Goal: Task Accomplishment & Management: Manage account settings

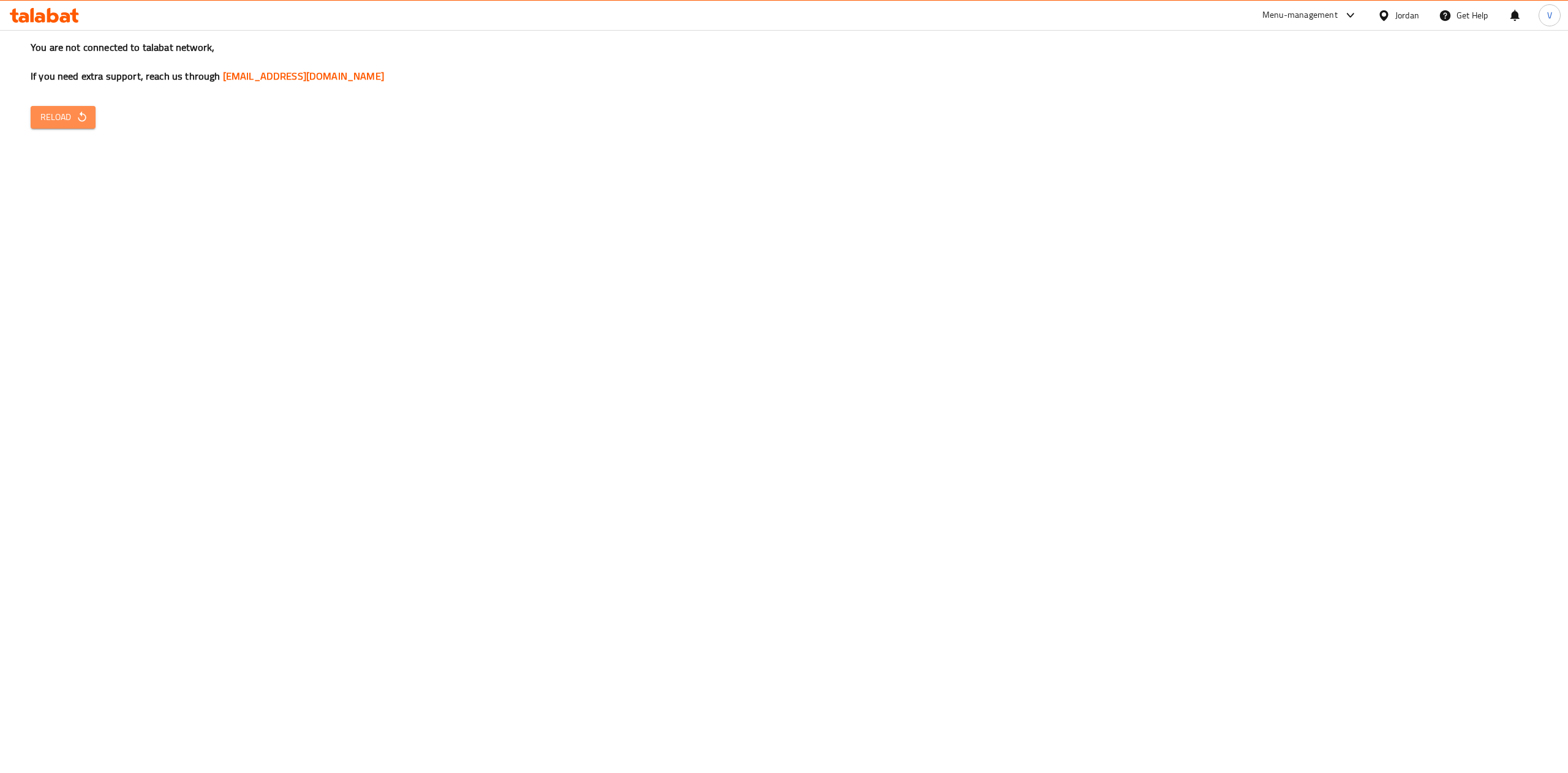
click at [84, 114] on icon "button" at bounding box center [82, 116] width 8 height 11
click at [76, 111] on icon "button" at bounding box center [82, 117] width 12 height 12
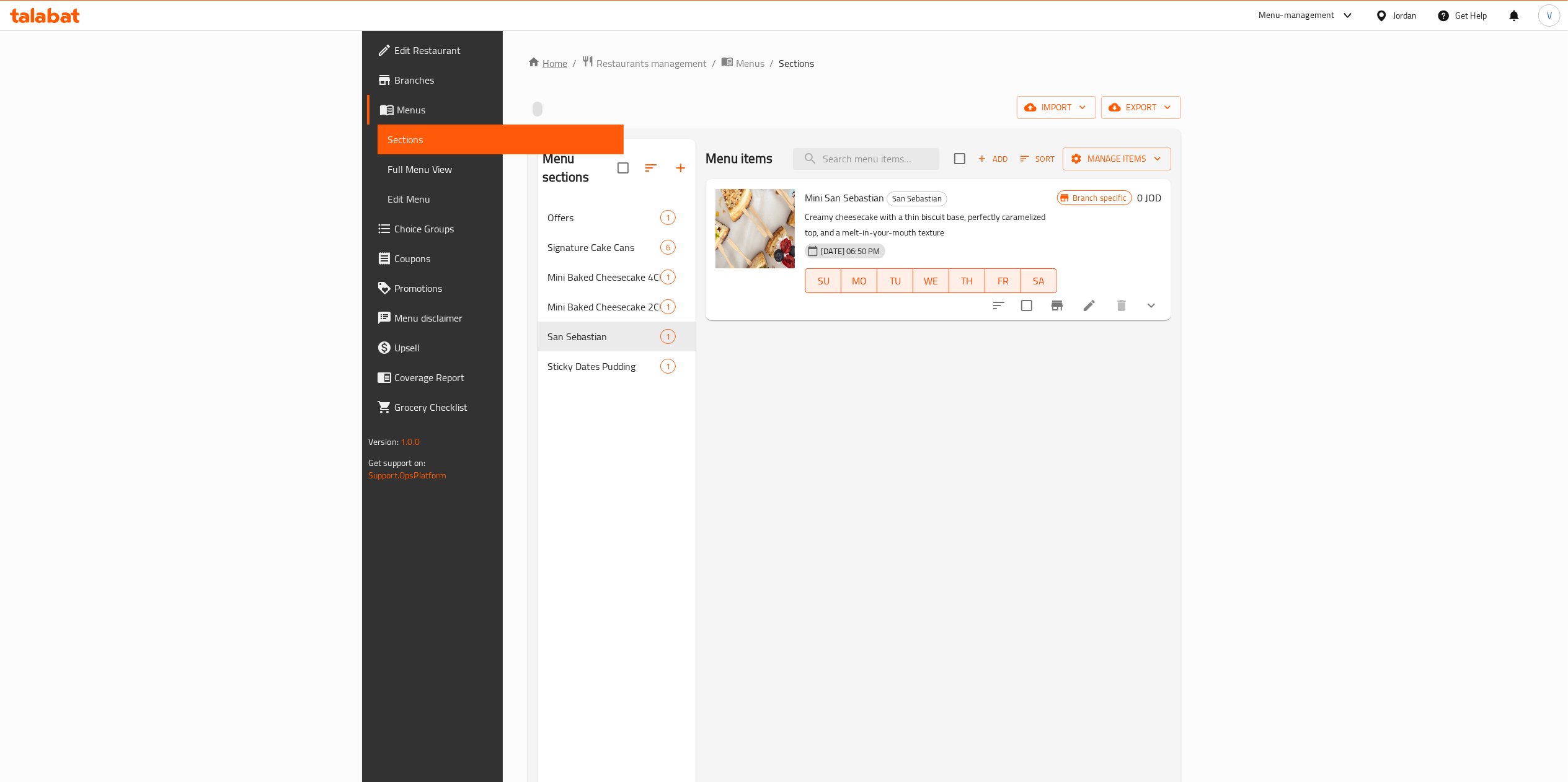
click at [527, 64] on link "Home" at bounding box center [547, 63] width 40 height 15
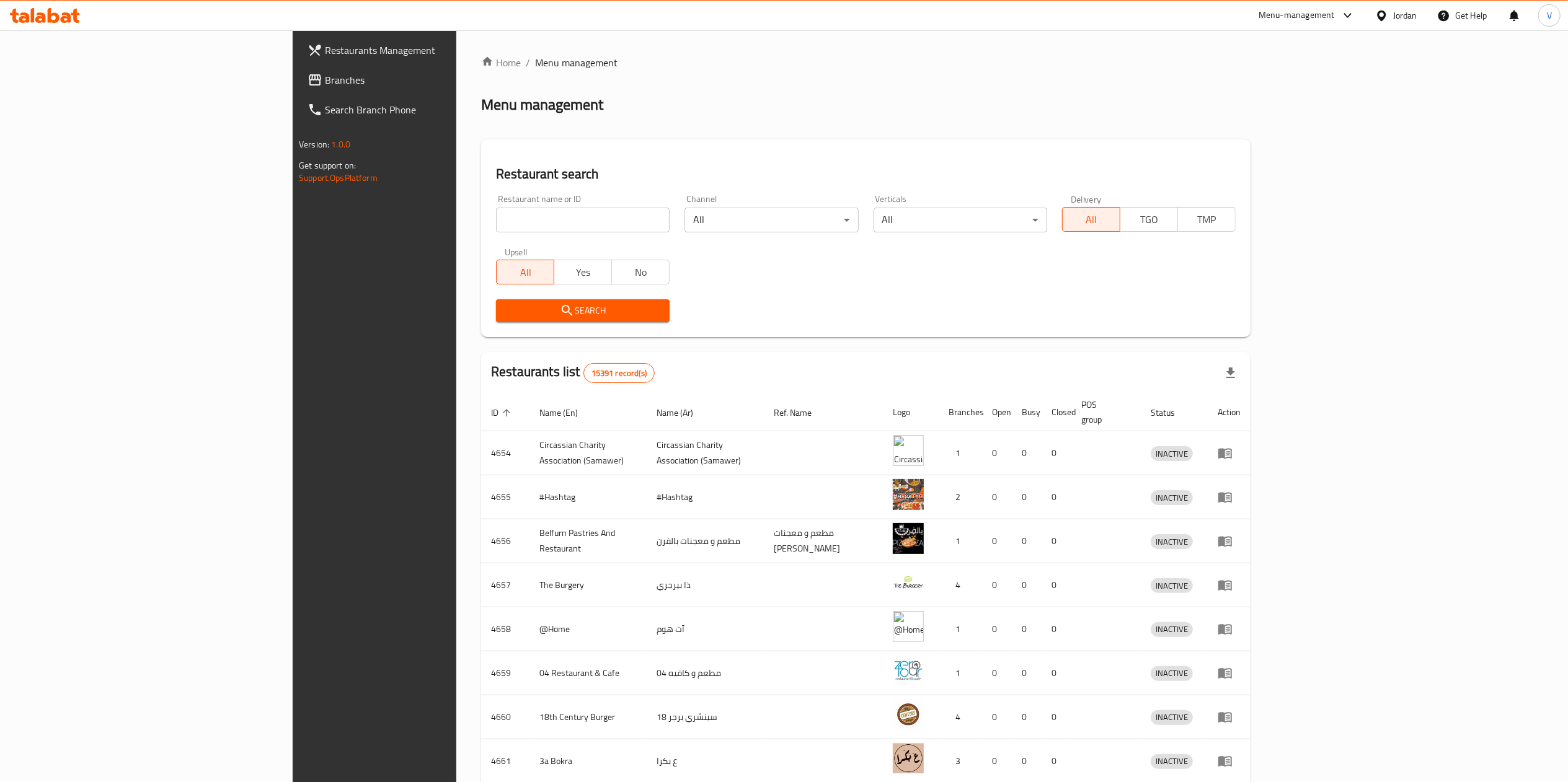
click at [496, 212] on input "search" at bounding box center [583, 220] width 174 height 25
type input "Uncle [PERSON_NAME]"
click at [506, 317] on span "Search" at bounding box center [583, 311] width 154 height 16
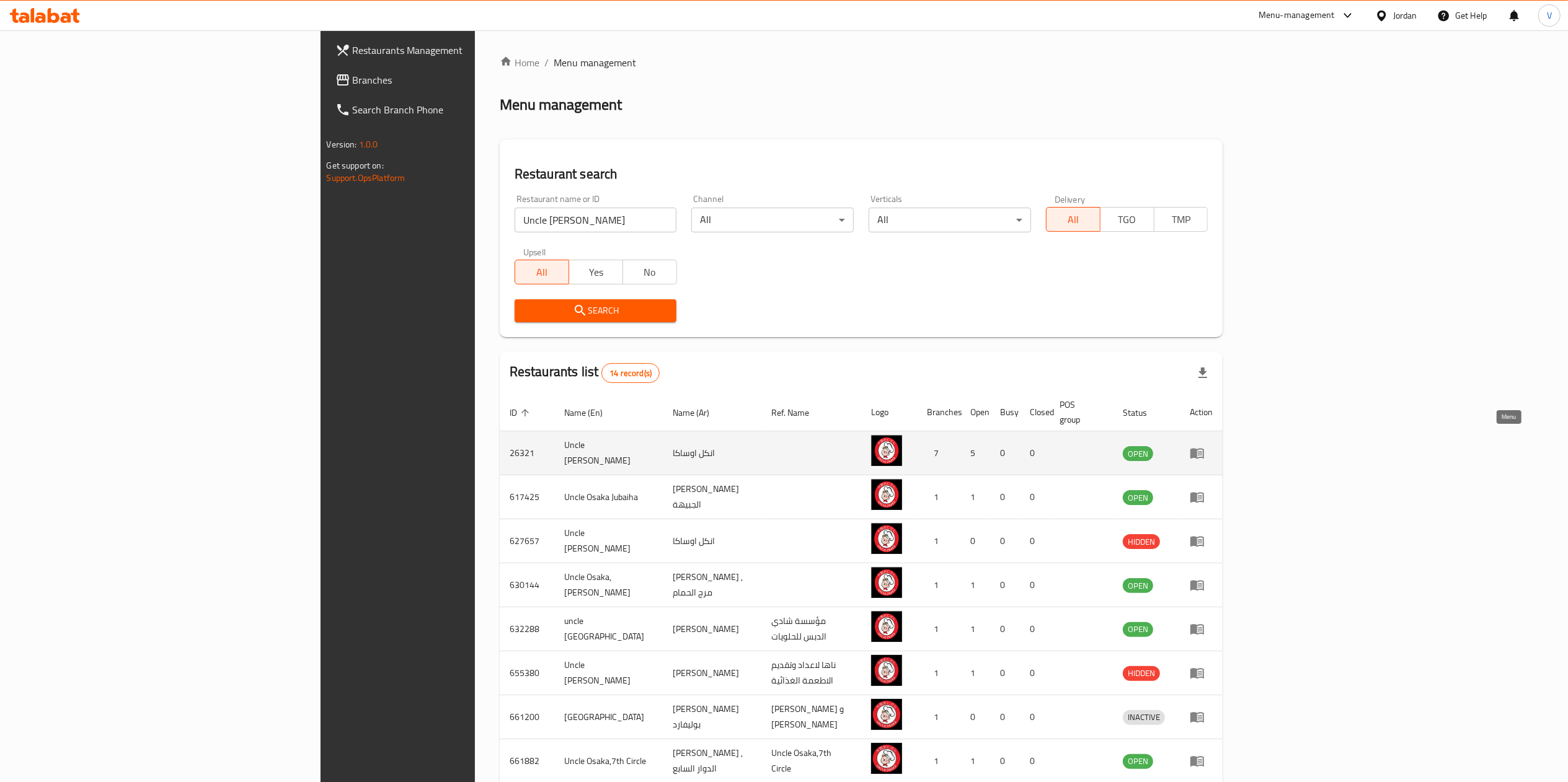
click at [1204, 446] on icon "enhanced table" at bounding box center [1197, 453] width 15 height 15
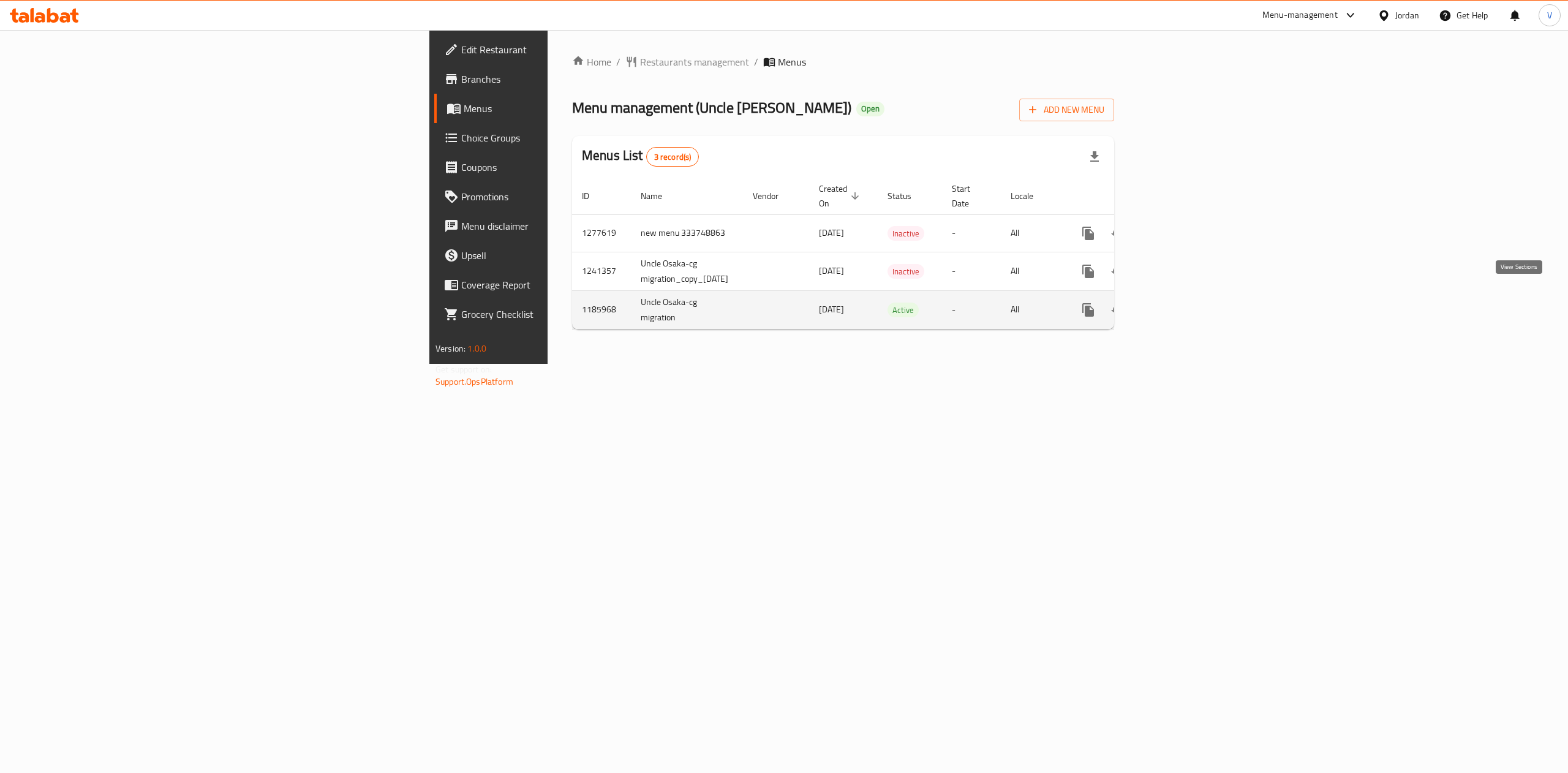
click at [1184, 302] on icon "enhanced table" at bounding box center [1177, 310] width 15 height 15
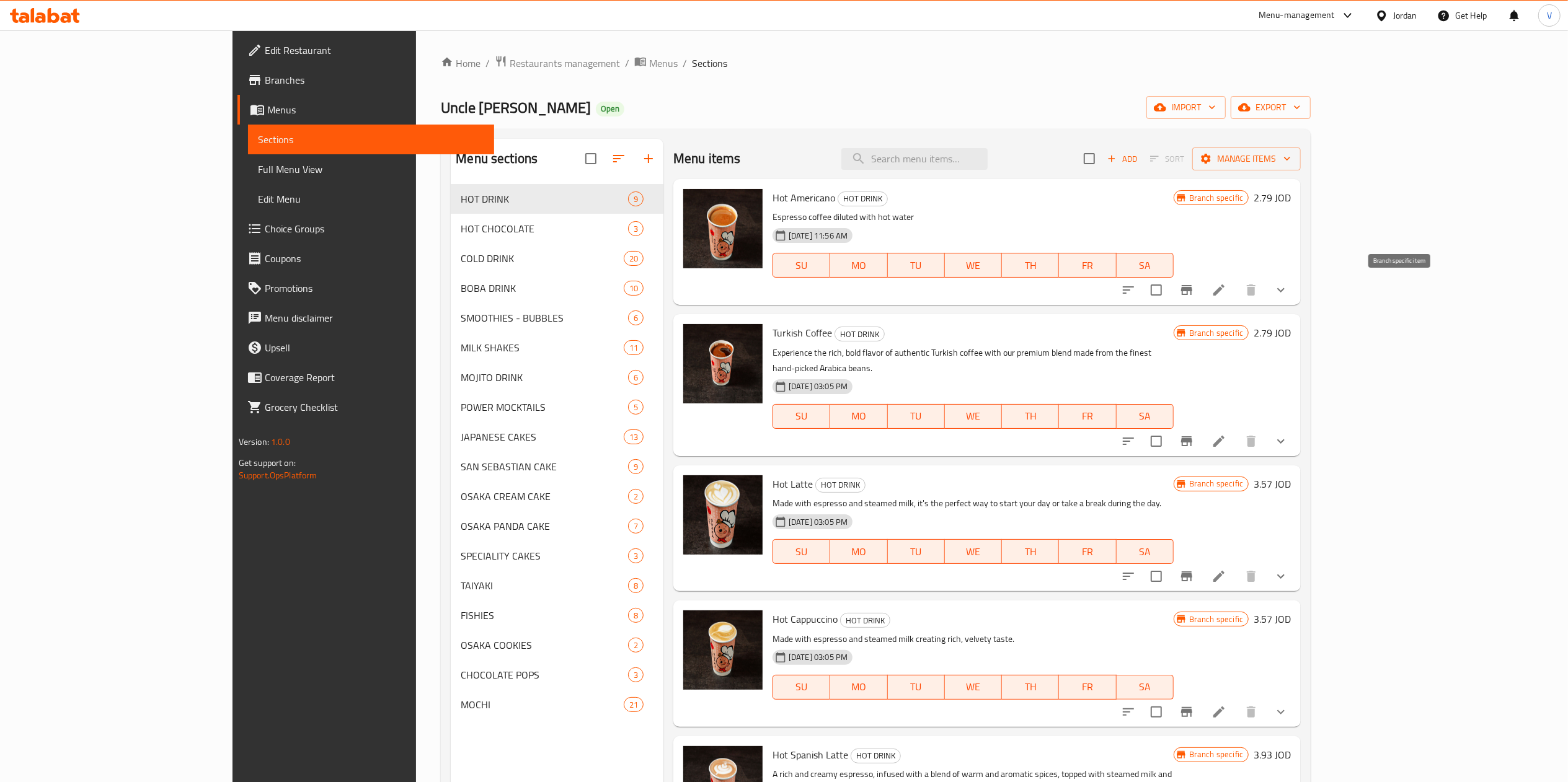
click at [1192, 290] on icon "Branch-specific-item" at bounding box center [1186, 290] width 11 height 10
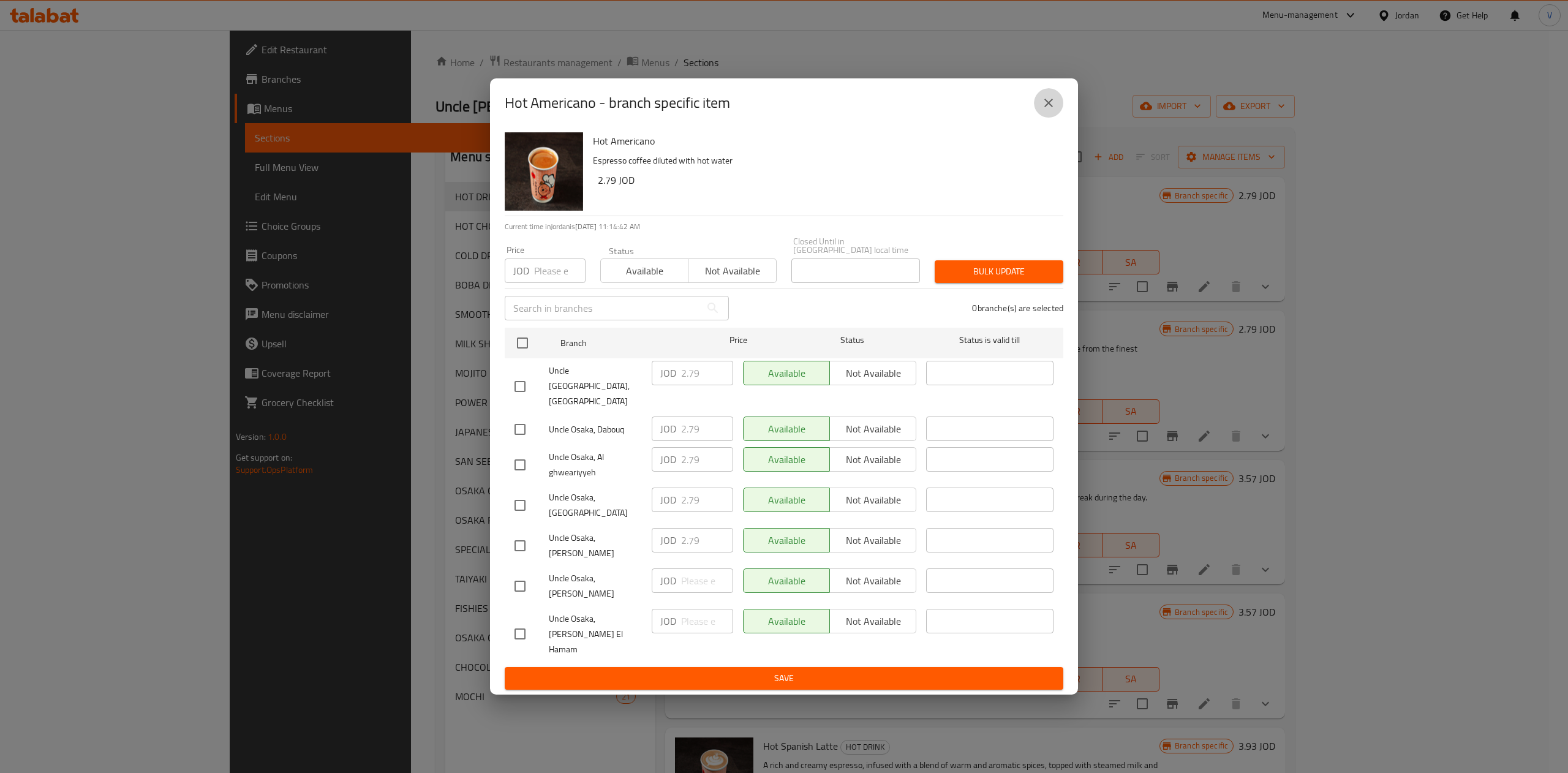
click at [1047, 107] on icon "close" at bounding box center [1049, 103] width 8 height 8
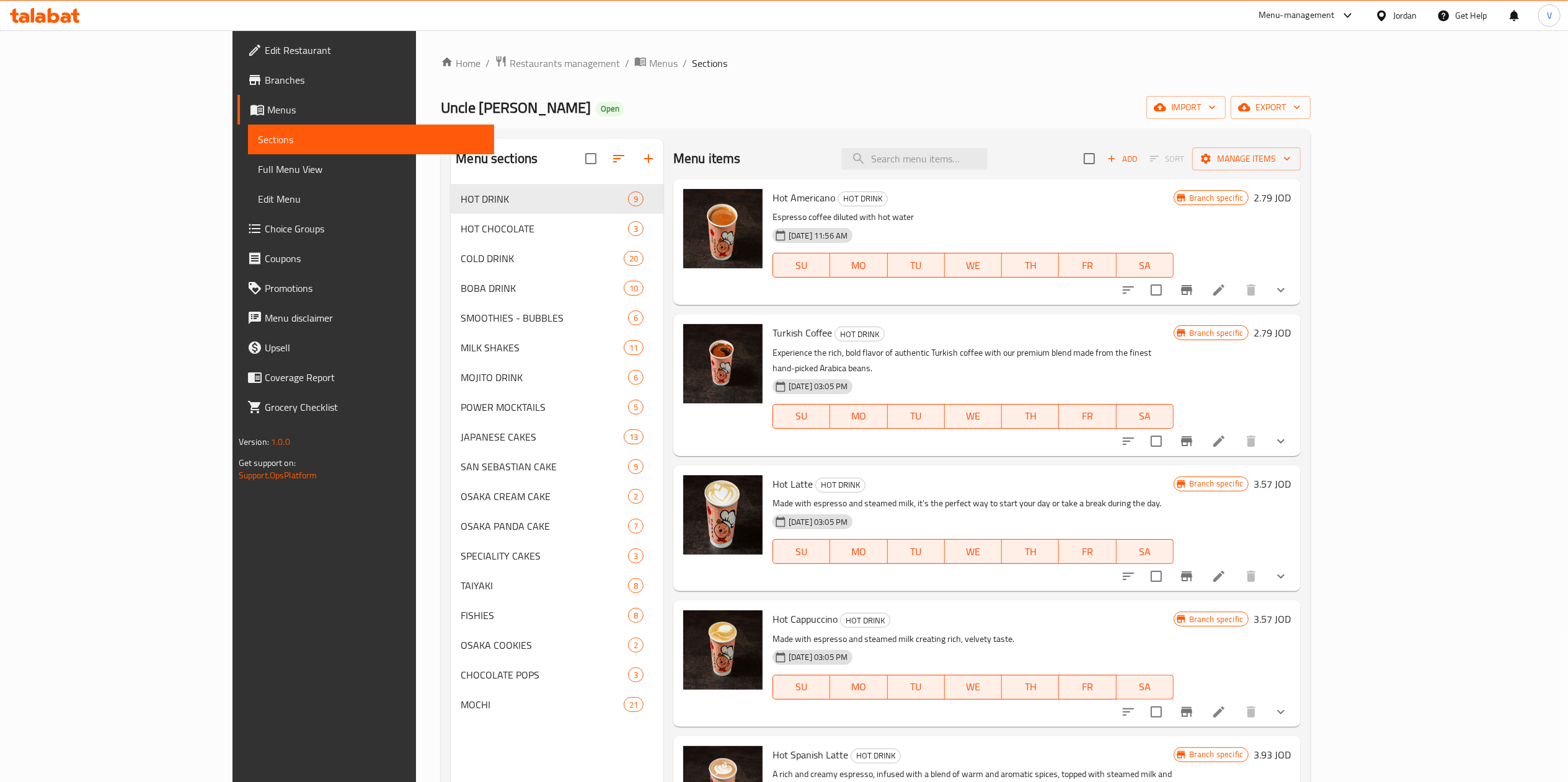
click at [1295, 295] on button "show more" at bounding box center [1280, 290] width 30 height 30
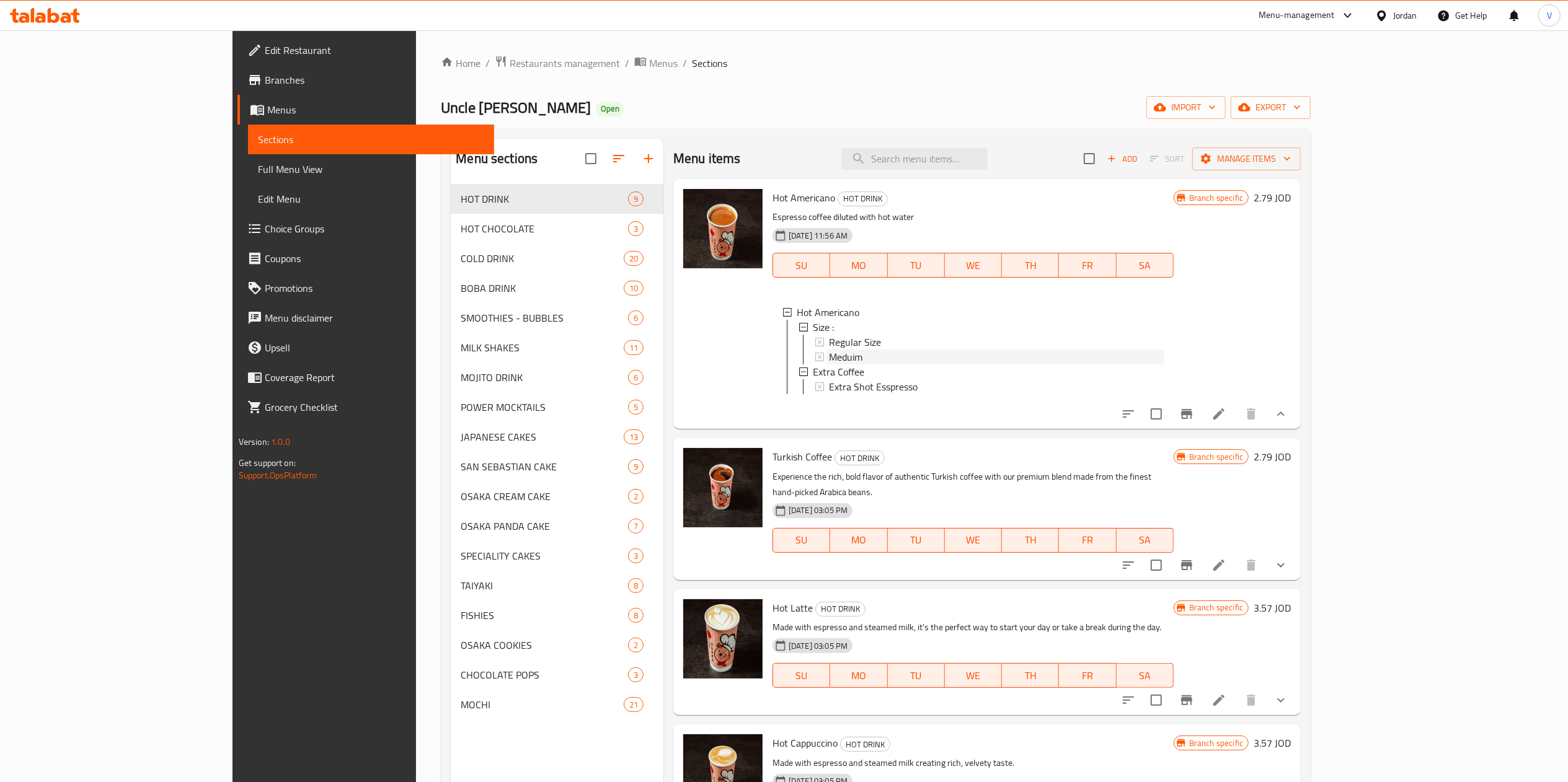
click at [881, 355] on div "Meduim" at bounding box center [996, 357] width 335 height 15
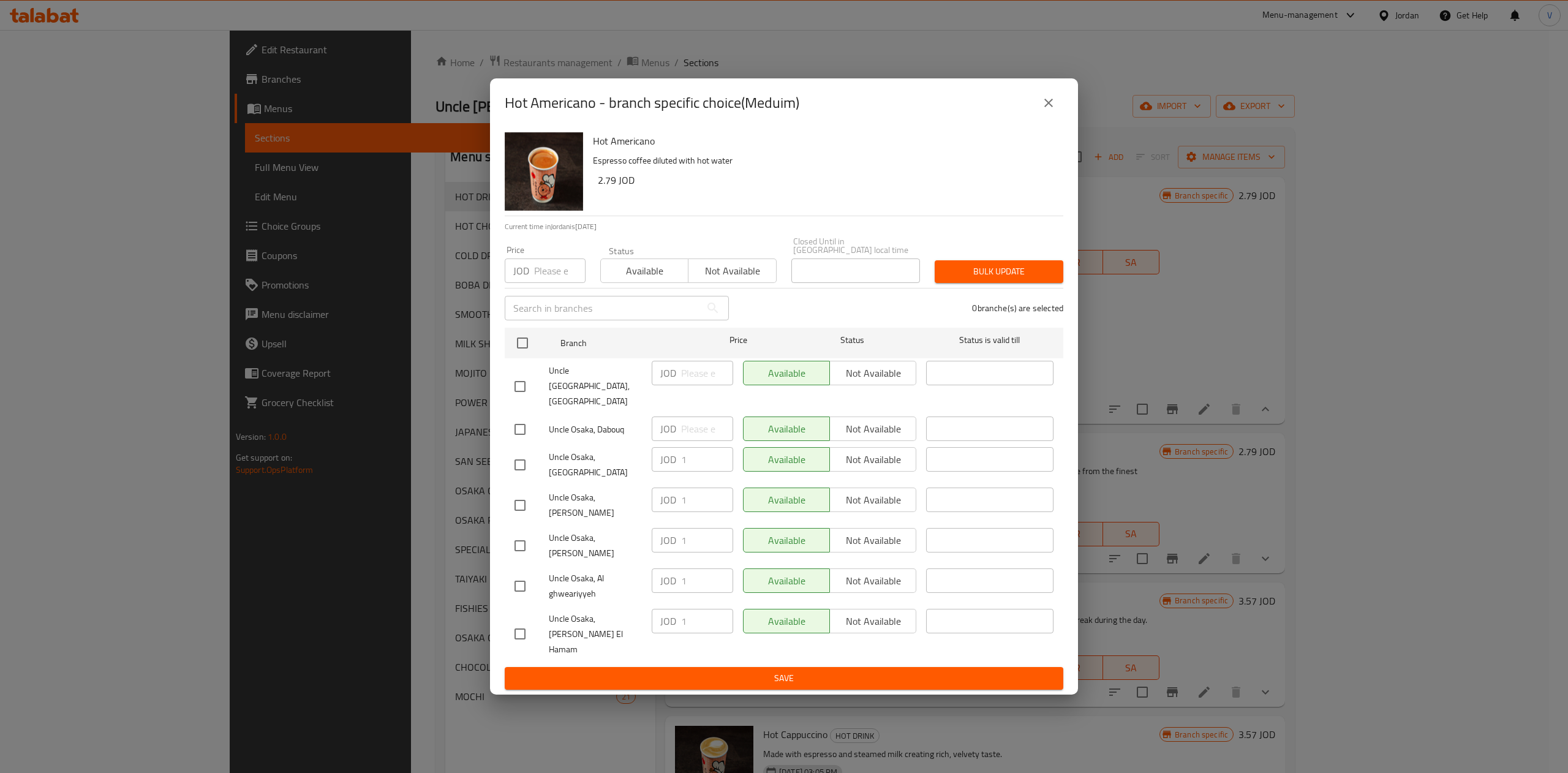
click at [1059, 118] on button "close" at bounding box center [1049, 103] width 29 height 29
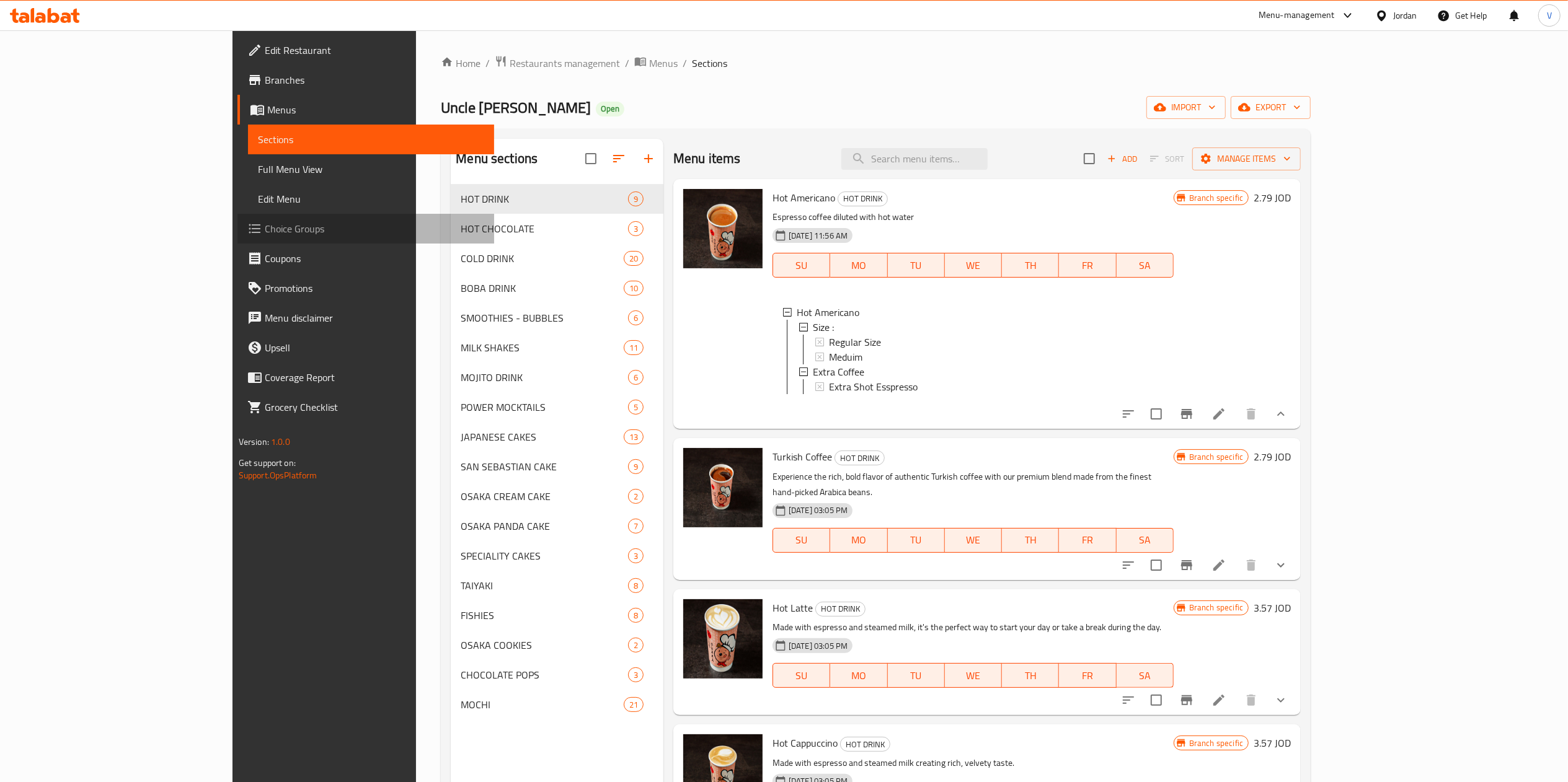
click at [237, 236] on link "Choice Groups" at bounding box center [365, 229] width 256 height 30
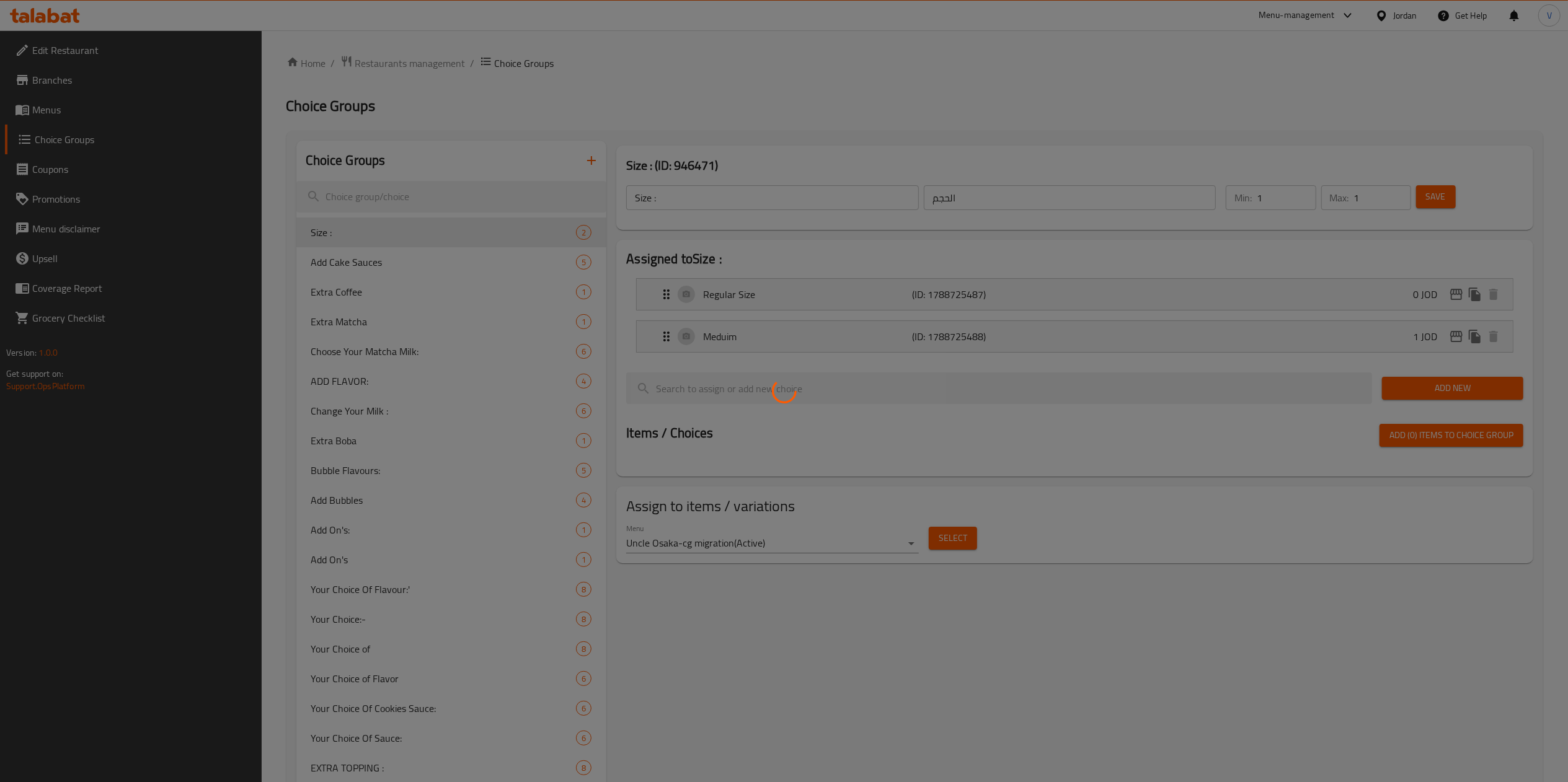
click at [348, 204] on div at bounding box center [784, 391] width 1568 height 782
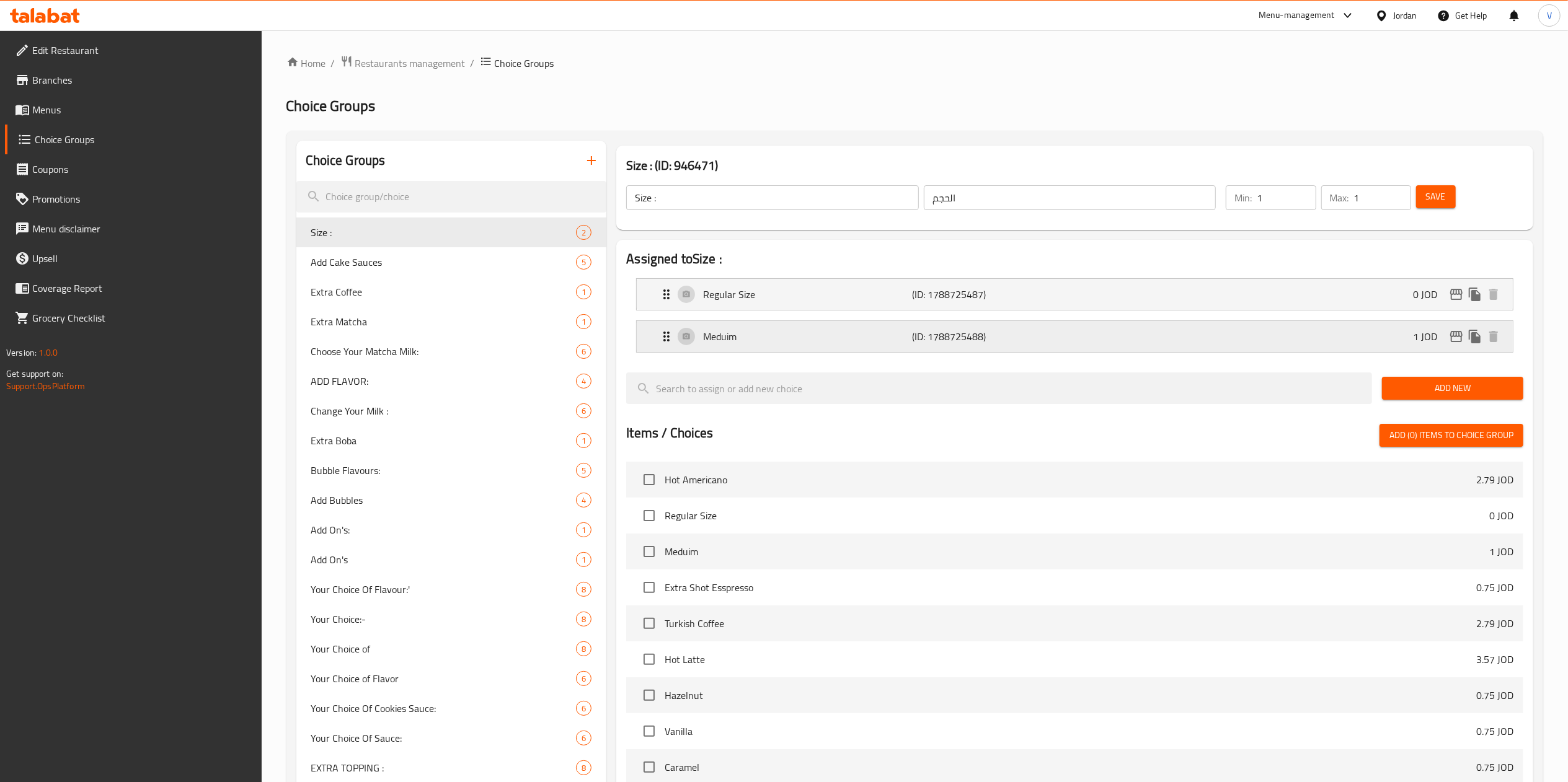
click at [1409, 337] on div "Meduim (ID: 1788725488) 1 JOD" at bounding box center [1078, 336] width 839 height 31
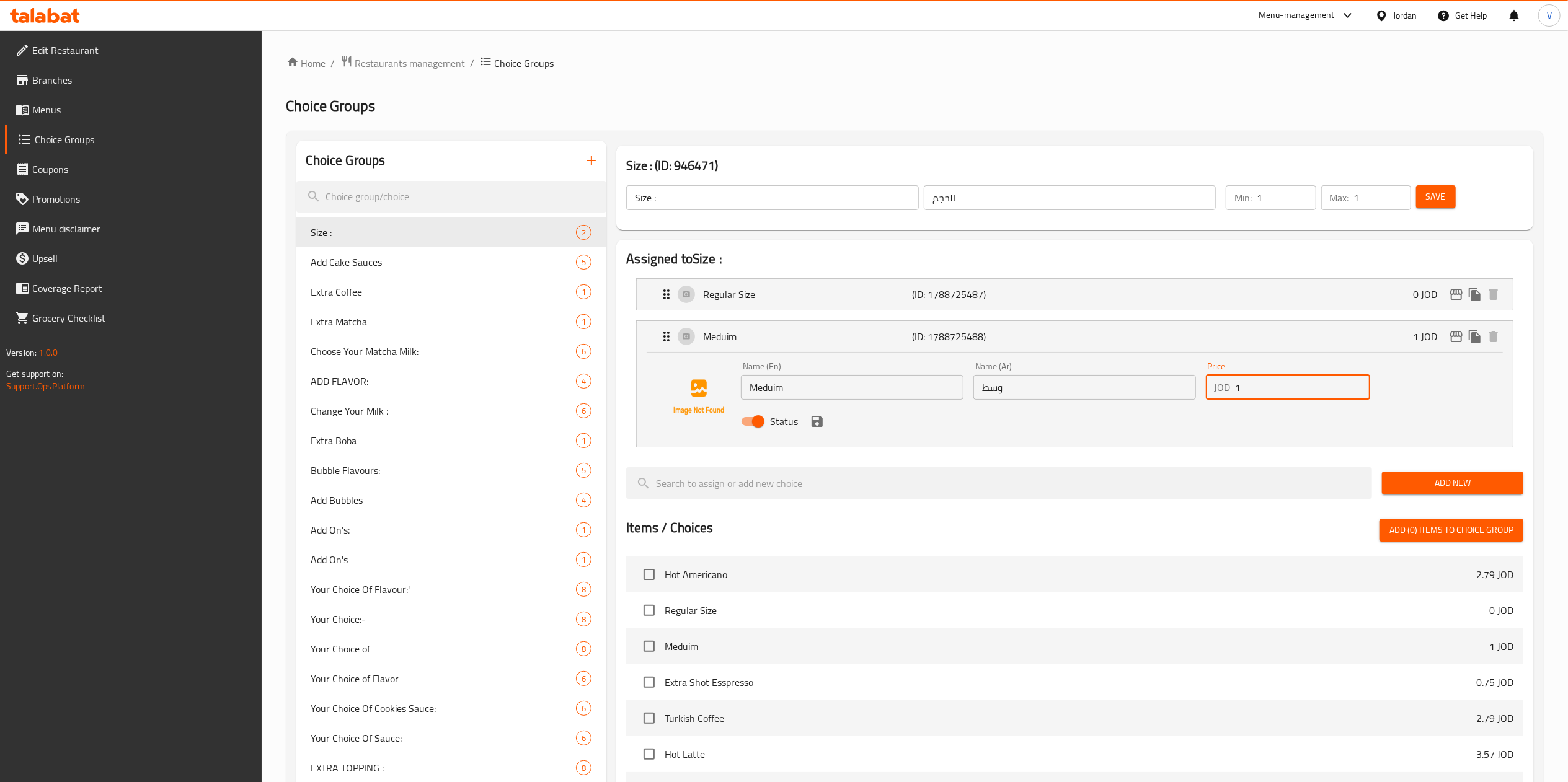
click at [1308, 399] on input "1" at bounding box center [1303, 388] width 135 height 25
click at [1310, 393] on input "1" at bounding box center [1303, 388] width 135 height 25
click at [817, 417] on icon "save" at bounding box center [817, 421] width 11 height 11
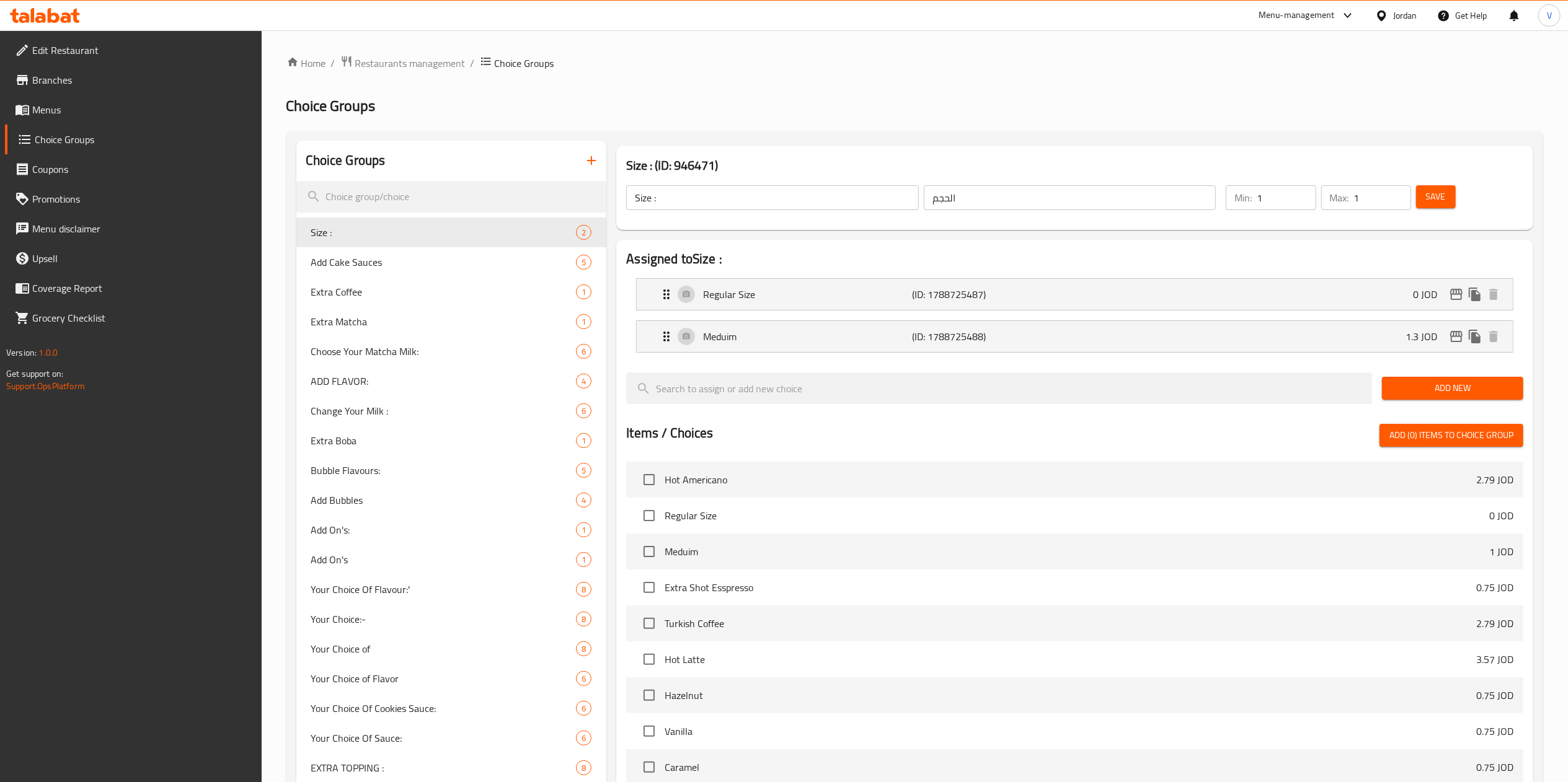
type input "1.3"
click at [1432, 192] on span "Save" at bounding box center [1436, 197] width 20 height 16
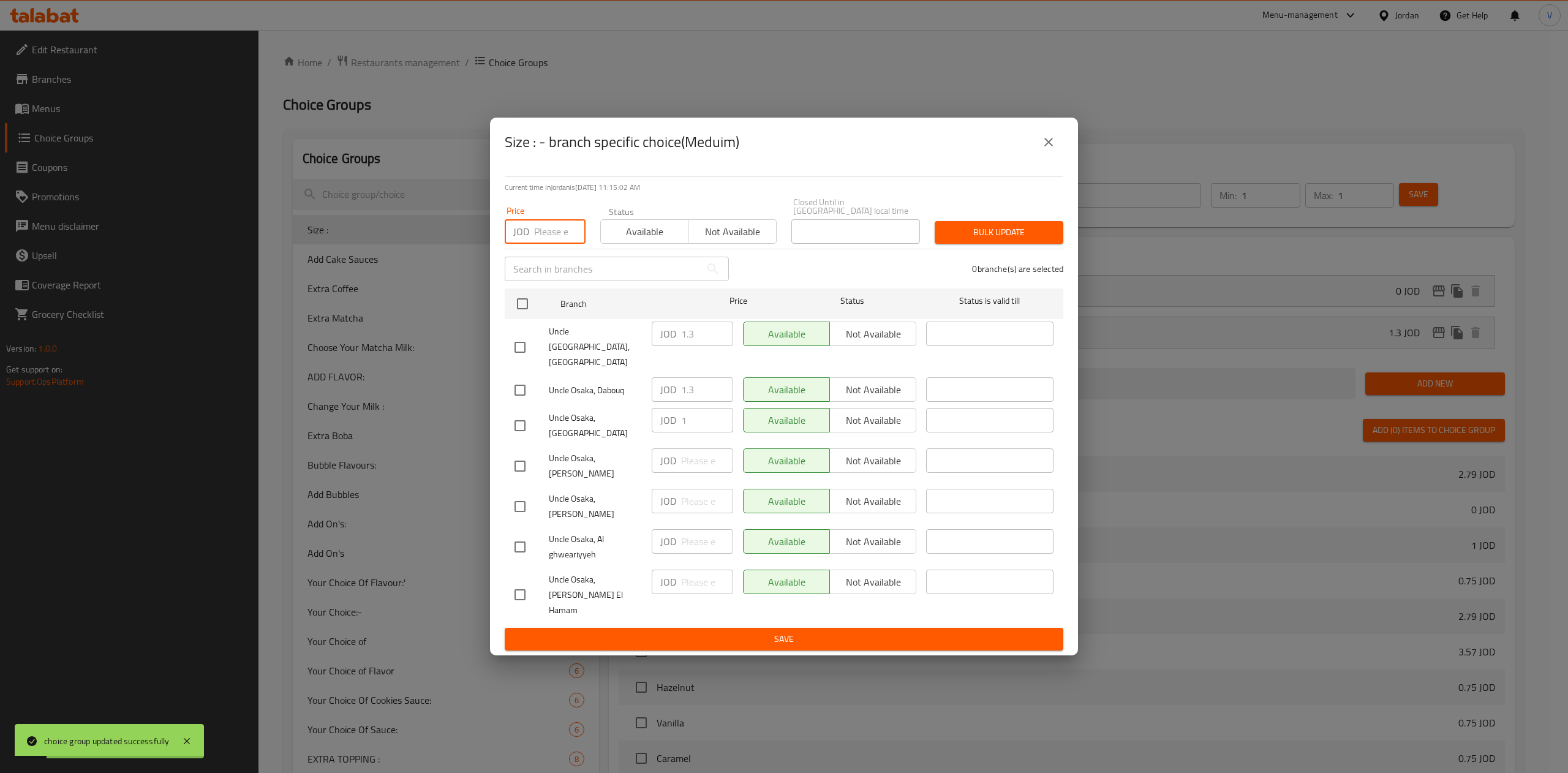
click at [537, 244] on input "number" at bounding box center [559, 231] width 51 height 25
type input "1.3"
click at [532, 317] on input "checkbox" at bounding box center [522, 303] width 25 height 25
checkbox input "true"
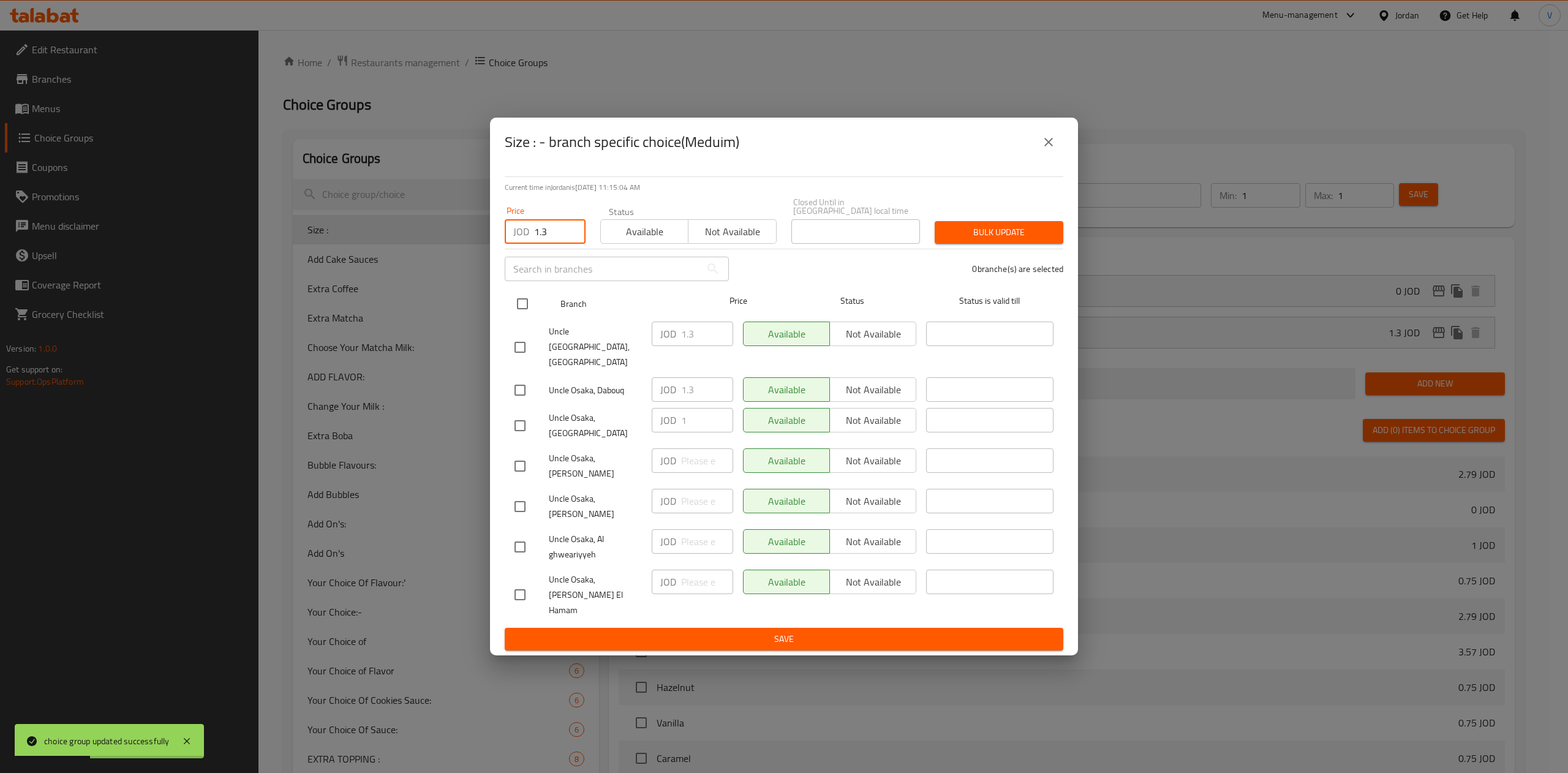
checkbox input "true"
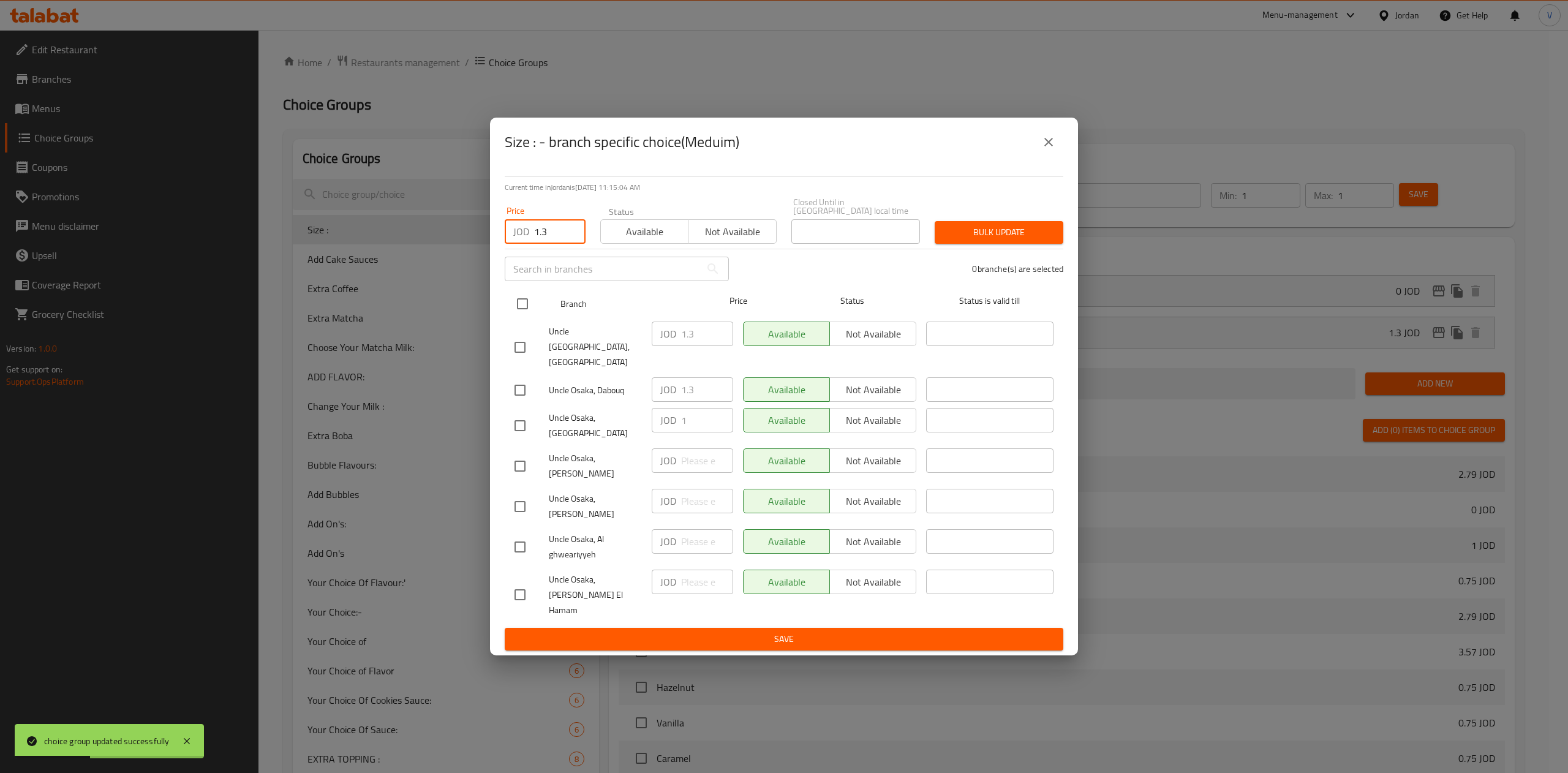
checkbox input "true"
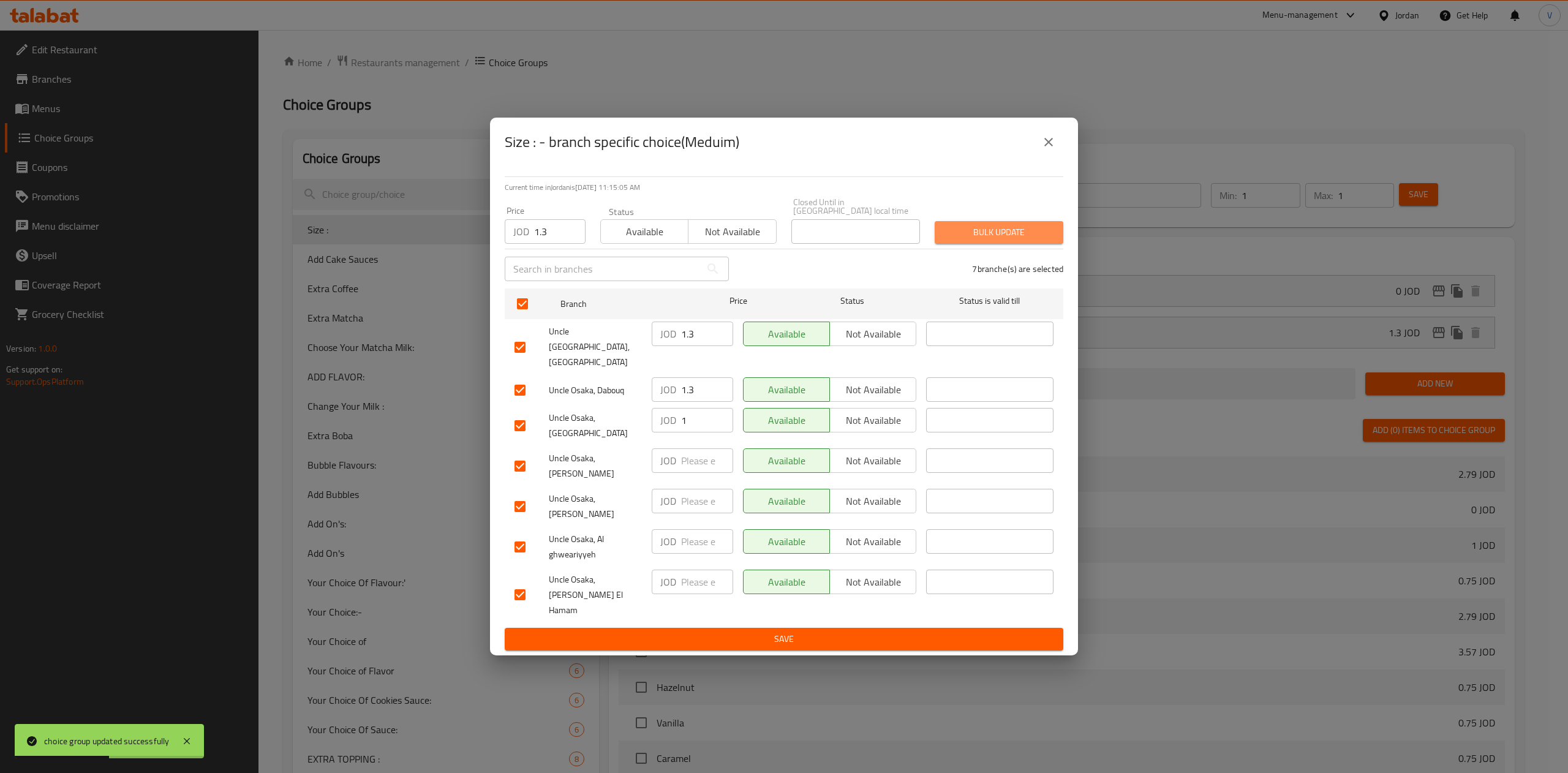
click at [1015, 240] on span "Bulk update" at bounding box center [998, 232] width 109 height 16
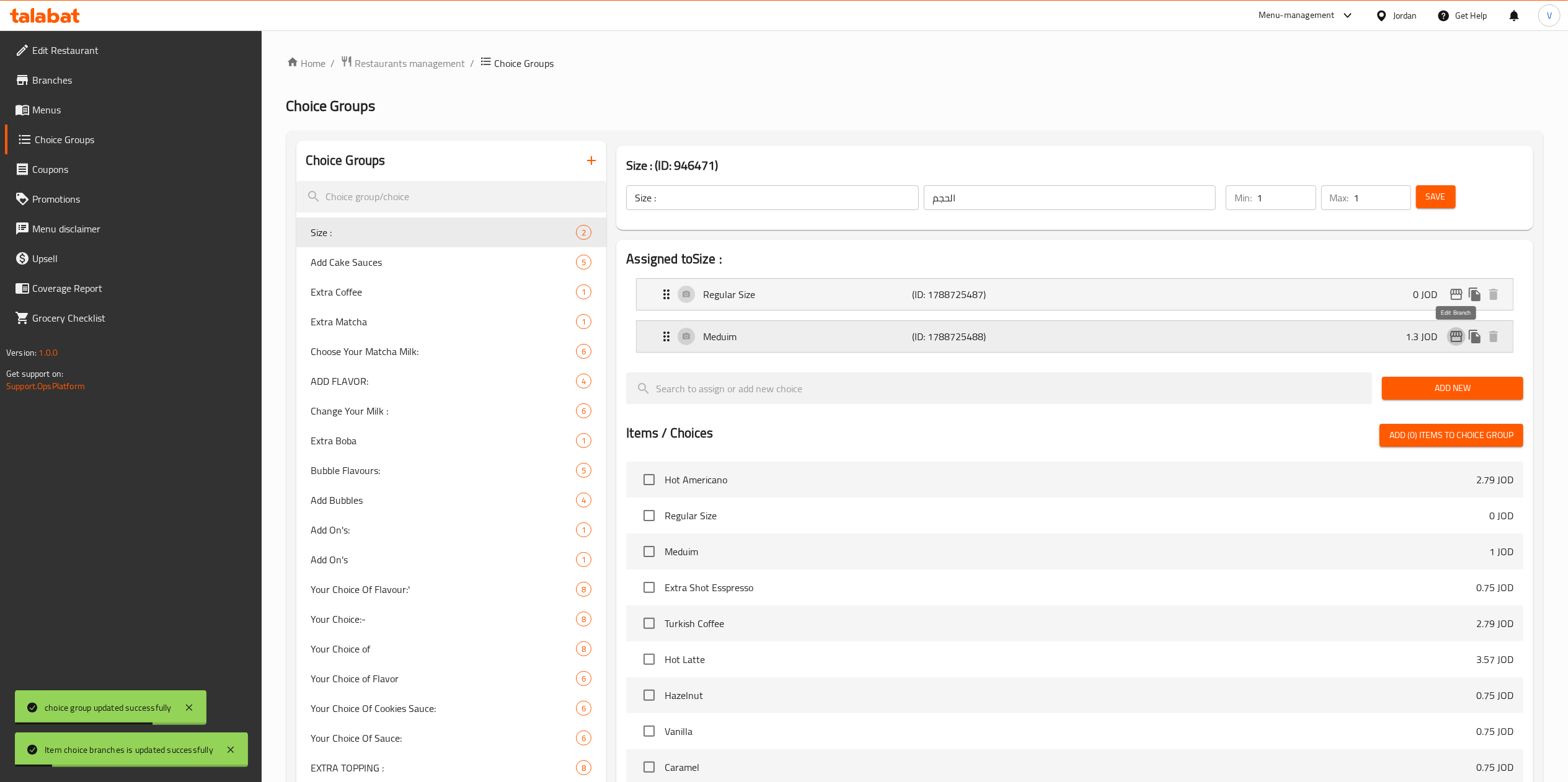
click at [1451, 339] on icon "edit" at bounding box center [1456, 336] width 12 height 11
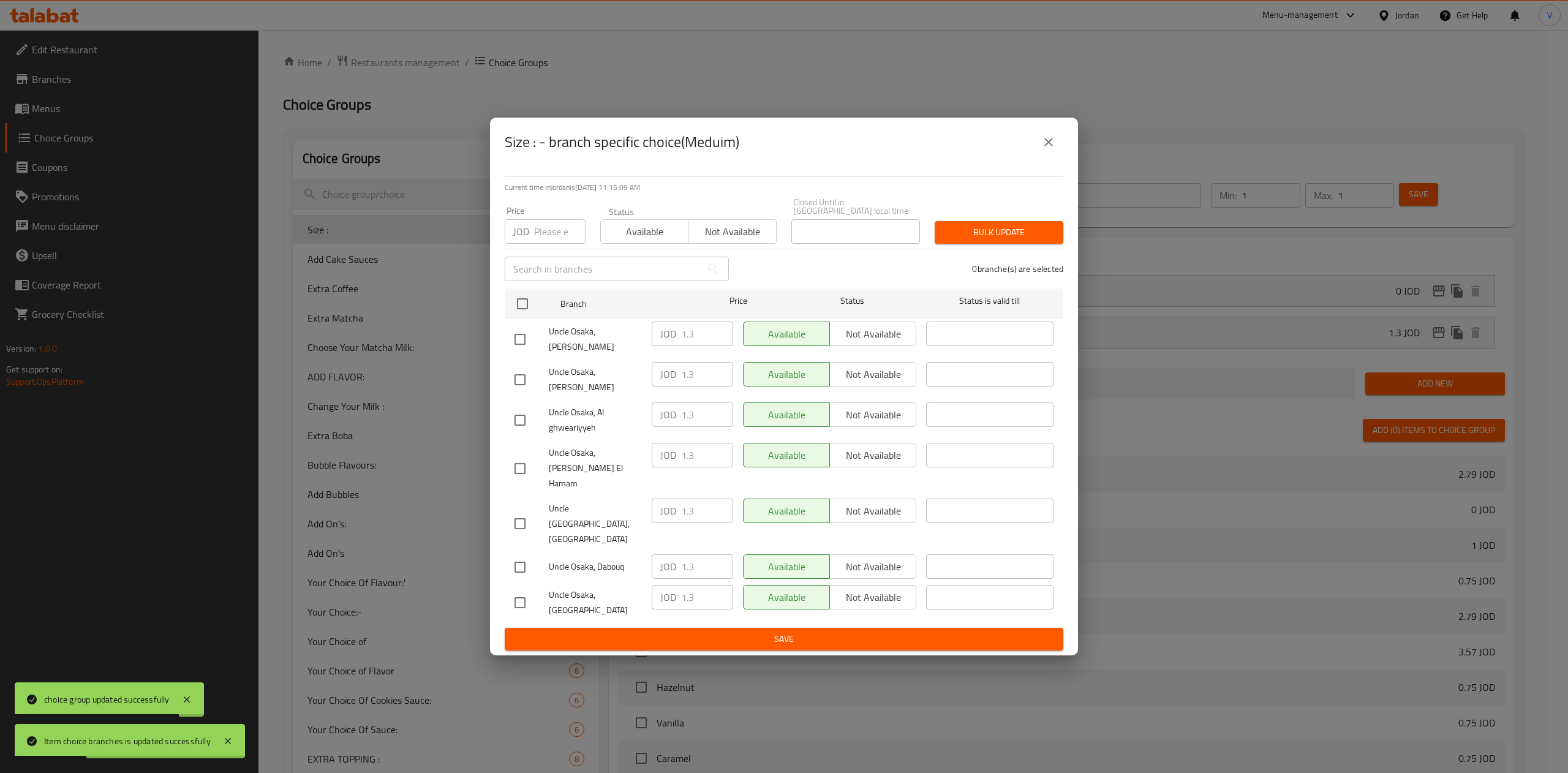
click at [1045, 150] on icon "close" at bounding box center [1049, 142] width 15 height 15
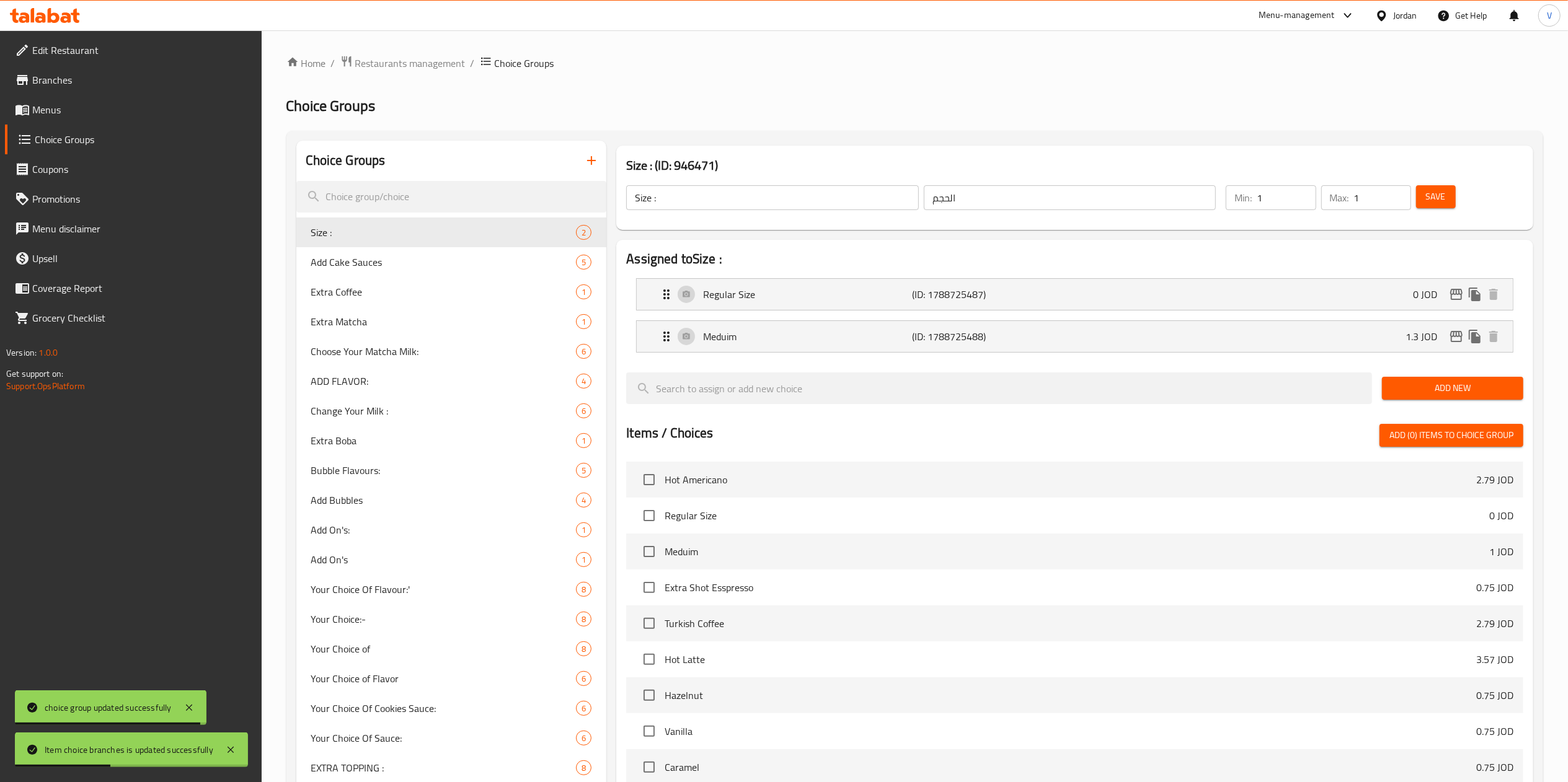
click at [55, 103] on span "Menus" at bounding box center [141, 110] width 219 height 15
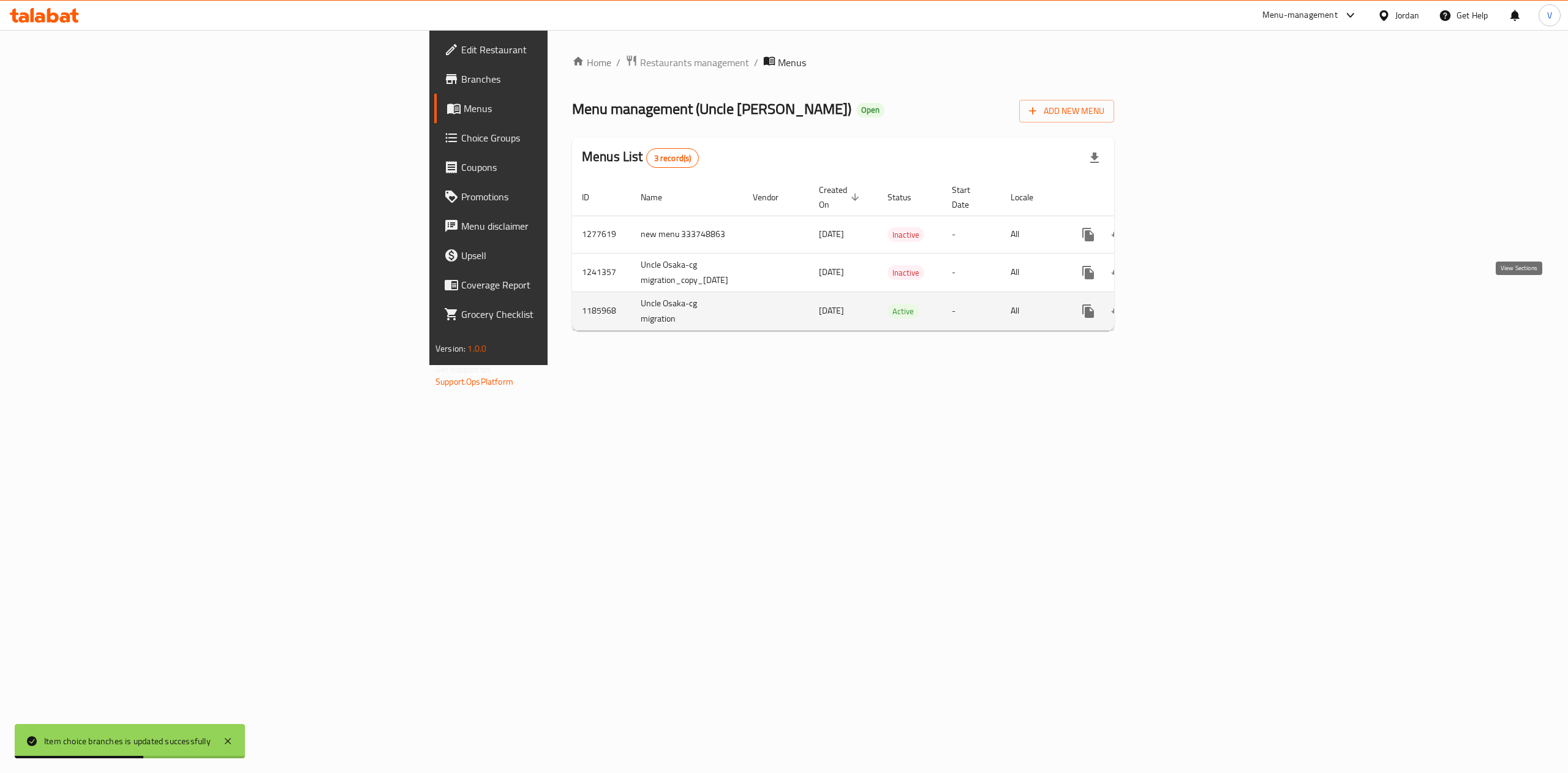
click at [1184, 304] on icon "enhanced table" at bounding box center [1177, 311] width 15 height 15
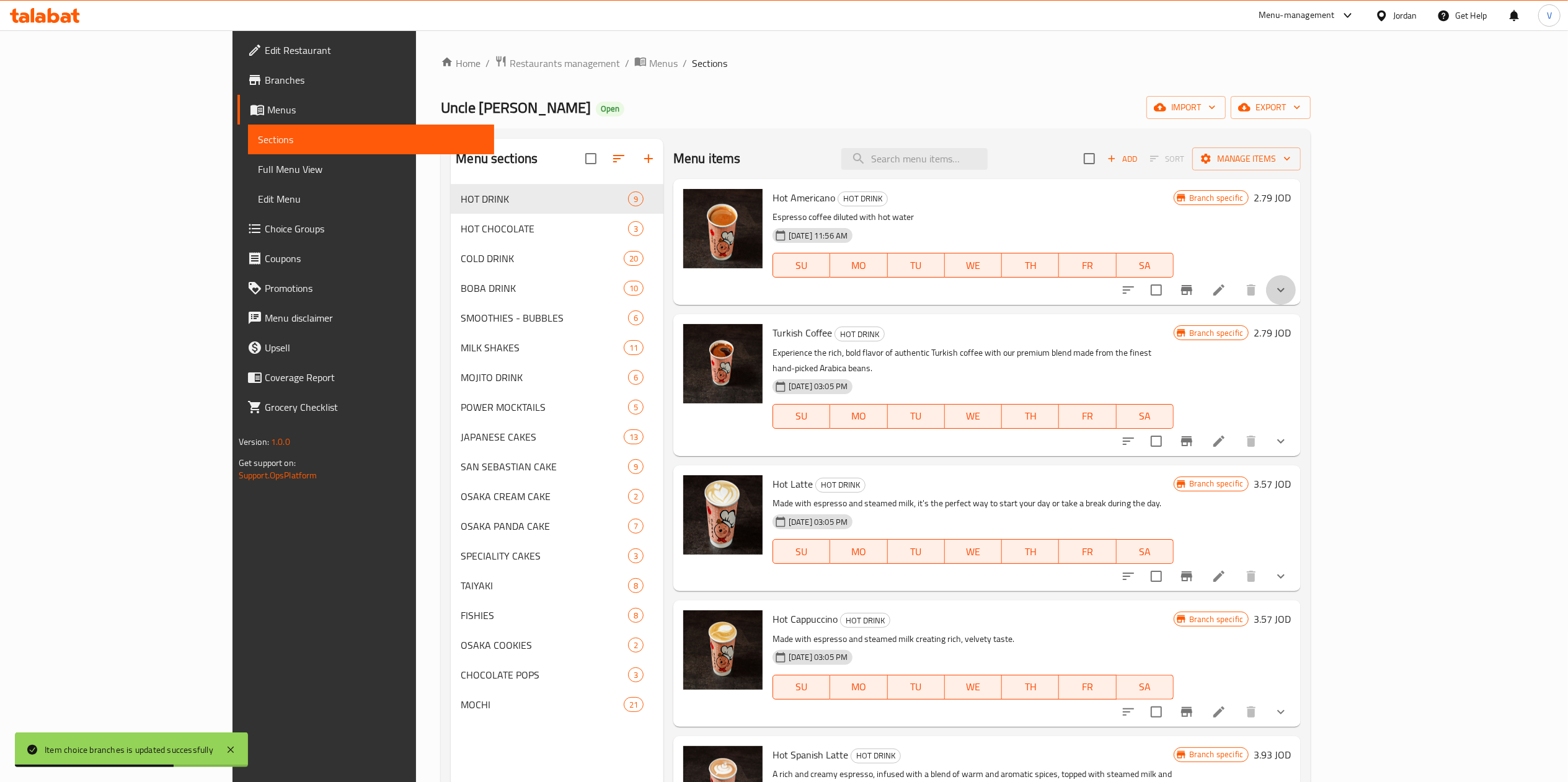
click at [1295, 298] on button "show more" at bounding box center [1280, 290] width 30 height 30
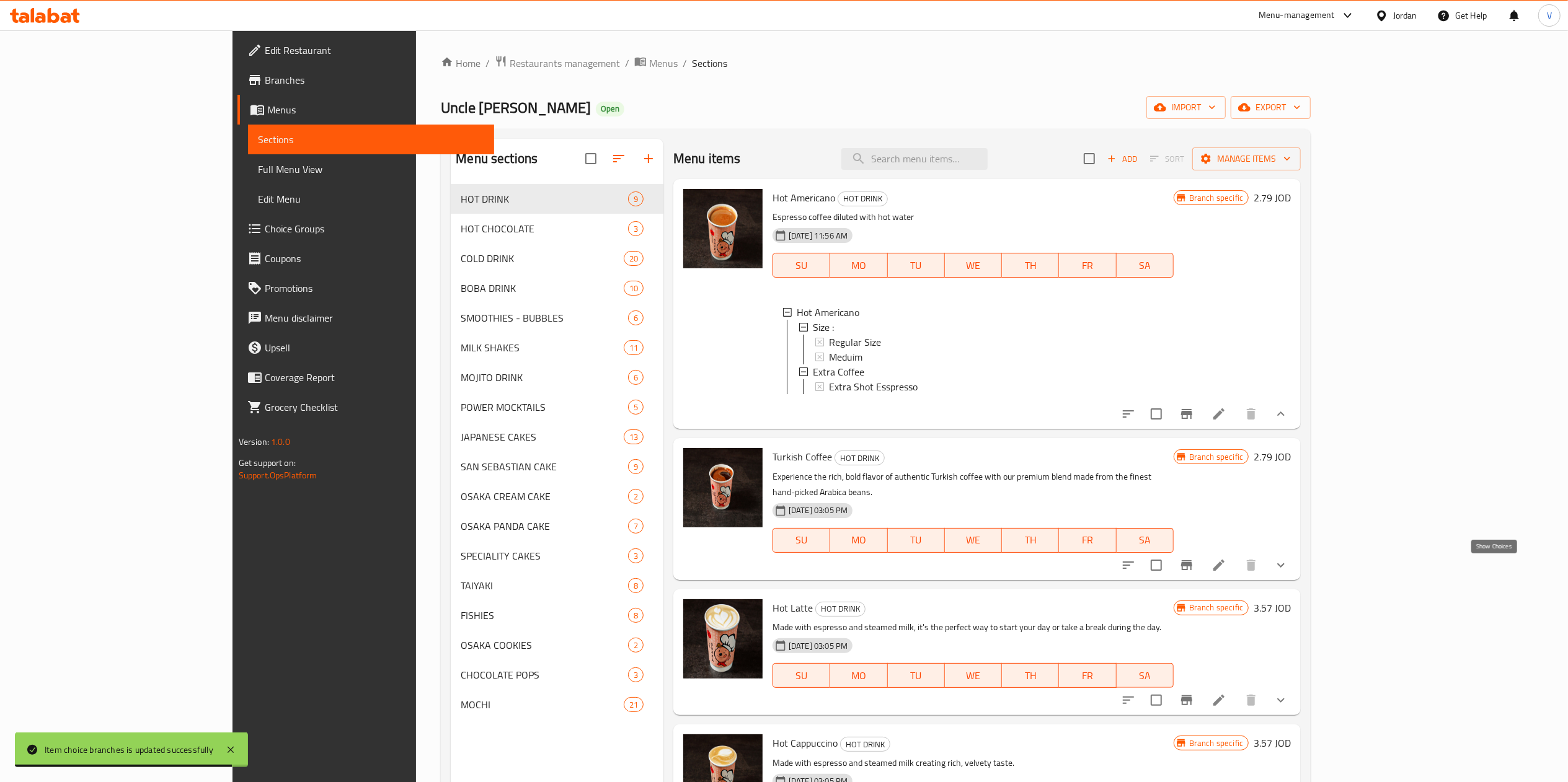
click at [1288, 566] on icon "show more" at bounding box center [1280, 565] width 15 height 15
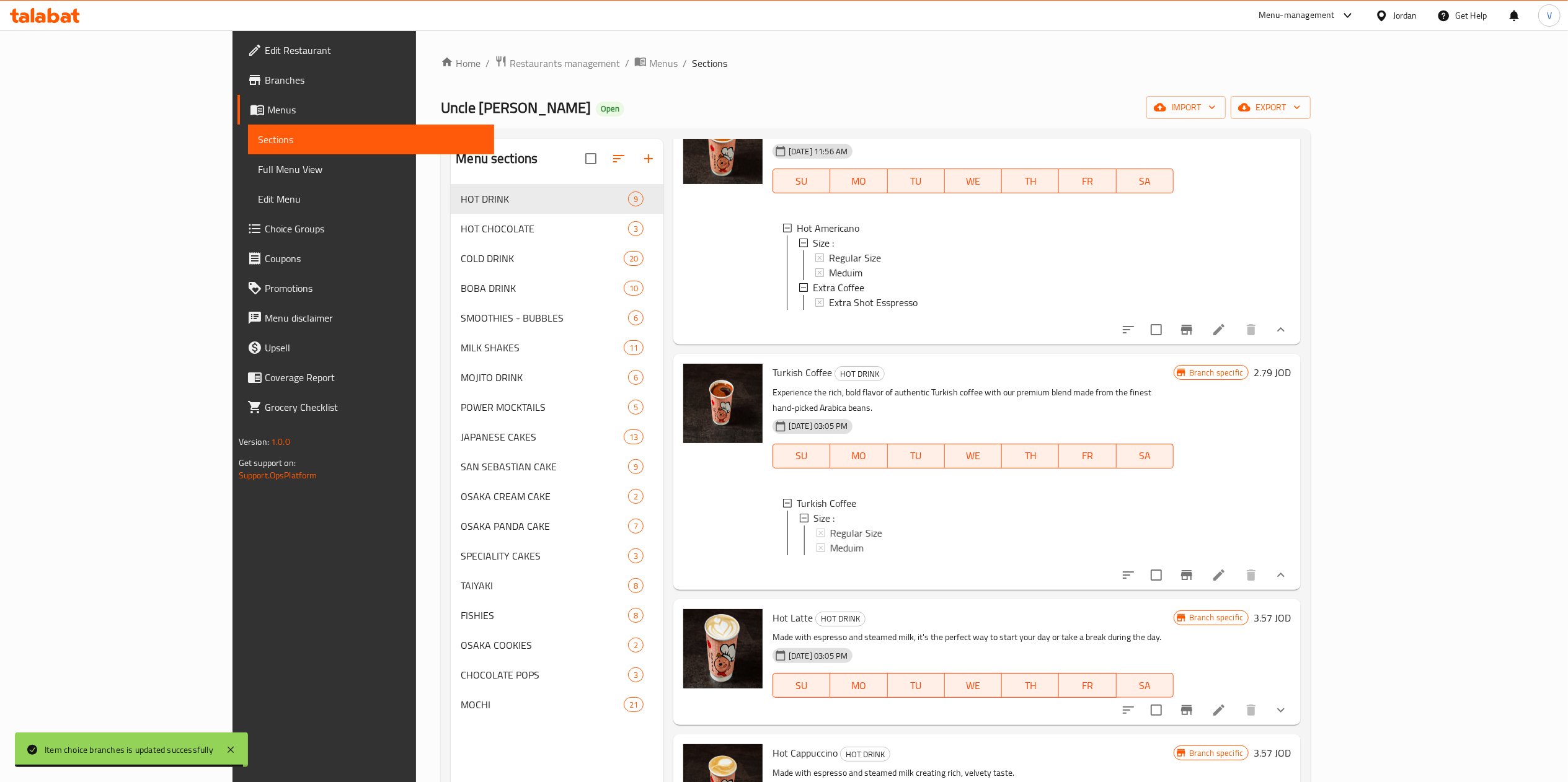
scroll to position [124, 0]
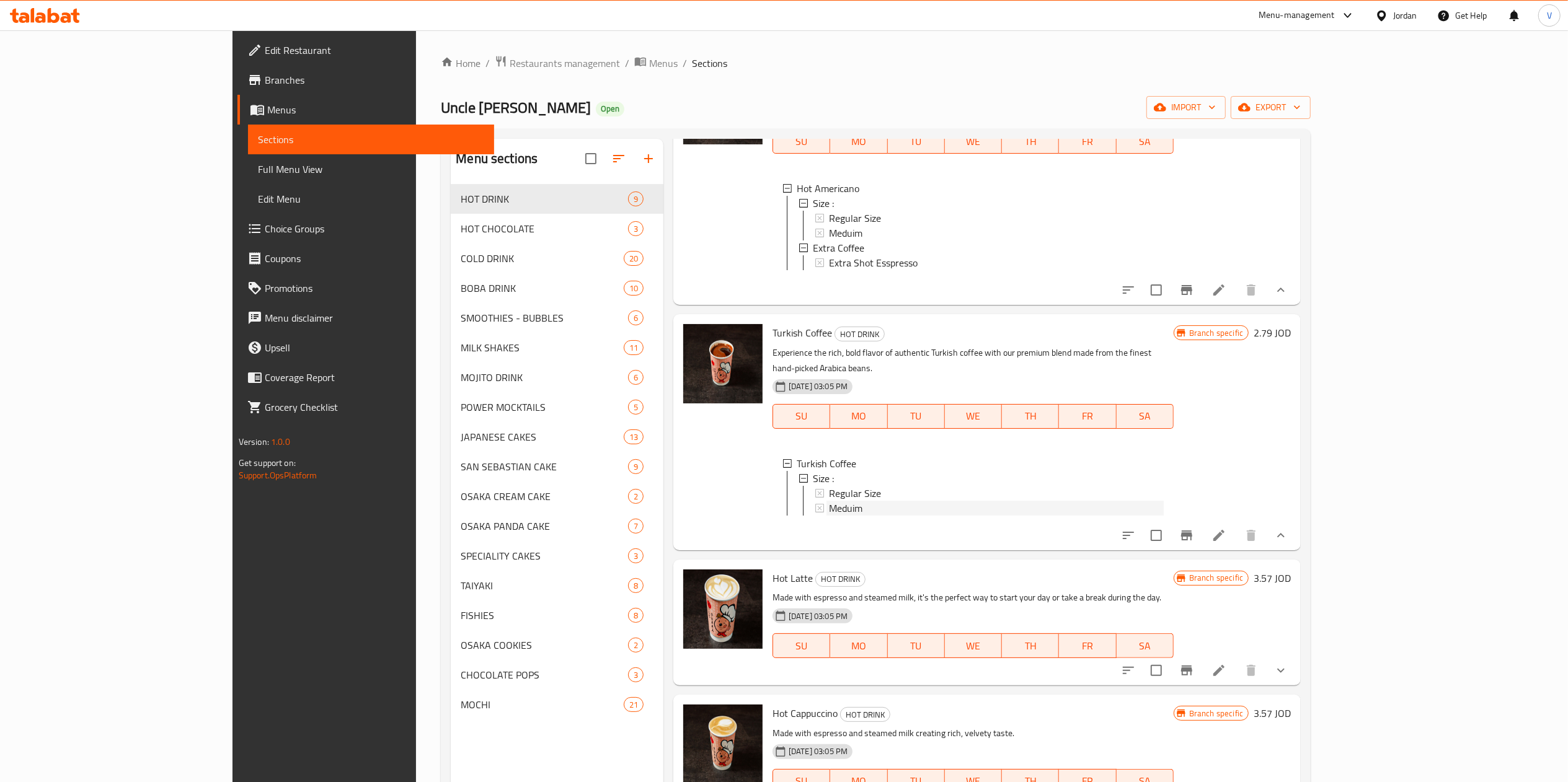
click at [829, 513] on span "Meduim" at bounding box center [846, 508] width 33 height 15
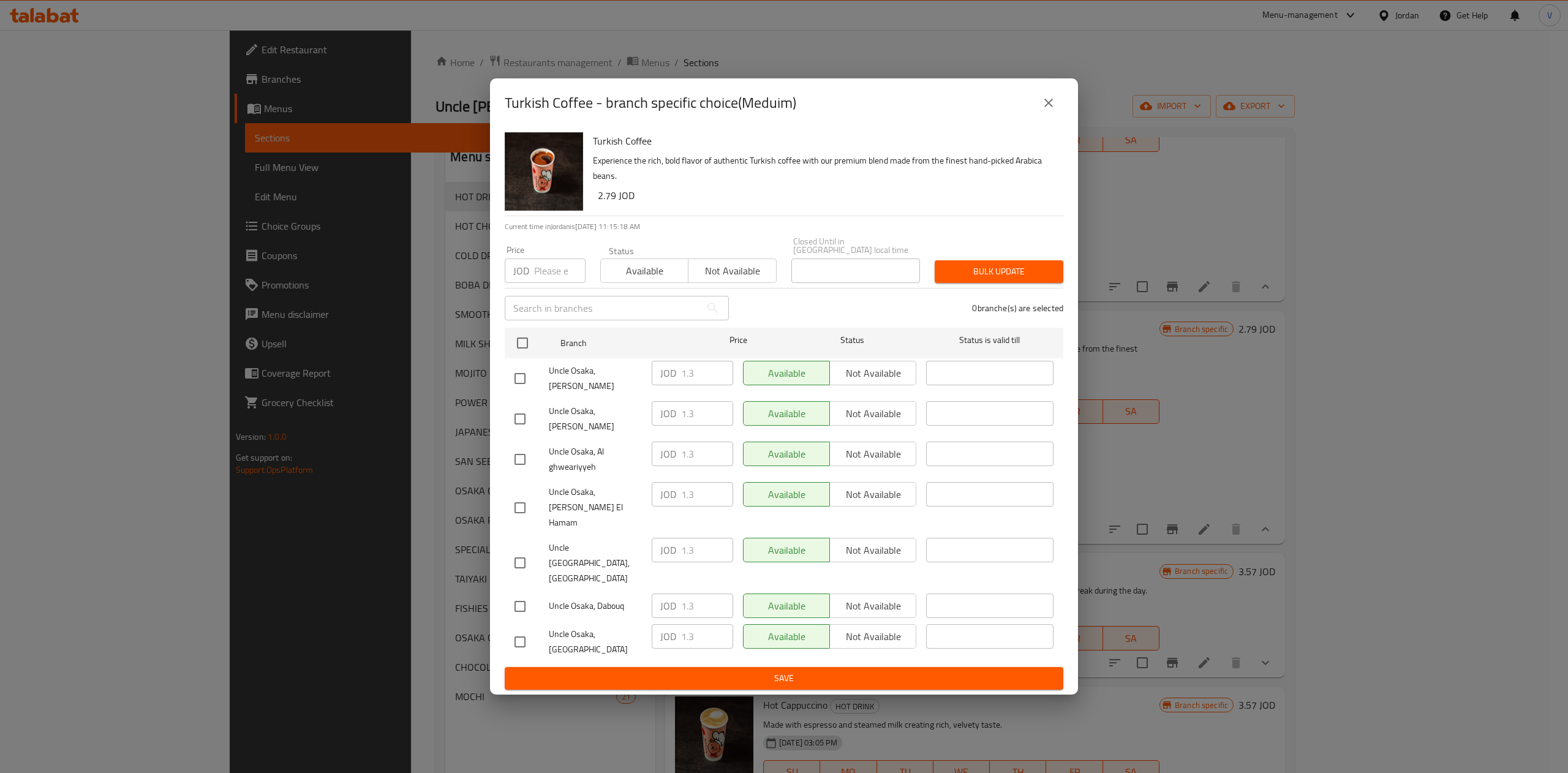
click at [1056, 118] on button "close" at bounding box center [1049, 103] width 29 height 29
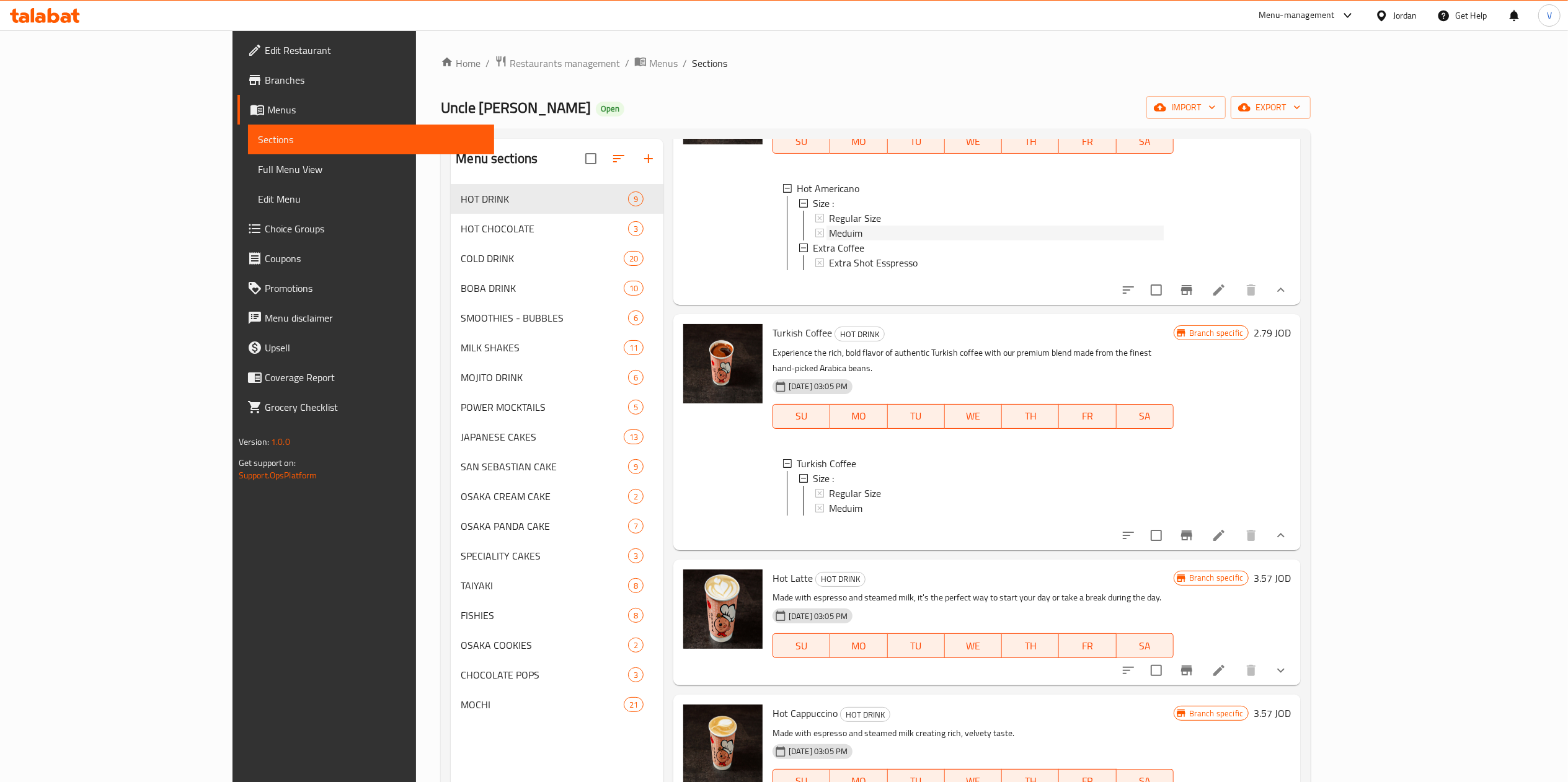
click at [829, 235] on span "Meduim" at bounding box center [846, 233] width 33 height 15
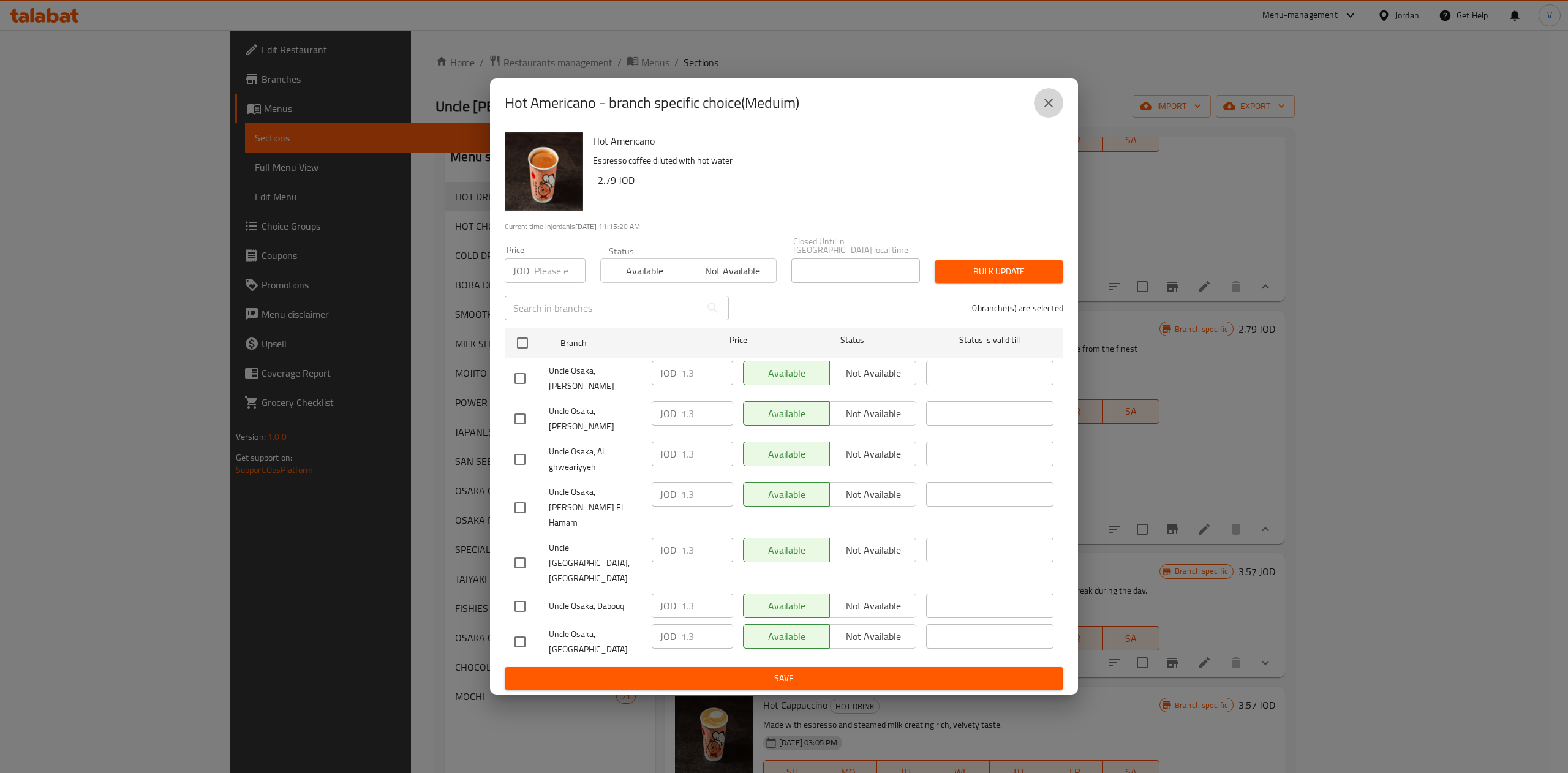
click at [1054, 110] on icon "close" at bounding box center [1049, 103] width 15 height 15
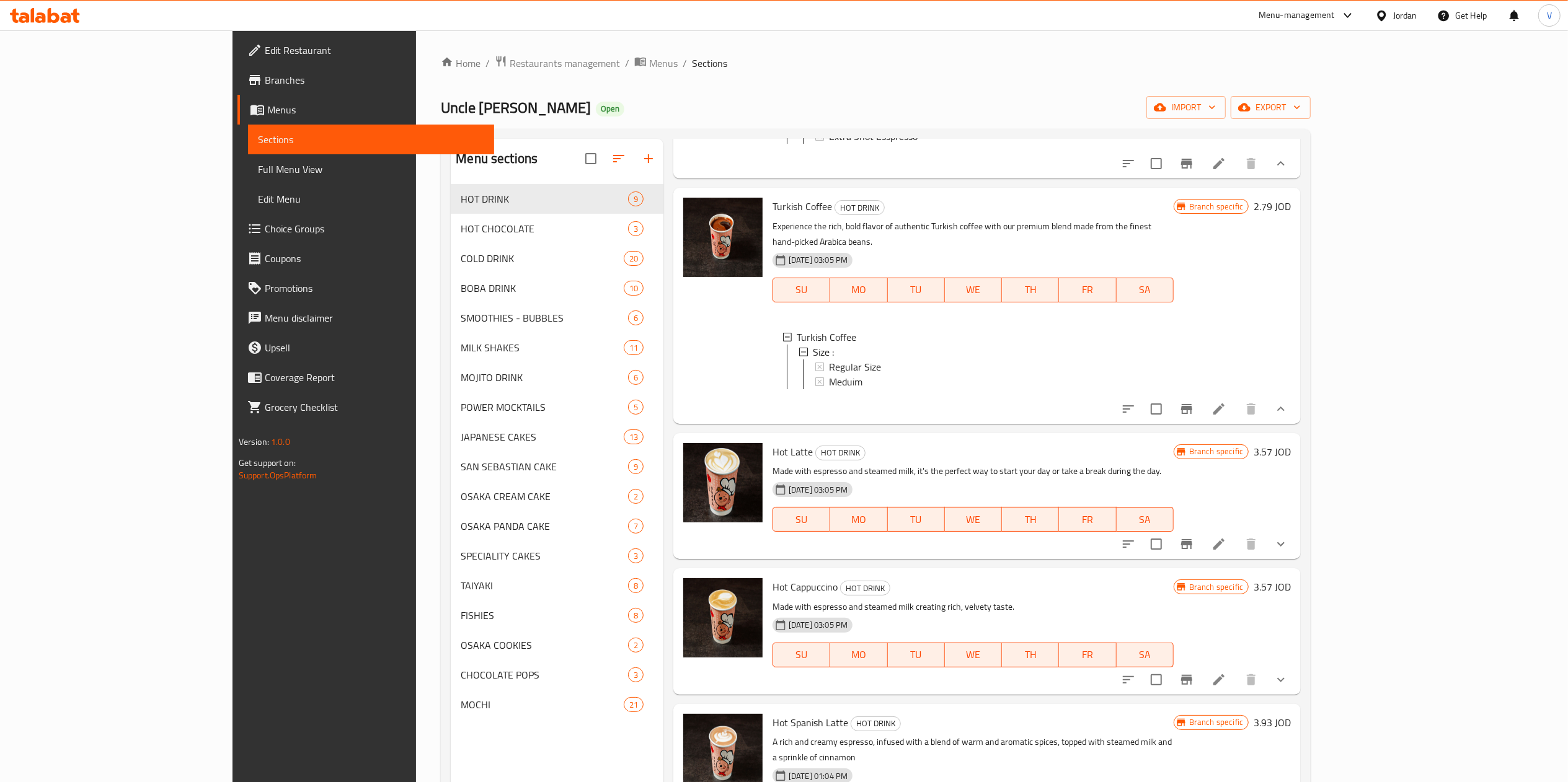
scroll to position [372, 0]
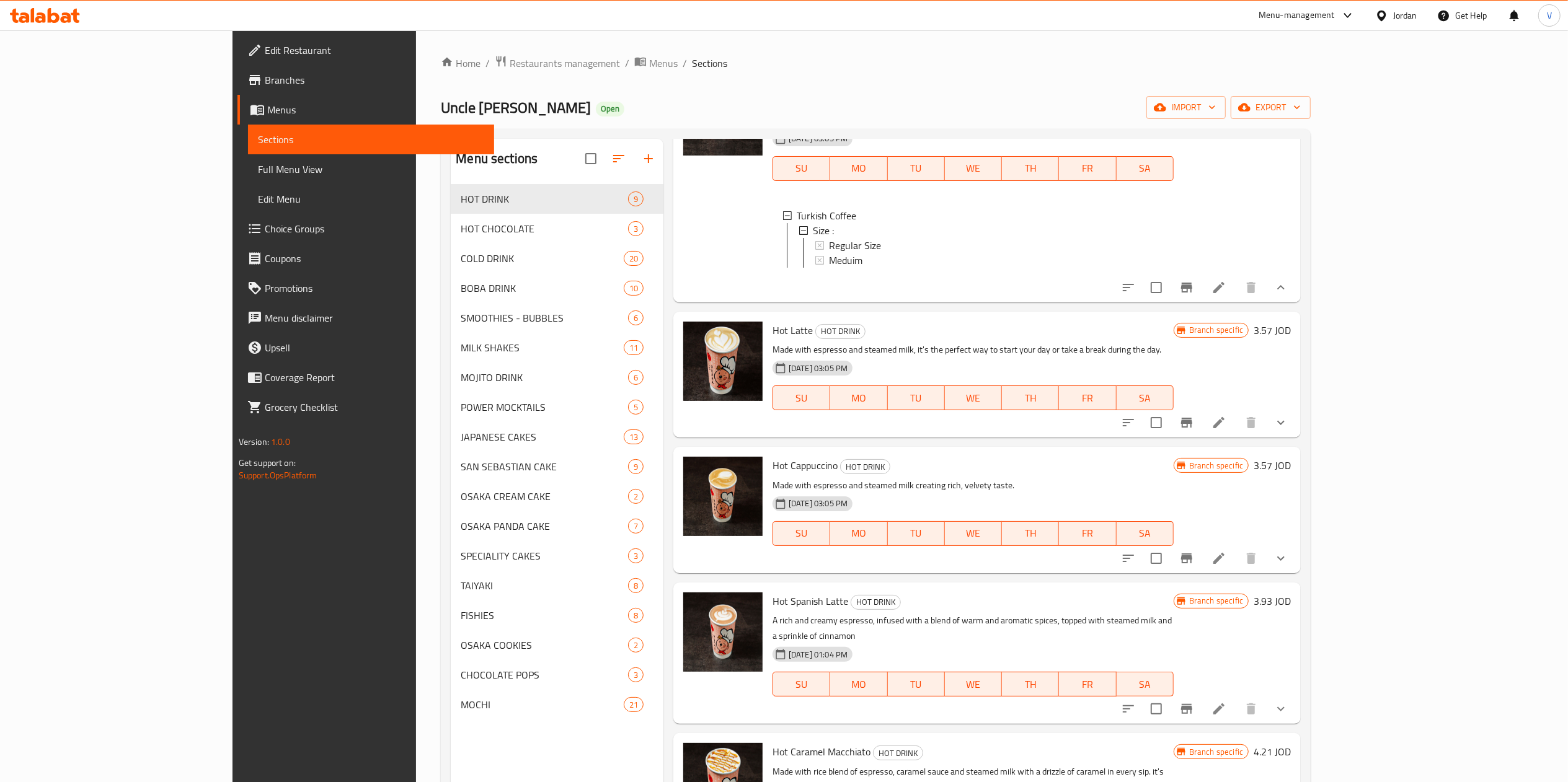
click at [1295, 437] on button "show more" at bounding box center [1280, 422] width 30 height 30
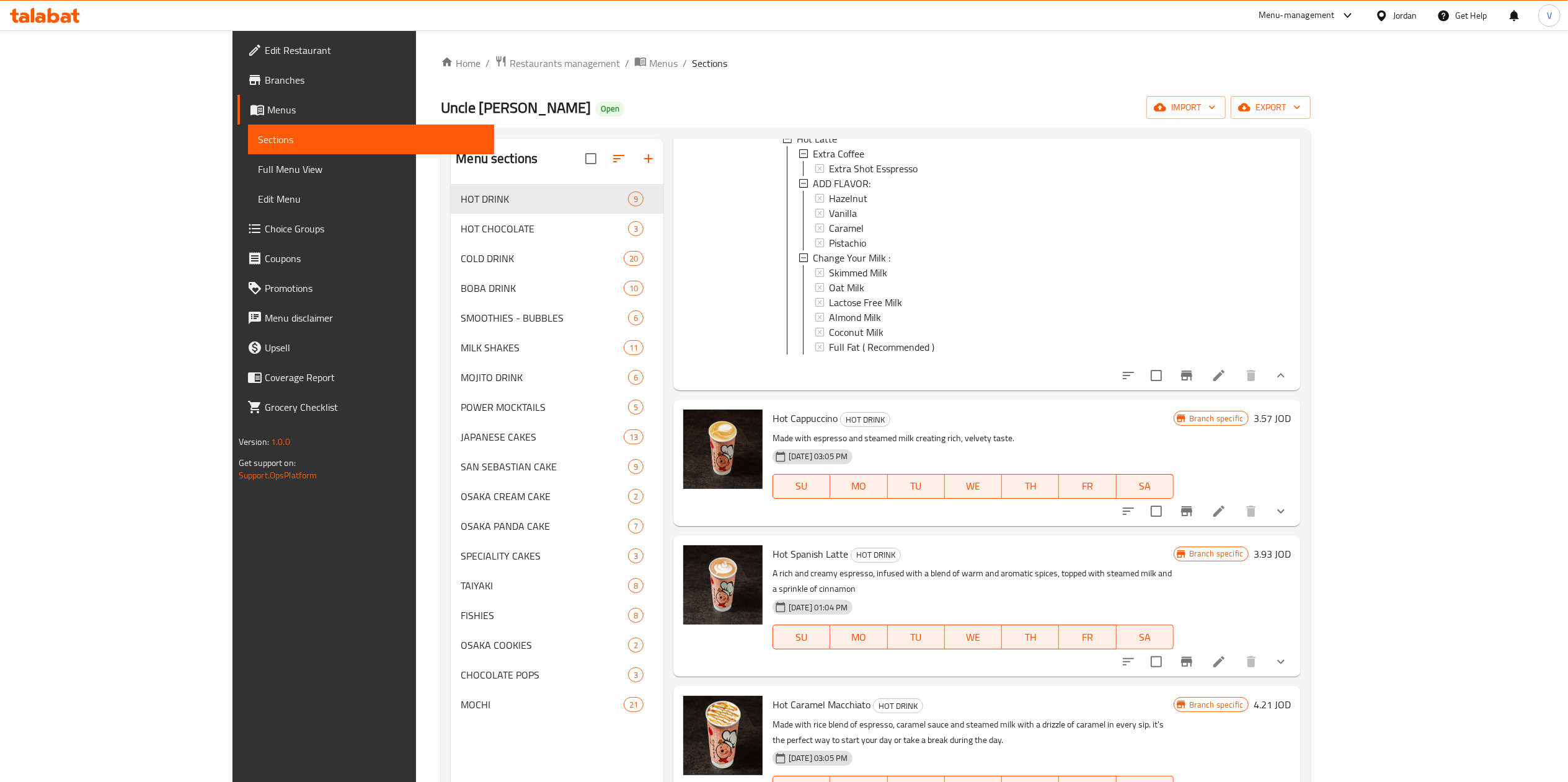
scroll to position [744, 0]
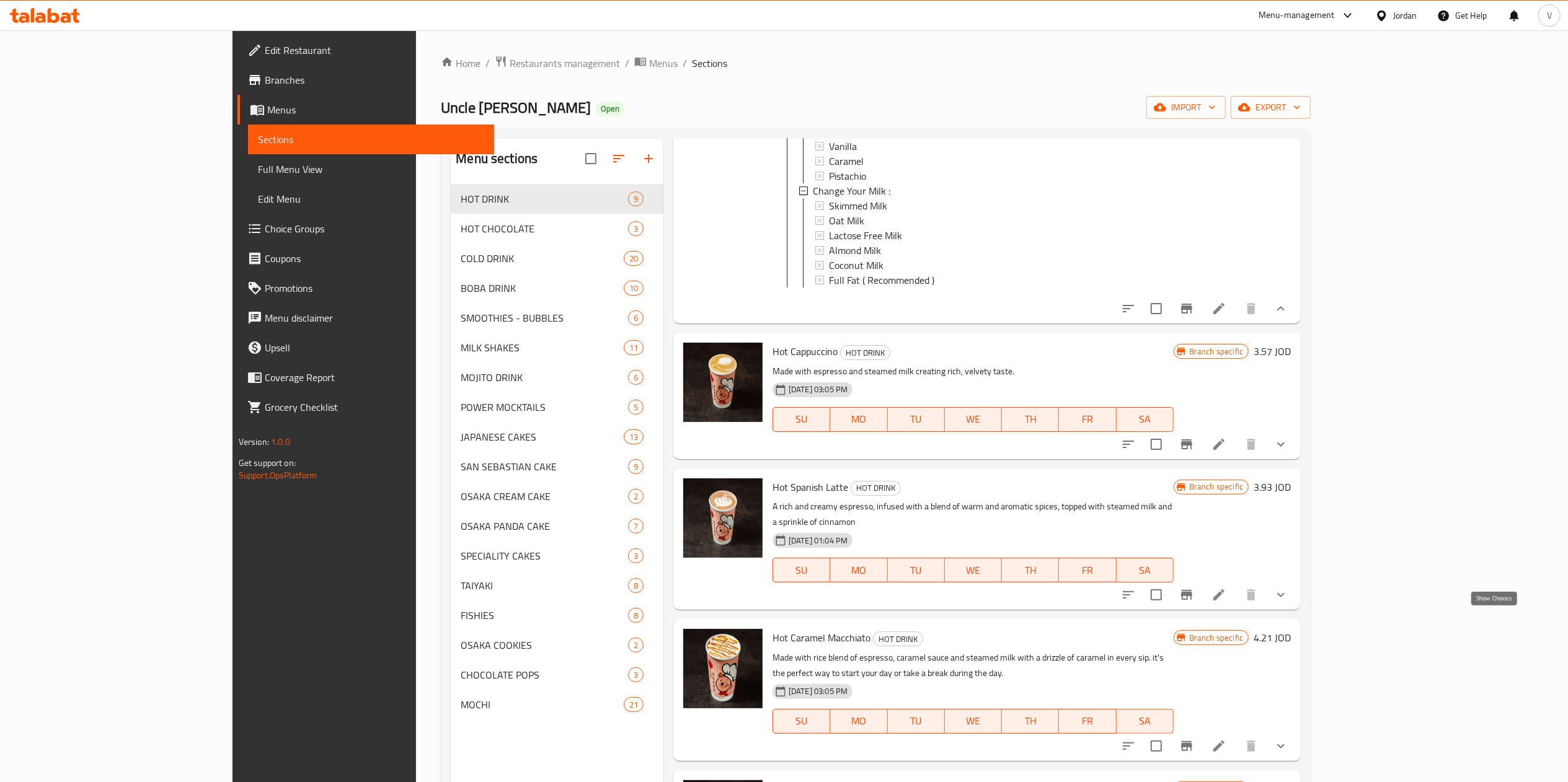
click at [1288, 603] on icon "show more" at bounding box center [1280, 595] width 15 height 15
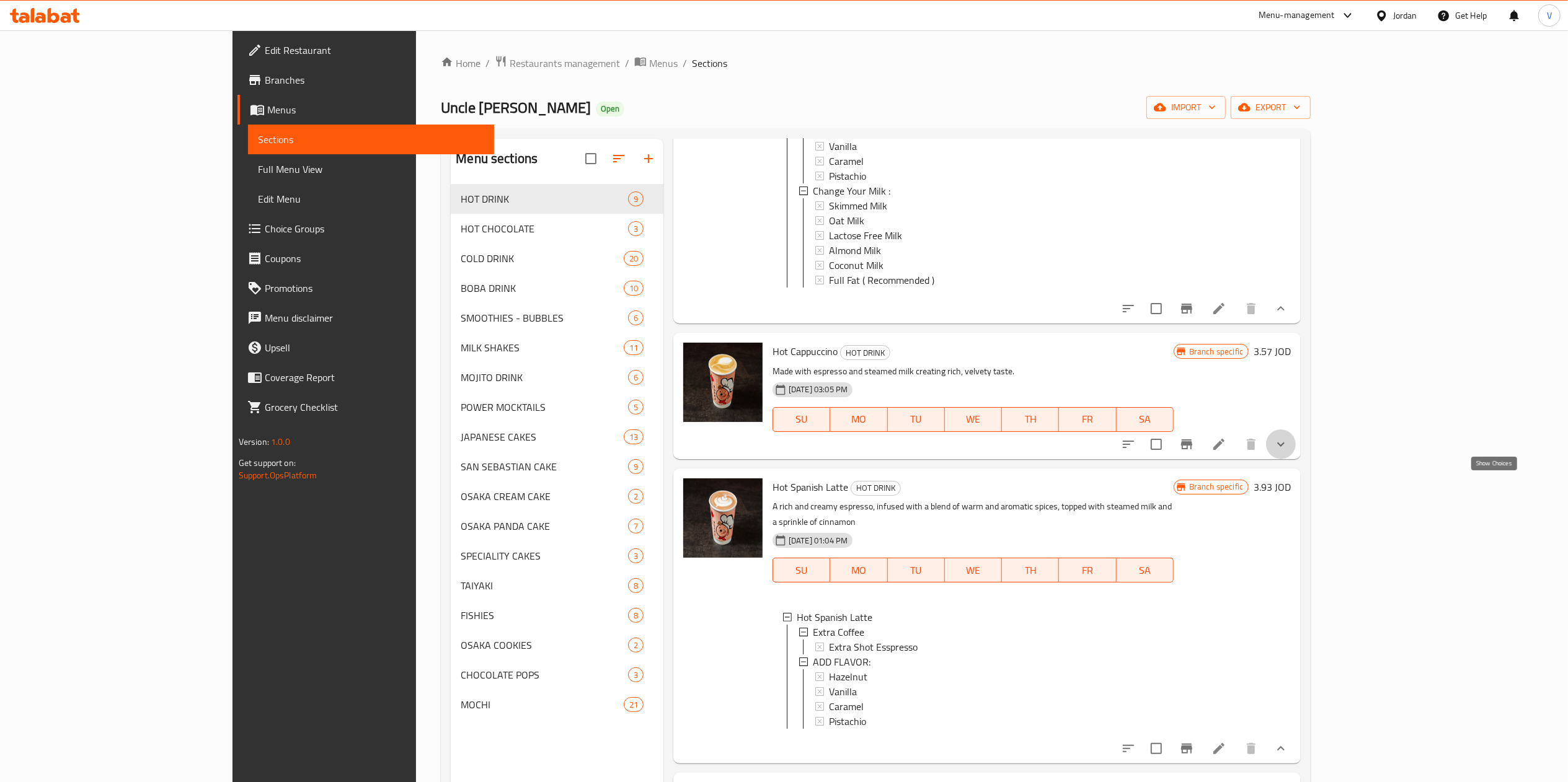
click at [1288, 452] on icon "show more" at bounding box center [1280, 445] width 15 height 15
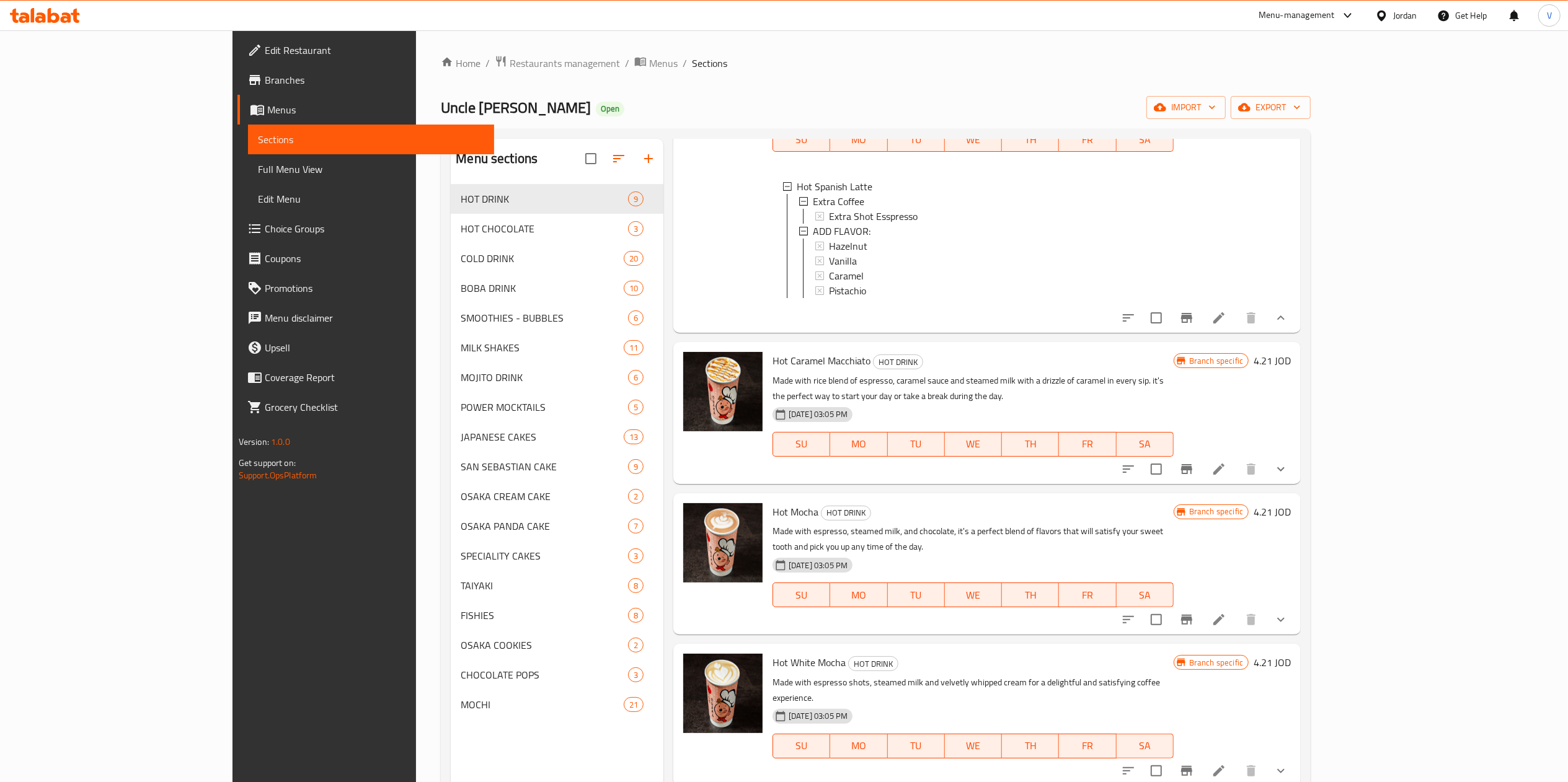
scroll to position [1375, 0]
click at [1288, 627] on icon "show more" at bounding box center [1280, 620] width 15 height 15
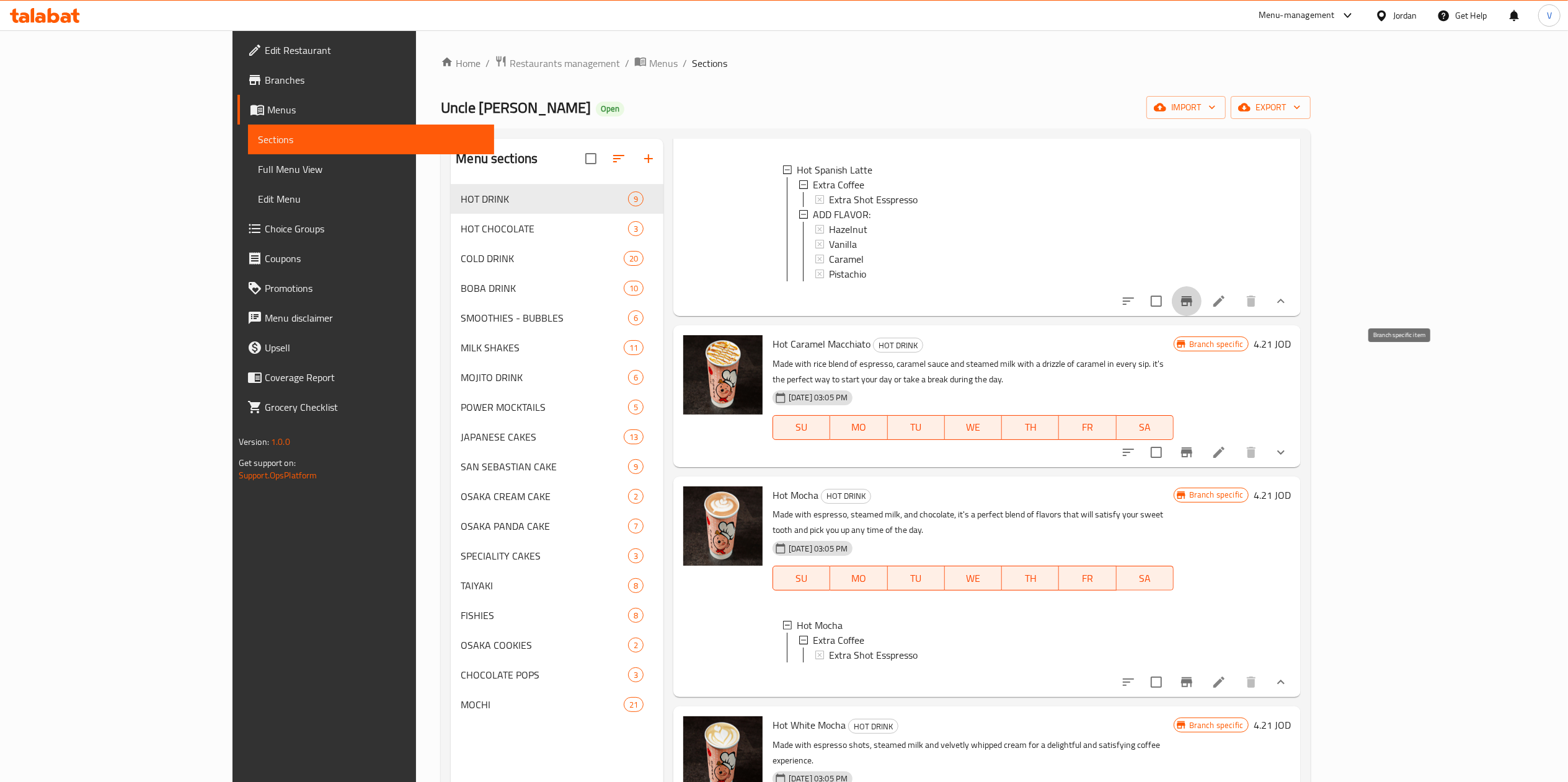
click at [1194, 308] on icon "Branch-specific-item" at bounding box center [1186, 301] width 15 height 15
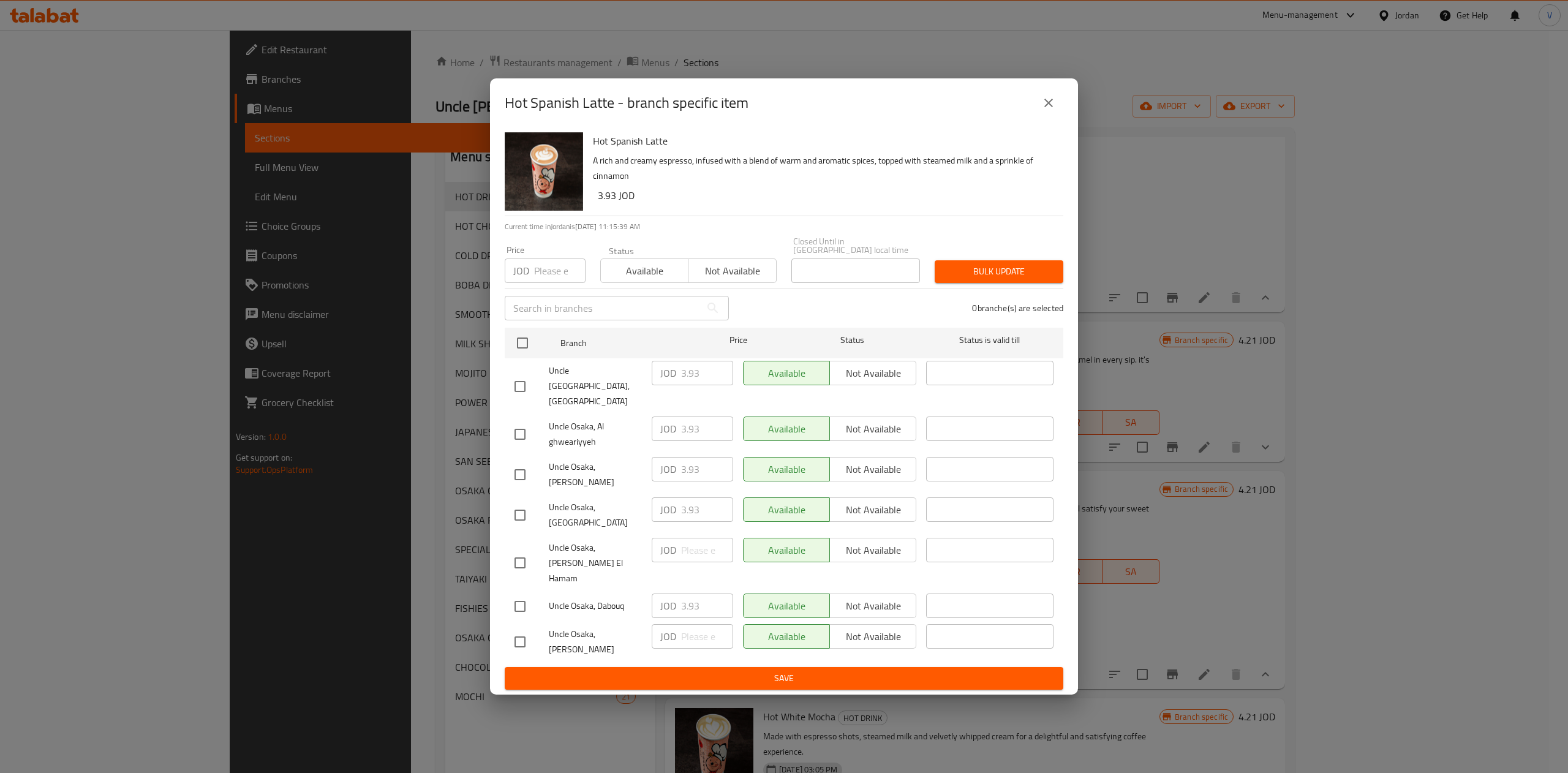
click at [1040, 118] on button "close" at bounding box center [1049, 103] width 29 height 29
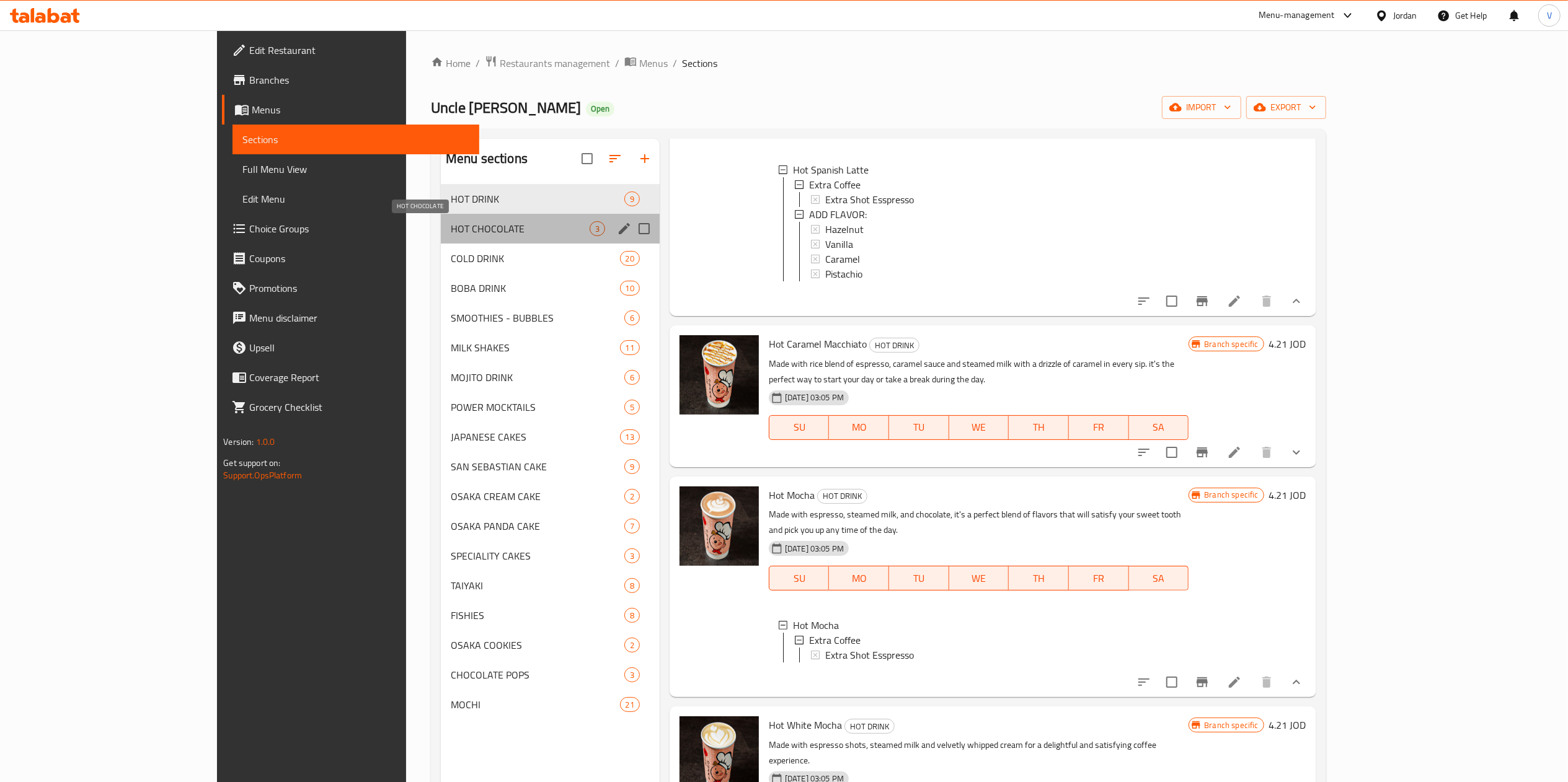
click at [450, 231] on span "HOT CHOCOLATE" at bounding box center [520, 229] width 139 height 15
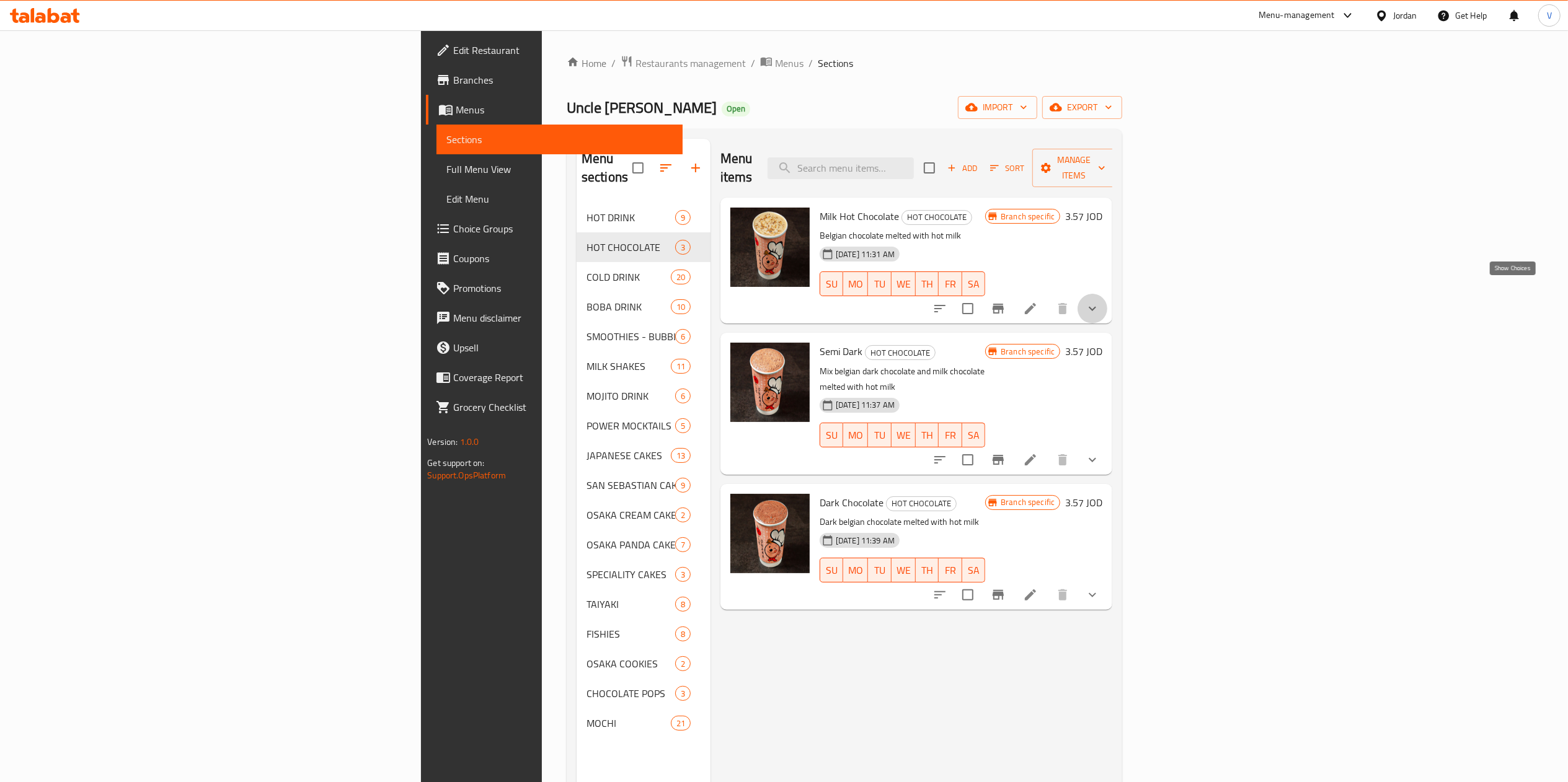
click at [1099, 301] on icon "show more" at bounding box center [1092, 308] width 15 height 15
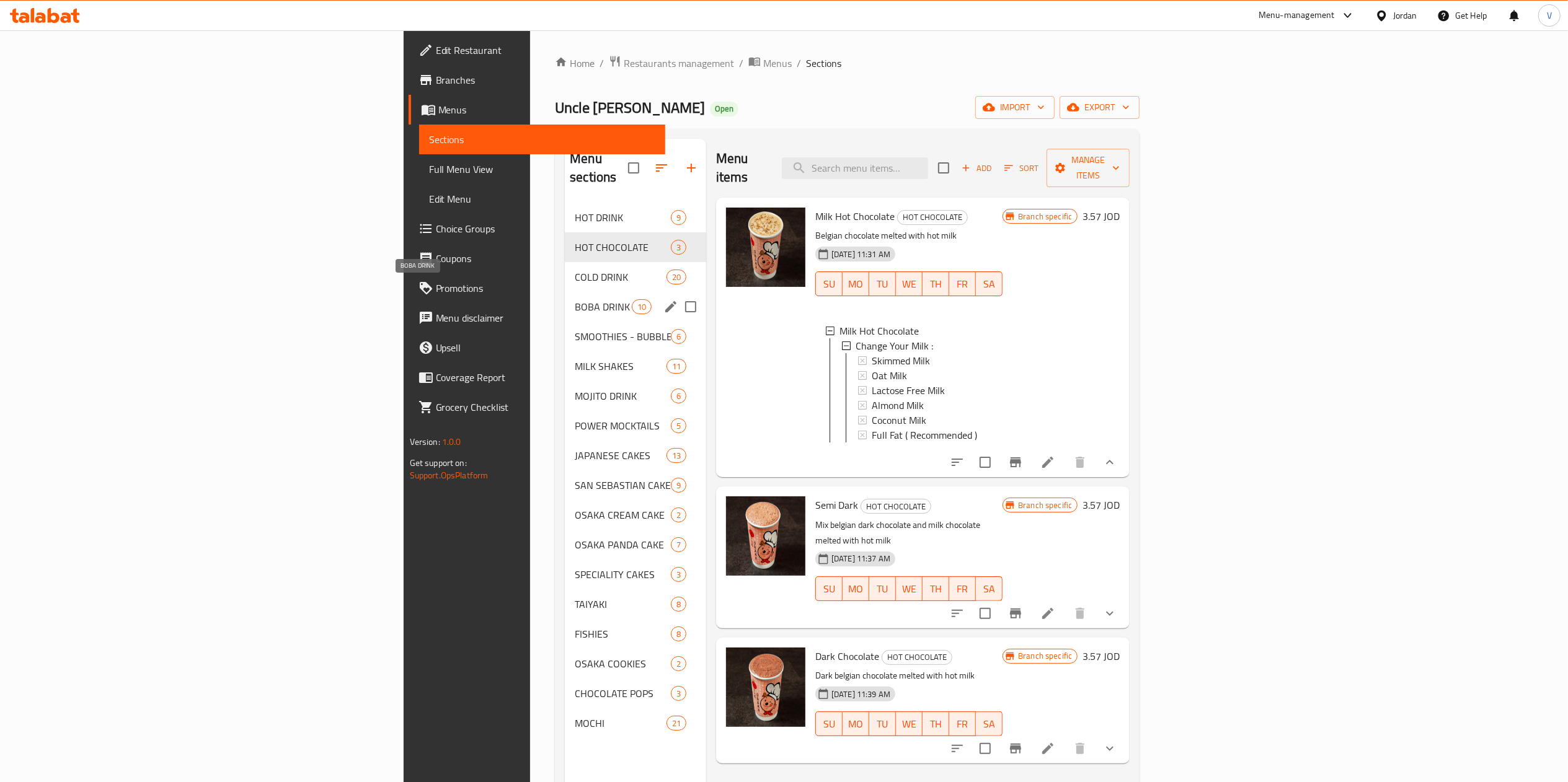
click at [565, 273] on div "COLD DRINK 20" at bounding box center [635, 277] width 141 height 30
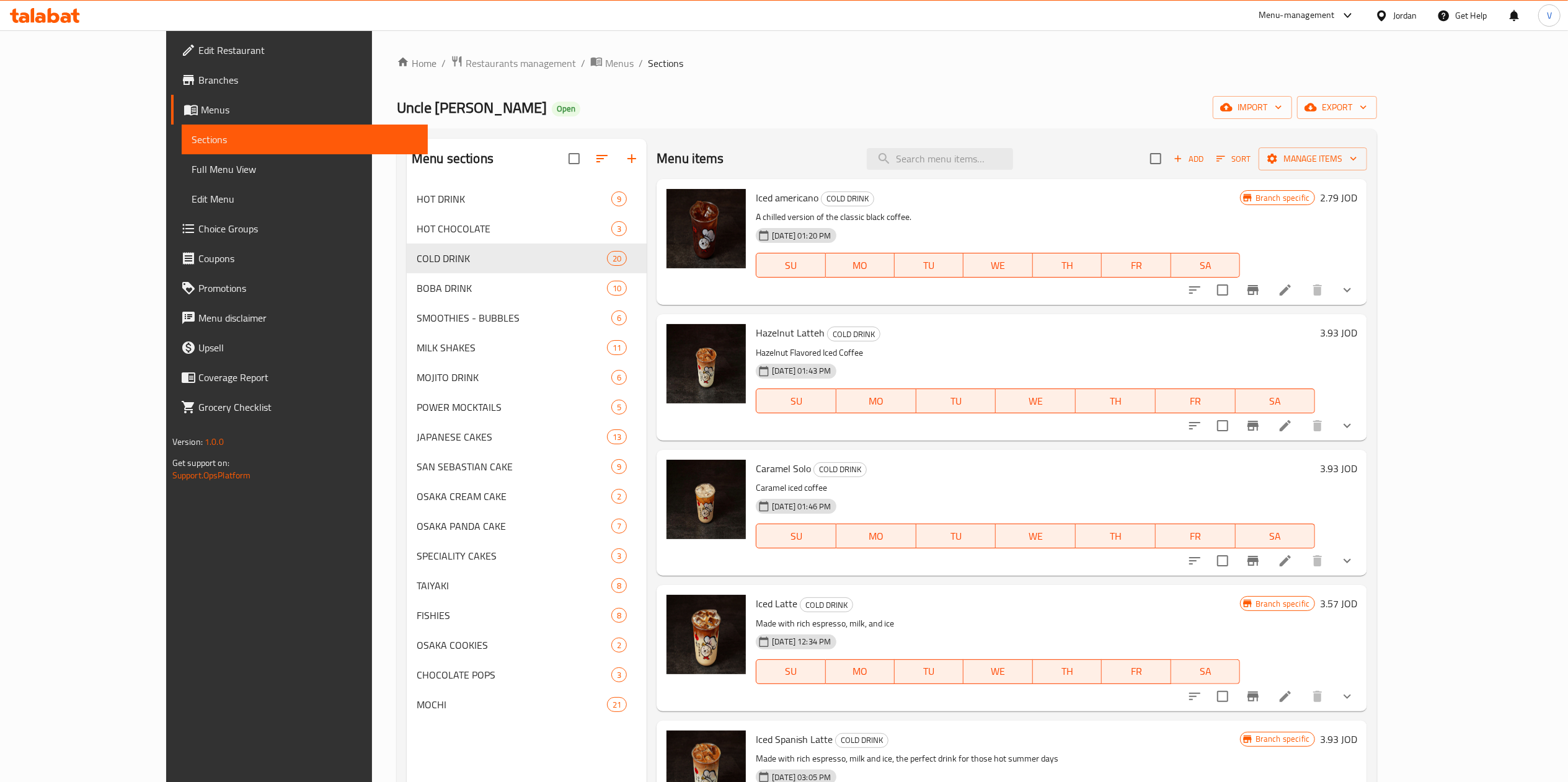
click at [1355, 295] on icon "show more" at bounding box center [1347, 290] width 15 height 15
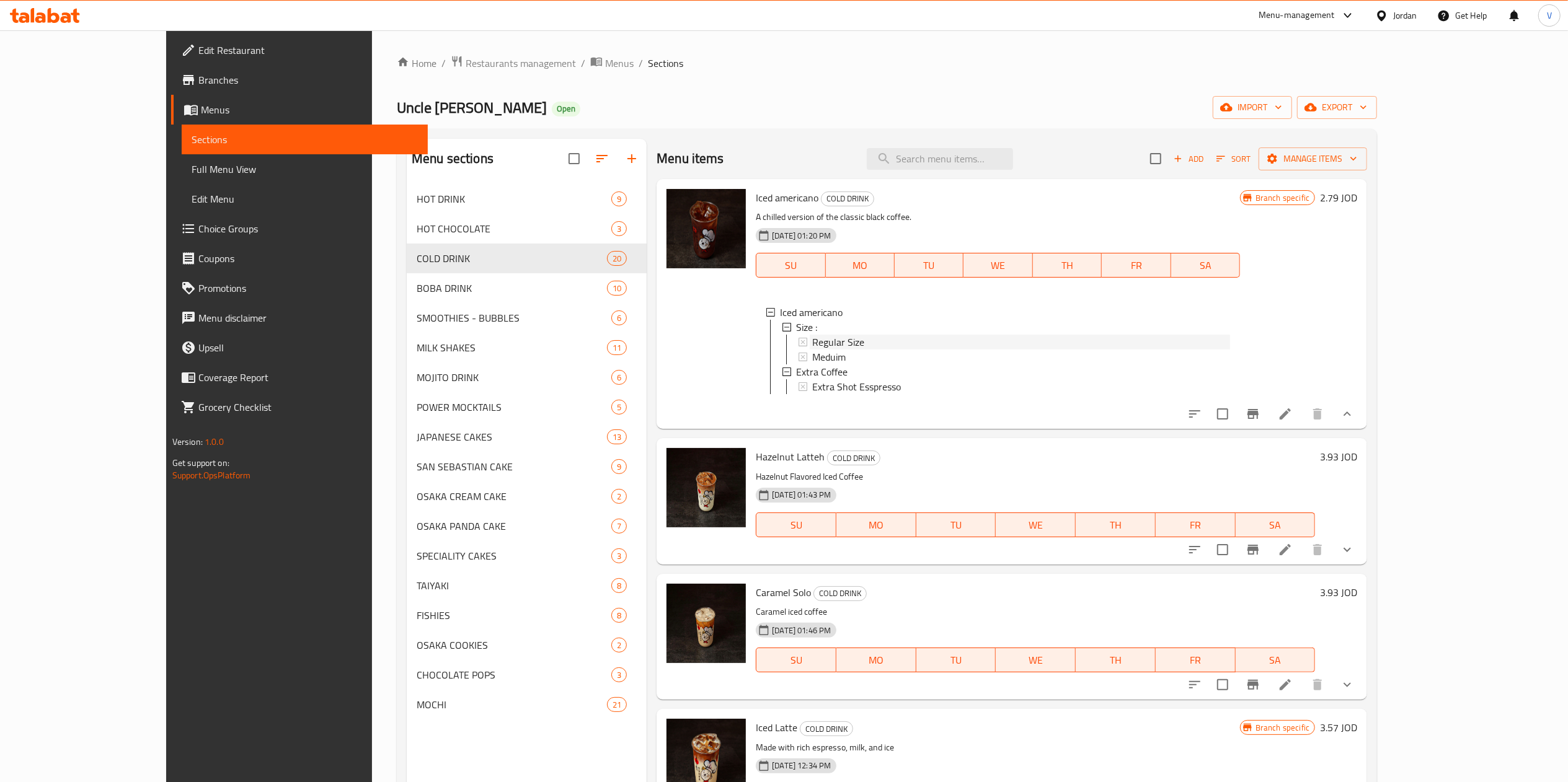
click at [956, 347] on div "Regular Size" at bounding box center [1020, 342] width 417 height 15
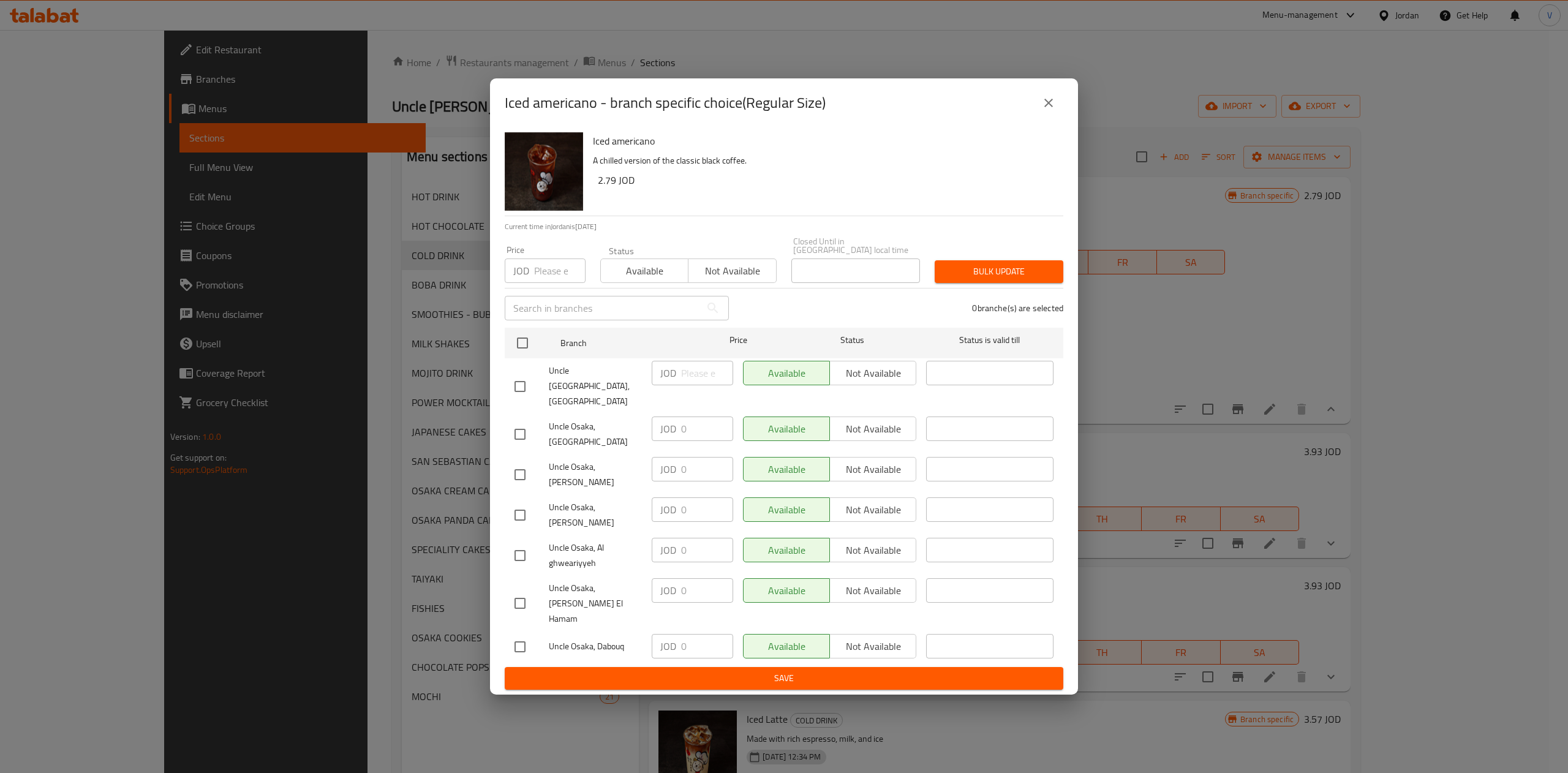
drag, startPoint x: 1057, startPoint y: 131, endPoint x: 1056, endPoint y: 137, distance: 6.1
click at [1057, 118] on button "close" at bounding box center [1049, 103] width 29 height 29
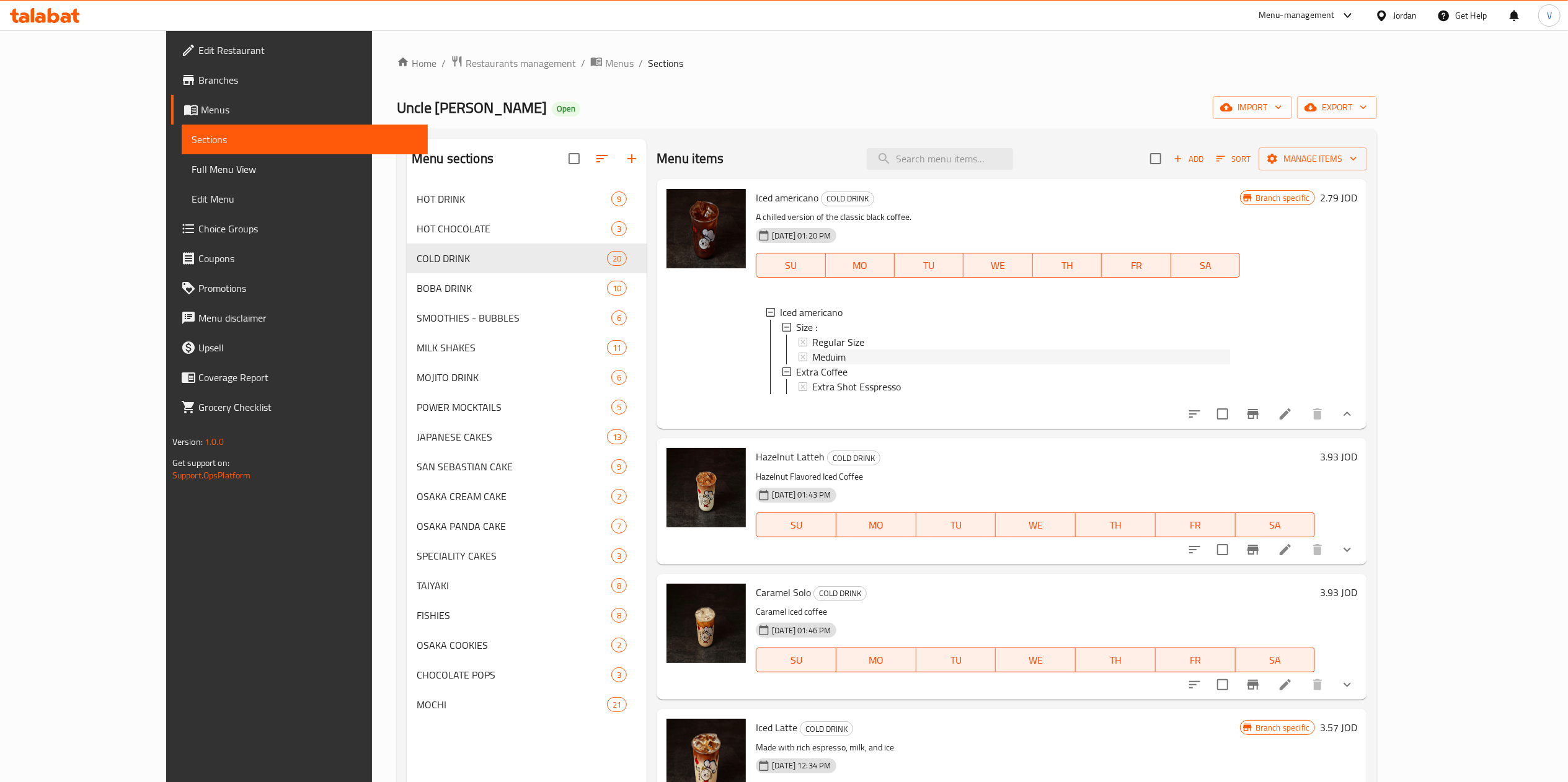
click at [812, 355] on span "Meduim" at bounding box center [828, 357] width 33 height 15
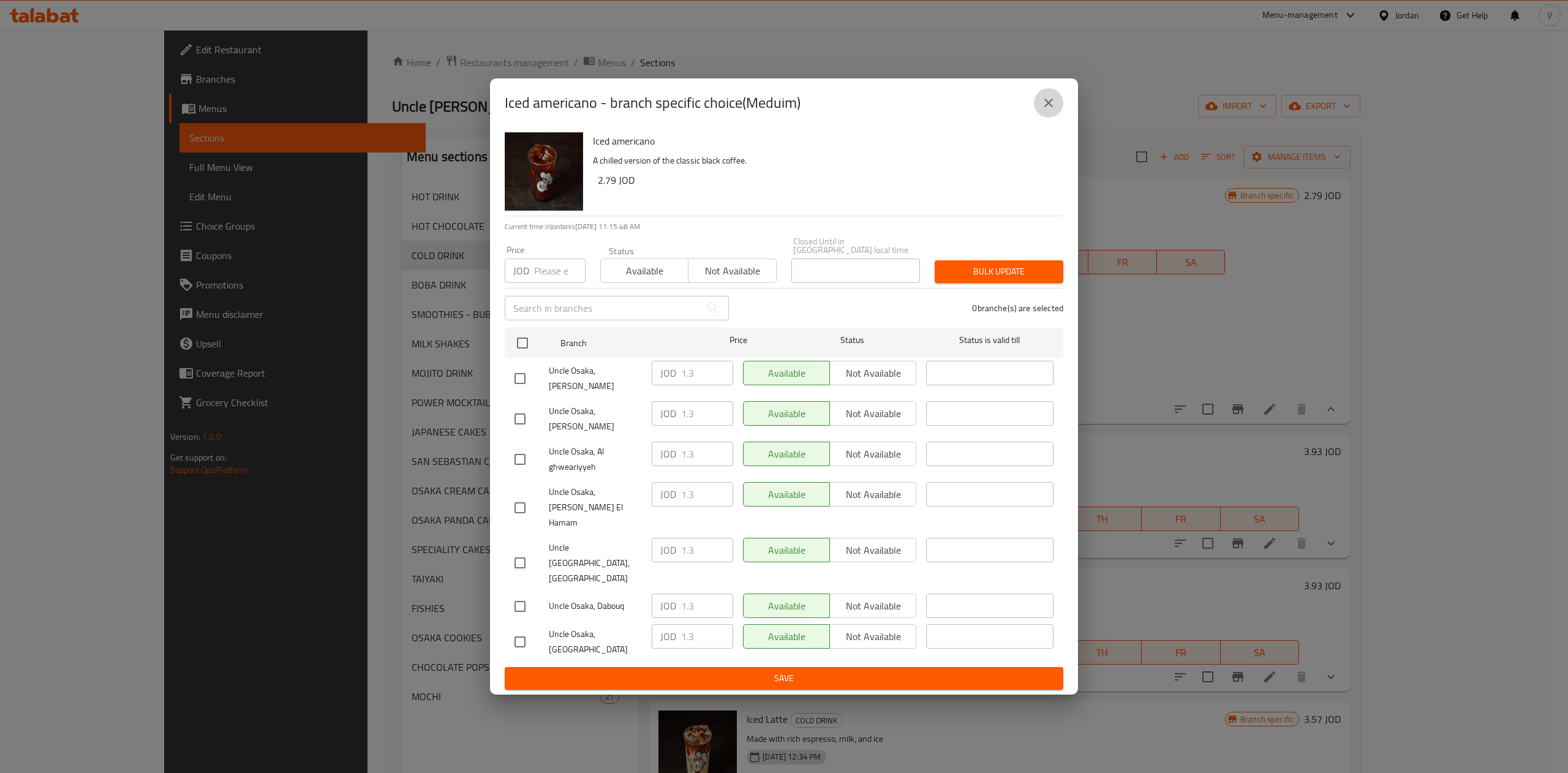
click at [1052, 118] on button "close" at bounding box center [1049, 103] width 29 height 29
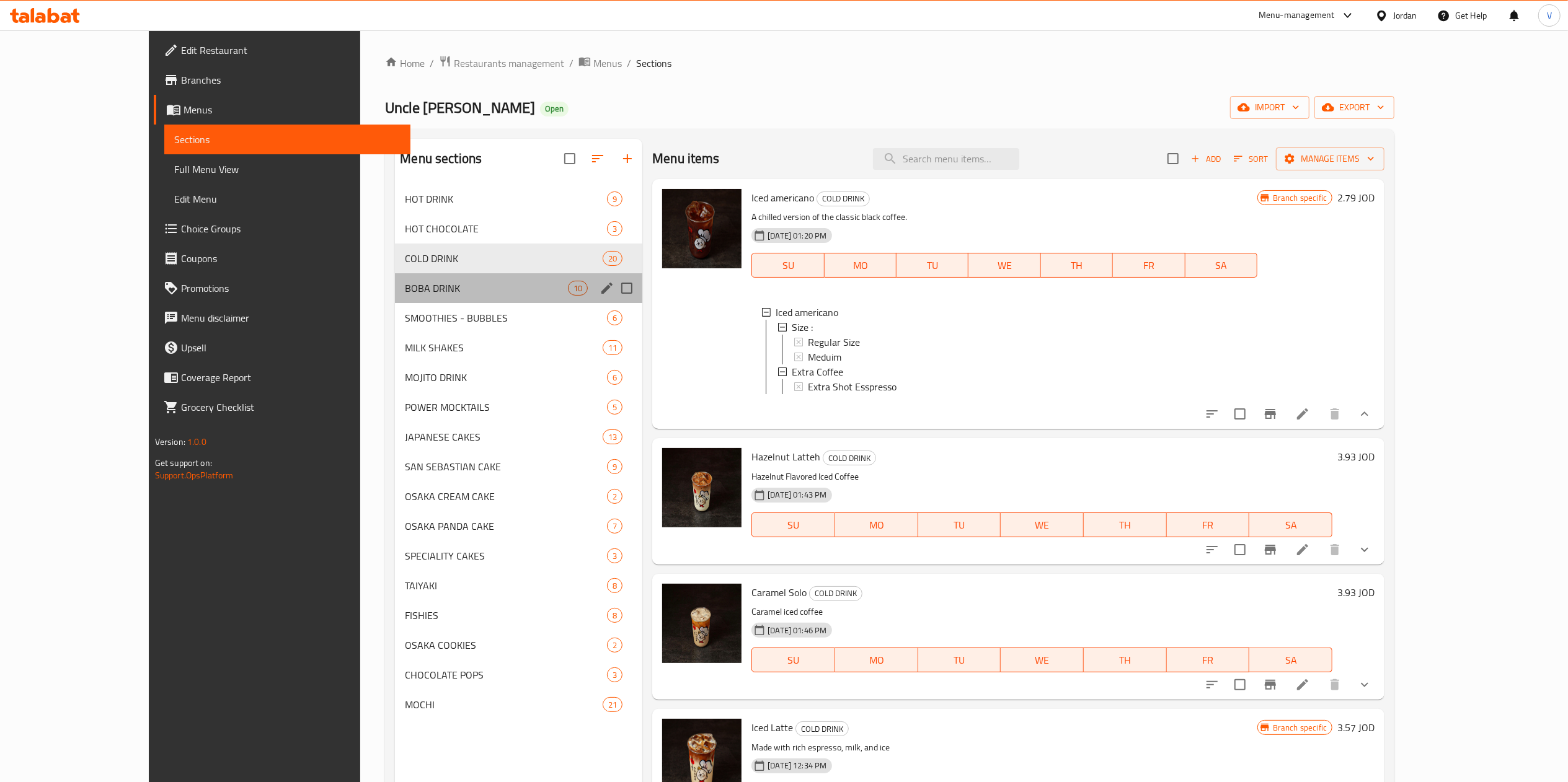
click at [425, 278] on div "BOBA DRINK 10" at bounding box center [518, 288] width 247 height 30
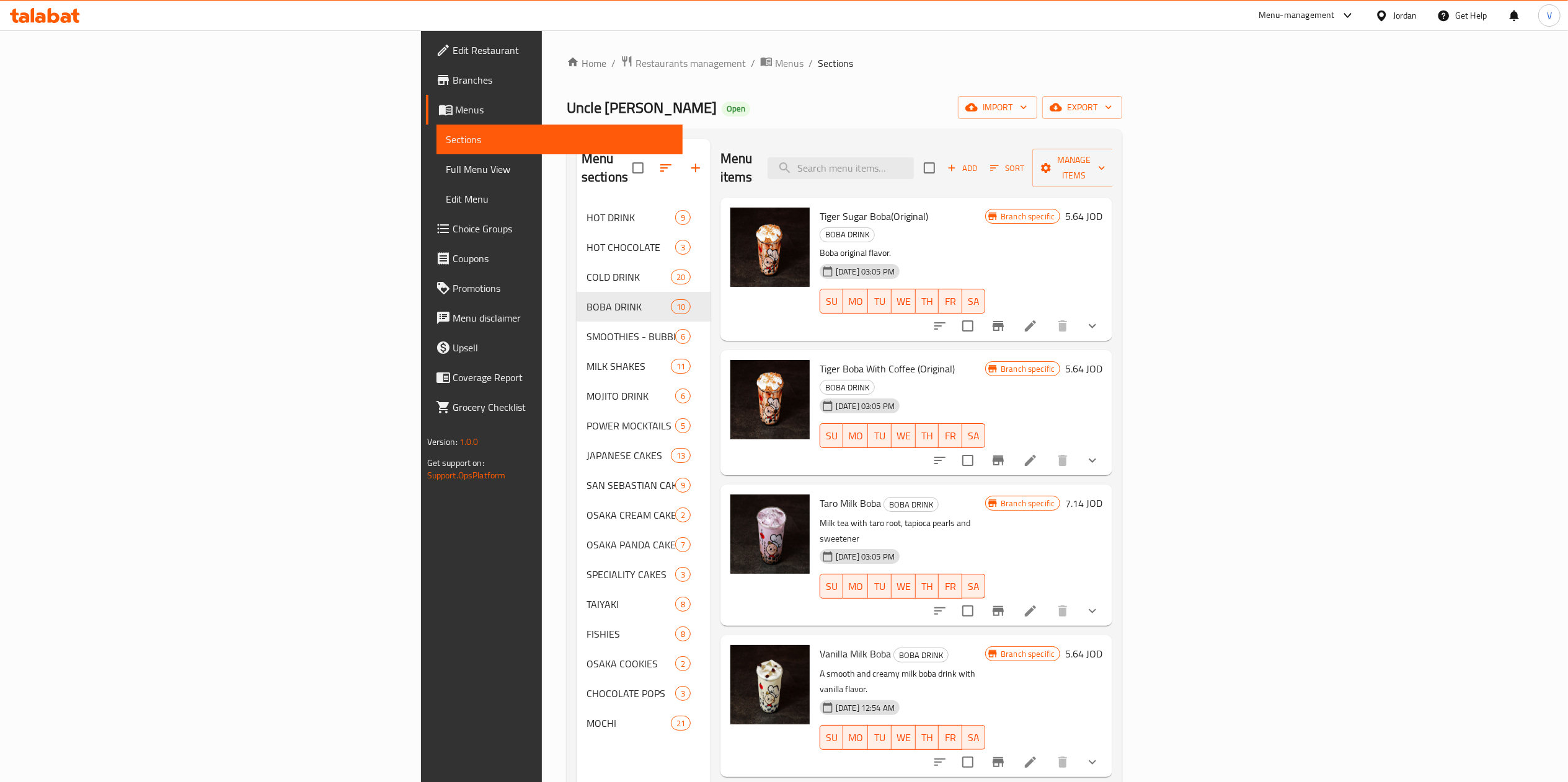
click at [1107, 311] on button "show more" at bounding box center [1092, 326] width 30 height 30
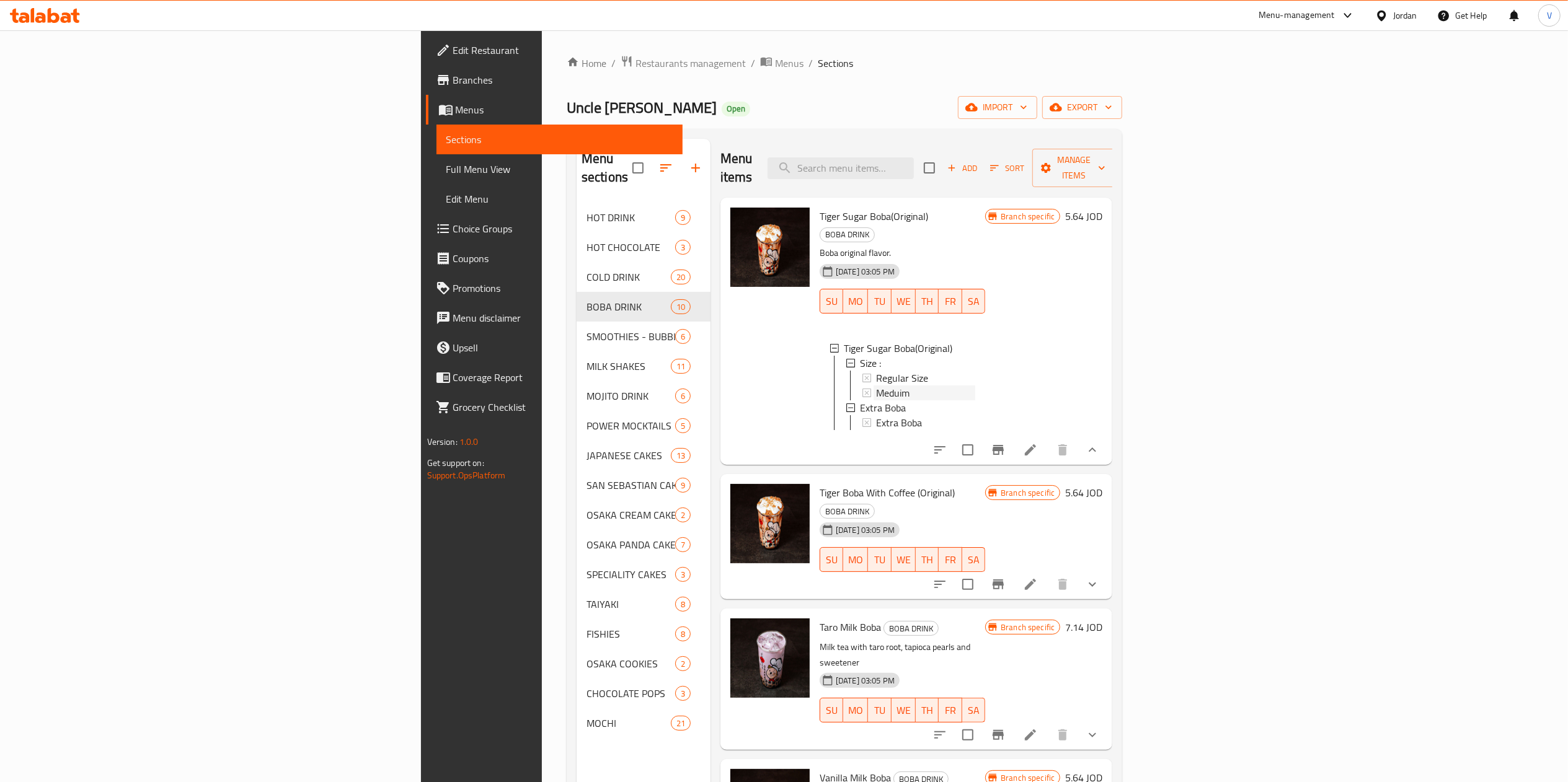
click at [876, 385] on span "Meduim" at bounding box center [893, 393] width 33 height 15
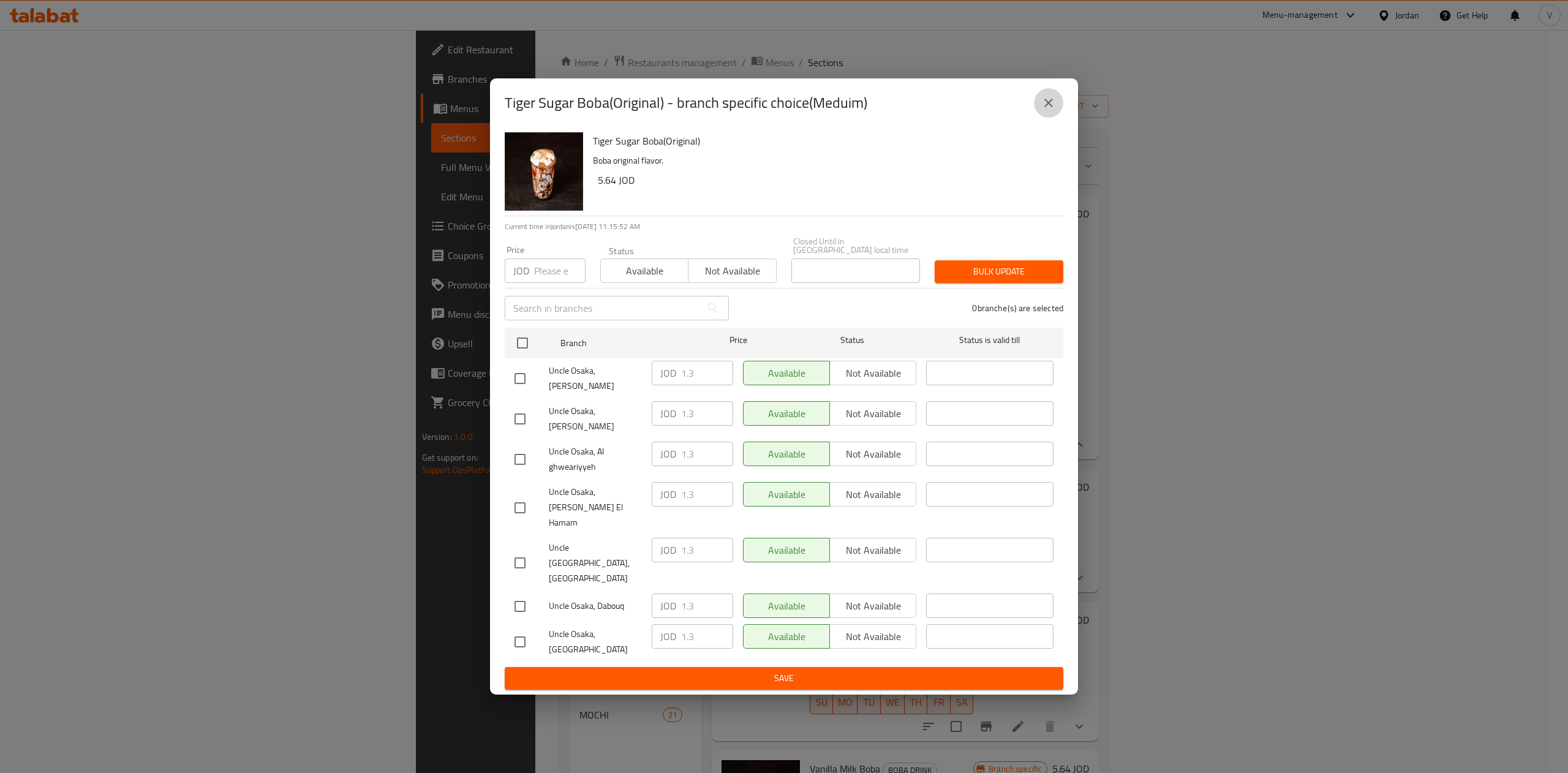
click at [1057, 118] on button "close" at bounding box center [1049, 103] width 29 height 29
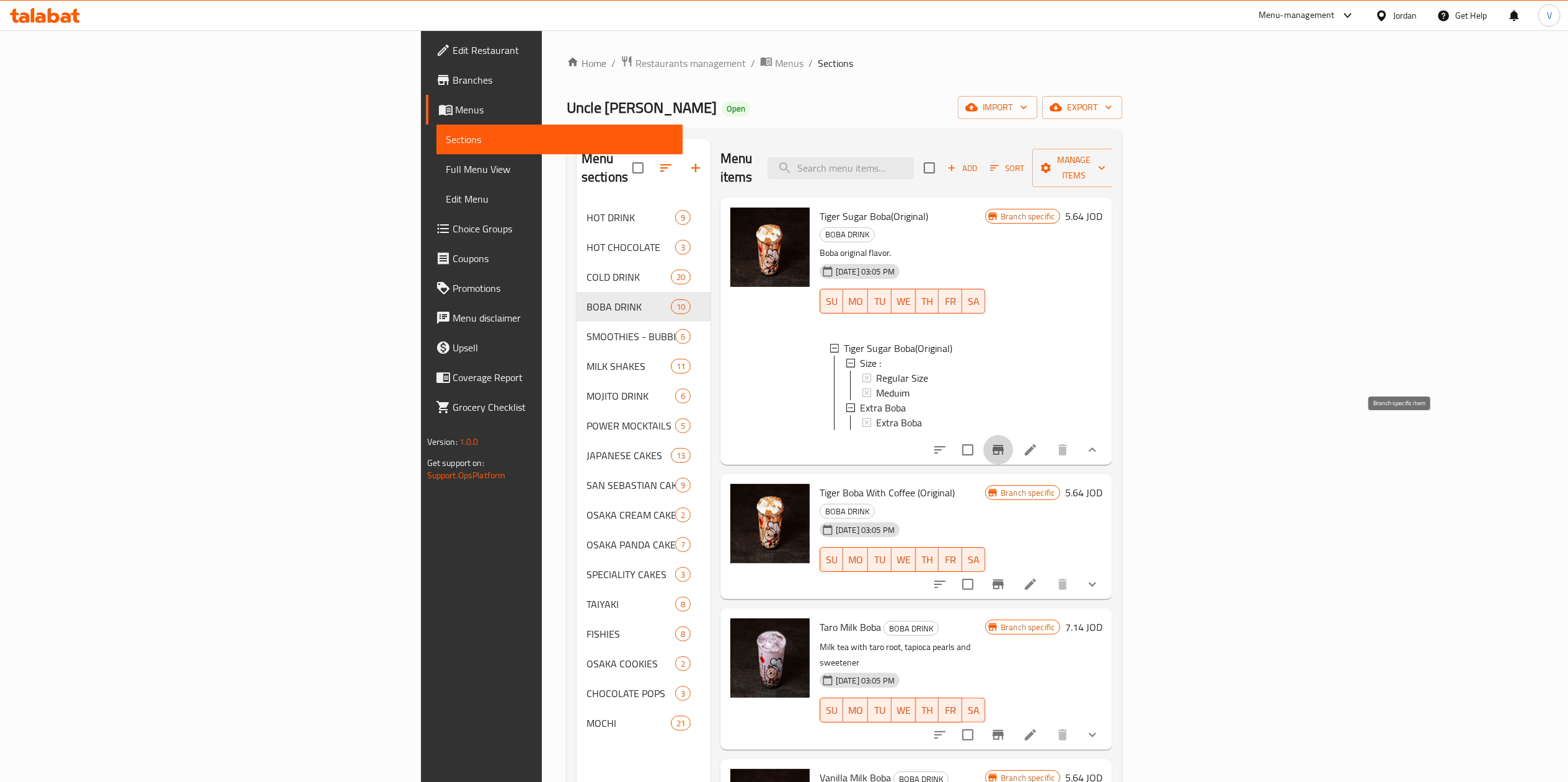
click at [1003, 445] on icon "Branch-specific-item" at bounding box center [998, 450] width 11 height 10
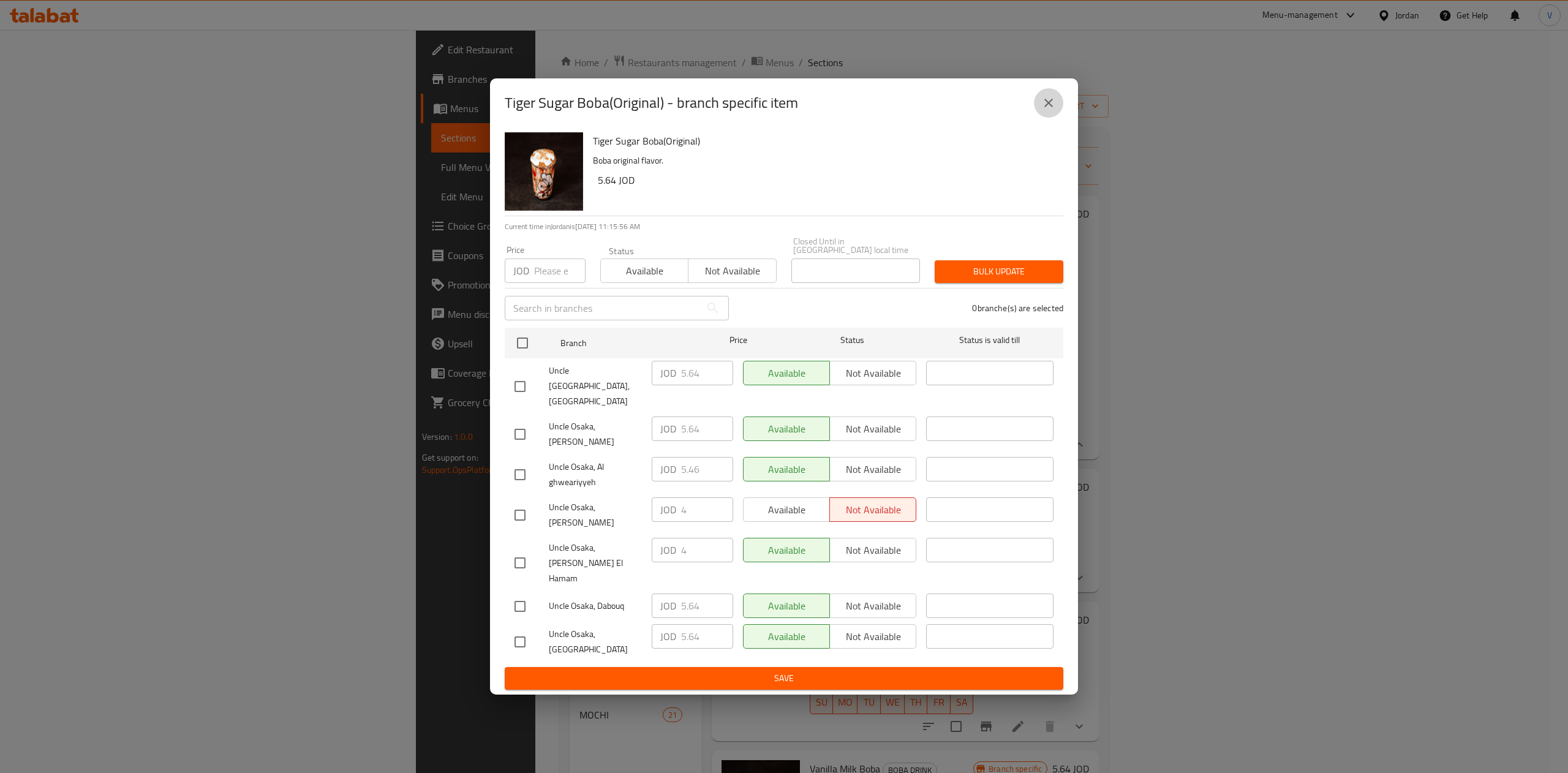
click at [1049, 110] on icon "close" at bounding box center [1049, 103] width 15 height 15
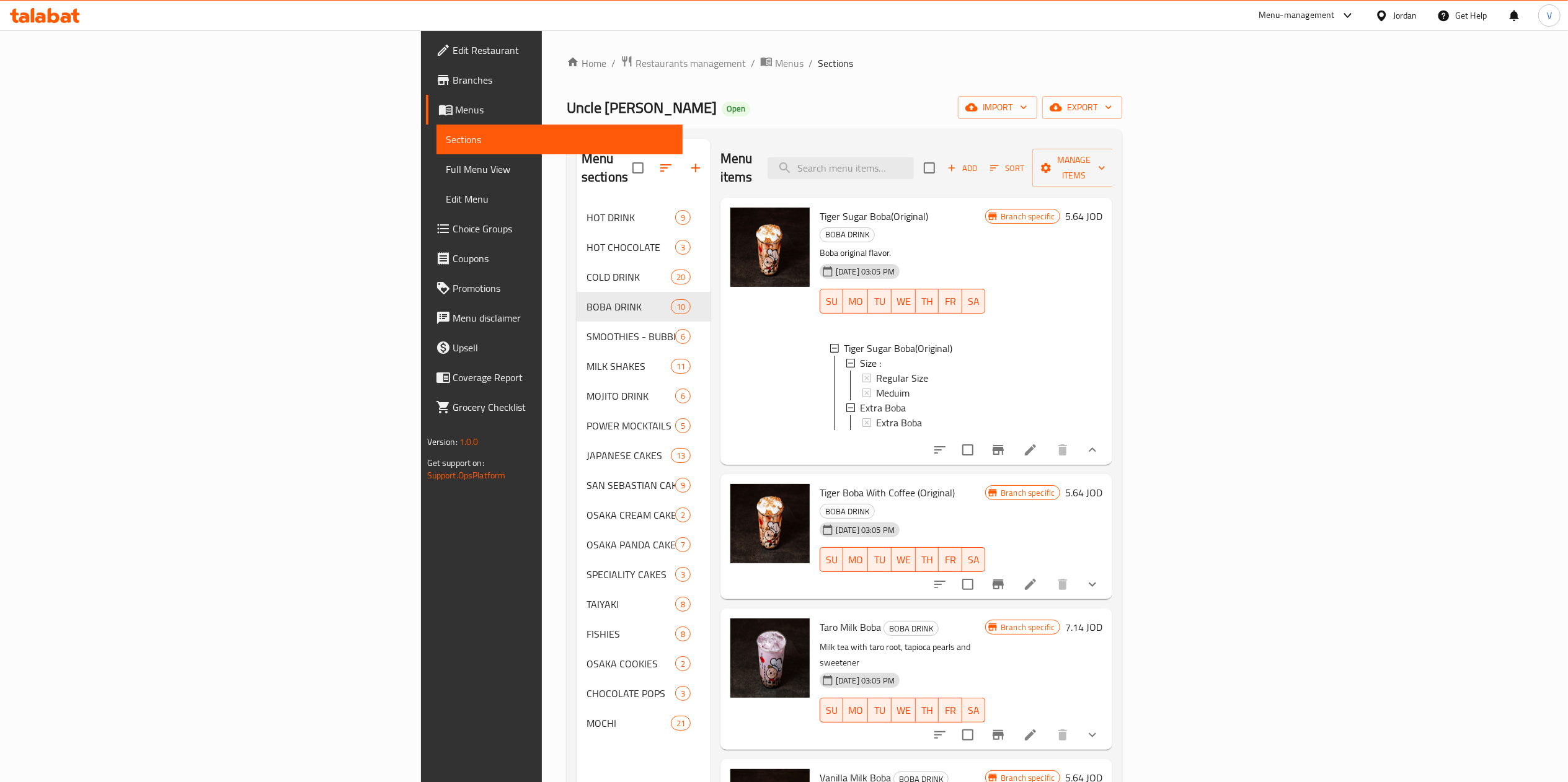
click at [453, 234] on span "Choice Groups" at bounding box center [562, 229] width 219 height 15
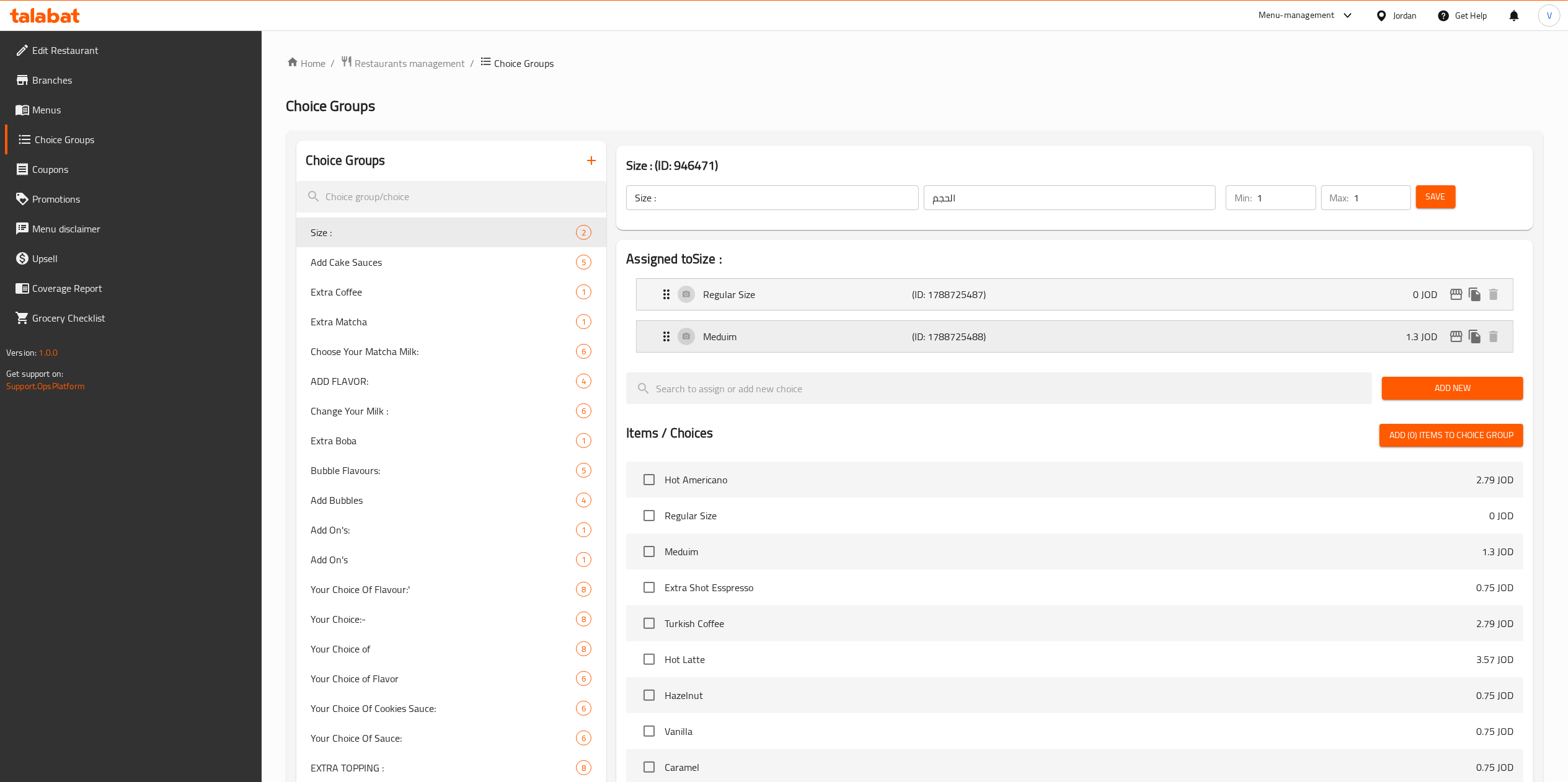
click at [1402, 341] on div "Meduim (ID: 1788725488) 1.3 JOD" at bounding box center [1078, 336] width 839 height 31
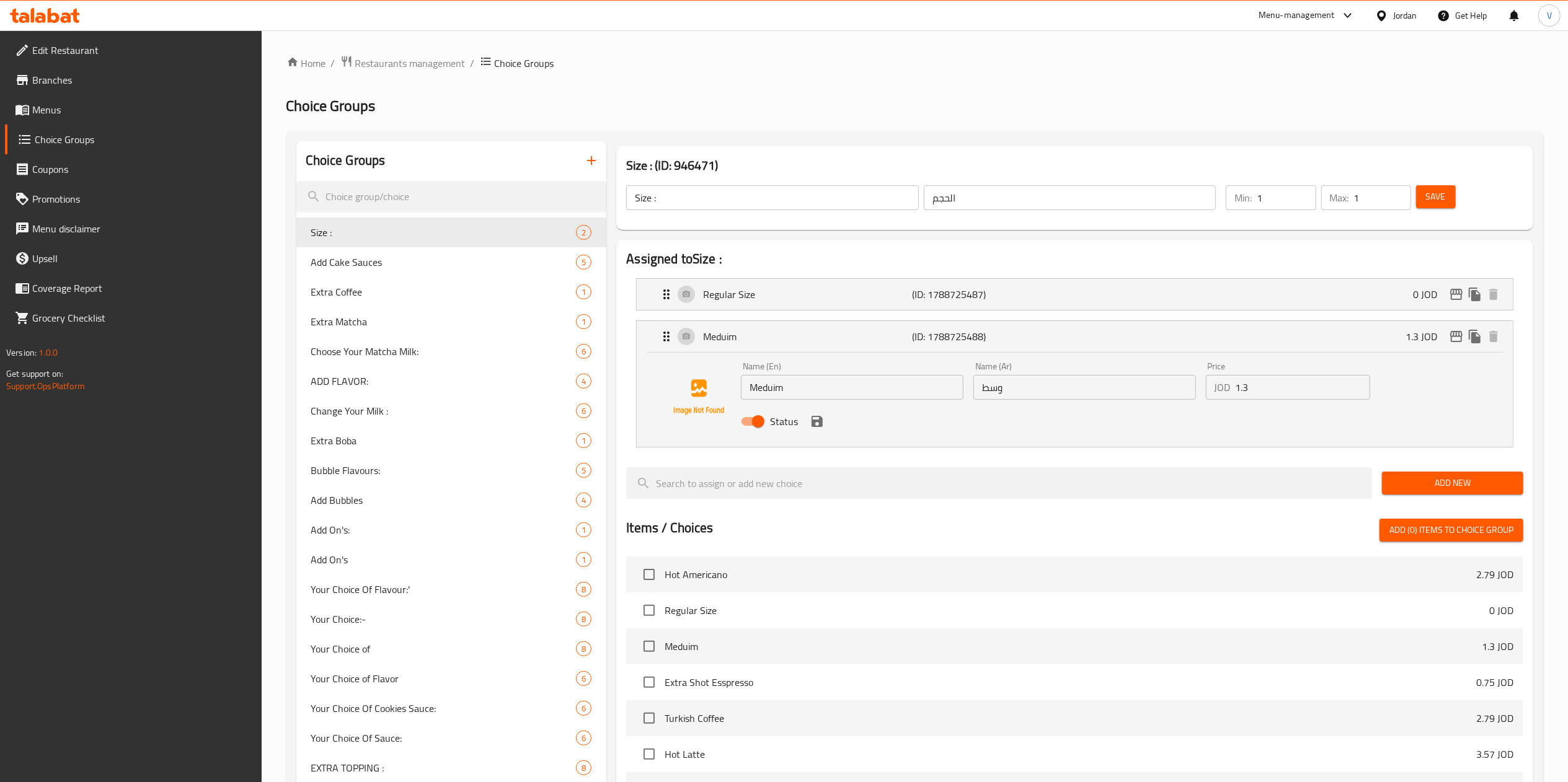
drag, startPoint x: 1270, startPoint y: 391, endPoint x: 1129, endPoint y: 387, distance: 141.1
click at [1129, 389] on div "Name (En) Meduim Name (En) Name (Ar) وسط Name (Ar) Price JOD 1.3 Price Status" at bounding box center [1084, 398] width 697 height 81
drag, startPoint x: 1206, startPoint y: 384, endPoint x: 1137, endPoint y: 397, distance: 70.2
click at [1196, 384] on div "Name (En) Meduim Name (En) Name (Ar) وسط Name (Ar) Price JOD 1.45 Price Status" at bounding box center [1084, 398] width 697 height 81
click at [813, 426] on icon "save" at bounding box center [817, 421] width 11 height 11
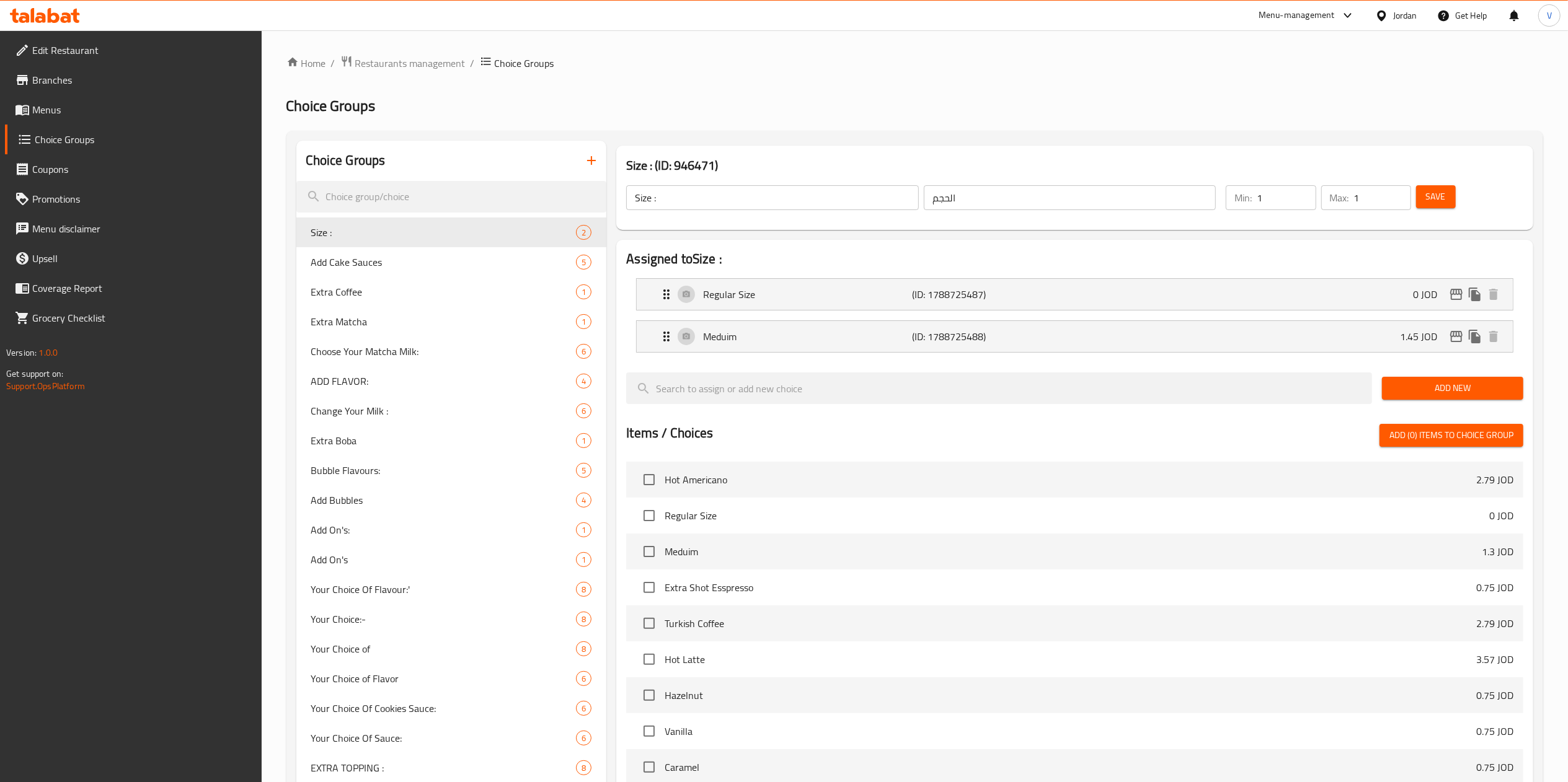
type input "1.45"
click at [1441, 199] on span "Save" at bounding box center [1436, 197] width 20 height 16
click at [1454, 337] on icon "edit" at bounding box center [1456, 336] width 12 height 11
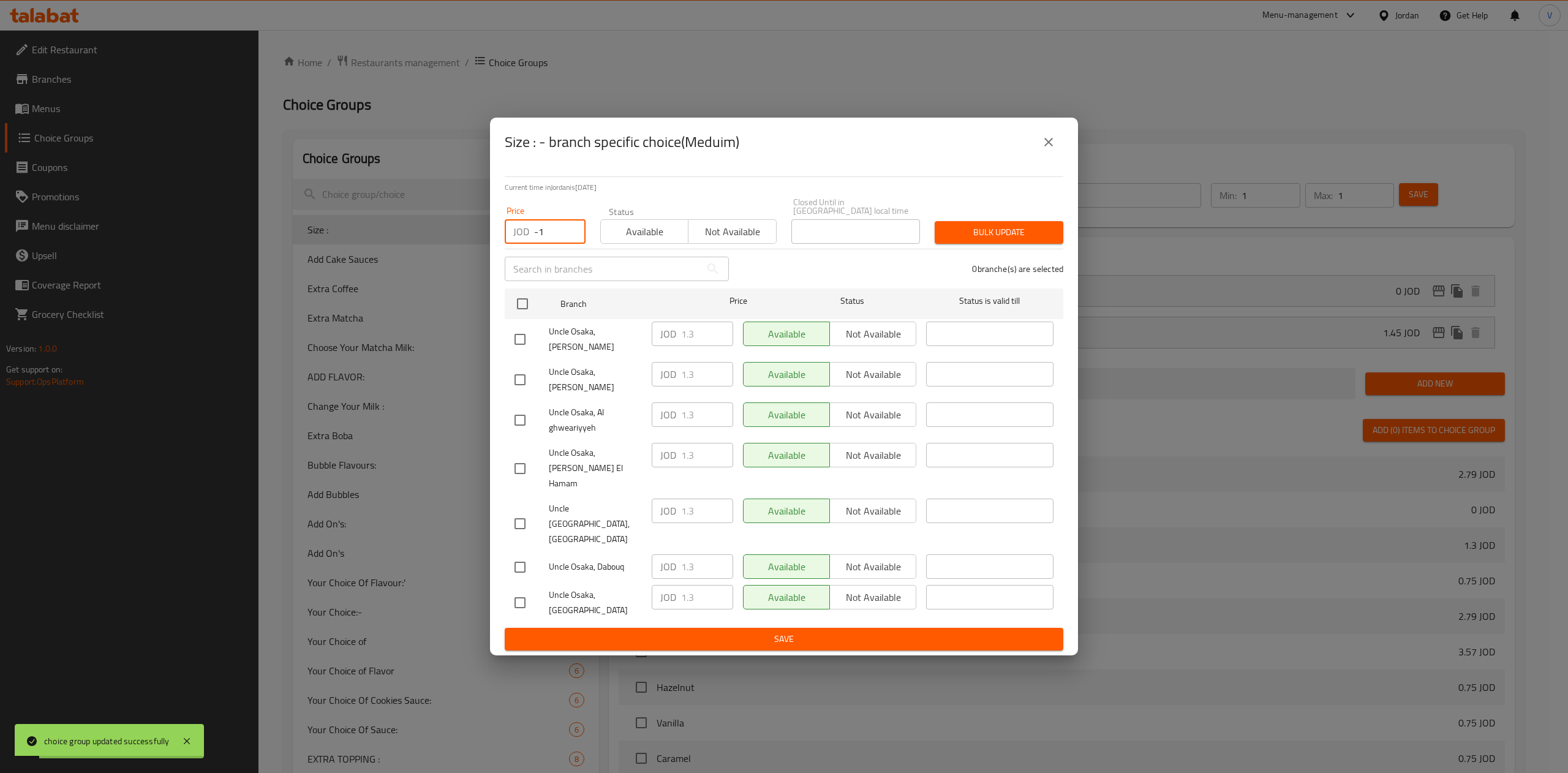
click at [568, 244] on input "-1" at bounding box center [559, 231] width 51 height 25
drag, startPoint x: 513, startPoint y: 257, endPoint x: 479, endPoint y: 322, distance: 73.4
click at [432, 261] on div "Size : - branch specific choice(Meduim) Current time in Jordan is 11 Sep 2025 1…" at bounding box center [784, 386] width 1568 height 773
paste input "1.45"
type input "1.45"
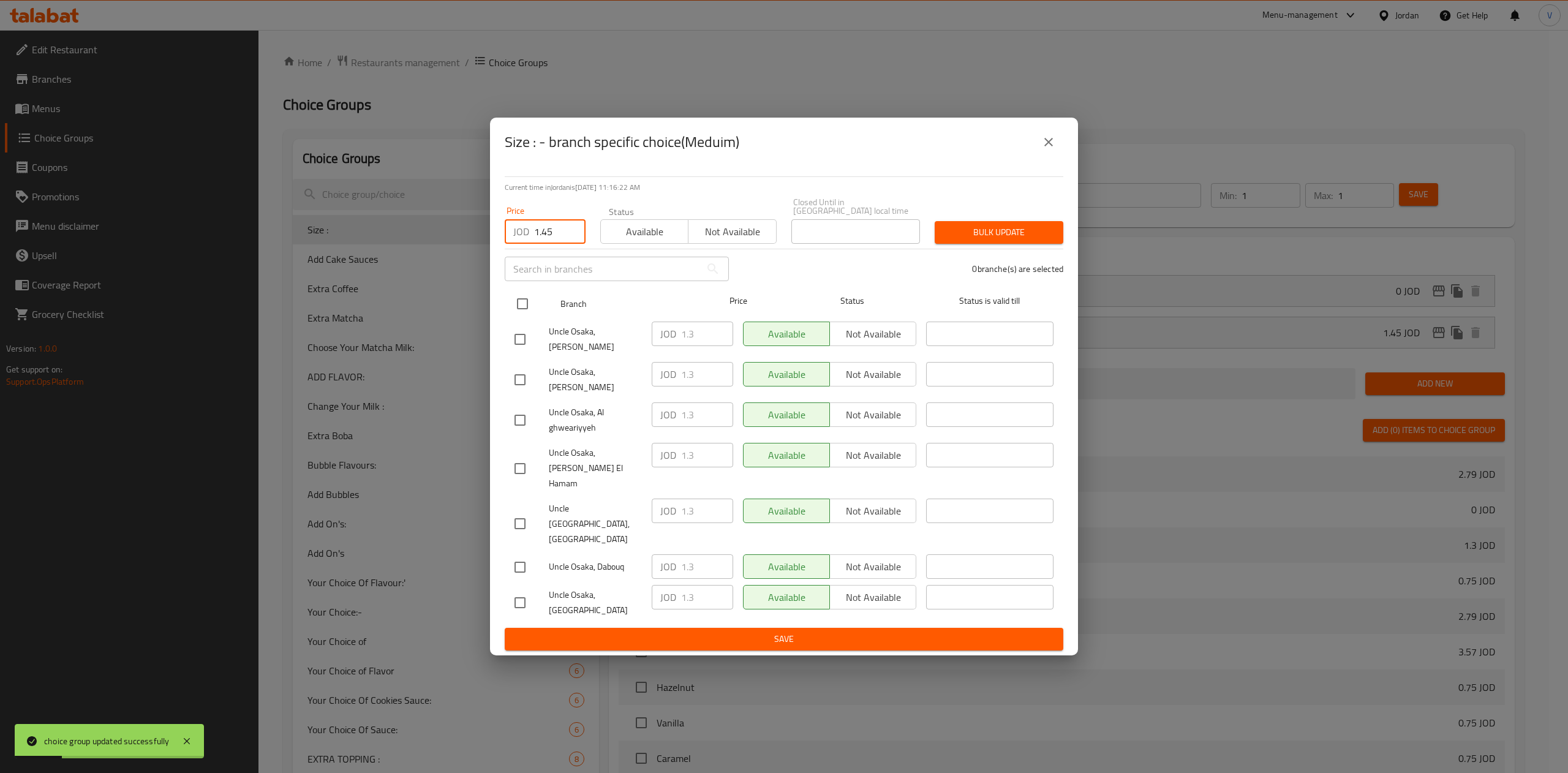
click at [518, 314] on input "checkbox" at bounding box center [522, 303] width 25 height 25
checkbox input "true"
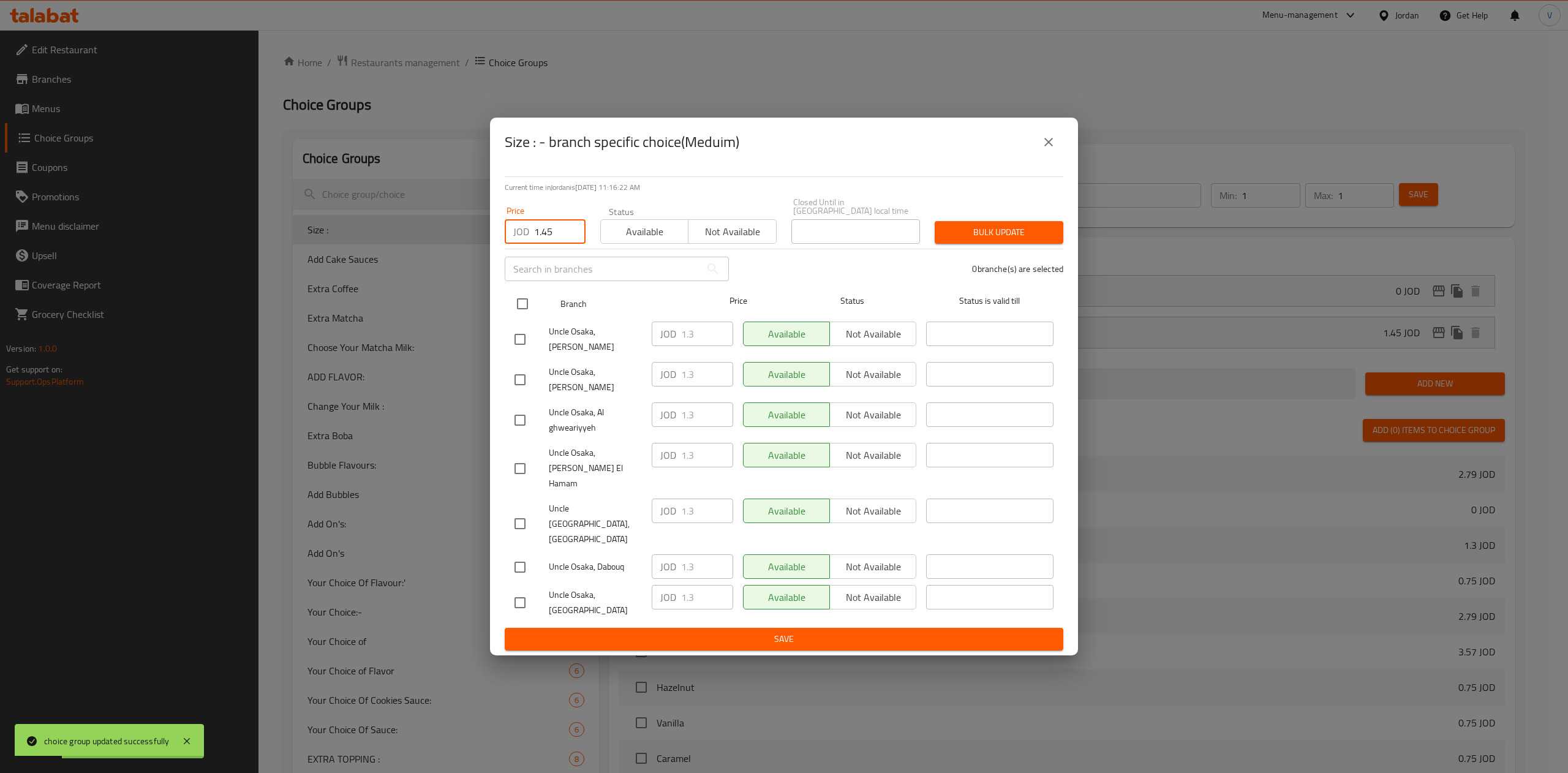
checkbox input "true"
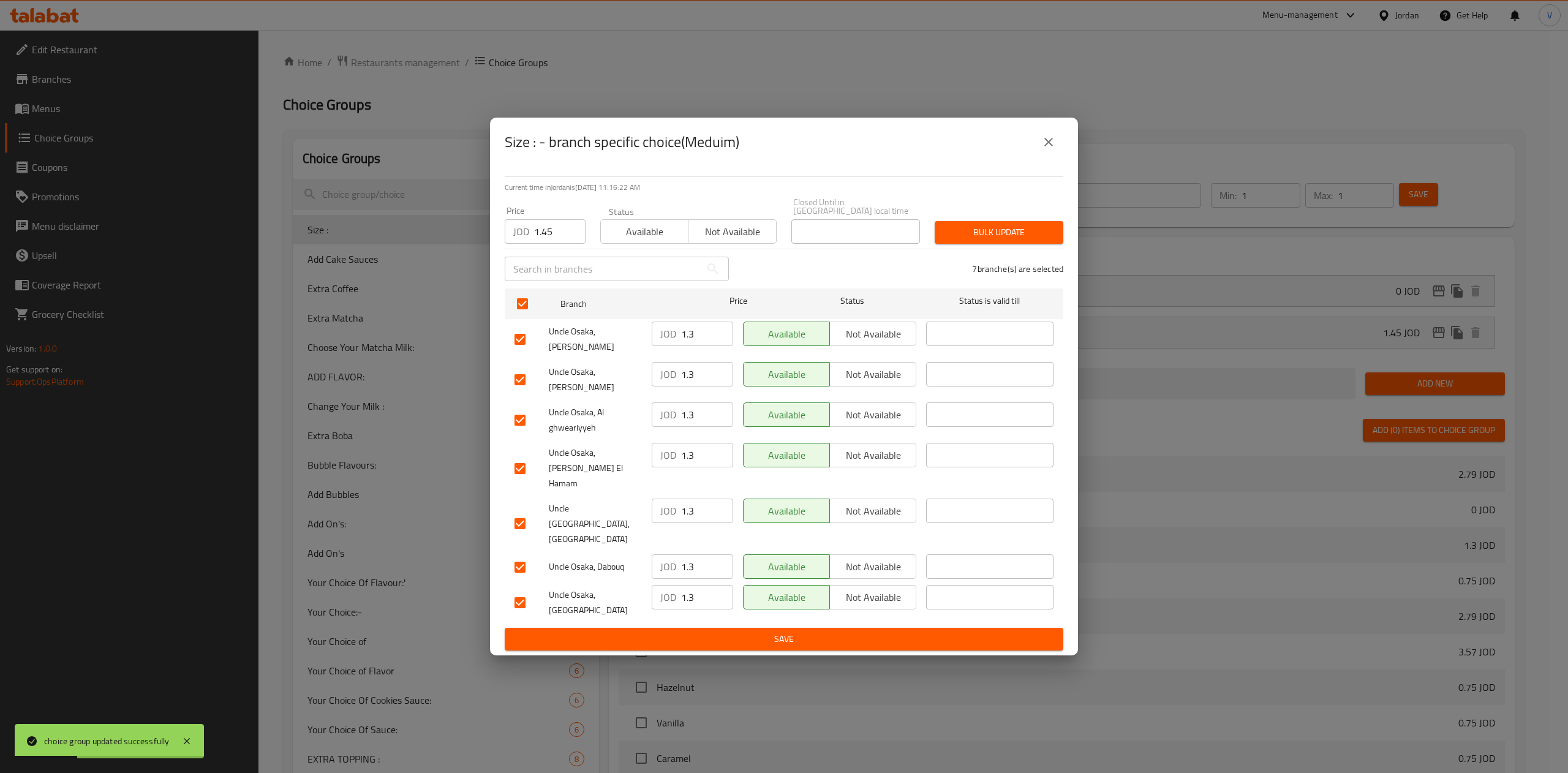
click at [965, 240] on span "Bulk update" at bounding box center [998, 232] width 109 height 16
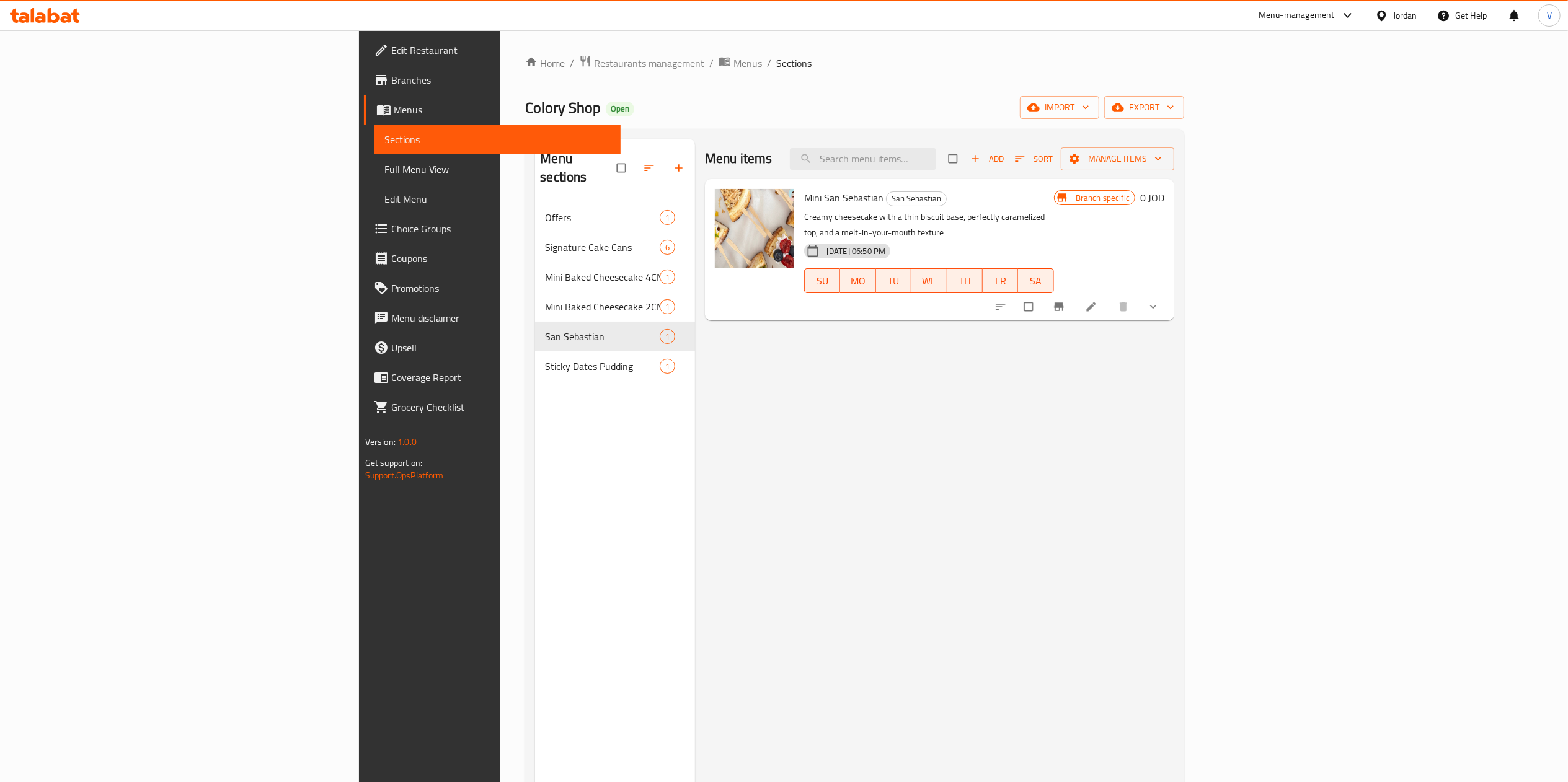
click at [733, 64] on span "Menus" at bounding box center [747, 63] width 28 height 15
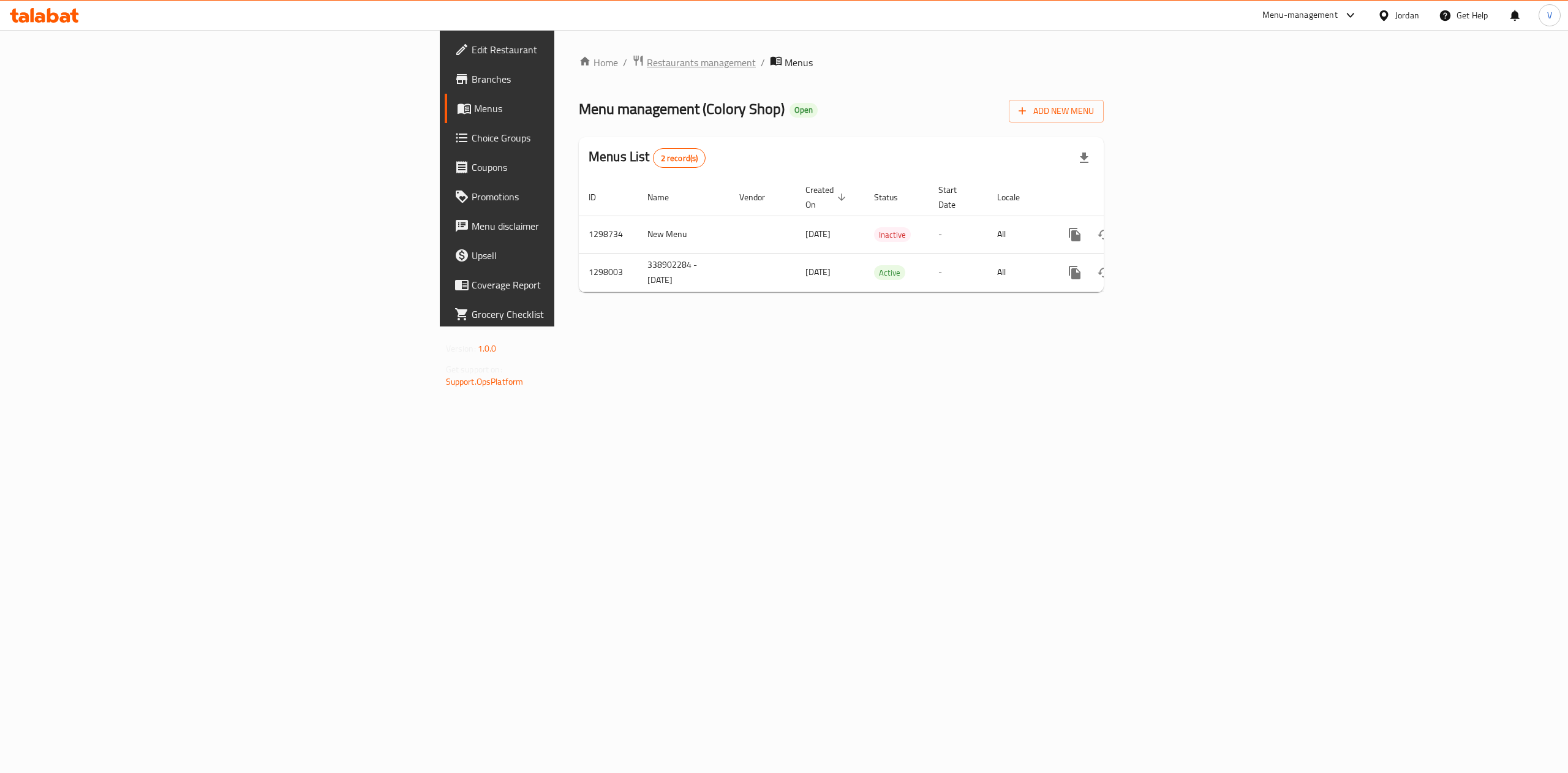
click at [647, 62] on span "Restaurants management" at bounding box center [701, 62] width 109 height 15
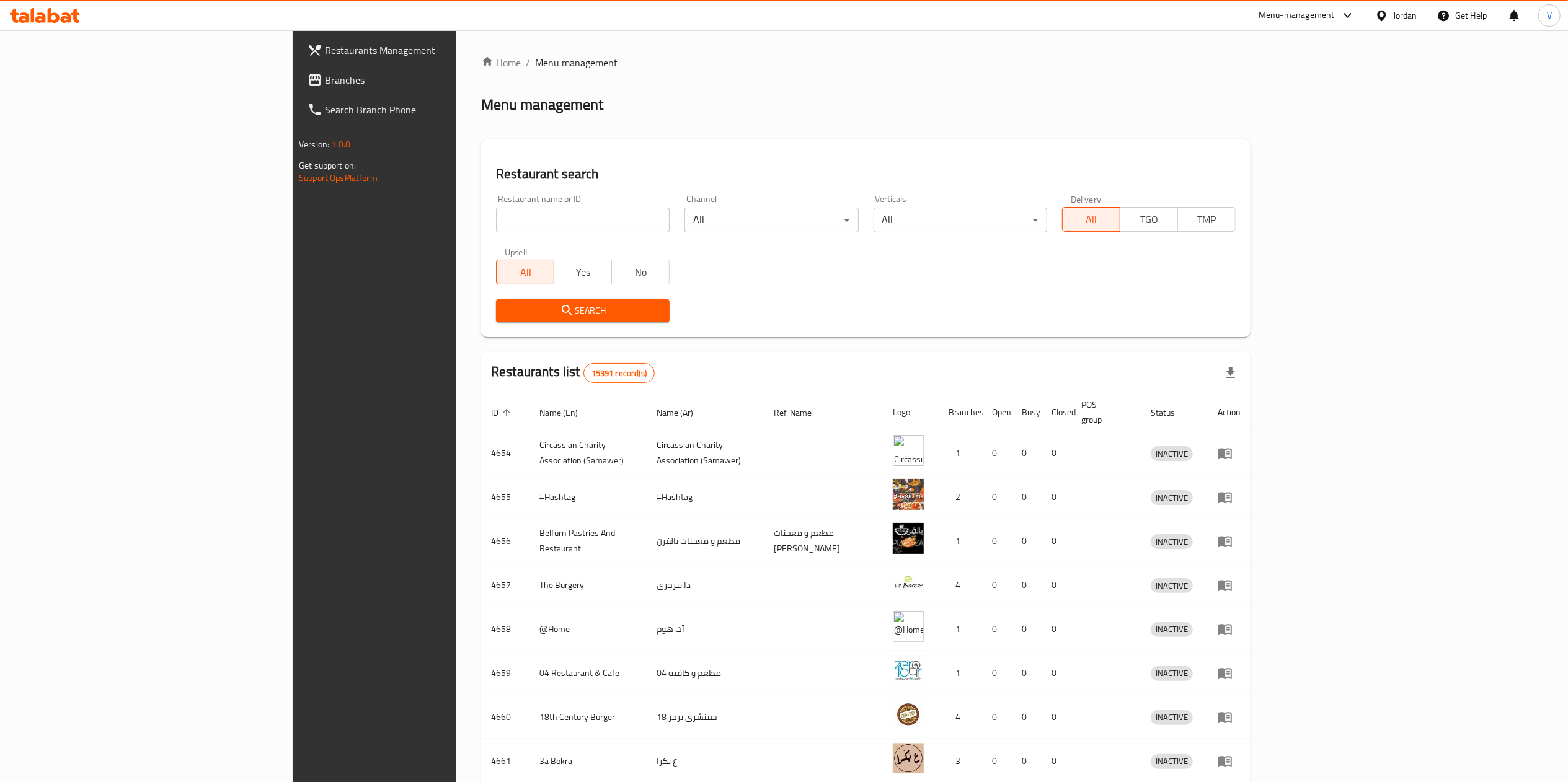
click at [496, 194] on div "Restaurant name or ID Restaurant name or ID" at bounding box center [583, 213] width 174 height 38
click at [496, 206] on div "Restaurant name or ID Restaurant name or ID" at bounding box center [583, 213] width 174 height 38
click at [496, 210] on input "search" at bounding box center [583, 220] width 174 height 25
type input "Uncle Osaka"
click at [566, 313] on span "Search" at bounding box center [583, 311] width 154 height 16
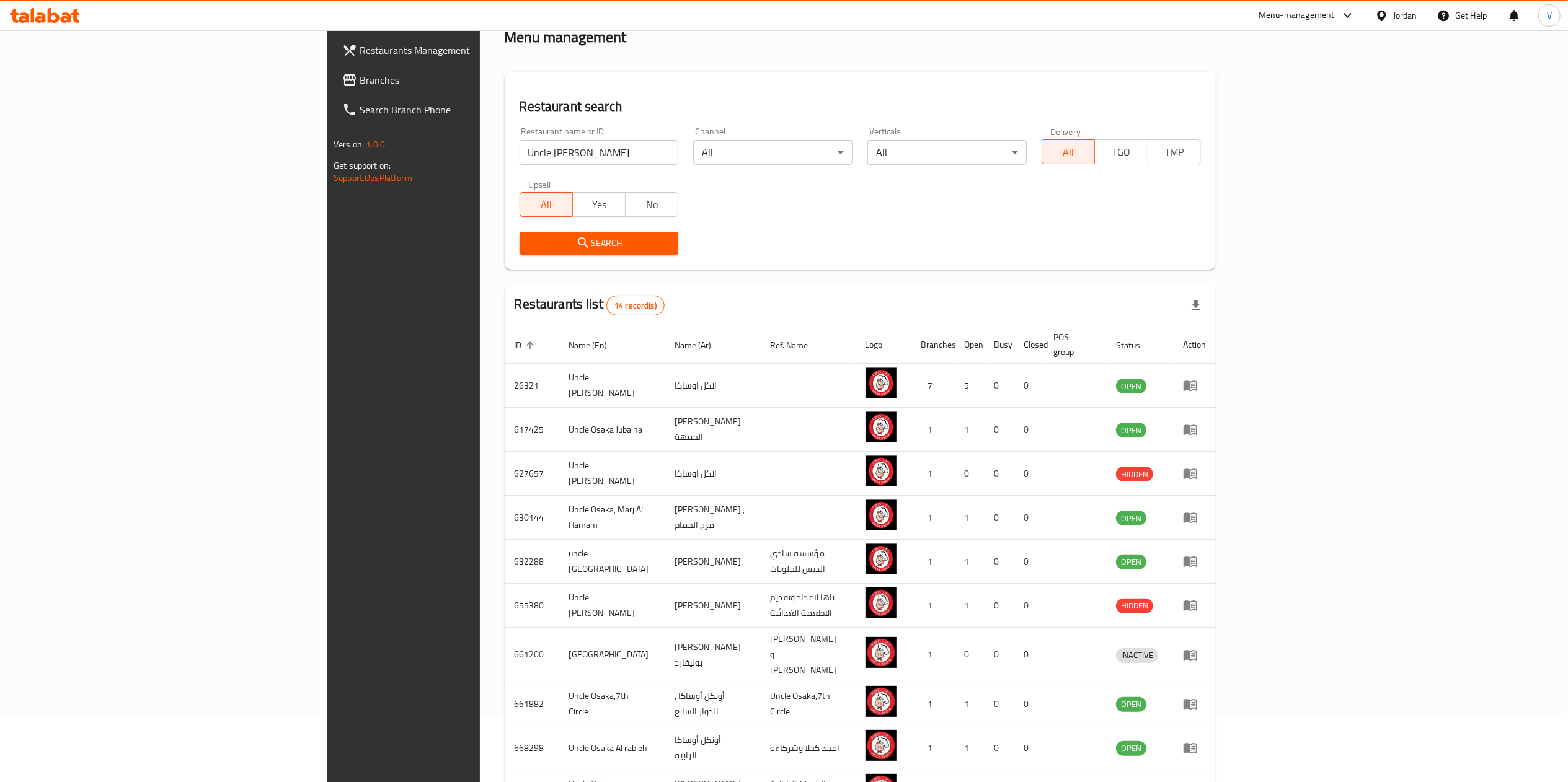
scroll to position [142, 0]
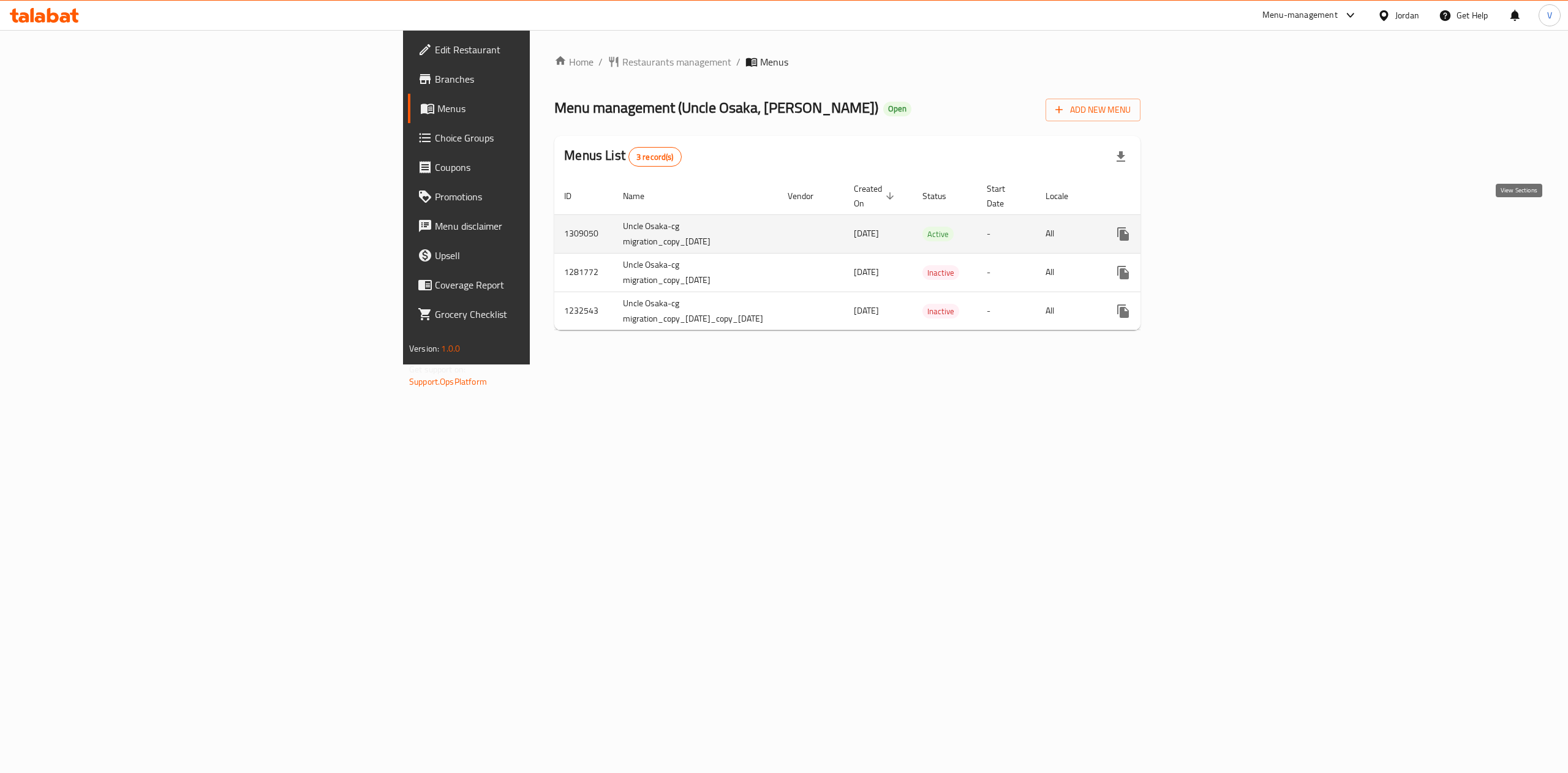
click at [1226, 224] on link "enhanced table" at bounding box center [1211, 234] width 29 height 29
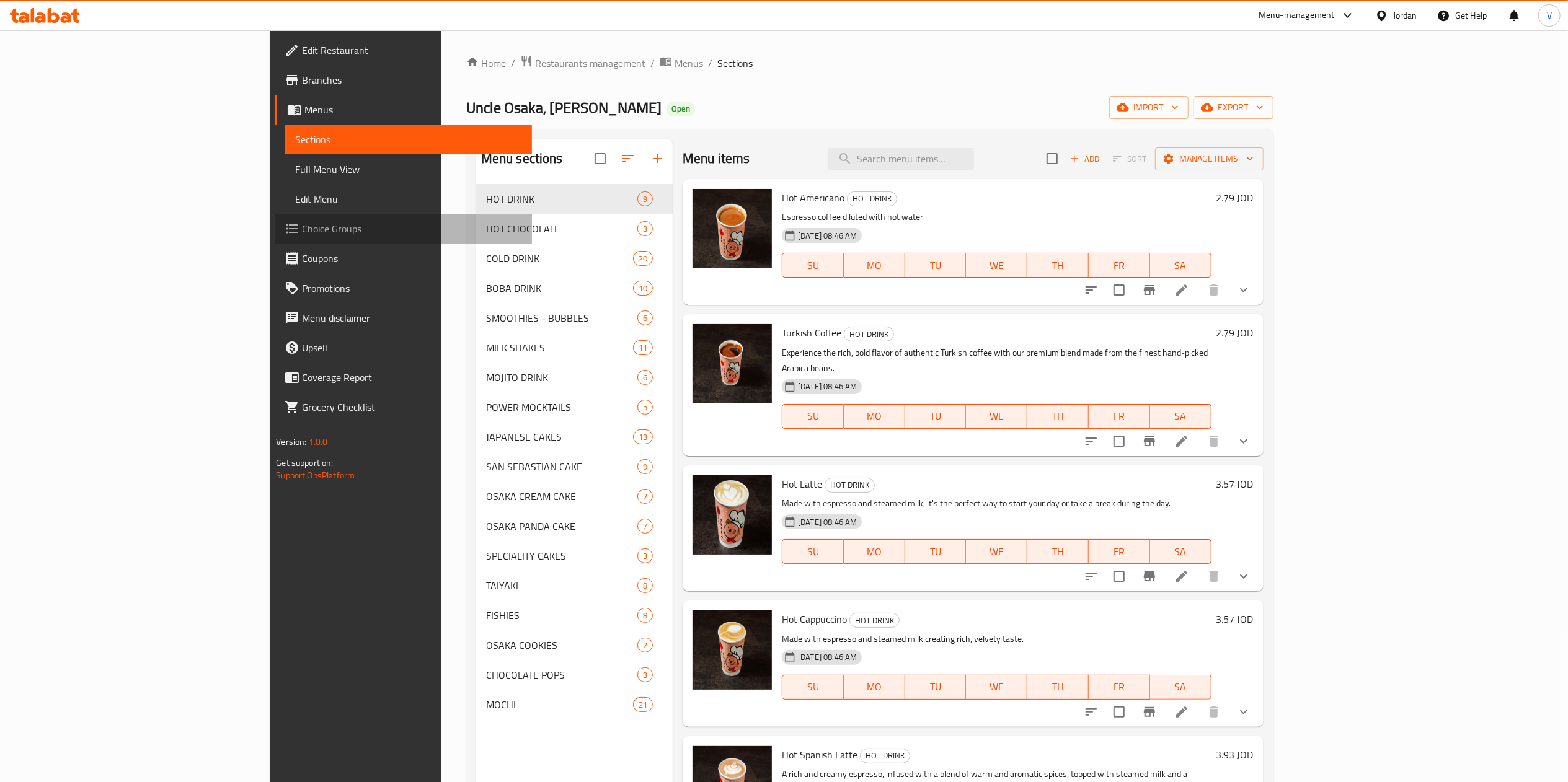
click at [302, 231] on span "Choice Groups" at bounding box center [411, 229] width 219 height 15
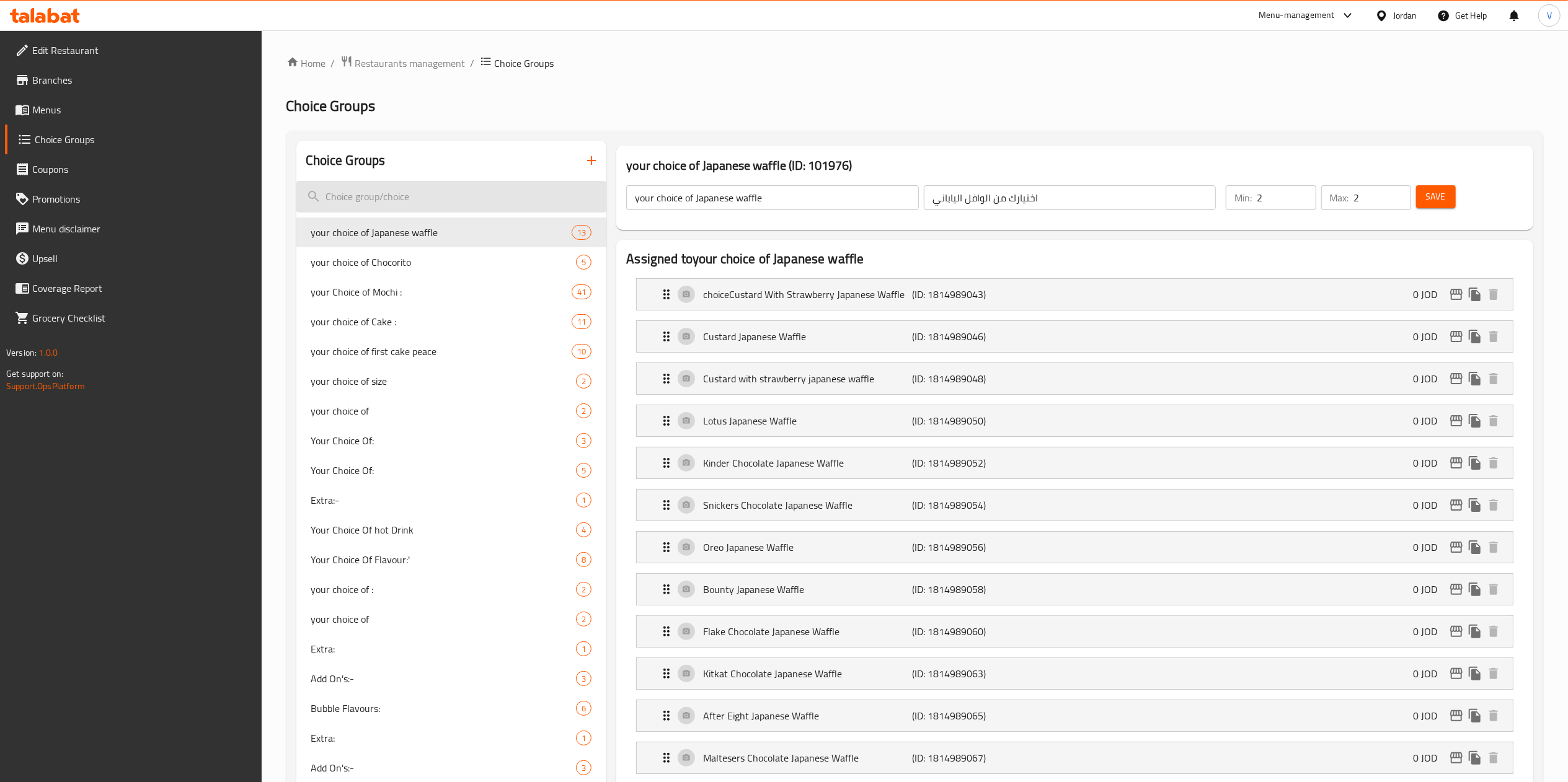
click at [379, 200] on input "search" at bounding box center [451, 197] width 311 height 31
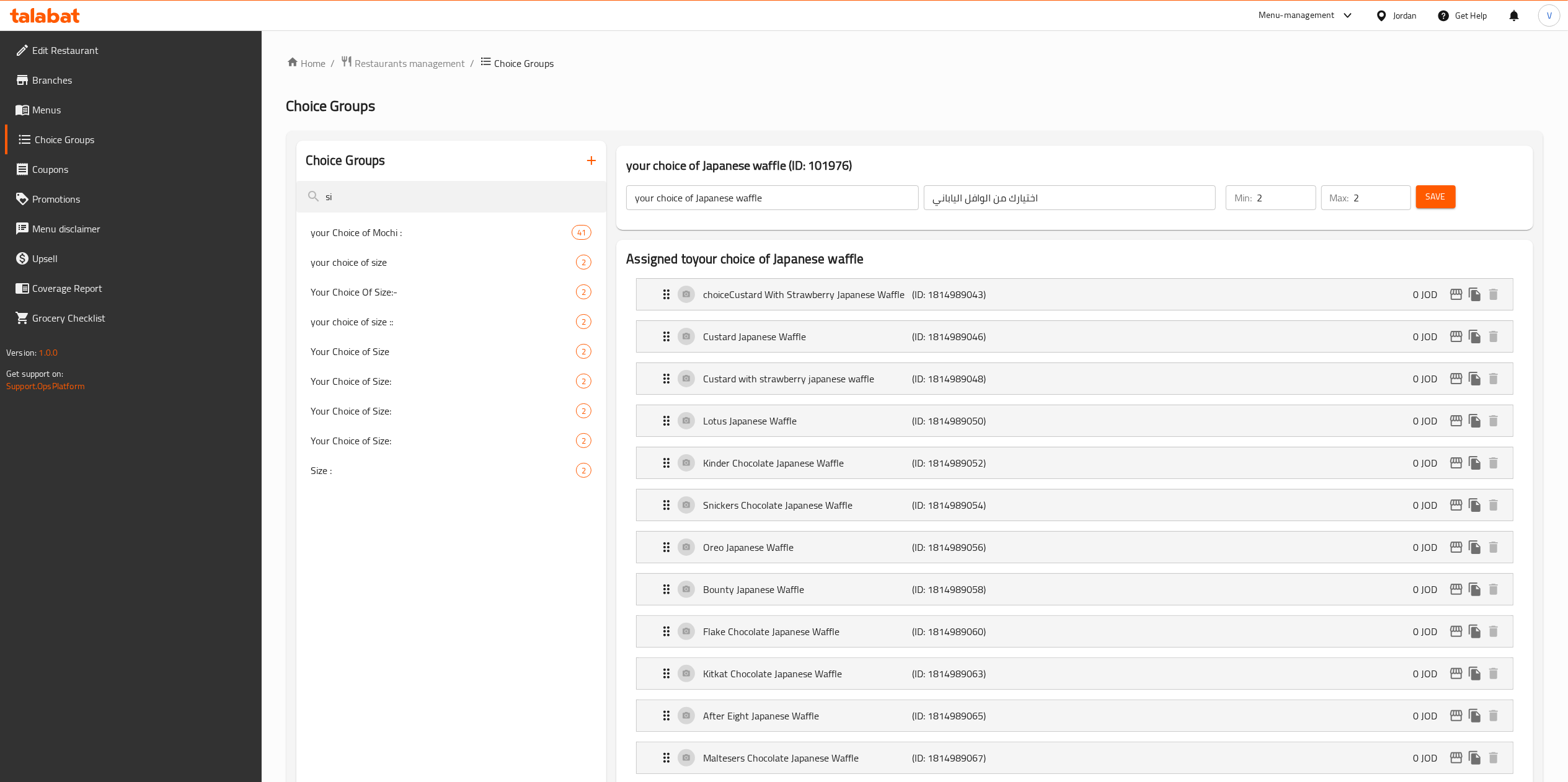
type input "si"
click at [31, 109] on span at bounding box center [23, 110] width 17 height 15
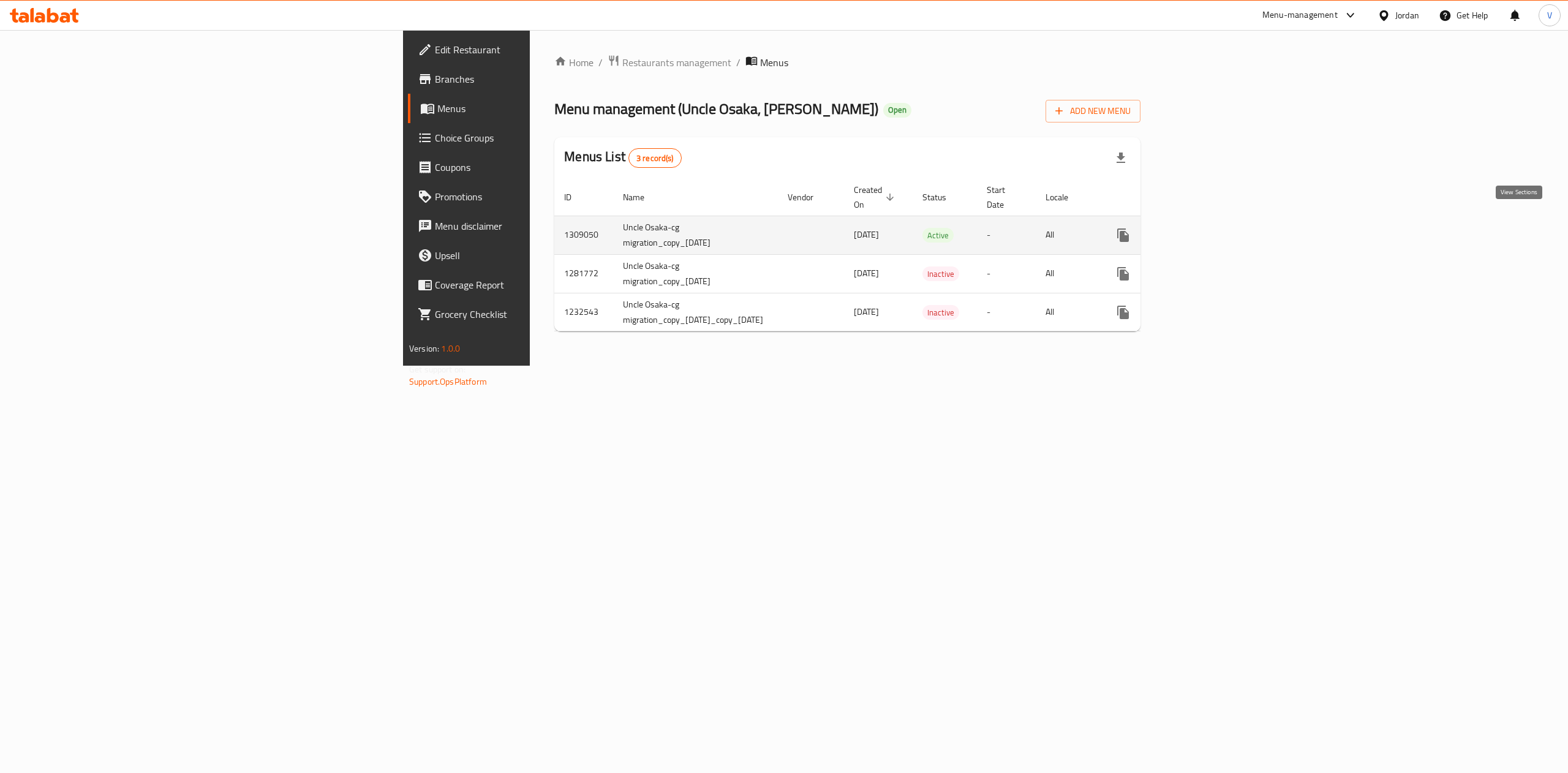
click at [1226, 221] on link "enhanced table" at bounding box center [1211, 235] width 29 height 29
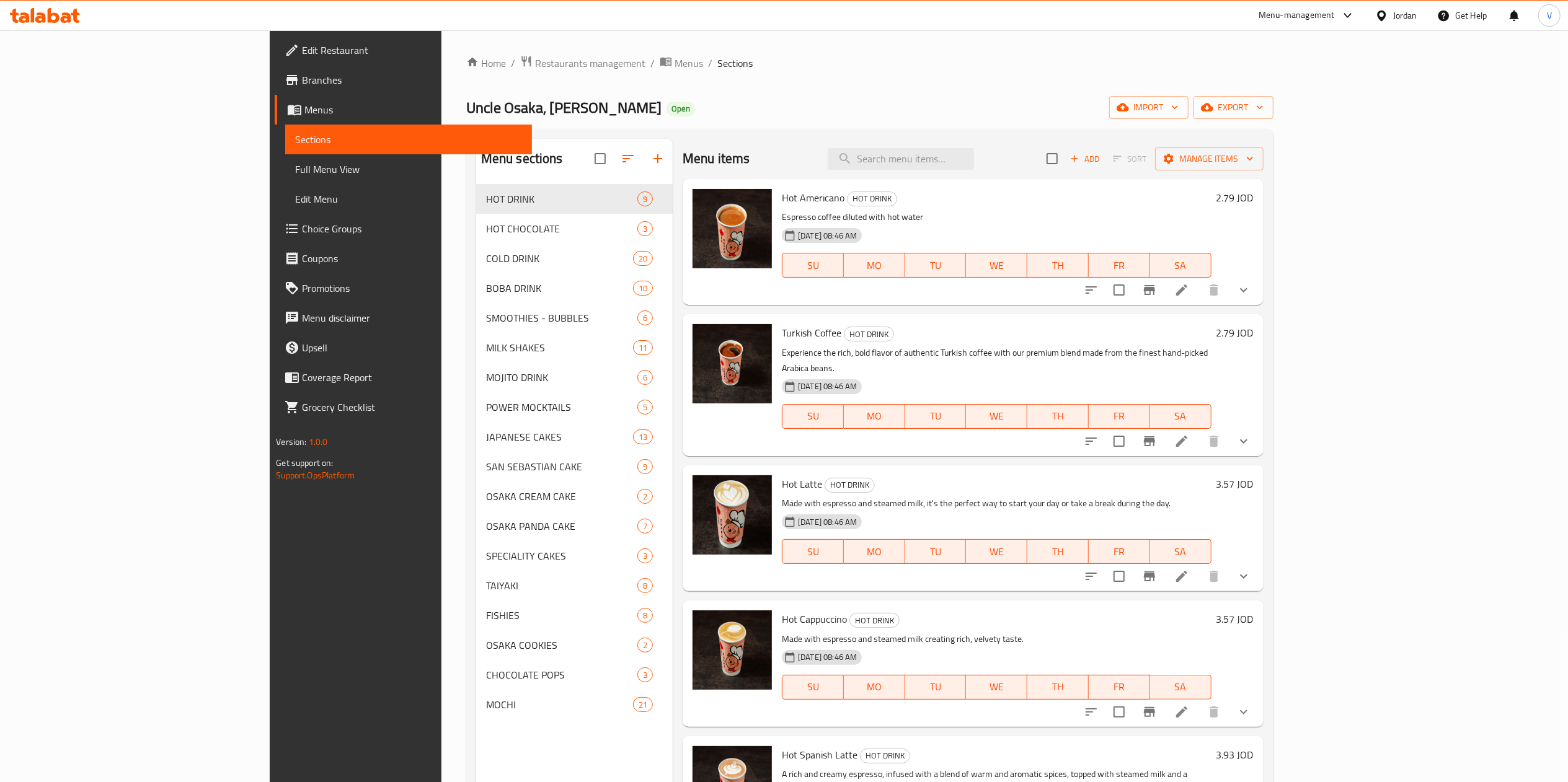
click at [1258, 284] on button "show more" at bounding box center [1243, 290] width 30 height 30
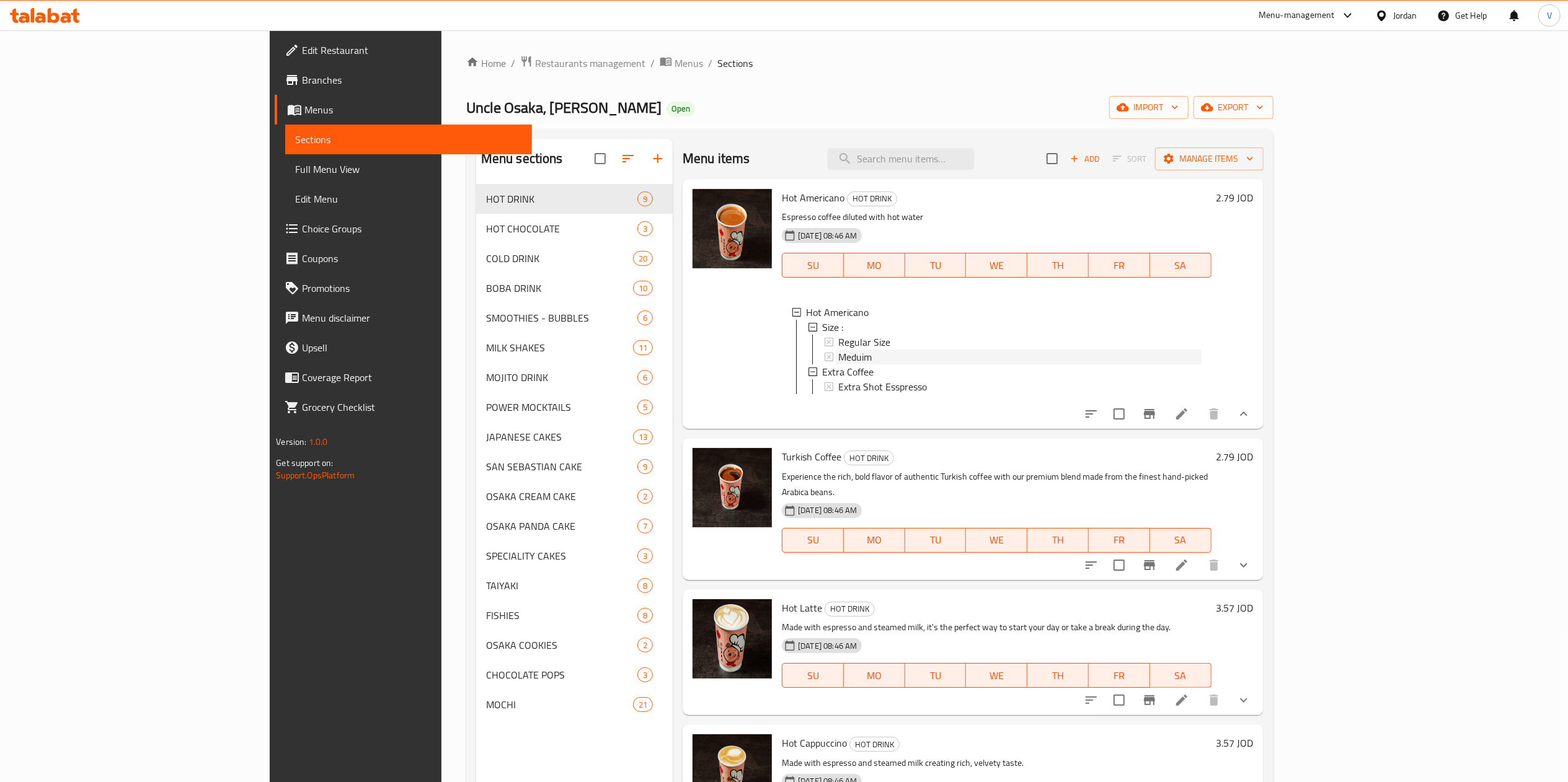
click at [874, 360] on div "Meduim" at bounding box center [1019, 357] width 363 height 15
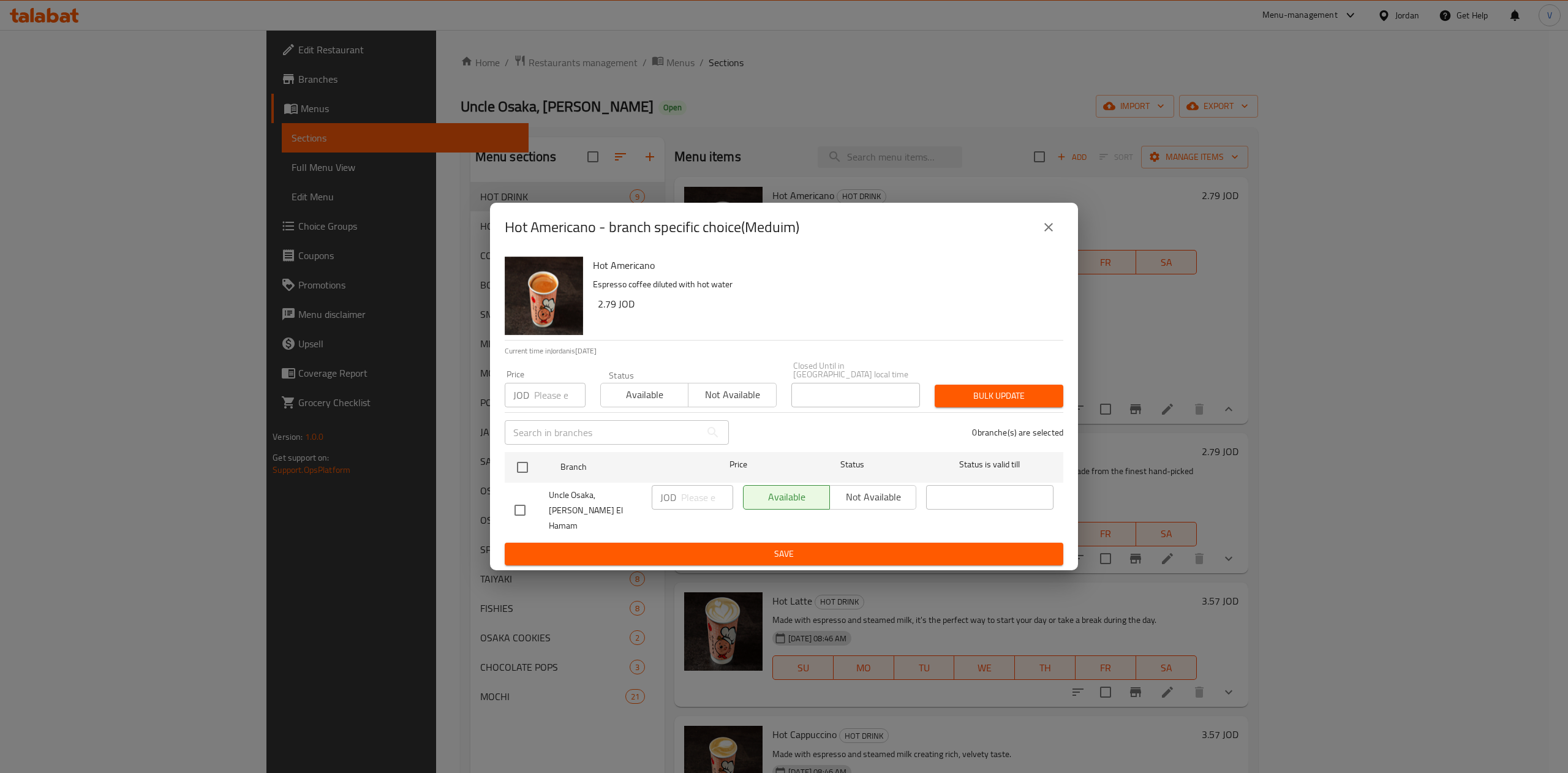
click at [1037, 242] on button "close" at bounding box center [1049, 227] width 29 height 29
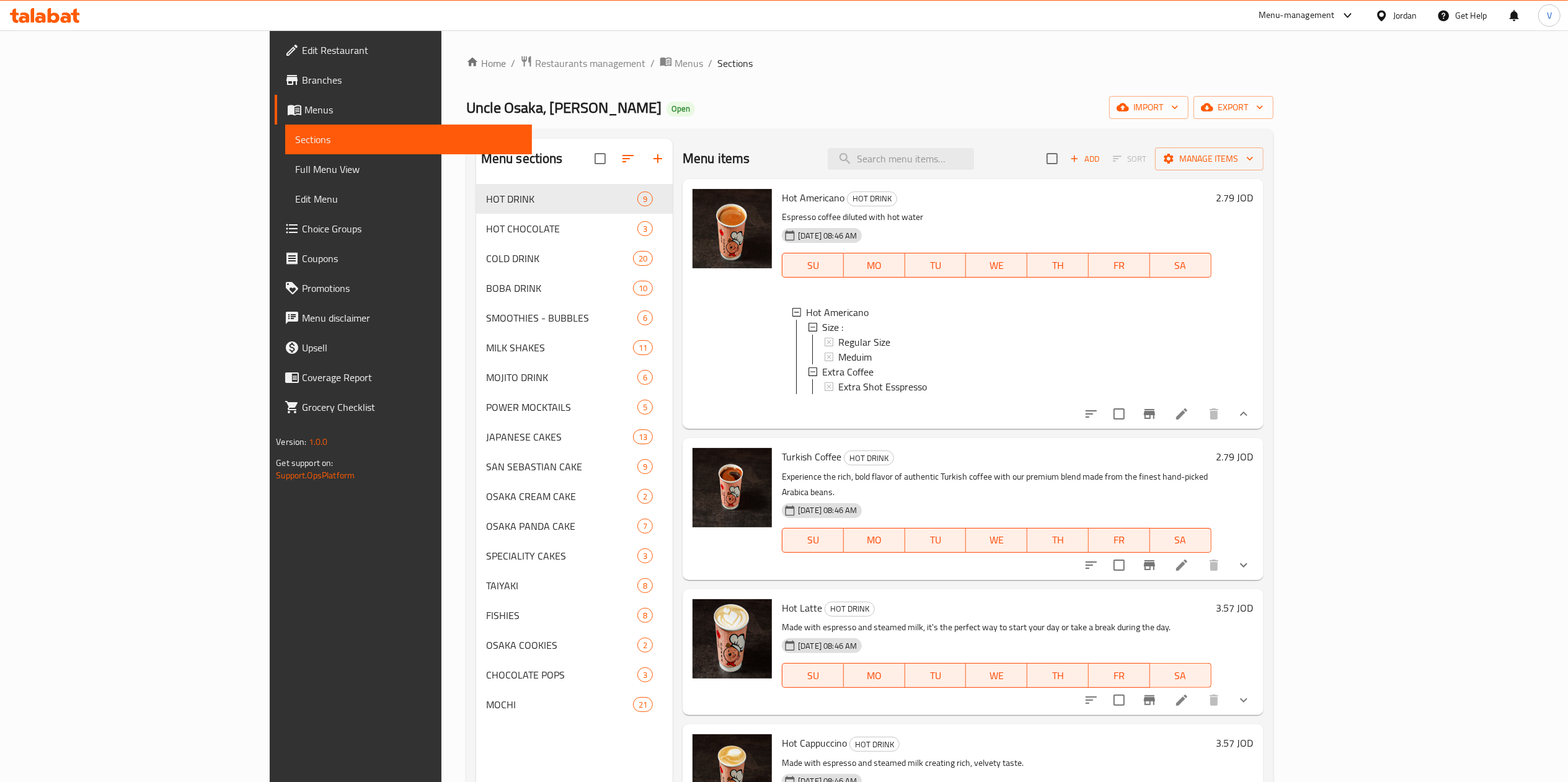
click at [1199, 425] on li at bounding box center [1181, 413] width 35 height 22
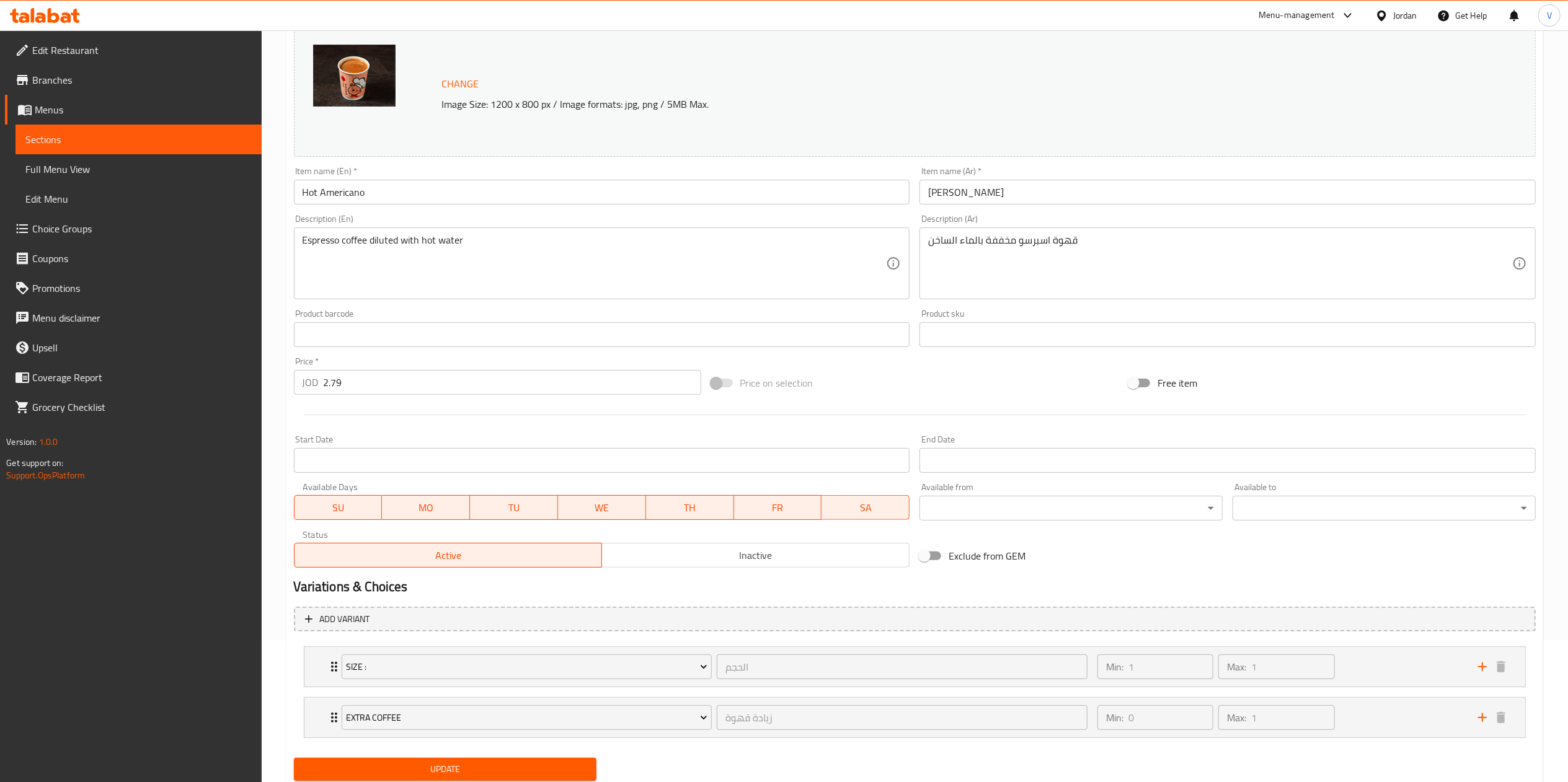
scroll to position [184, 0]
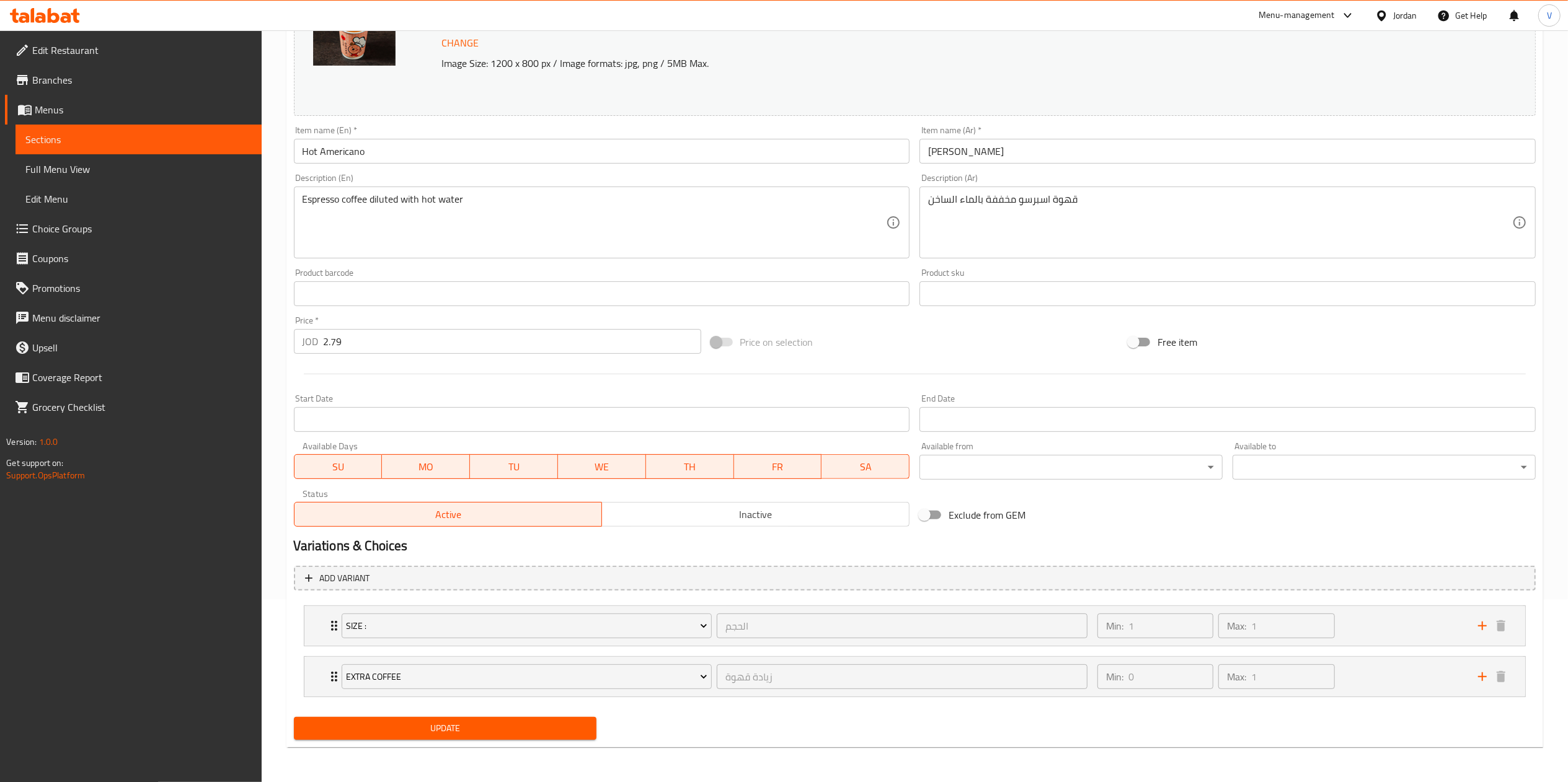
click at [1404, 634] on div "Size : الحجم ​ Min: 1 ​ Max: 1 ​ Regular Size (ID: 2268677756) 0 JOD Name (En) …" at bounding box center [914, 651] width 1242 height 102
click at [1376, 627] on div "Min: 1 ​ Max: 1 ​" at bounding box center [1280, 626] width 380 height 40
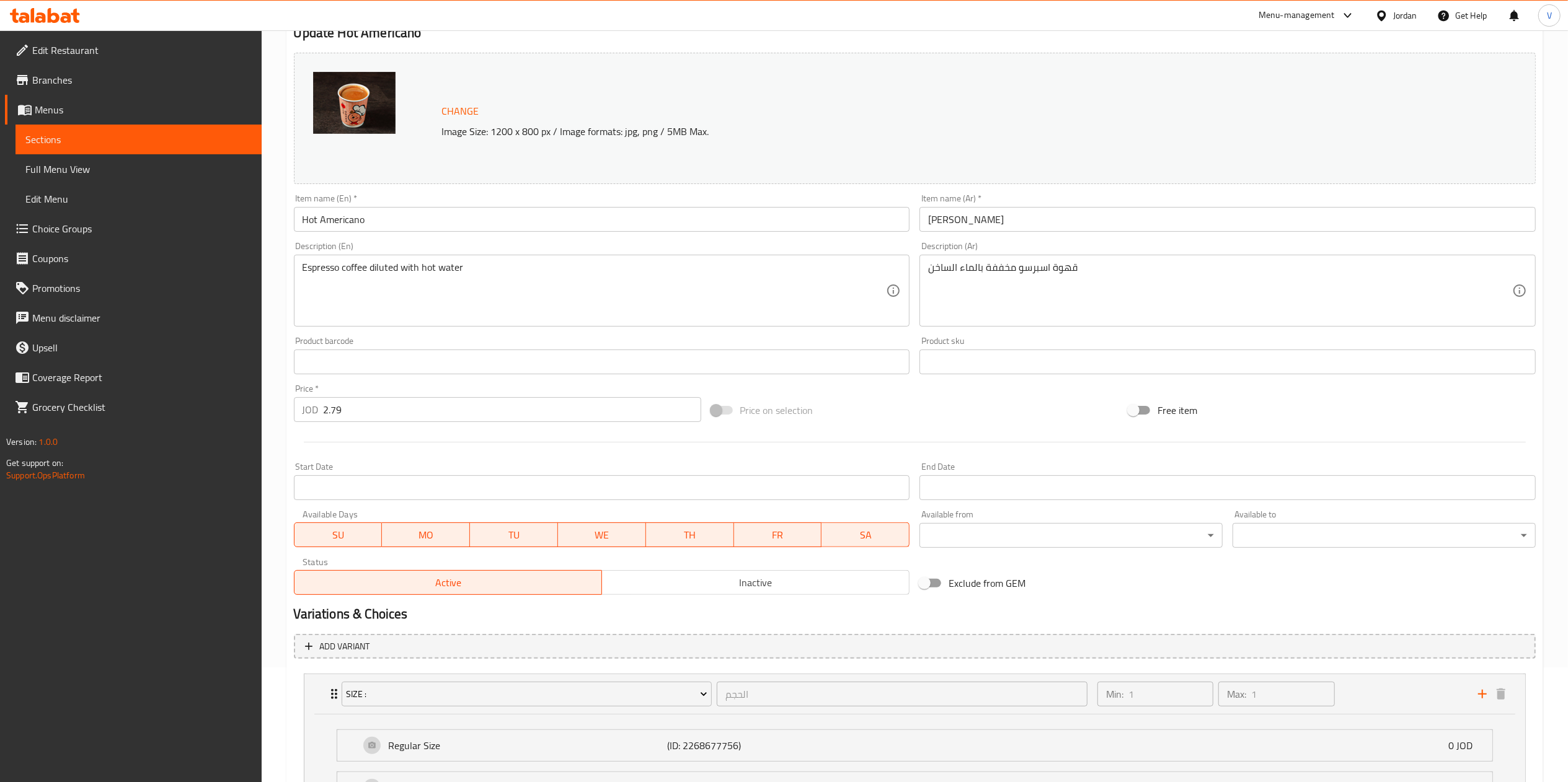
scroll to position [0, 0]
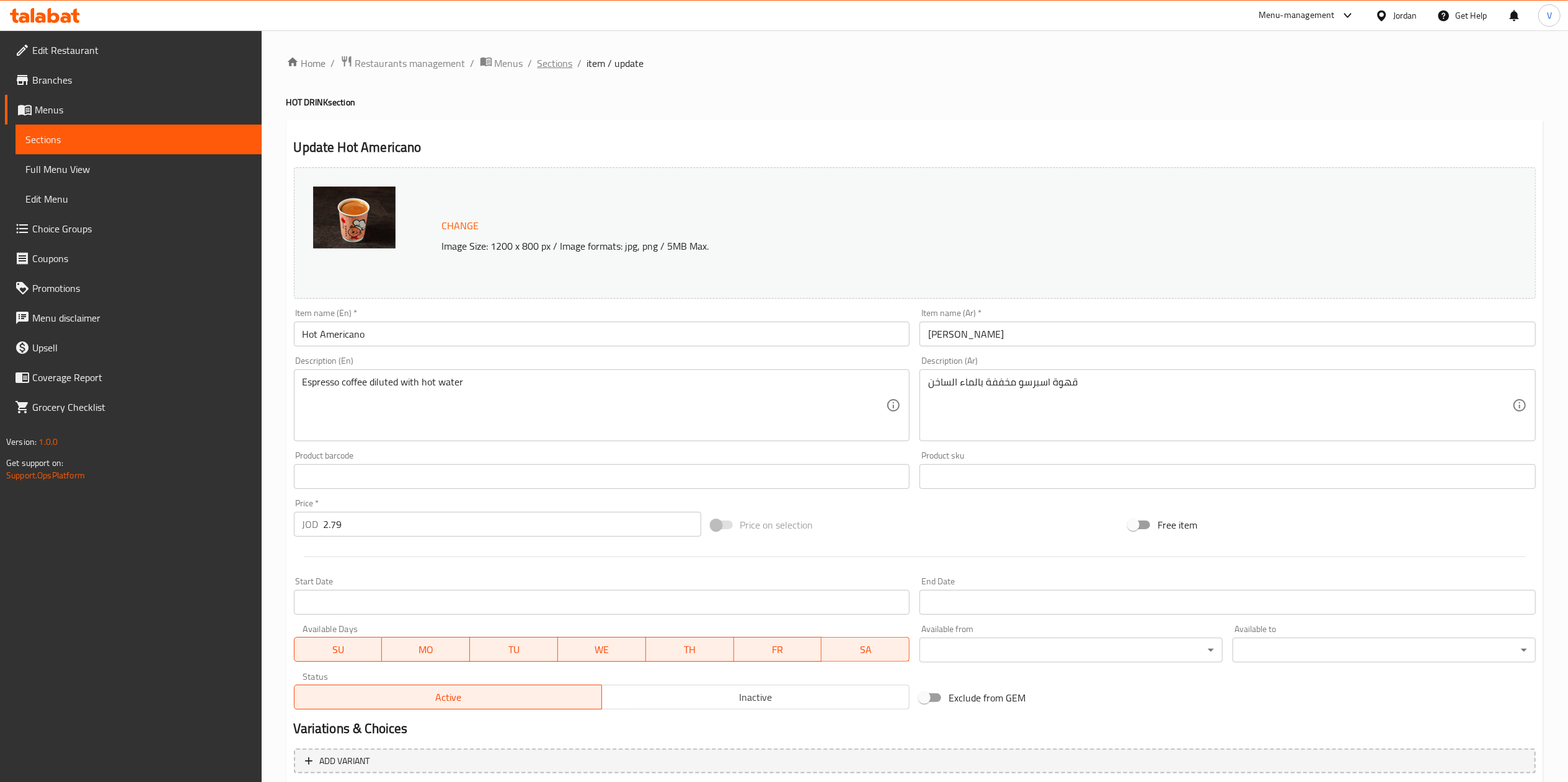
click at [559, 56] on span "Sections" at bounding box center [555, 63] width 36 height 15
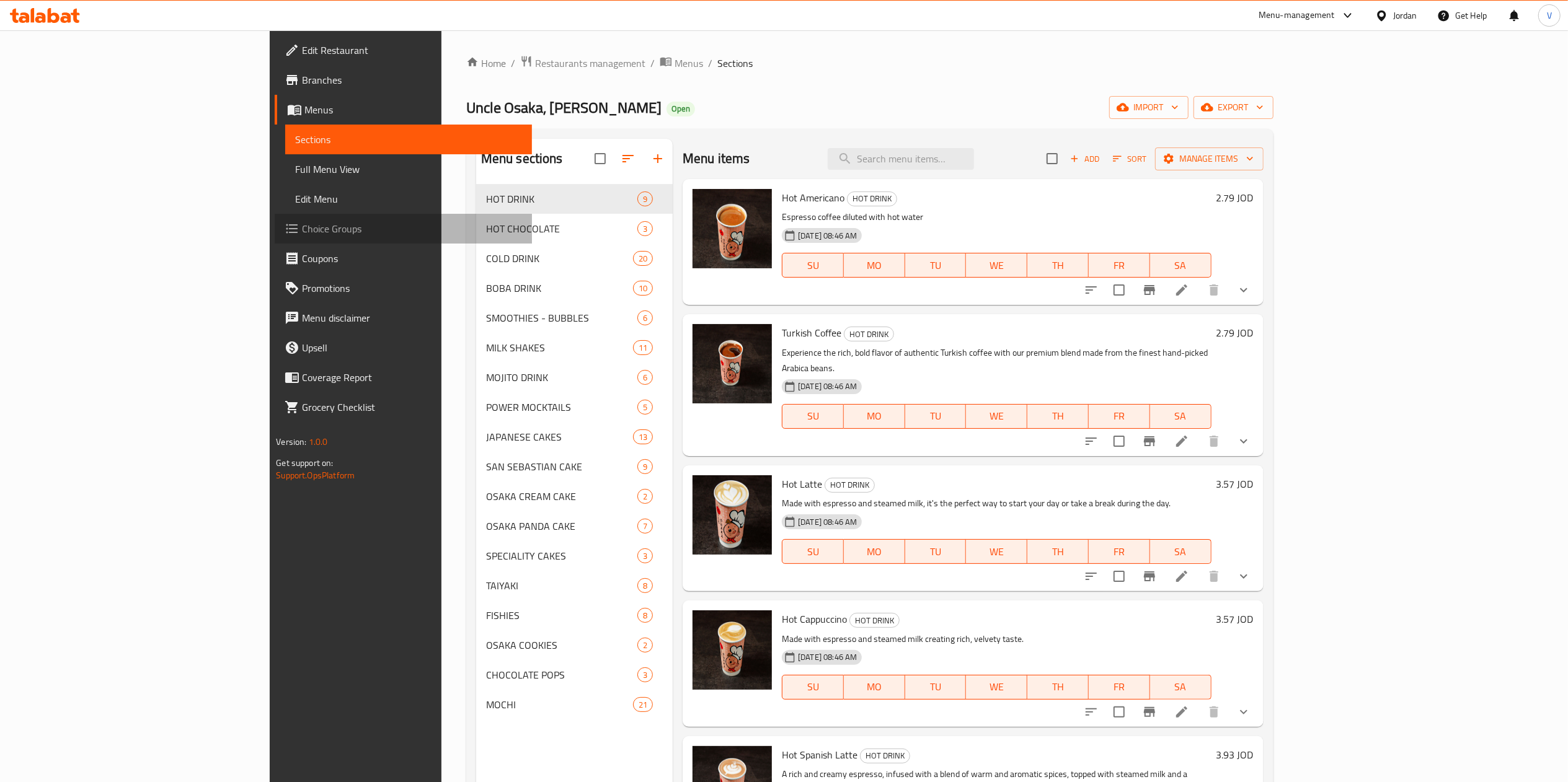
click at [302, 228] on span "Choice Groups" at bounding box center [411, 229] width 219 height 15
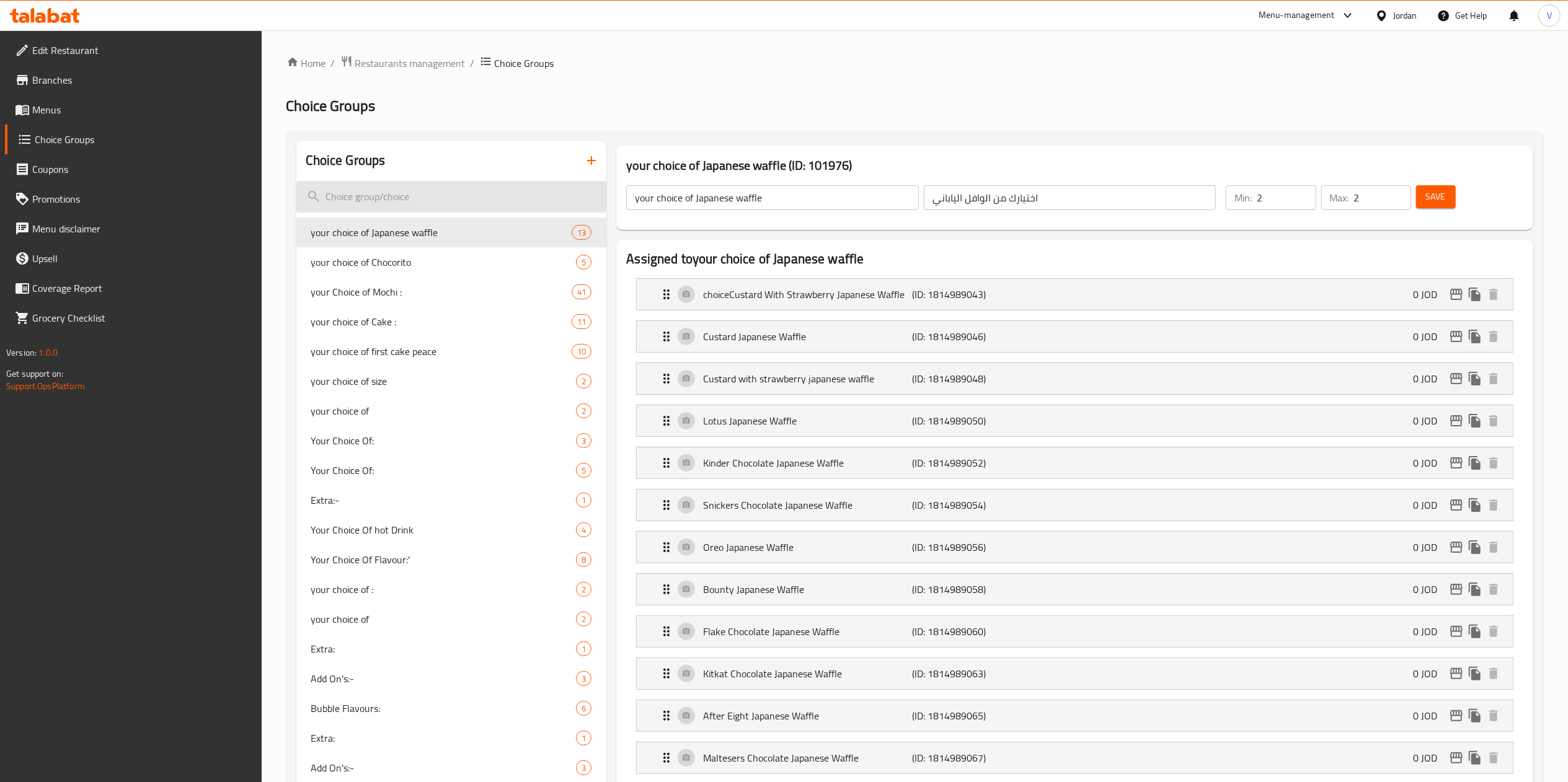
click at [461, 201] on input "search" at bounding box center [451, 197] width 311 height 31
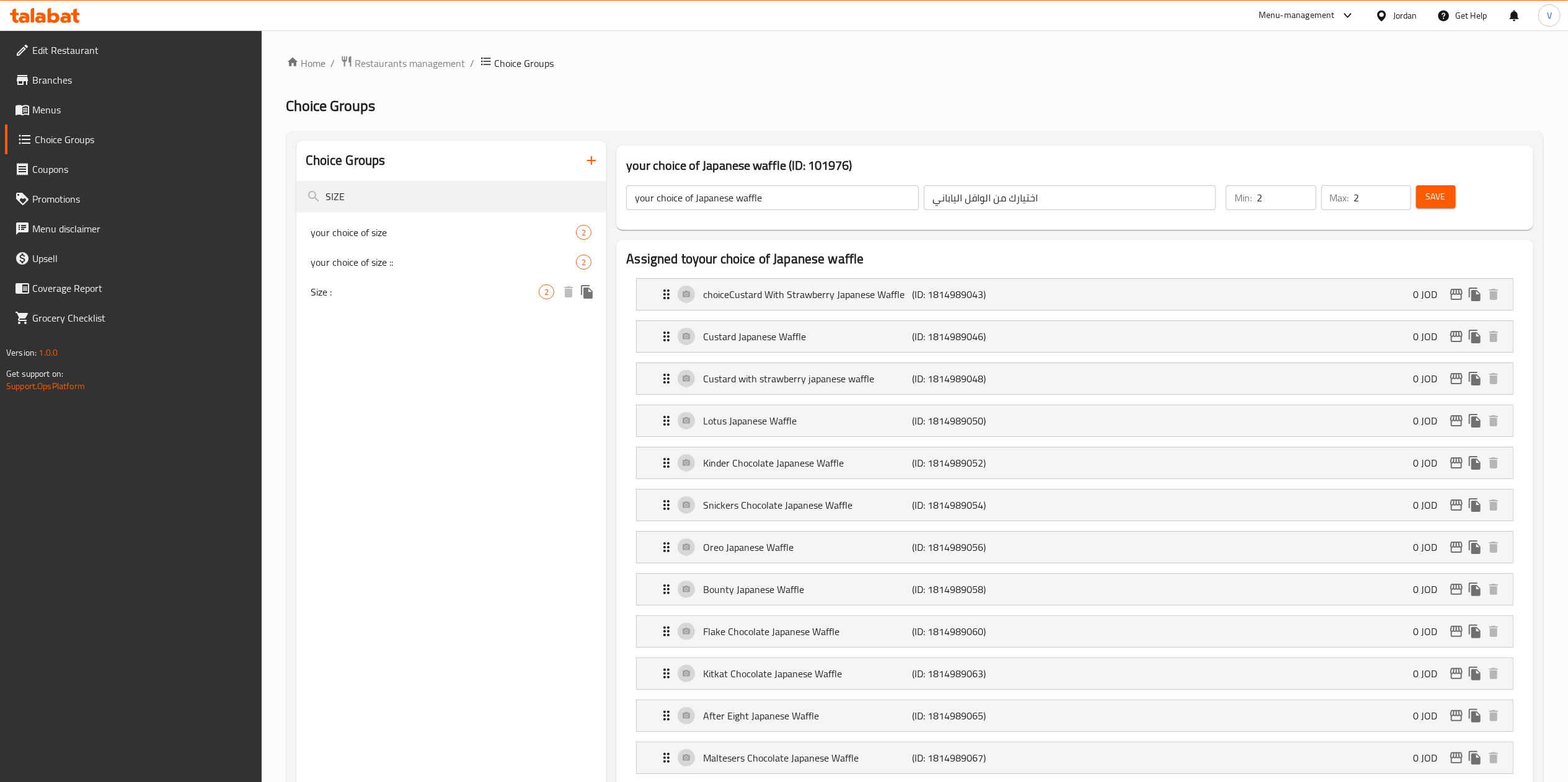
type input "SIZE"
click at [365, 284] on span "Size :" at bounding box center [425, 292] width 228 height 15
type input "Size :"
type input "الحجم"
type input "1"
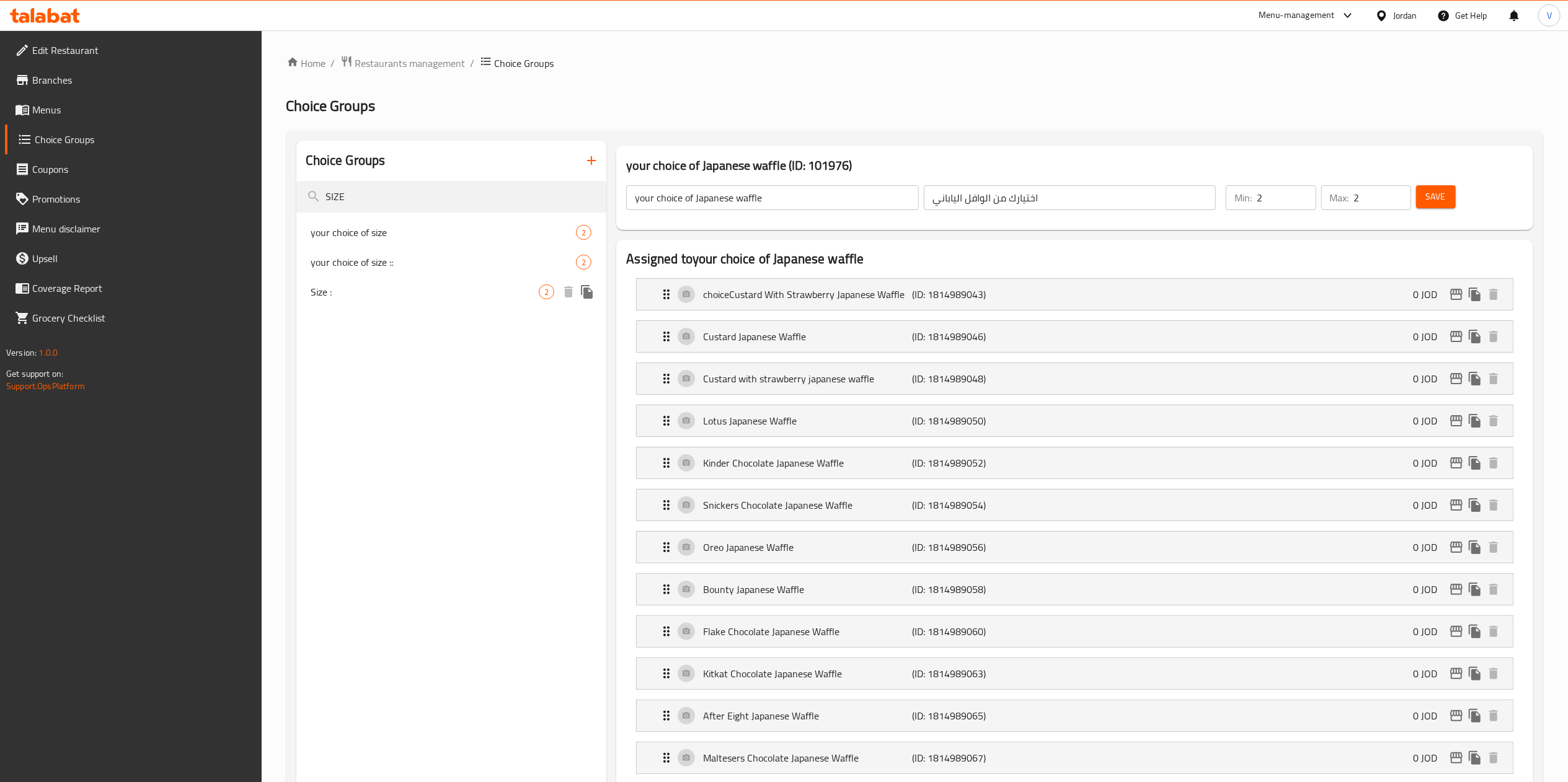
type input "1"
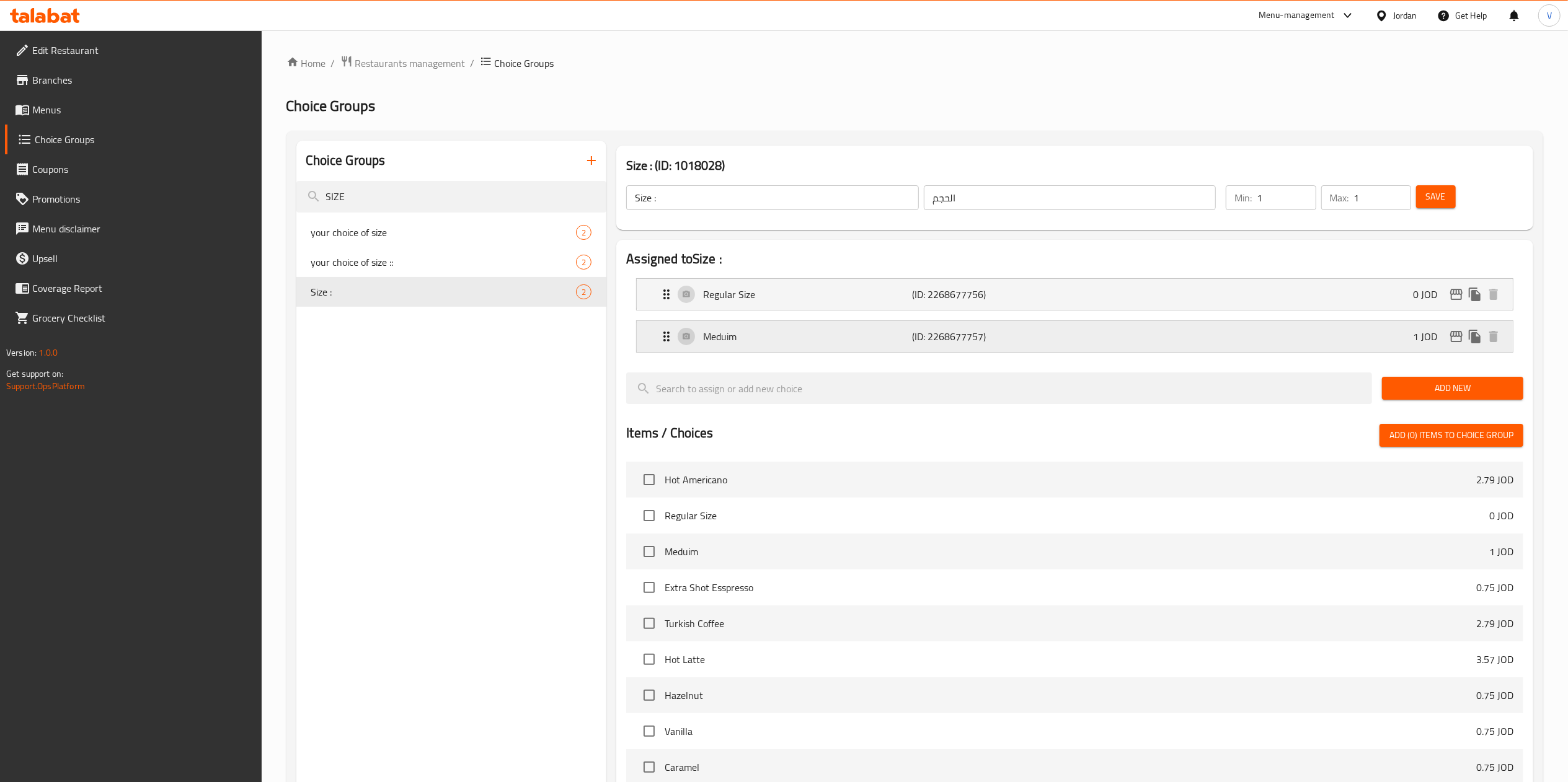
click at [1285, 343] on div "Meduim (ID: 2268677757) 1 JOD" at bounding box center [1078, 336] width 839 height 31
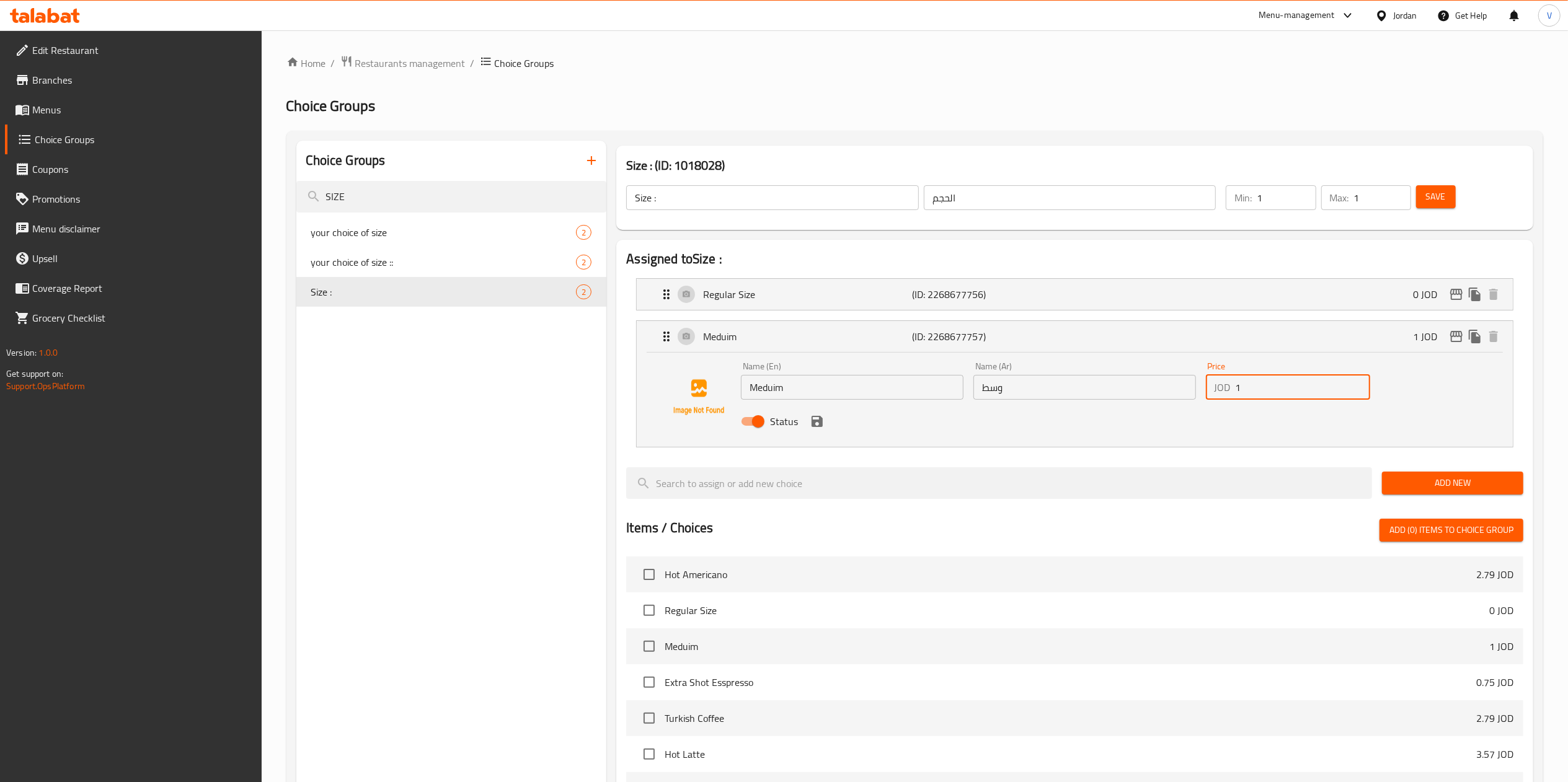
click at [1298, 398] on input "1" at bounding box center [1303, 388] width 135 height 25
drag, startPoint x: 1298, startPoint y: 398, endPoint x: 985, endPoint y: 394, distance: 313.0
click at [987, 390] on div "Name (En) Meduim Name (En) Name (Ar) وسط Name (Ar) Price JOD 1.45 Price Status" at bounding box center [1084, 398] width 697 height 81
click at [824, 434] on div "Status" at bounding box center [1084, 422] width 697 height 33
click at [823, 427] on icon "save" at bounding box center [817, 422] width 15 height 15
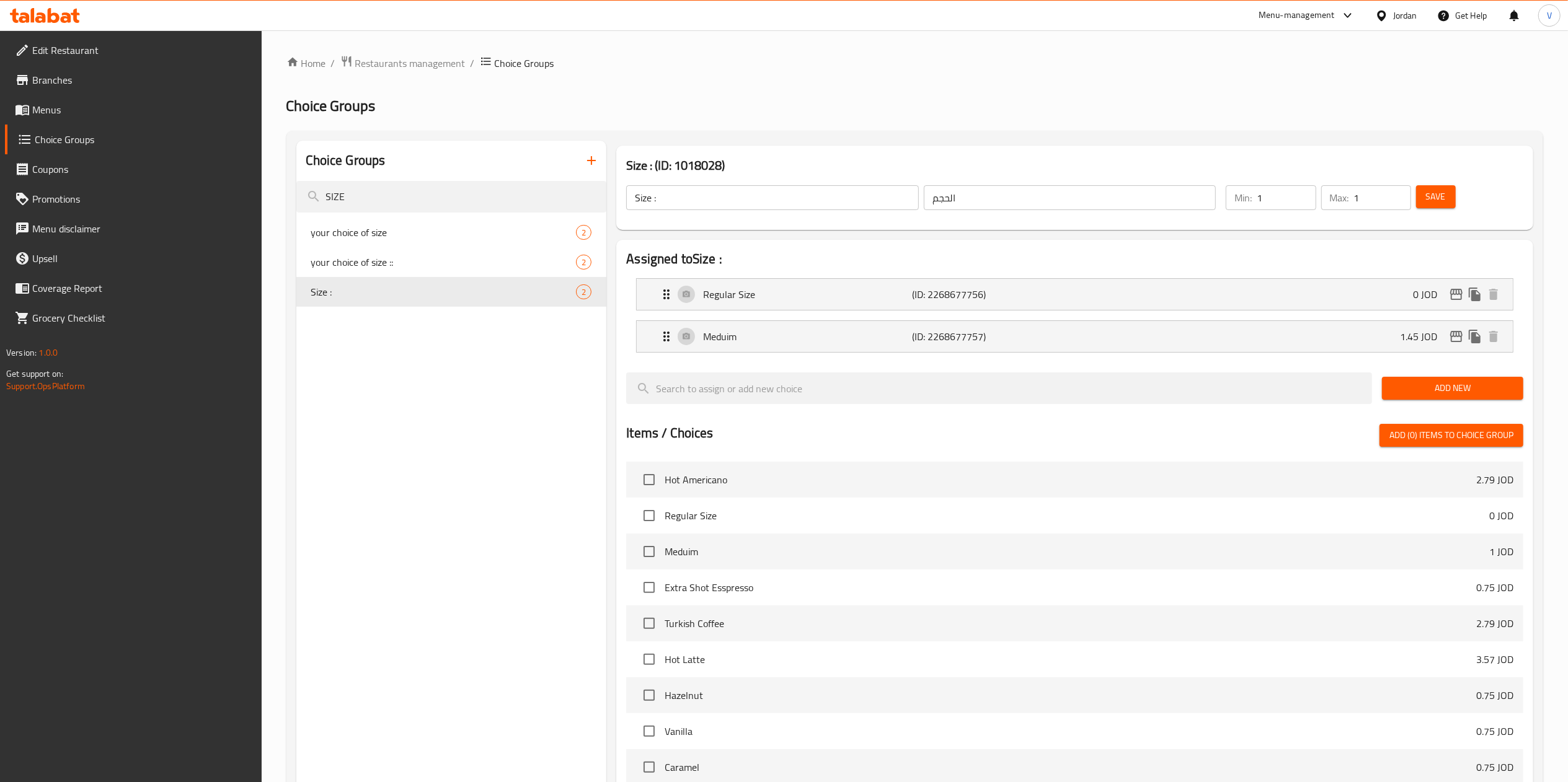
type input "1.45"
click at [1441, 199] on span "Save" at bounding box center [1436, 197] width 20 height 16
drag, startPoint x: 1441, startPoint y: 200, endPoint x: 1427, endPoint y: 198, distance: 14.1
click at [1424, 198] on button "Save" at bounding box center [1436, 197] width 40 height 23
click at [1459, 336] on icon "edit" at bounding box center [1456, 336] width 15 height 15
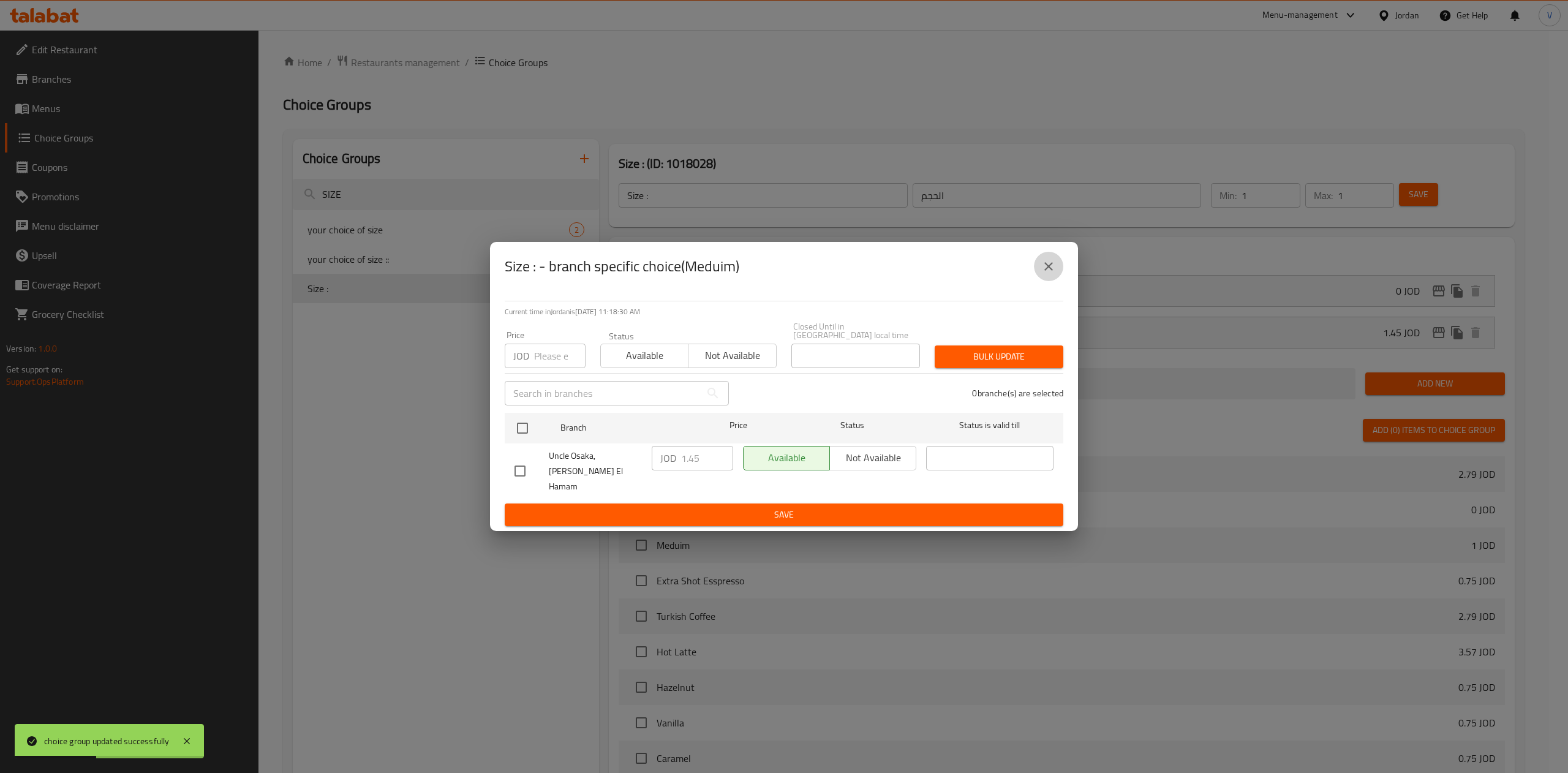
click at [1047, 270] on icon "close" at bounding box center [1049, 266] width 8 height 8
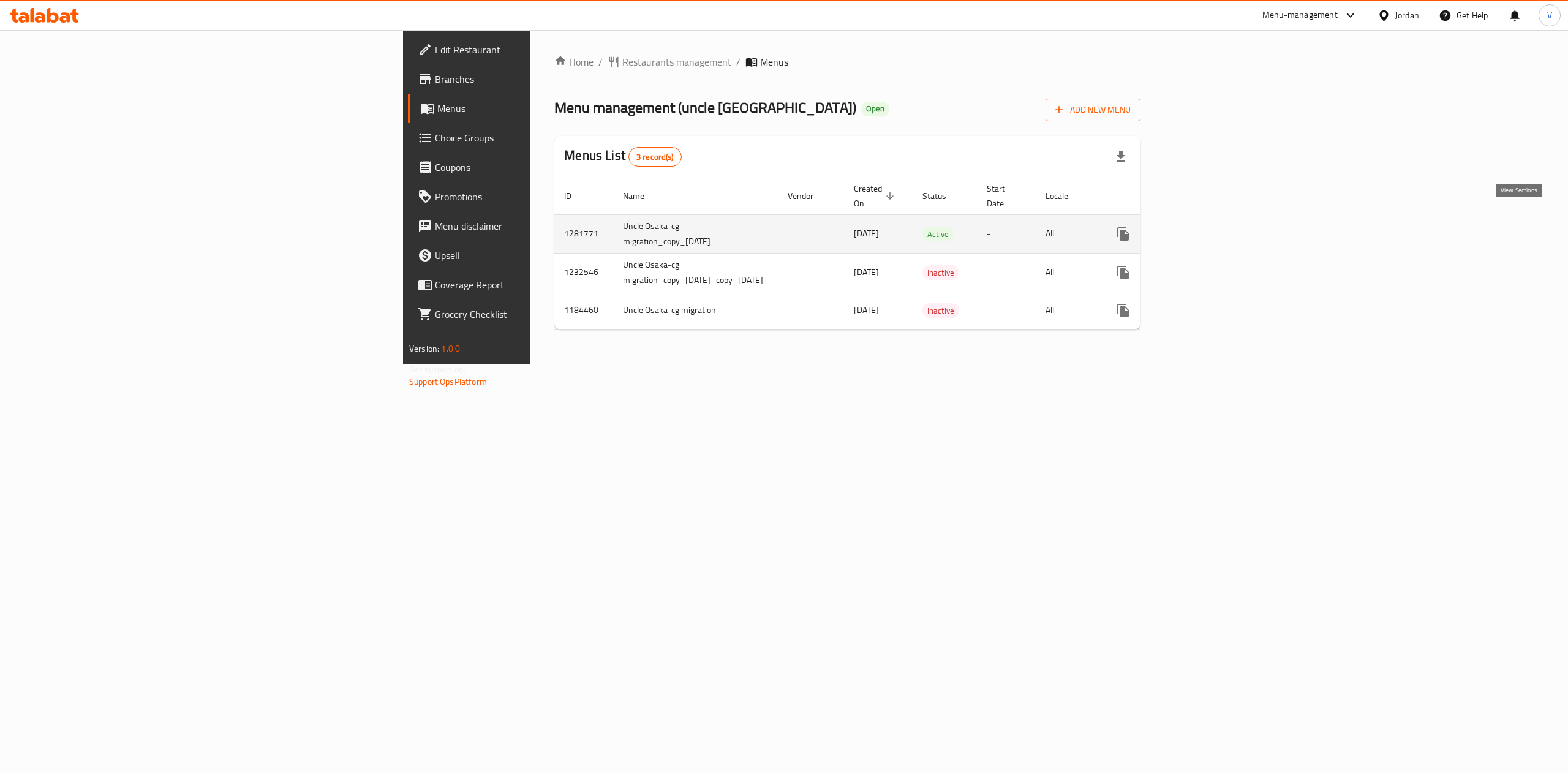
click at [1226, 221] on link "enhanced table" at bounding box center [1211, 234] width 29 height 29
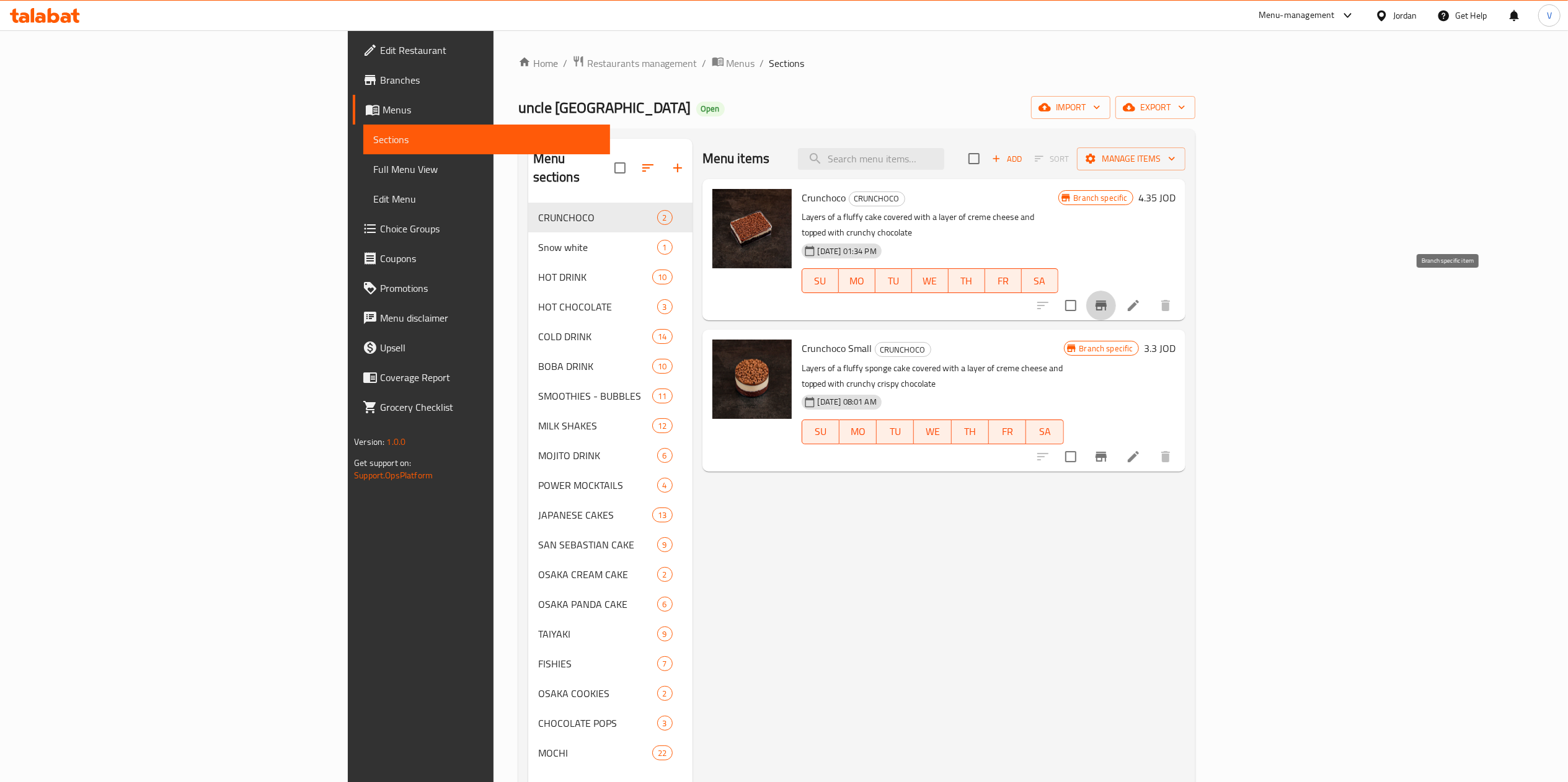
click at [1116, 291] on button "Branch-specific-item" at bounding box center [1101, 306] width 30 height 30
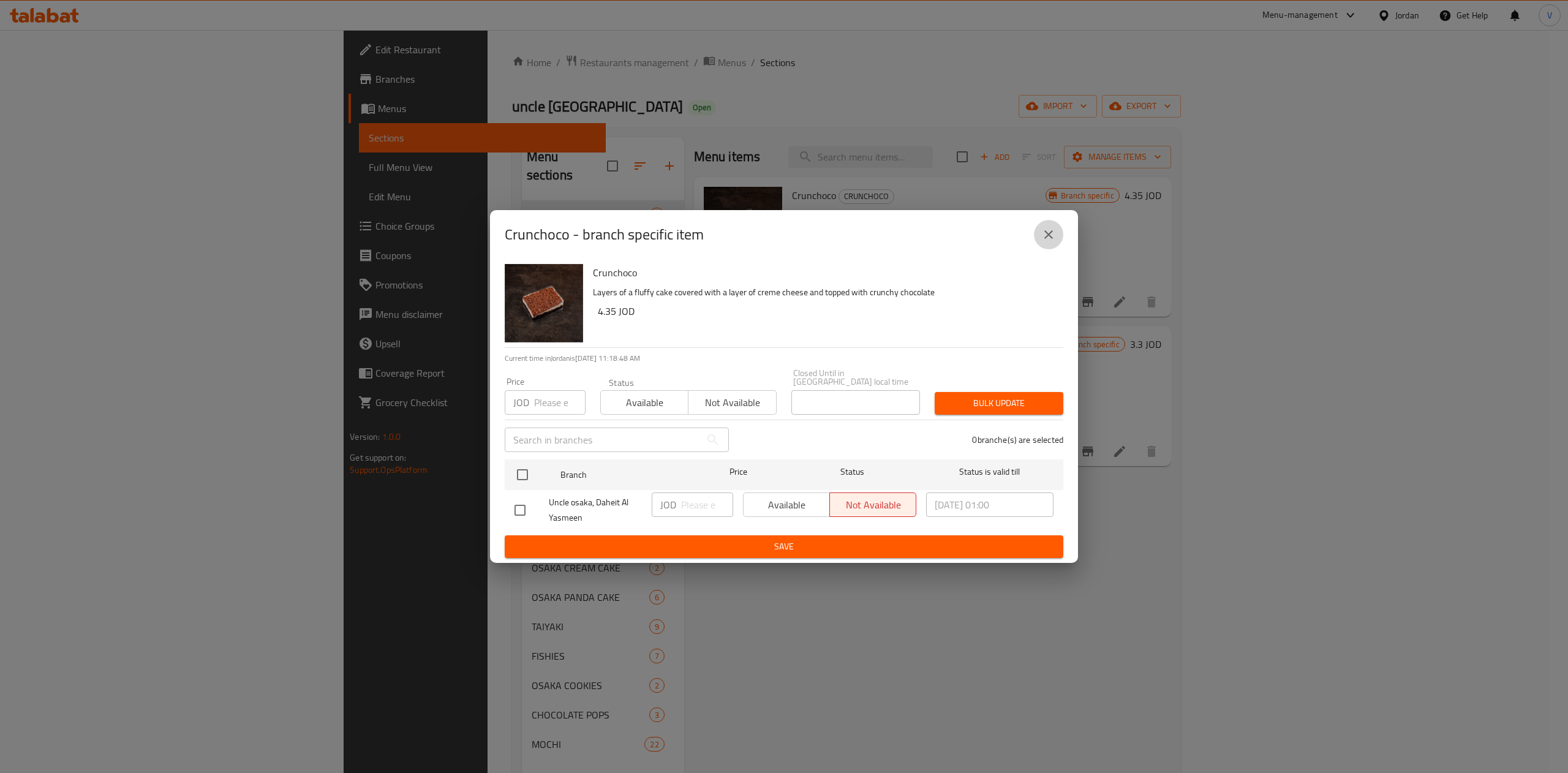
click at [1049, 242] on icon "close" at bounding box center [1049, 235] width 15 height 15
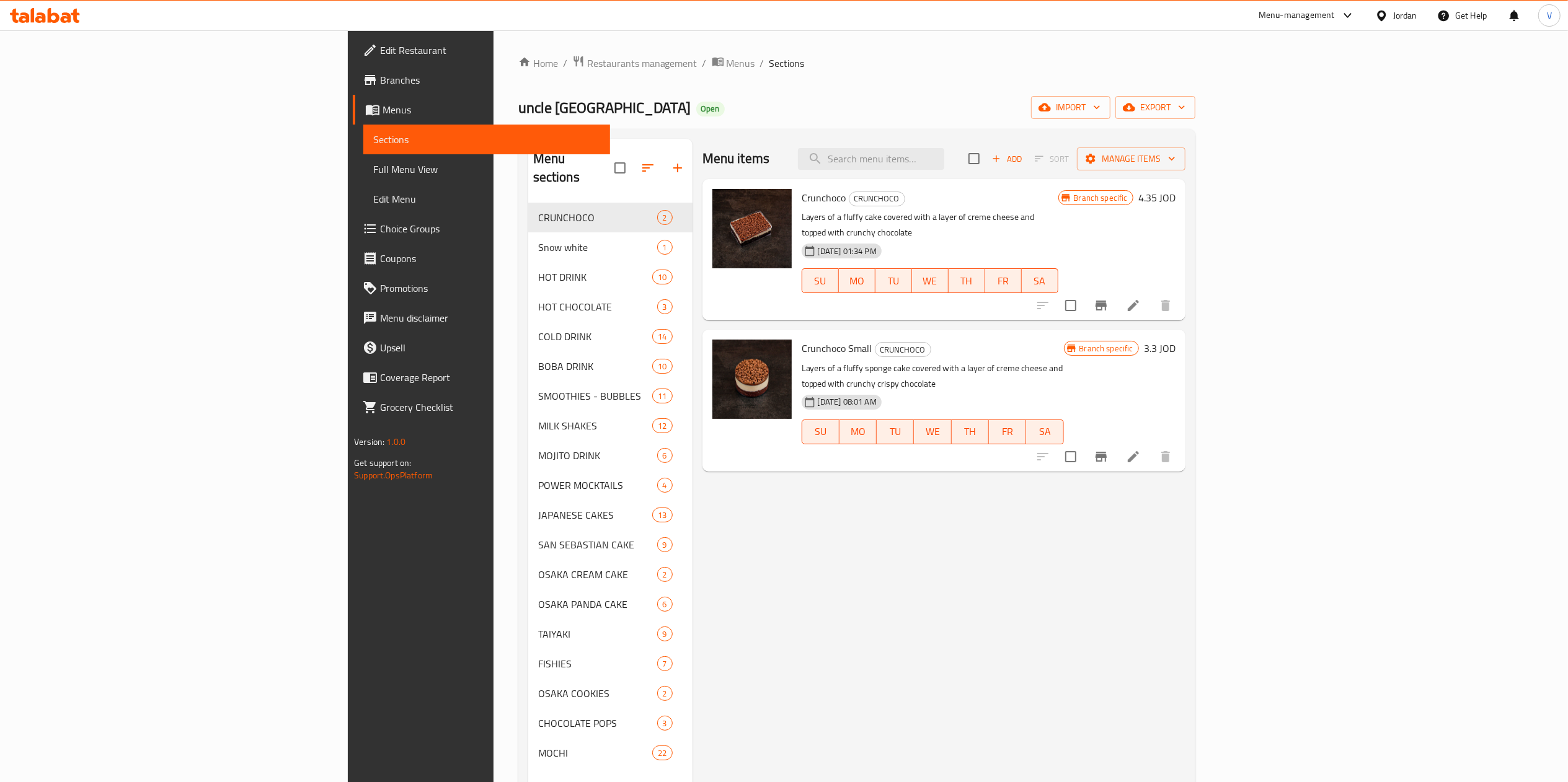
click at [380, 222] on span "Choice Groups" at bounding box center [489, 229] width 219 height 15
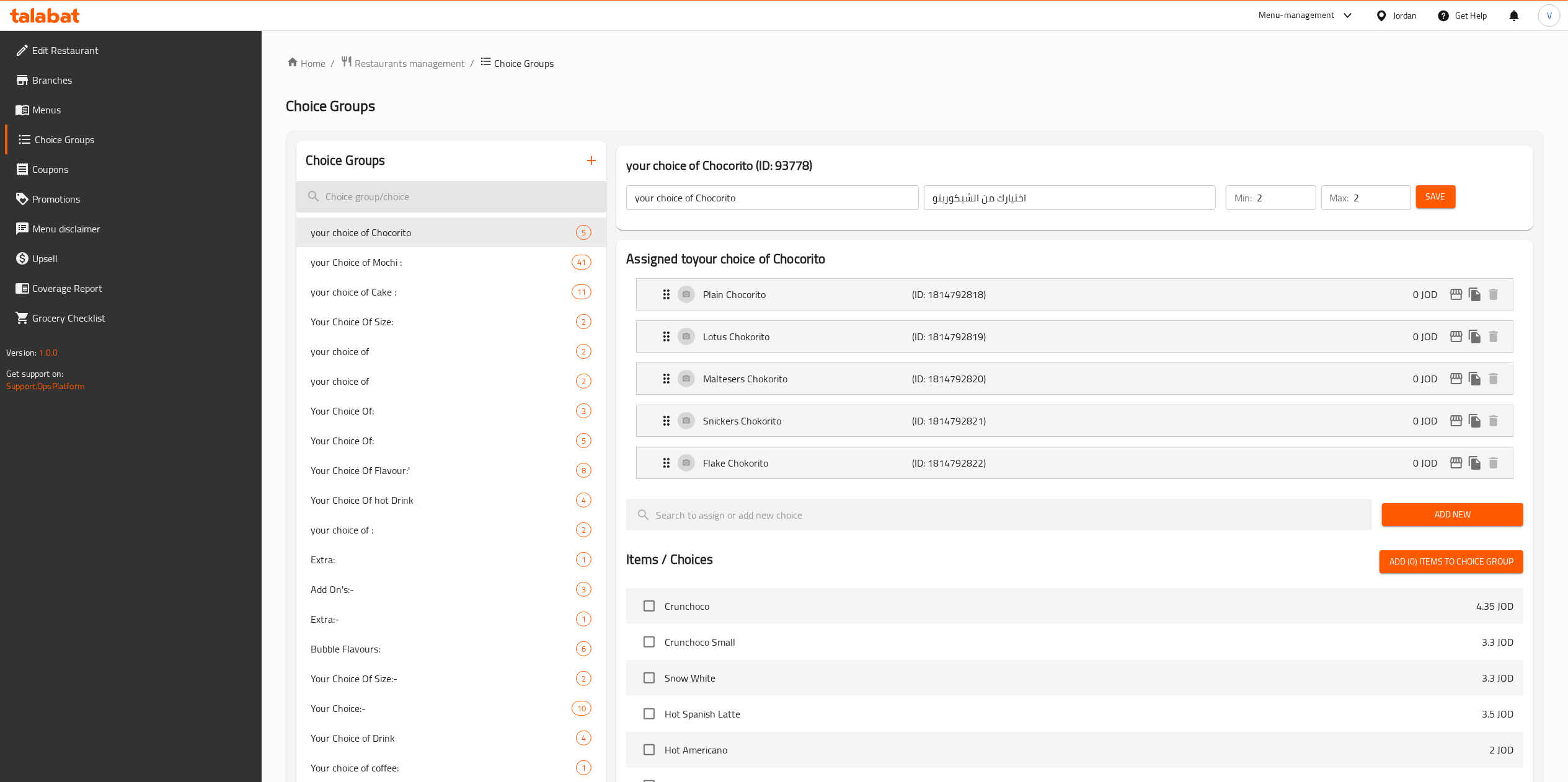
click at [481, 198] on input "search" at bounding box center [451, 197] width 311 height 31
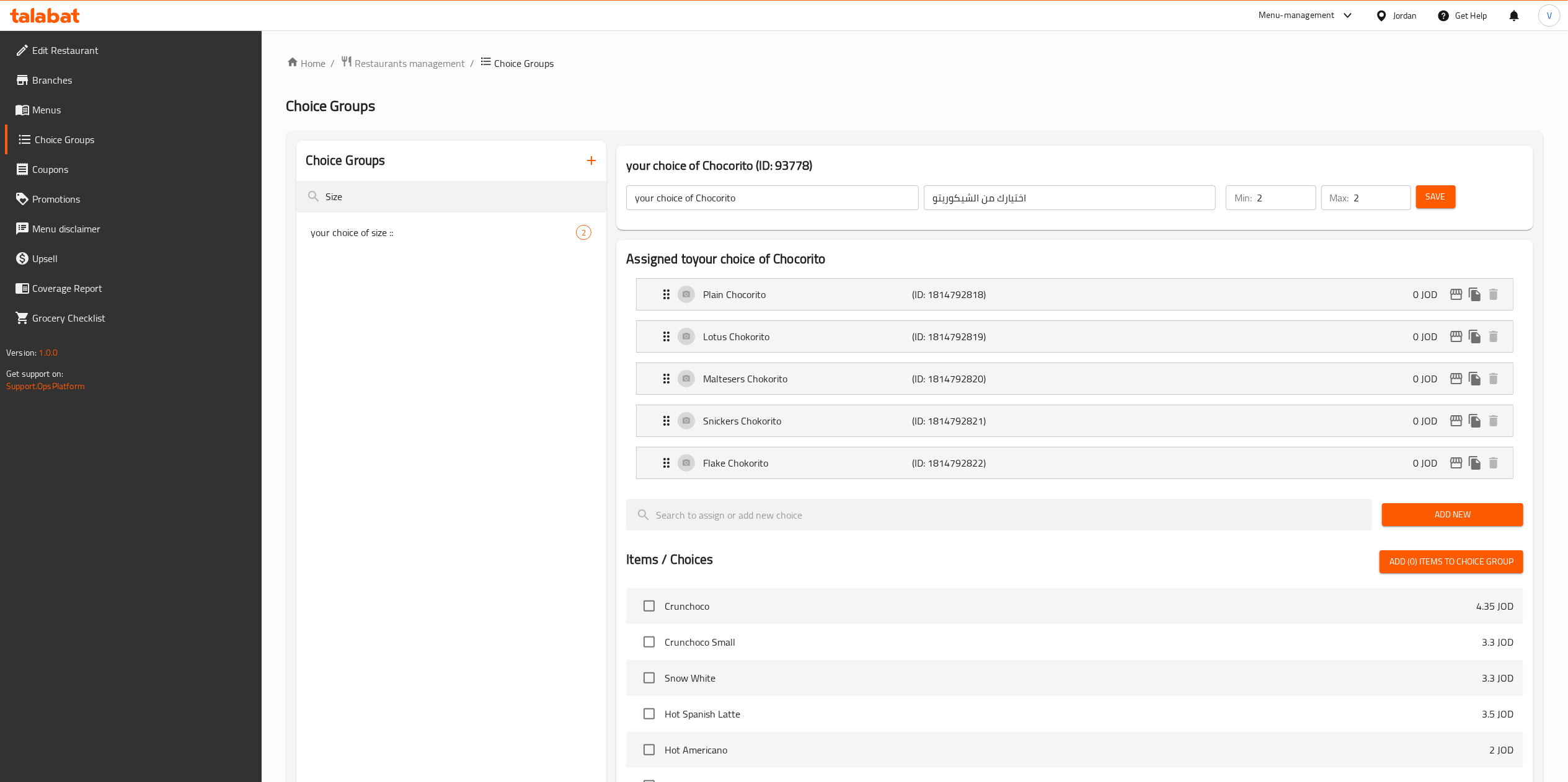
type input "Size"
click at [57, 107] on span "Menus" at bounding box center [141, 110] width 219 height 15
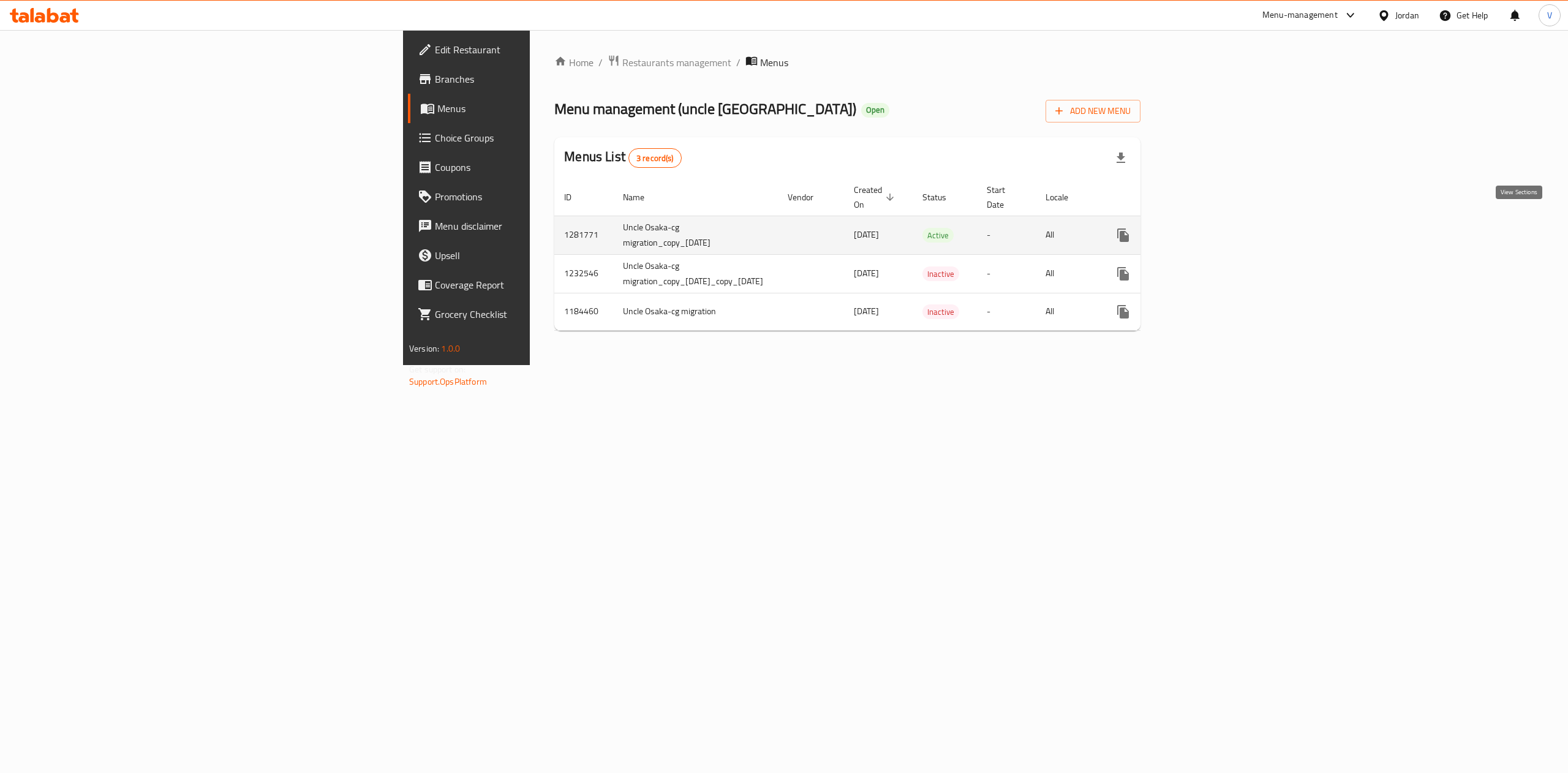
click at [1218, 228] on icon "enhanced table" at bounding box center [1211, 235] width 15 height 15
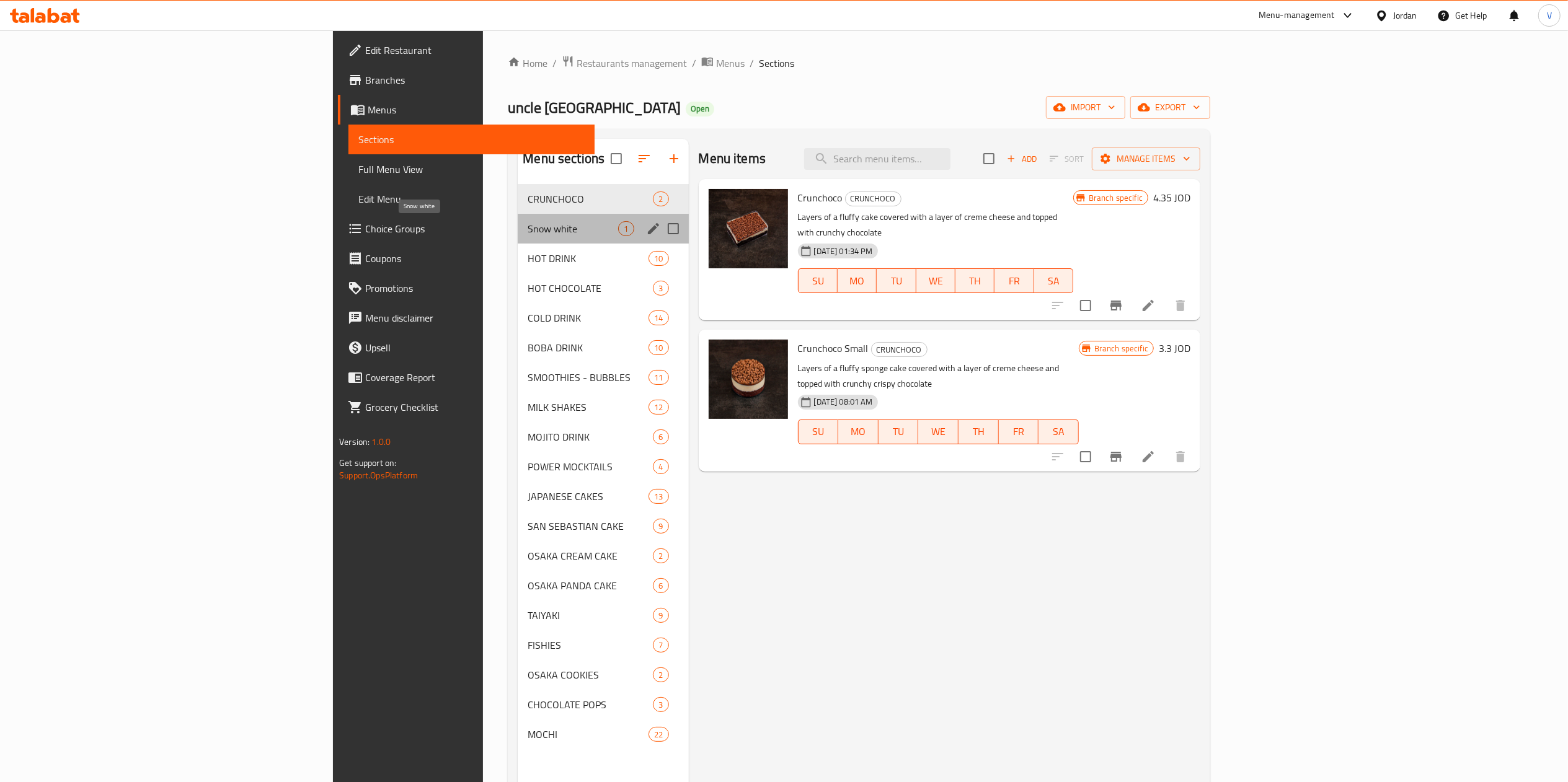
drag, startPoint x: 355, startPoint y: 230, endPoint x: 355, endPoint y: 236, distance: 6.0
click at [527, 229] on span "Snow white" at bounding box center [572, 229] width 90 height 15
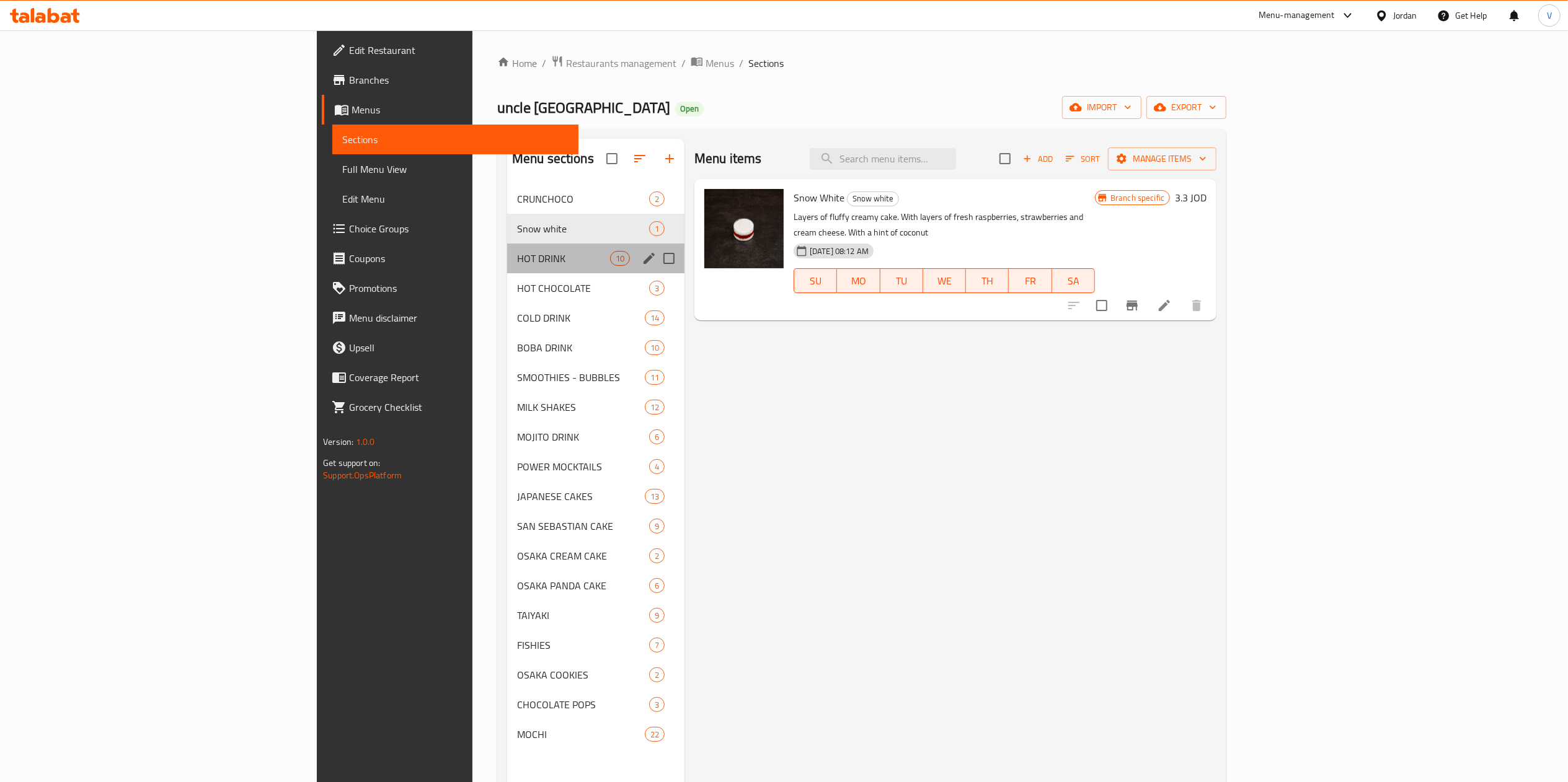
click at [507, 250] on div "HOT DRINK 10" at bounding box center [595, 259] width 177 height 30
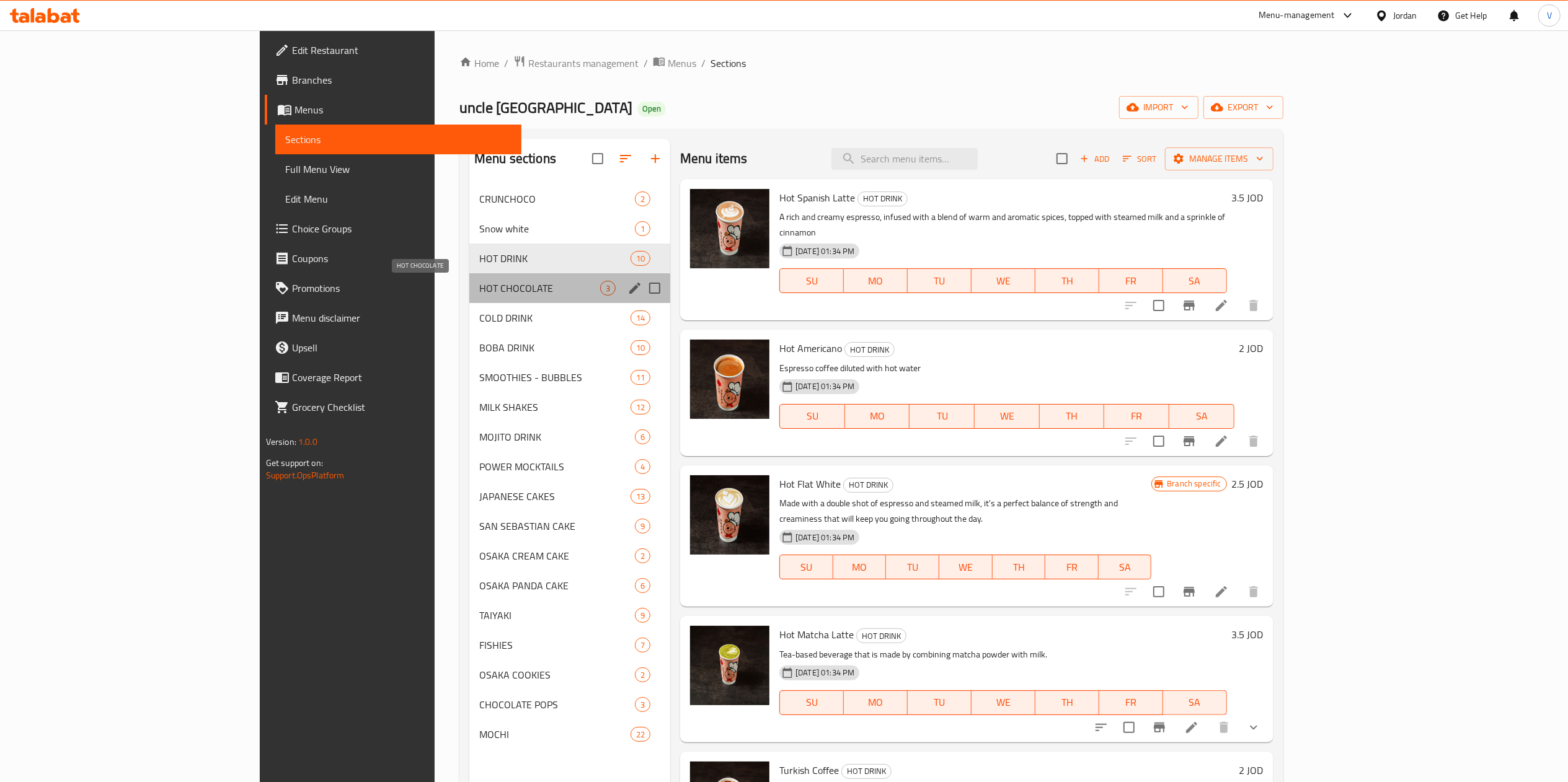
click at [479, 286] on span "HOT CHOCOLATE" at bounding box center [540, 288] width 121 height 15
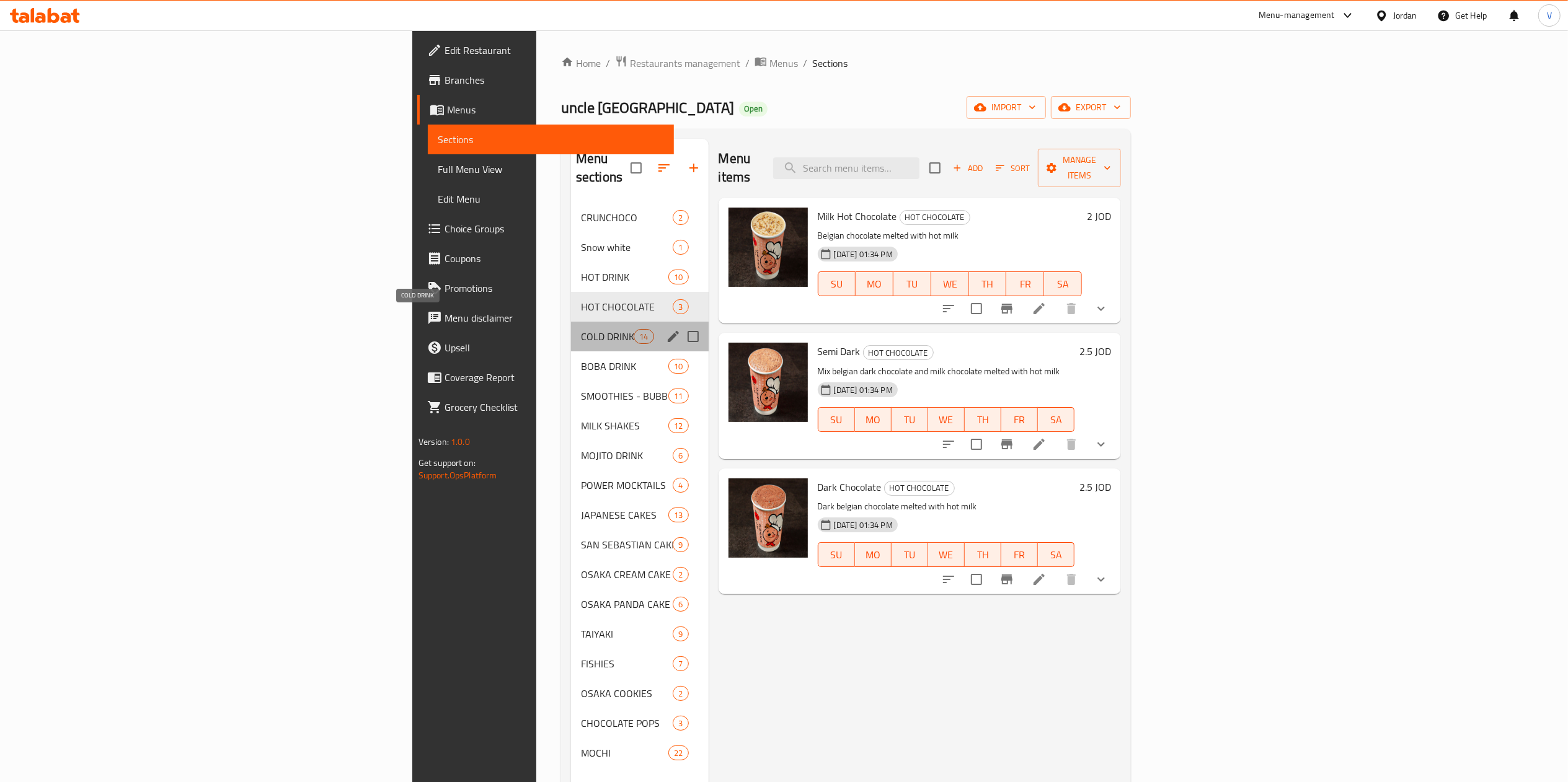
click at [581, 329] on span "COLD DRINK" at bounding box center [608, 336] width 53 height 15
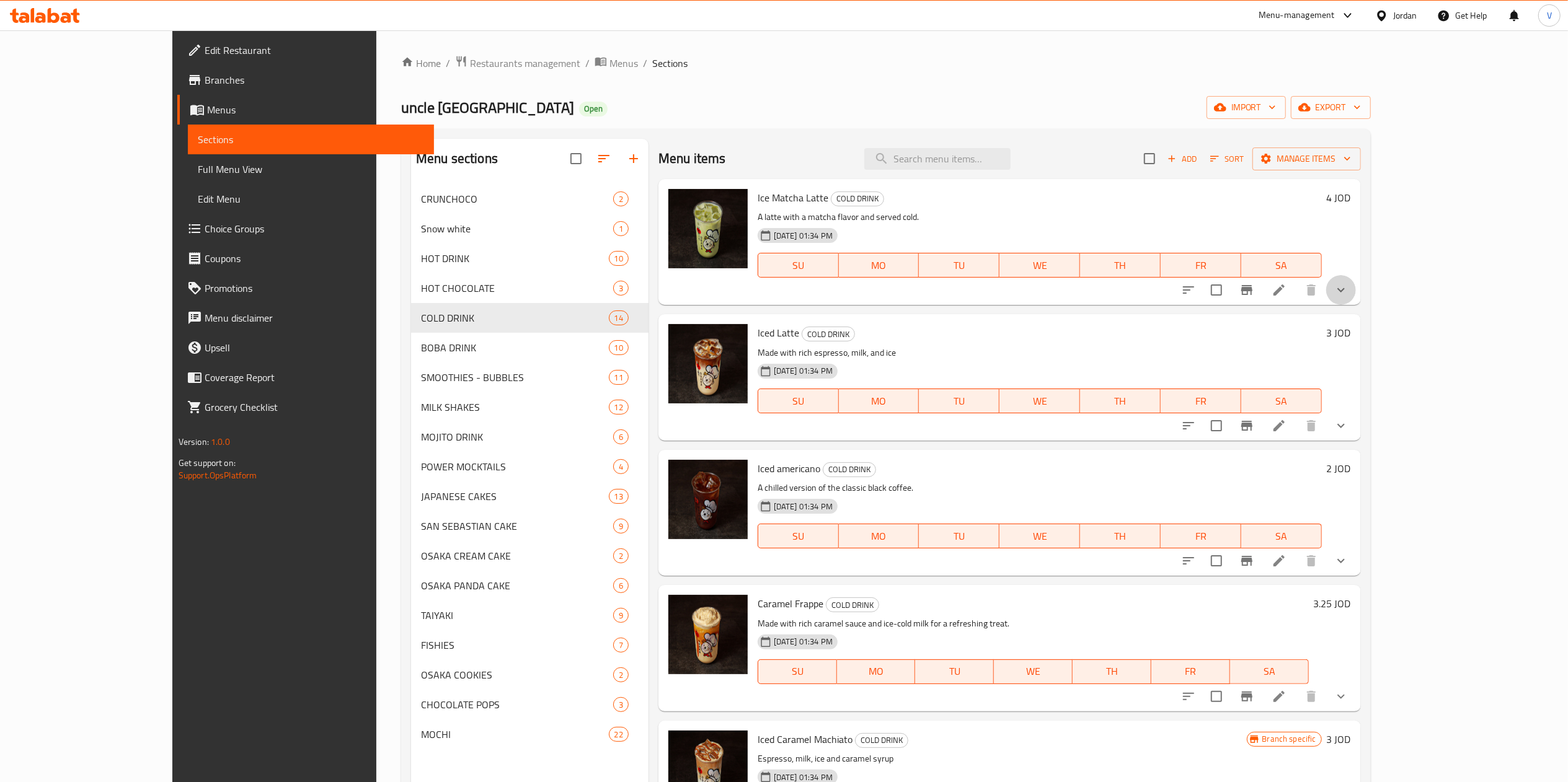
click at [1356, 279] on button "show more" at bounding box center [1341, 290] width 30 height 30
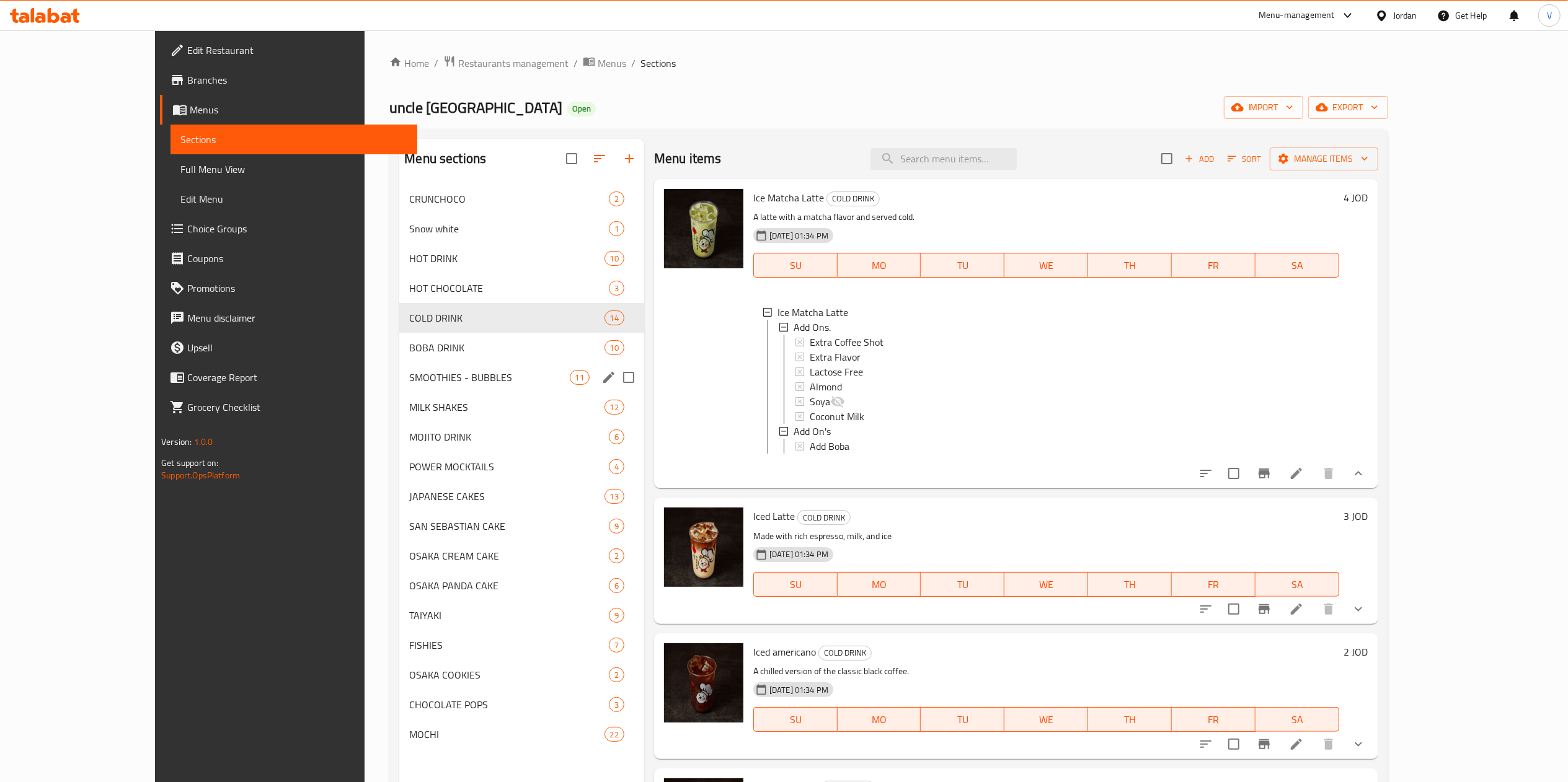
click at [420, 381] on span "SMOOTHIES - BUBBLES" at bounding box center [489, 378] width 160 height 15
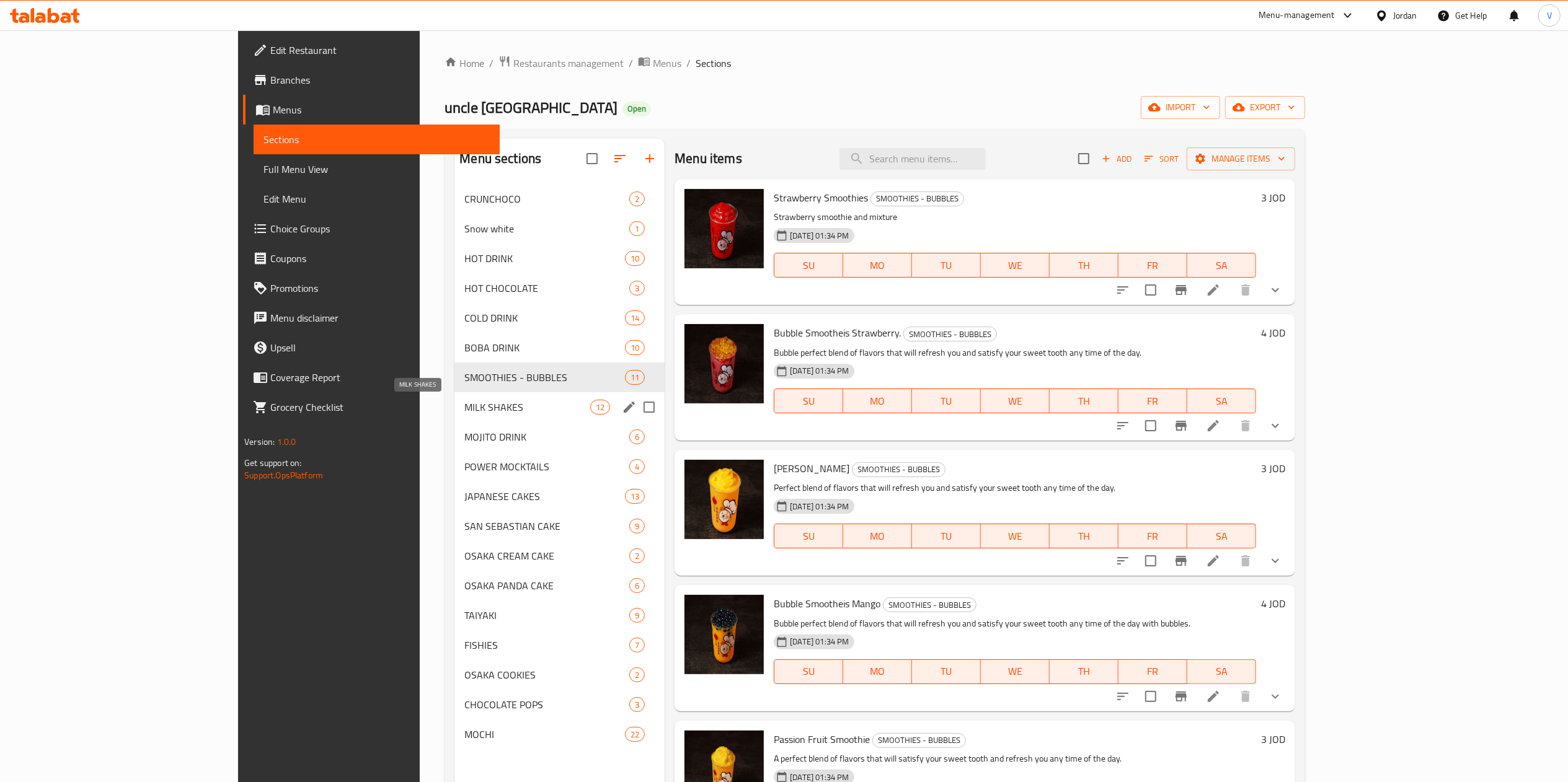
click at [465, 412] on span "MILK SHAKES" at bounding box center [527, 408] width 126 height 15
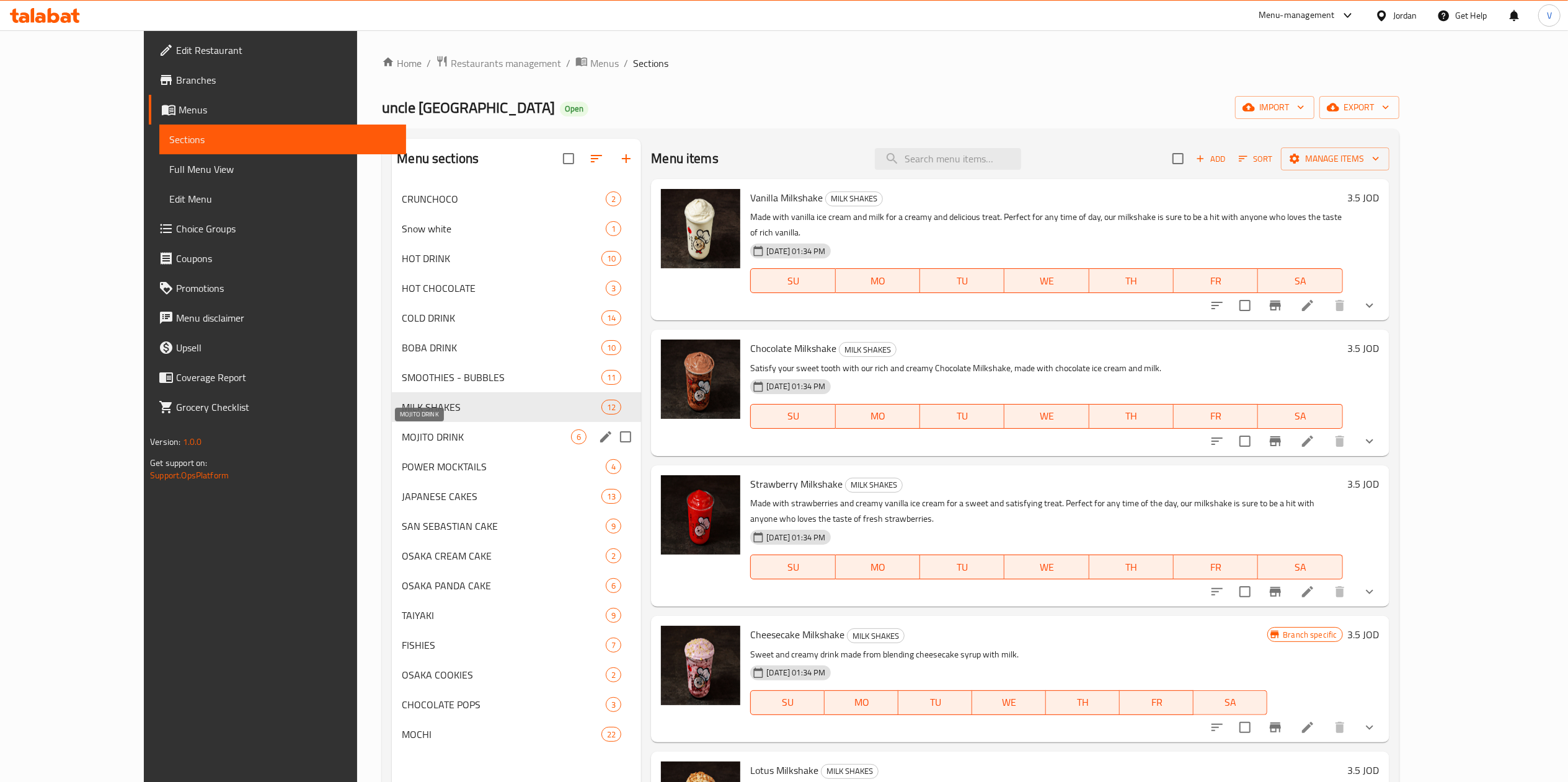
click at [402, 438] on span "MOJITO DRINK" at bounding box center [486, 437] width 169 height 15
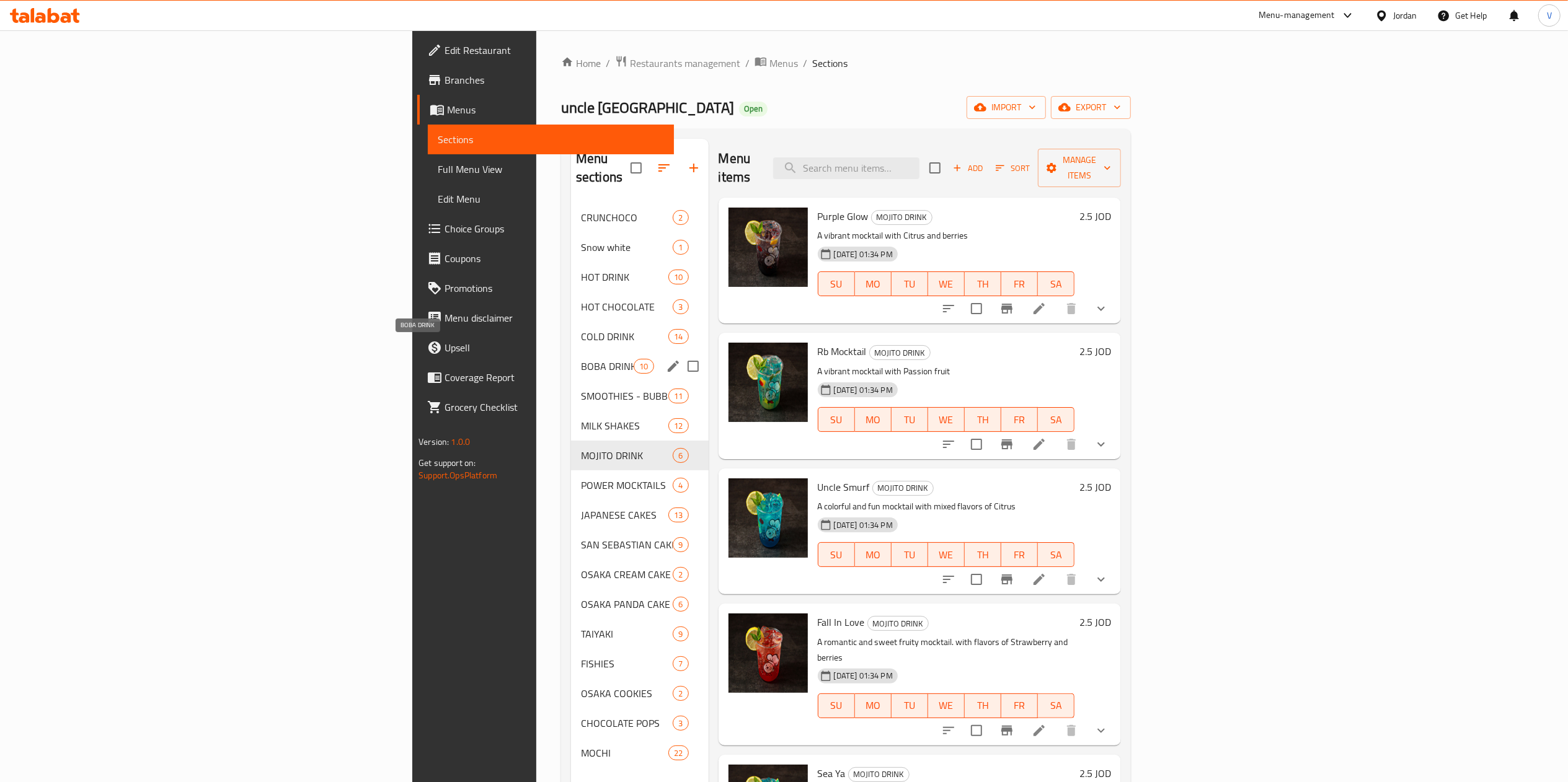
click at [581, 359] on span "BOBA DRINK" at bounding box center [608, 366] width 53 height 15
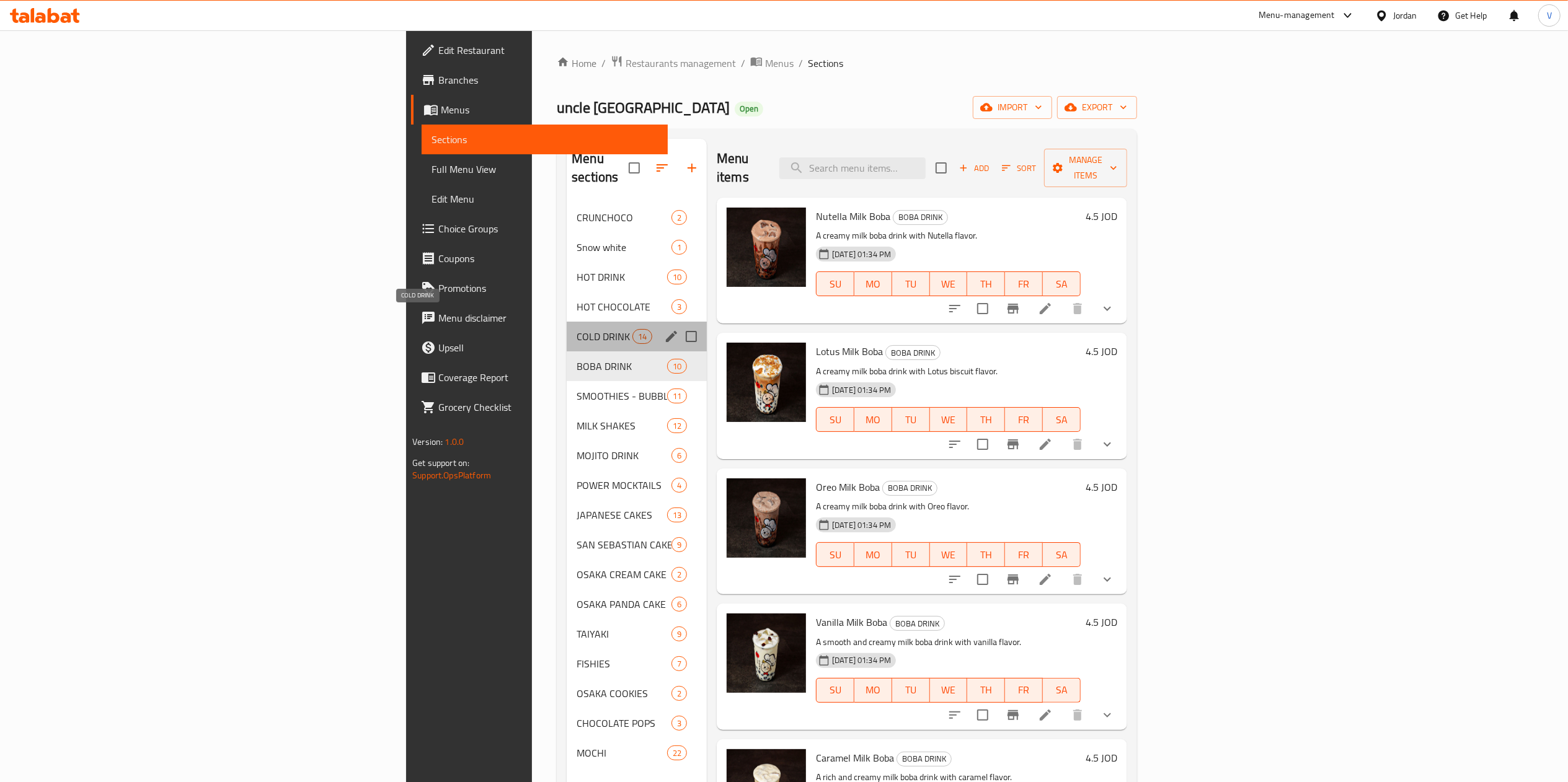
click at [576, 329] on span "COLD DRINK" at bounding box center [603, 336] width 55 height 15
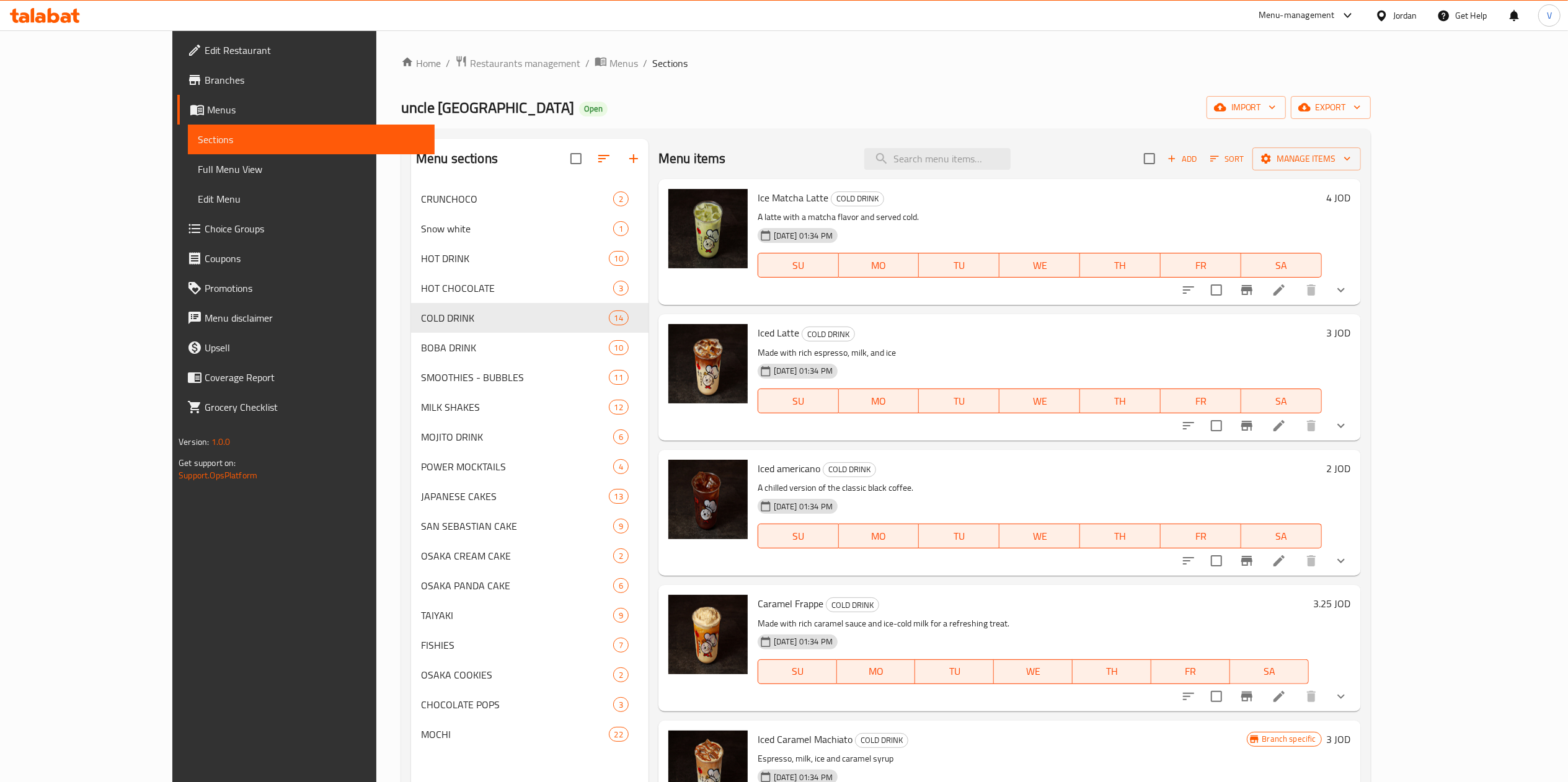
click at [1348, 292] on icon "show more" at bounding box center [1341, 290] width 15 height 15
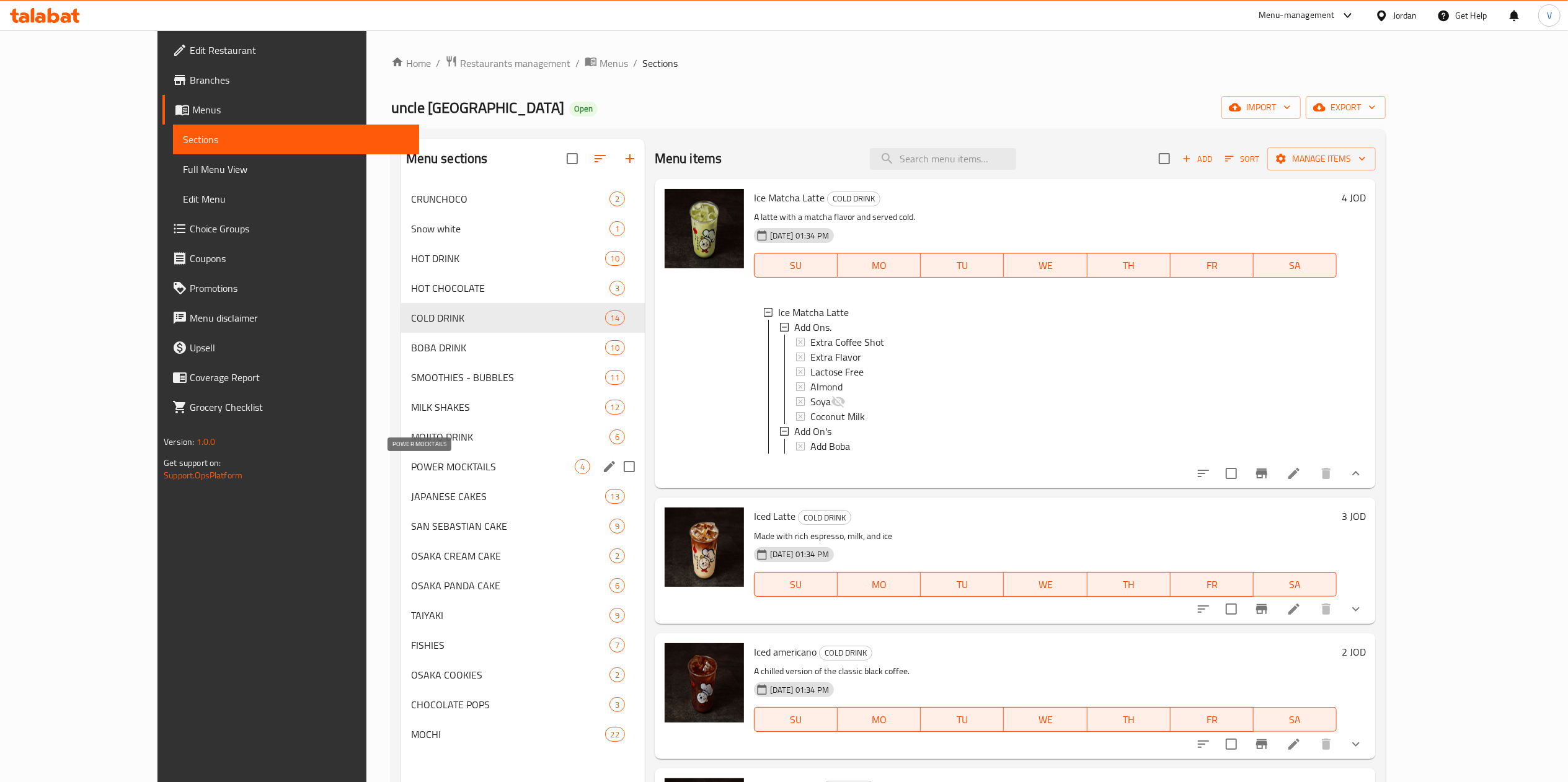
click at [482, 470] on span "POWER MOCKTAILS" at bounding box center [493, 467] width 164 height 15
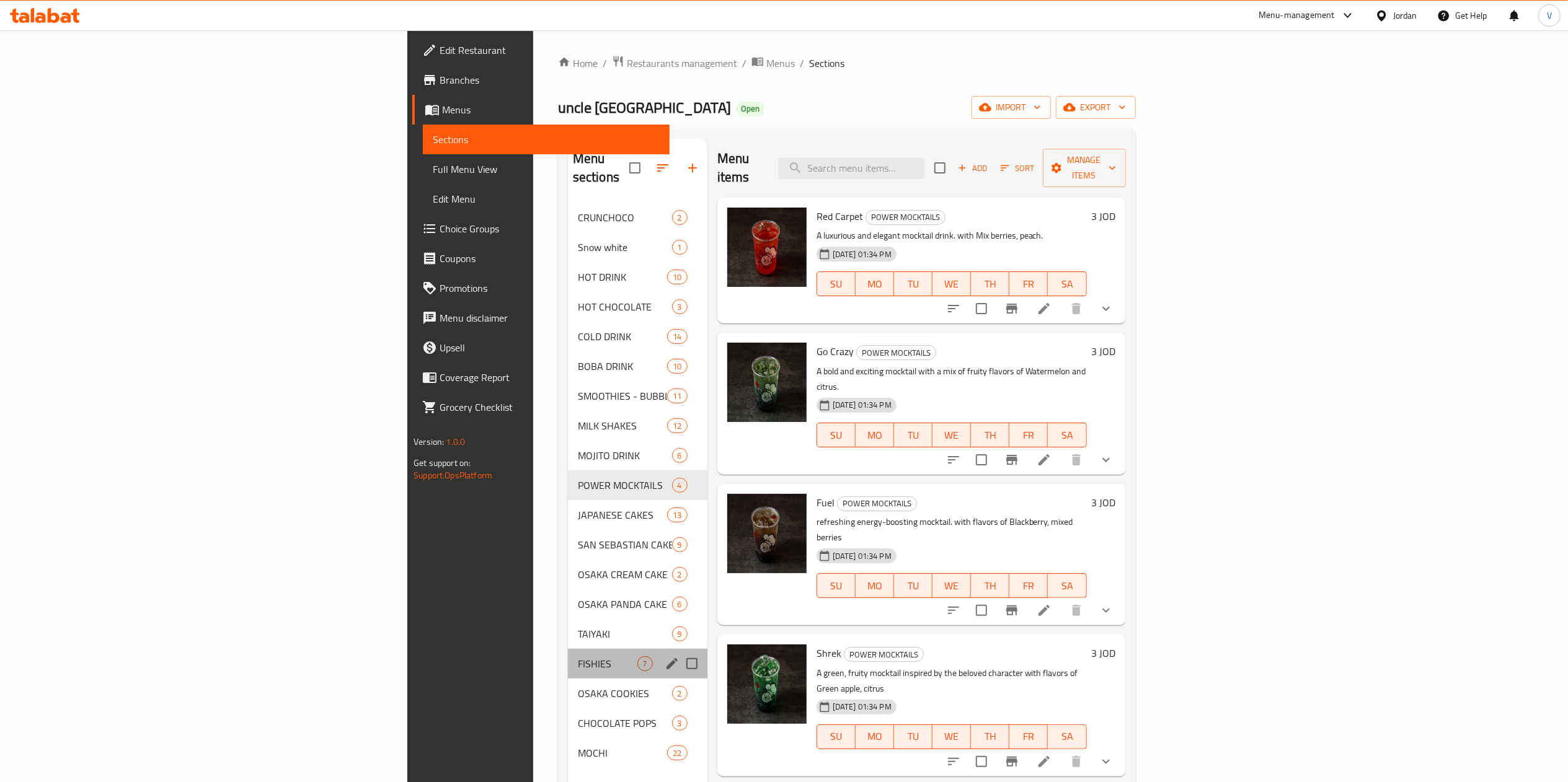
click at [568, 649] on div "FISHIES 7" at bounding box center [637, 664] width 140 height 30
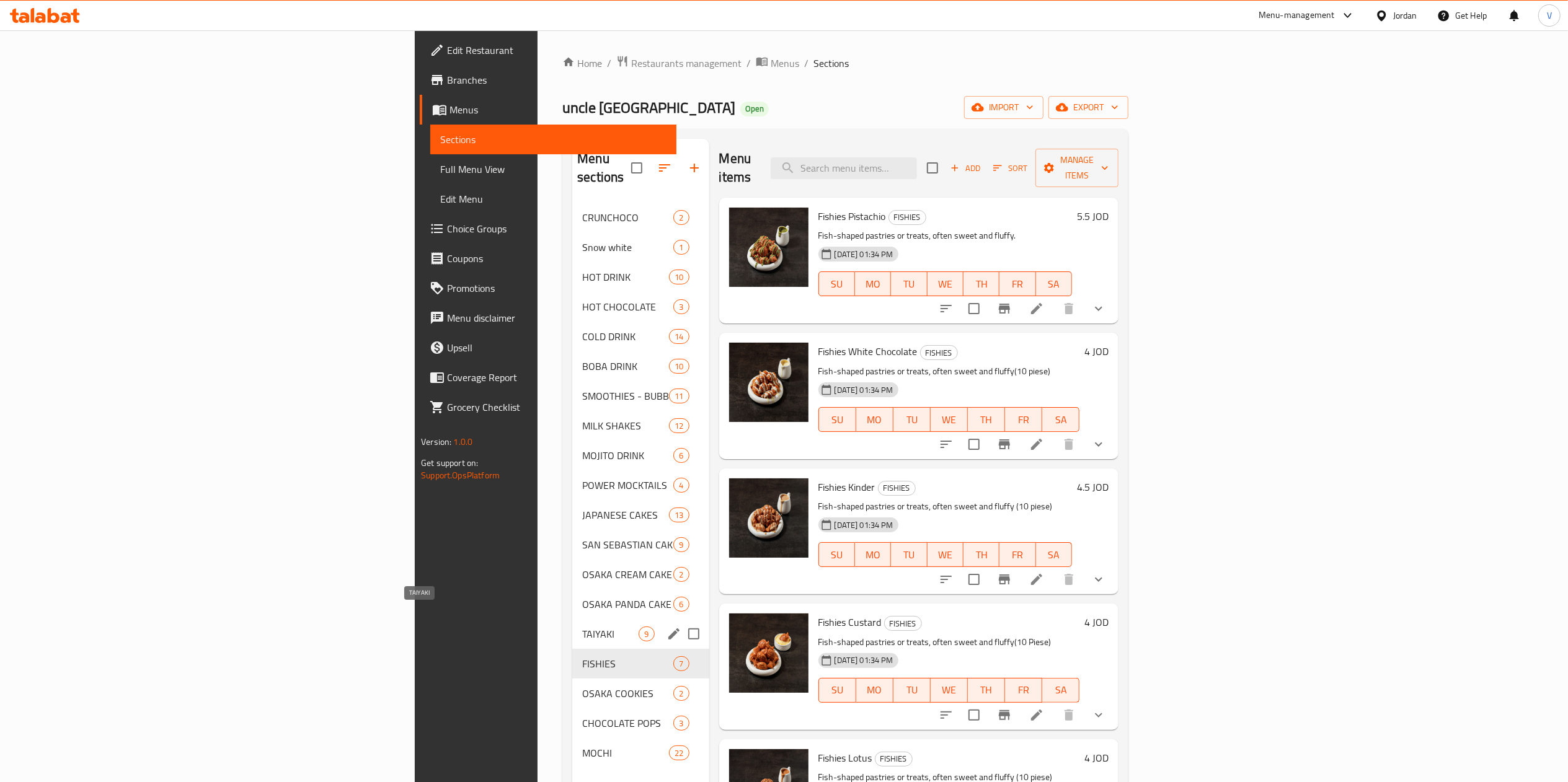
click at [582, 627] on span "TAIYAKI" at bounding box center [610, 634] width 56 height 15
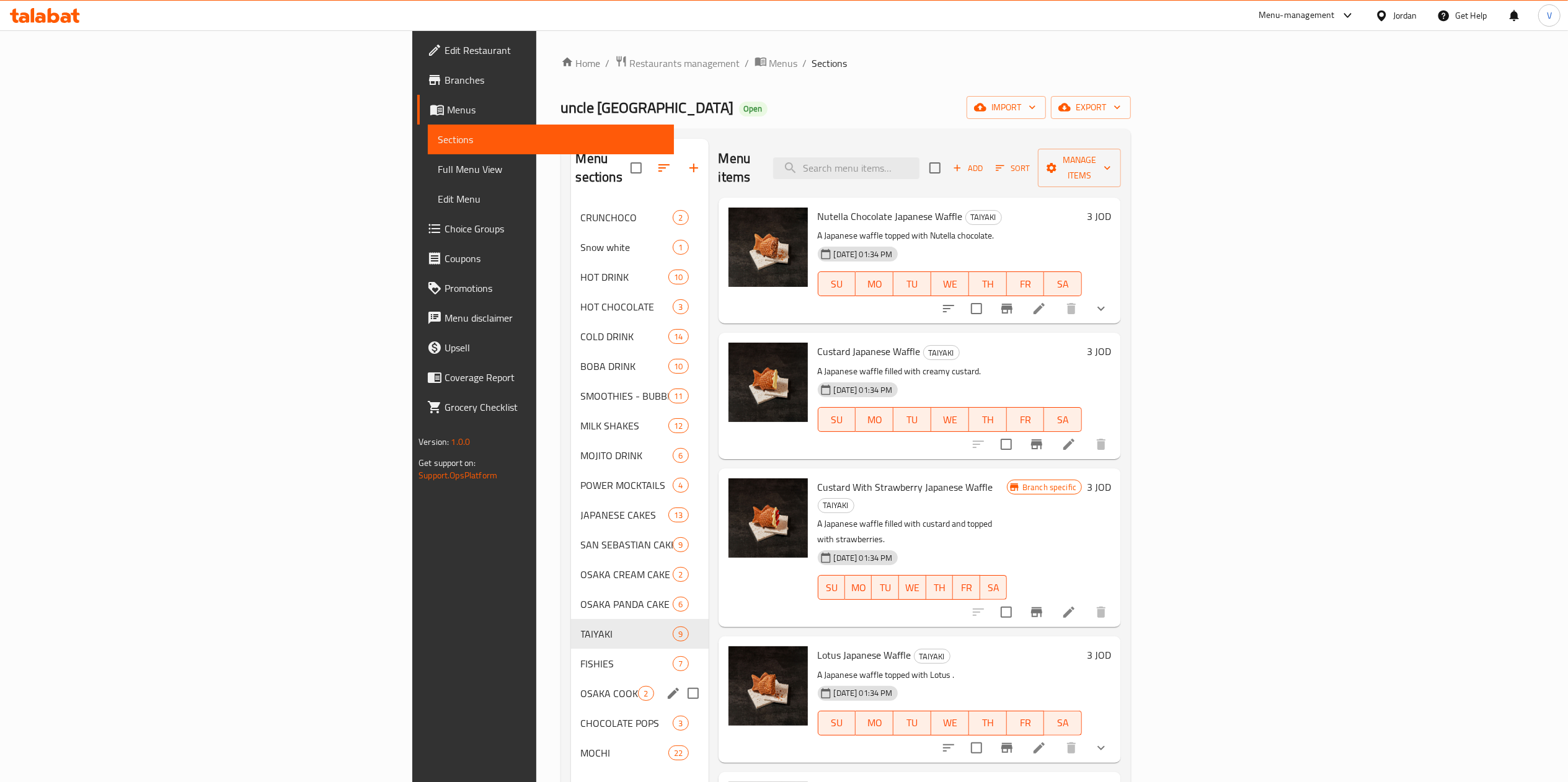
click at [571, 688] on div "OSAKA COOKIES 2" at bounding box center [640, 694] width 137 height 30
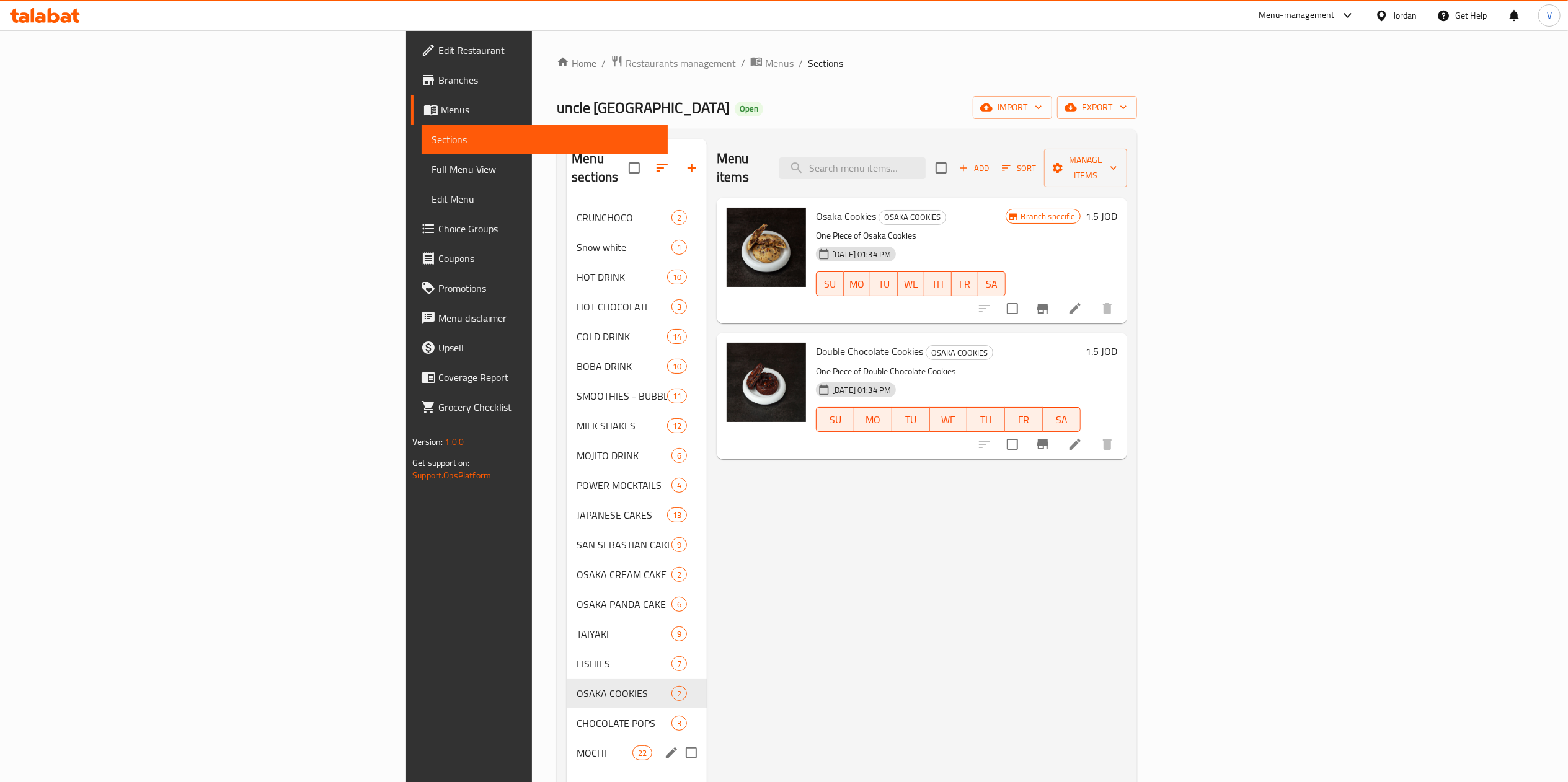
click at [576, 746] on span "MOCHI" at bounding box center [603, 753] width 55 height 15
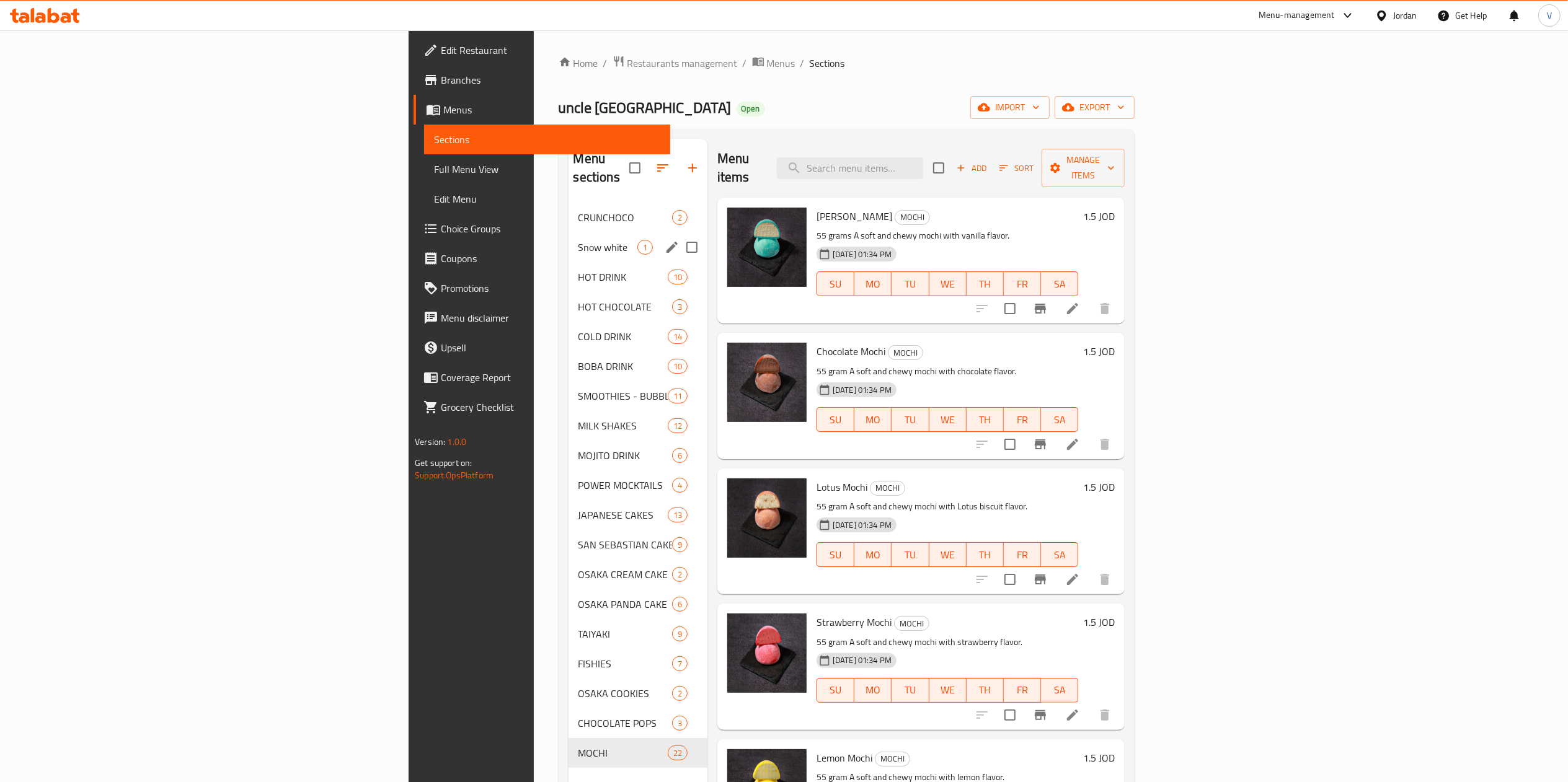
click at [569, 241] on div "Snow white 1" at bounding box center [638, 247] width 139 height 30
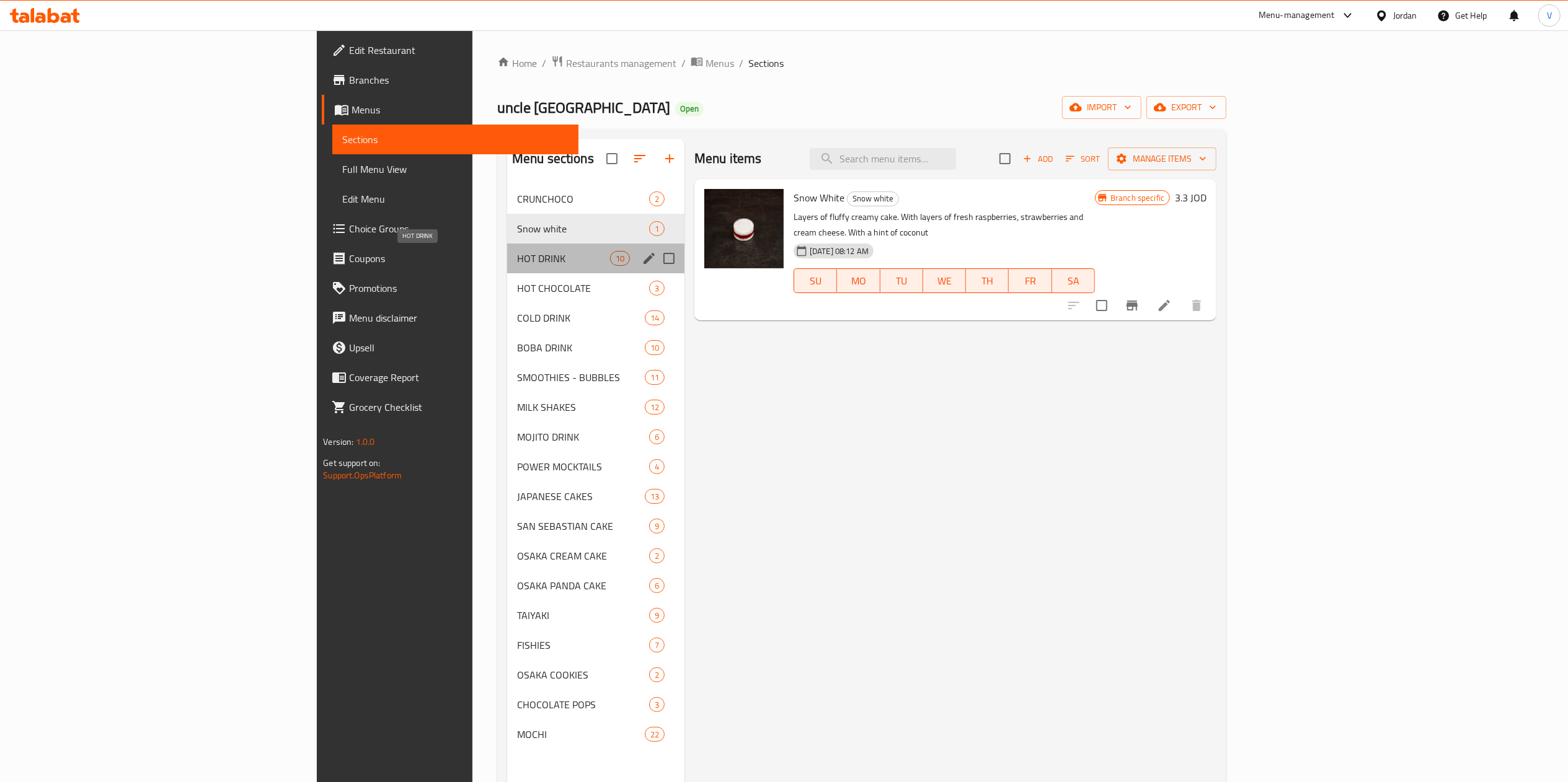
click at [517, 256] on span "HOT DRINK" at bounding box center [563, 259] width 93 height 15
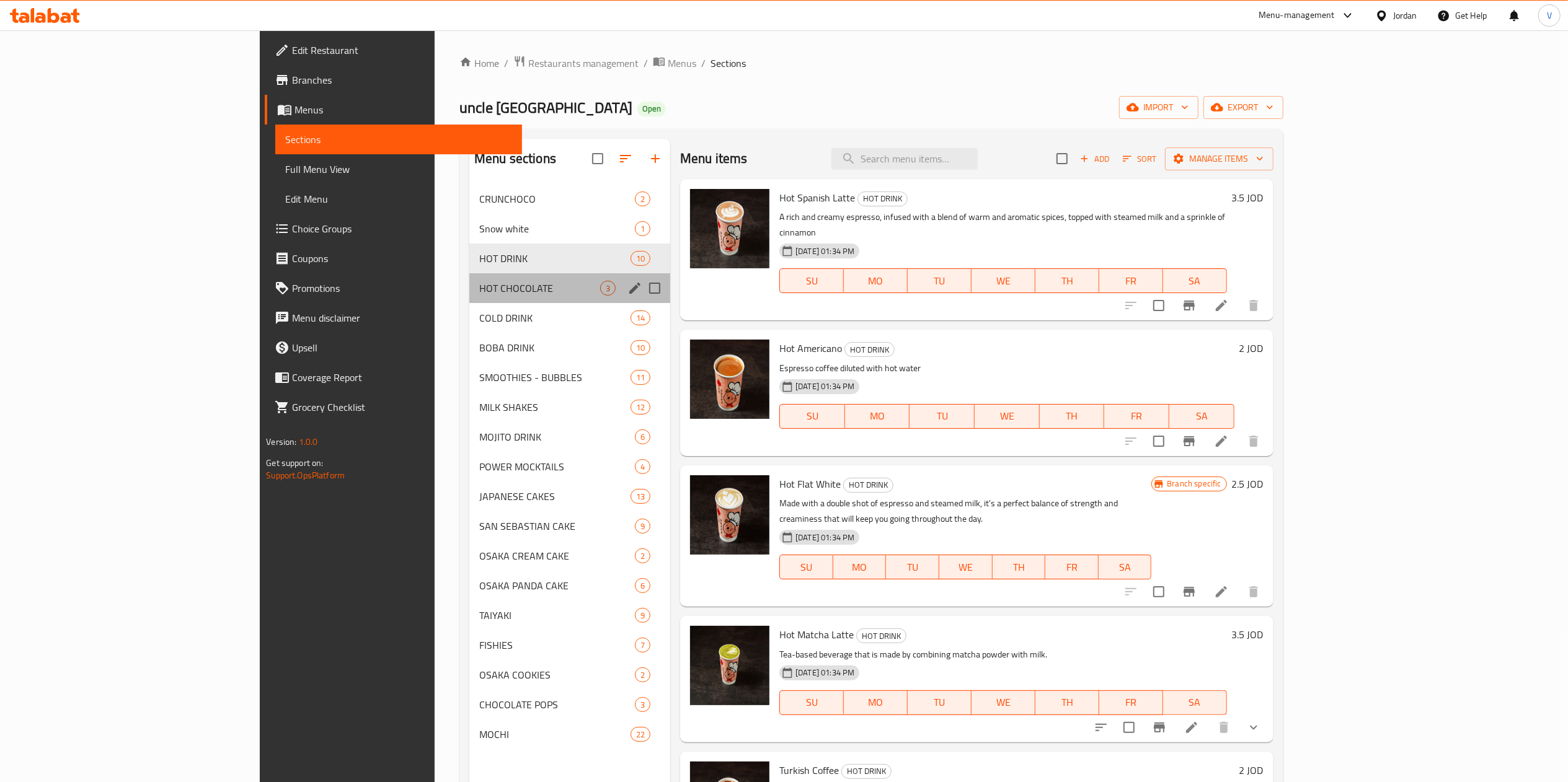
click at [469, 278] on div "HOT CHOCOLATE 3" at bounding box center [570, 288] width 201 height 30
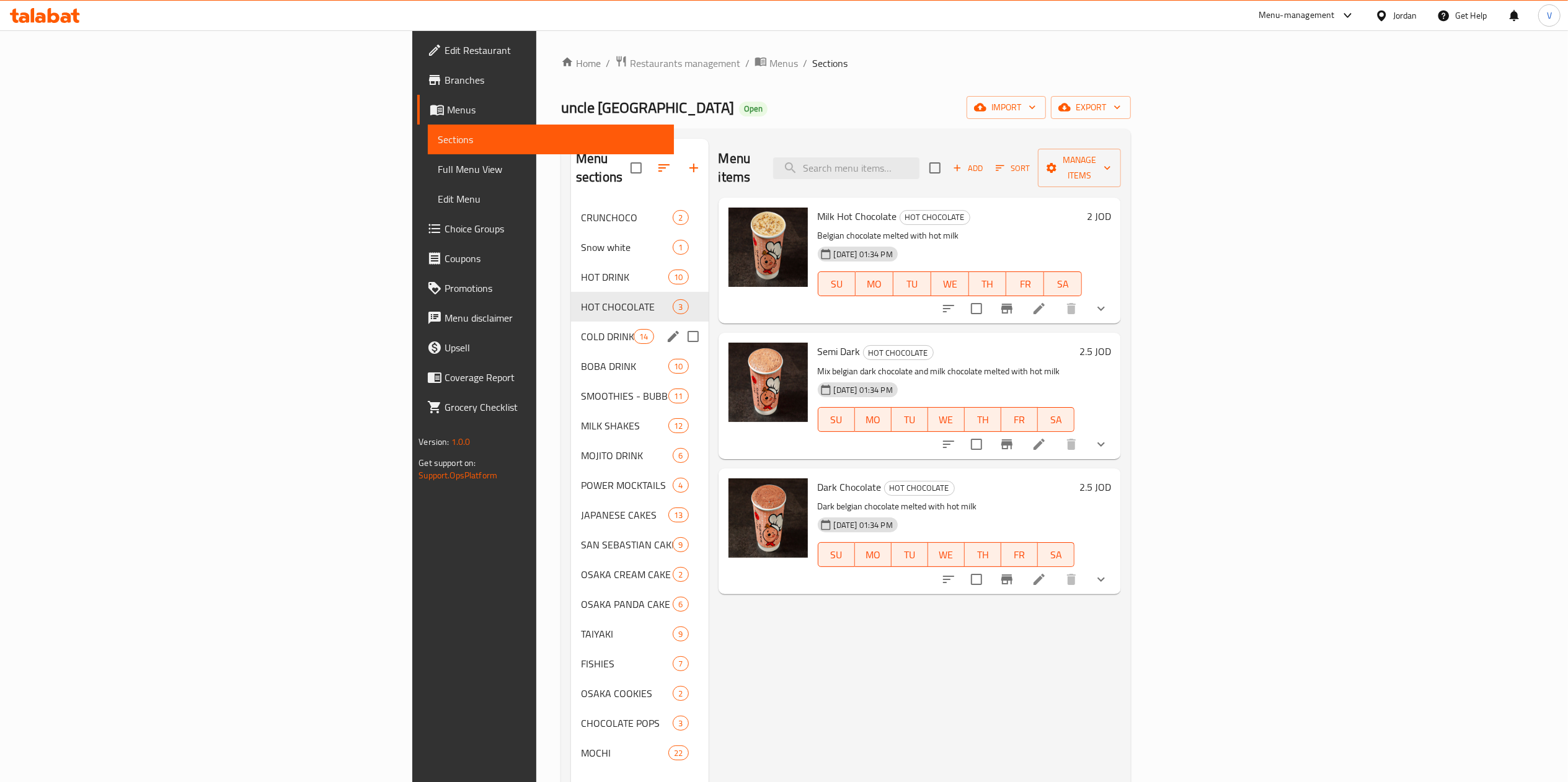
click at [571, 330] on div "COLD DRINK 14" at bounding box center [640, 336] width 137 height 30
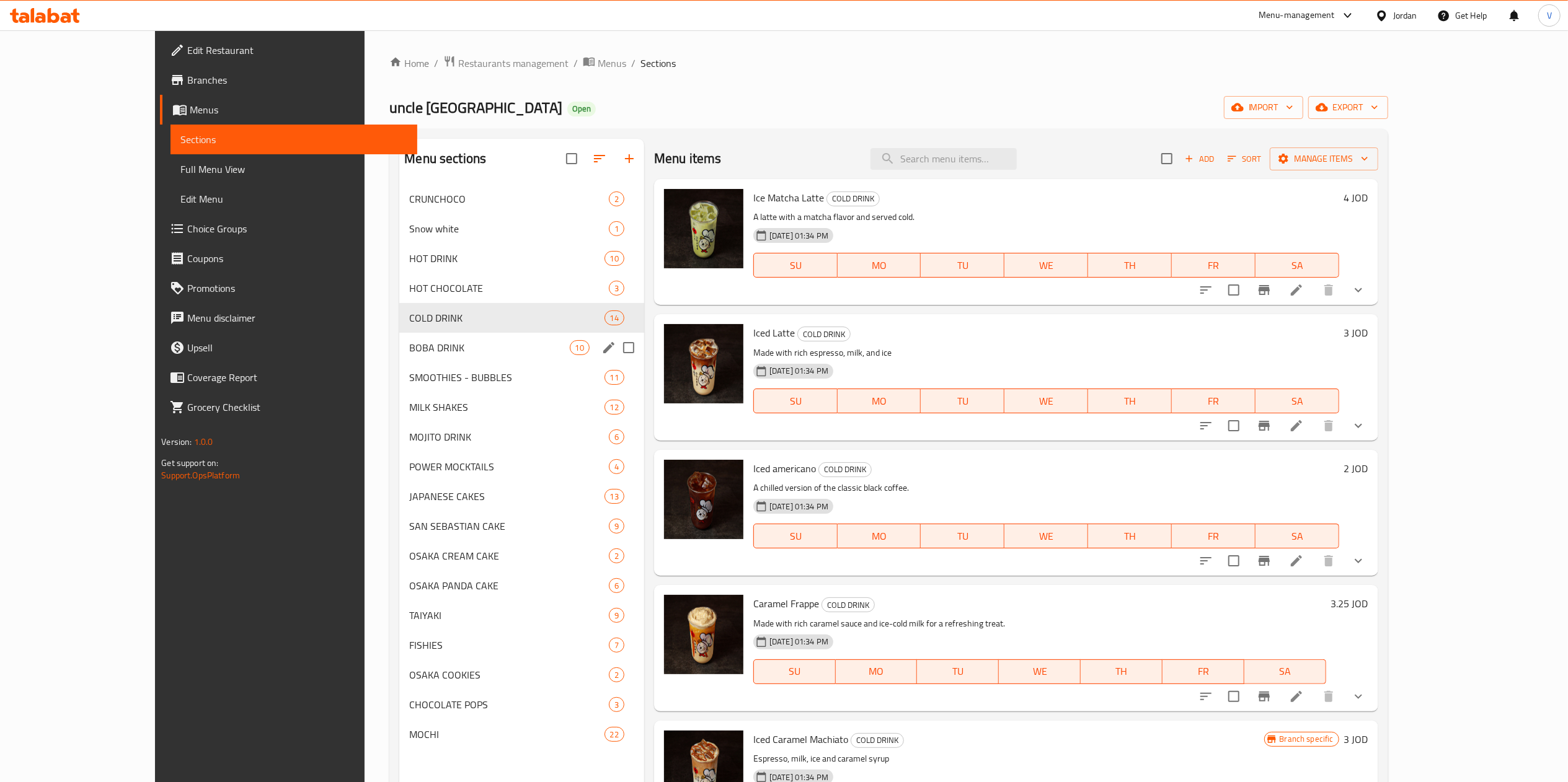
click at [404, 358] on div "BOBA DRINK 10" at bounding box center [522, 348] width 245 height 30
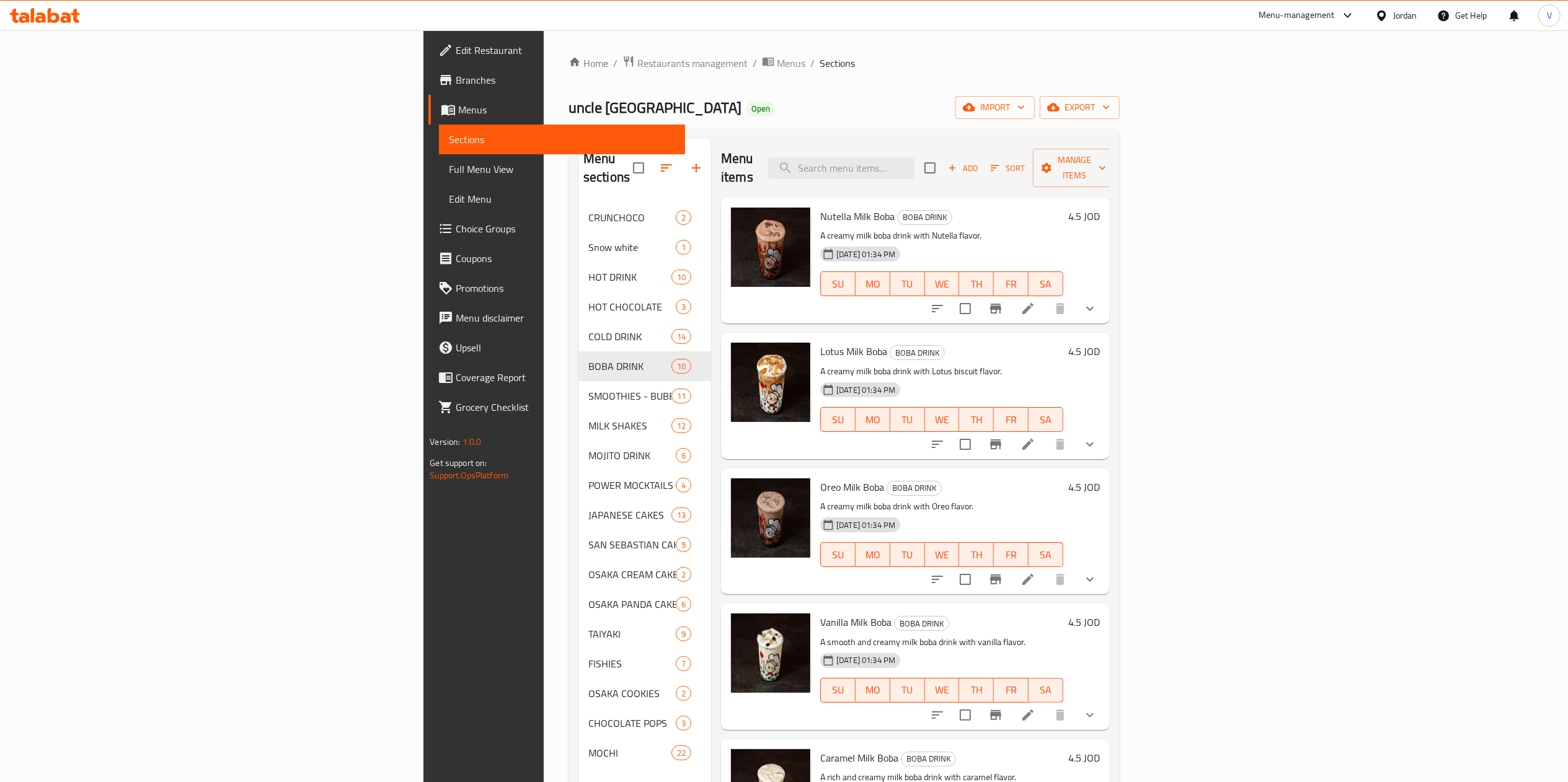
click at [1104, 293] on button "show more" at bounding box center [1089, 308] width 30 height 30
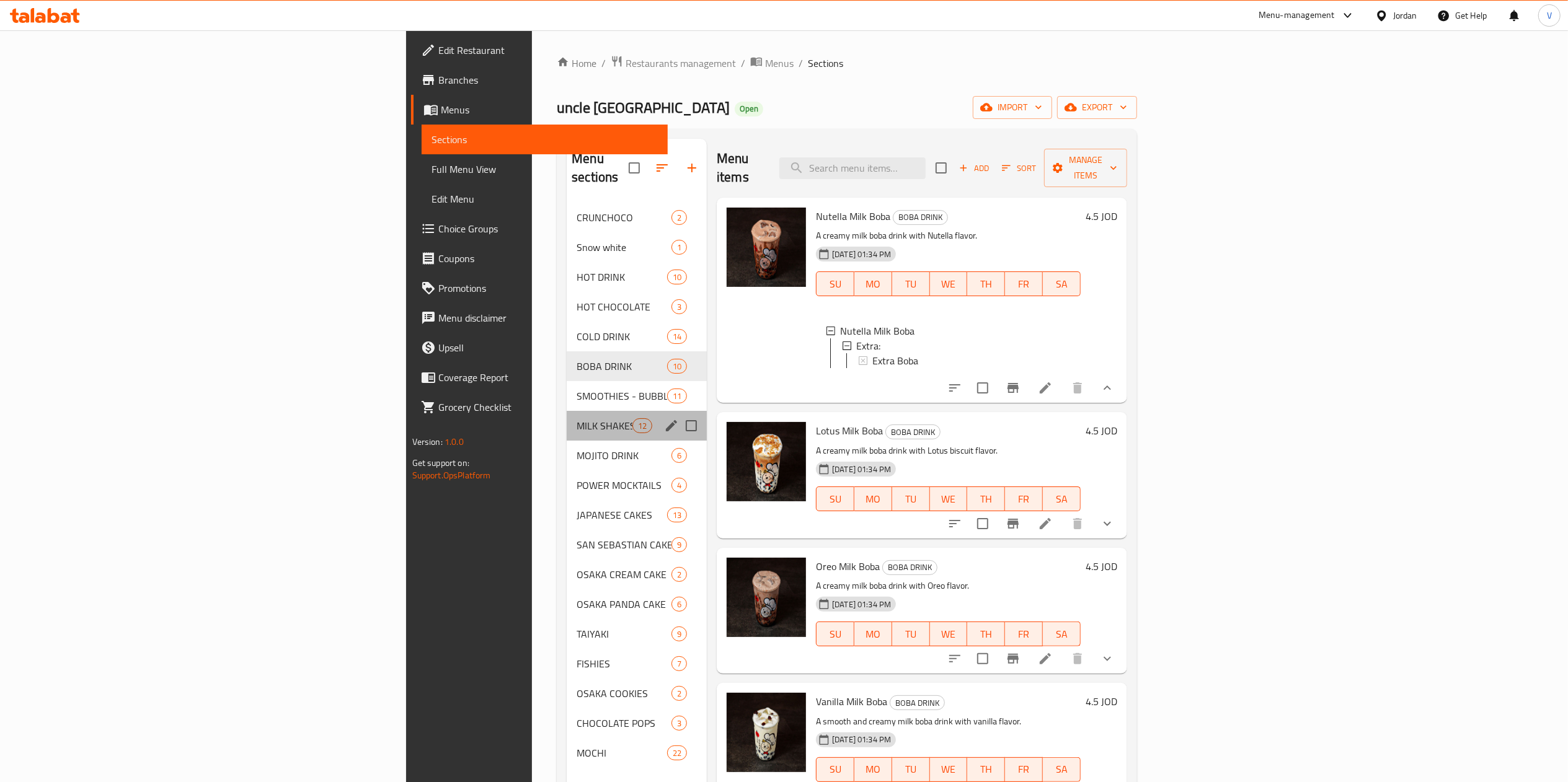
click at [566, 411] on div "MILK SHAKES 12" at bounding box center [636, 426] width 140 height 30
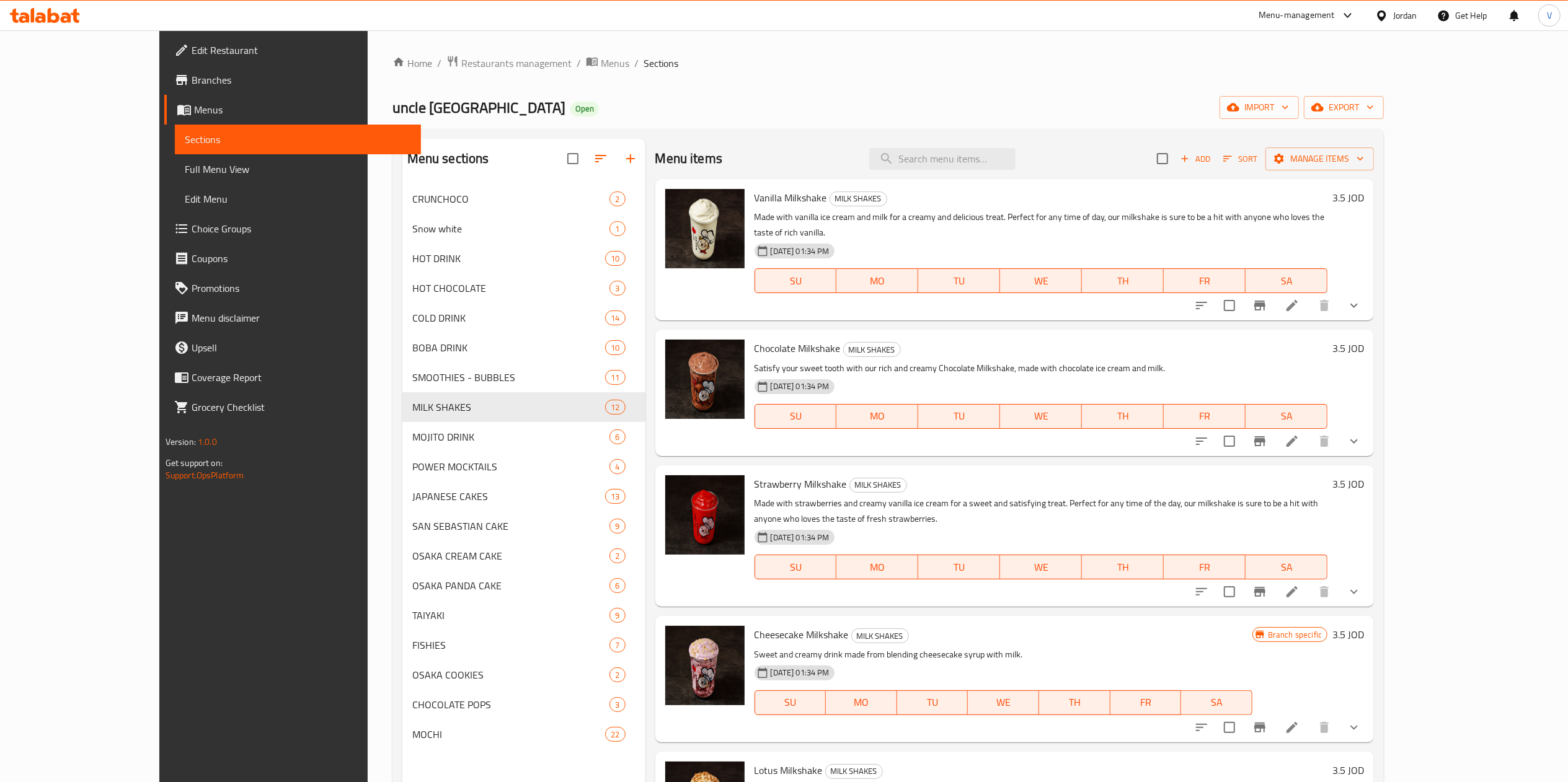
drag, startPoint x: 1513, startPoint y: 294, endPoint x: 1504, endPoint y: 293, distance: 9.1
click at [1375, 294] on div "Vanilla Milkshake MILK SHAKES Made with vanilla ice cream and milk for a creamy…" at bounding box center [1015, 250] width 719 height 141
click at [1369, 291] on button "show more" at bounding box center [1354, 306] width 30 height 30
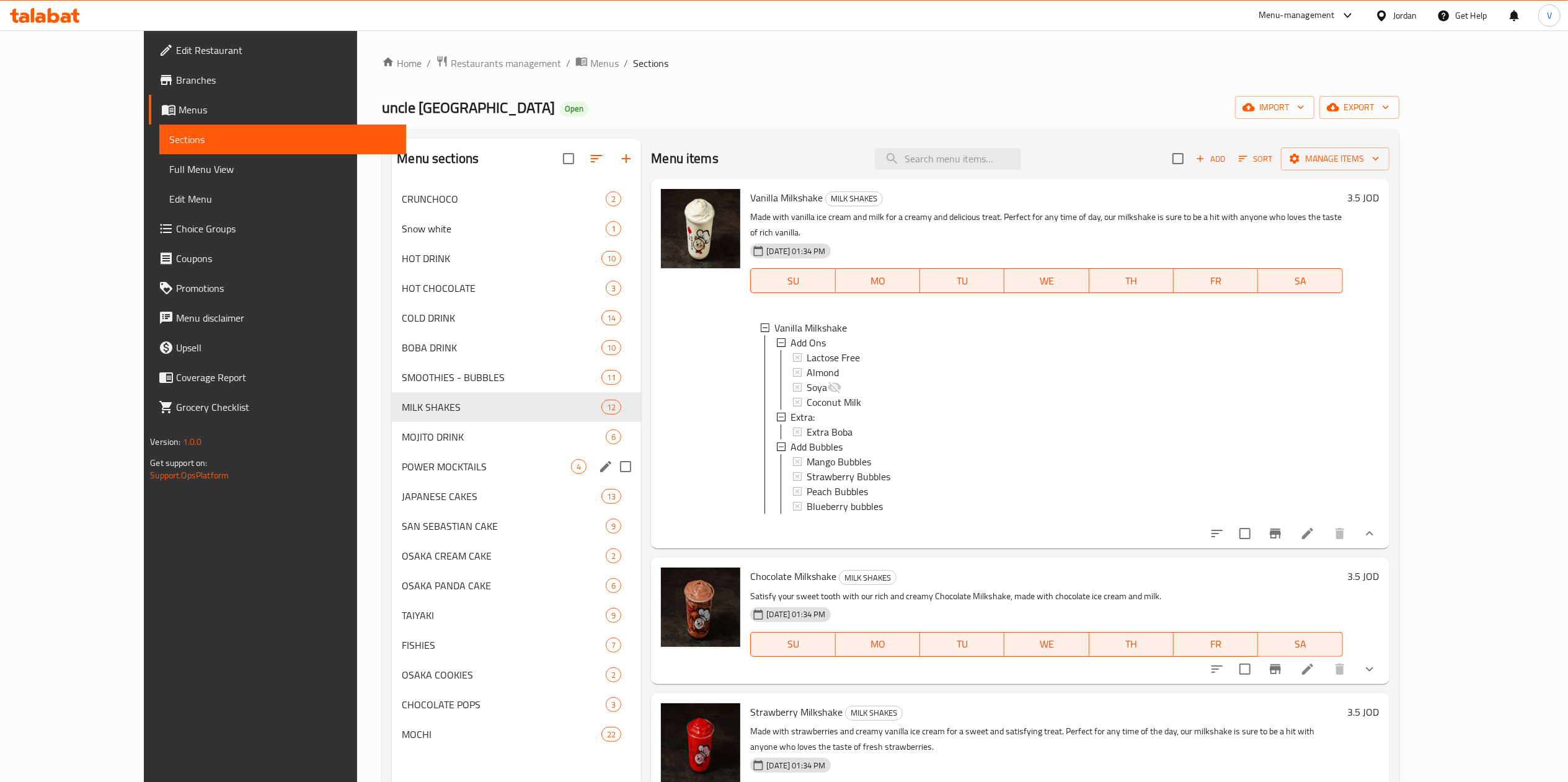
click at [392, 456] on div "POWER MOCKTAILS 4" at bounding box center [516, 467] width 249 height 30
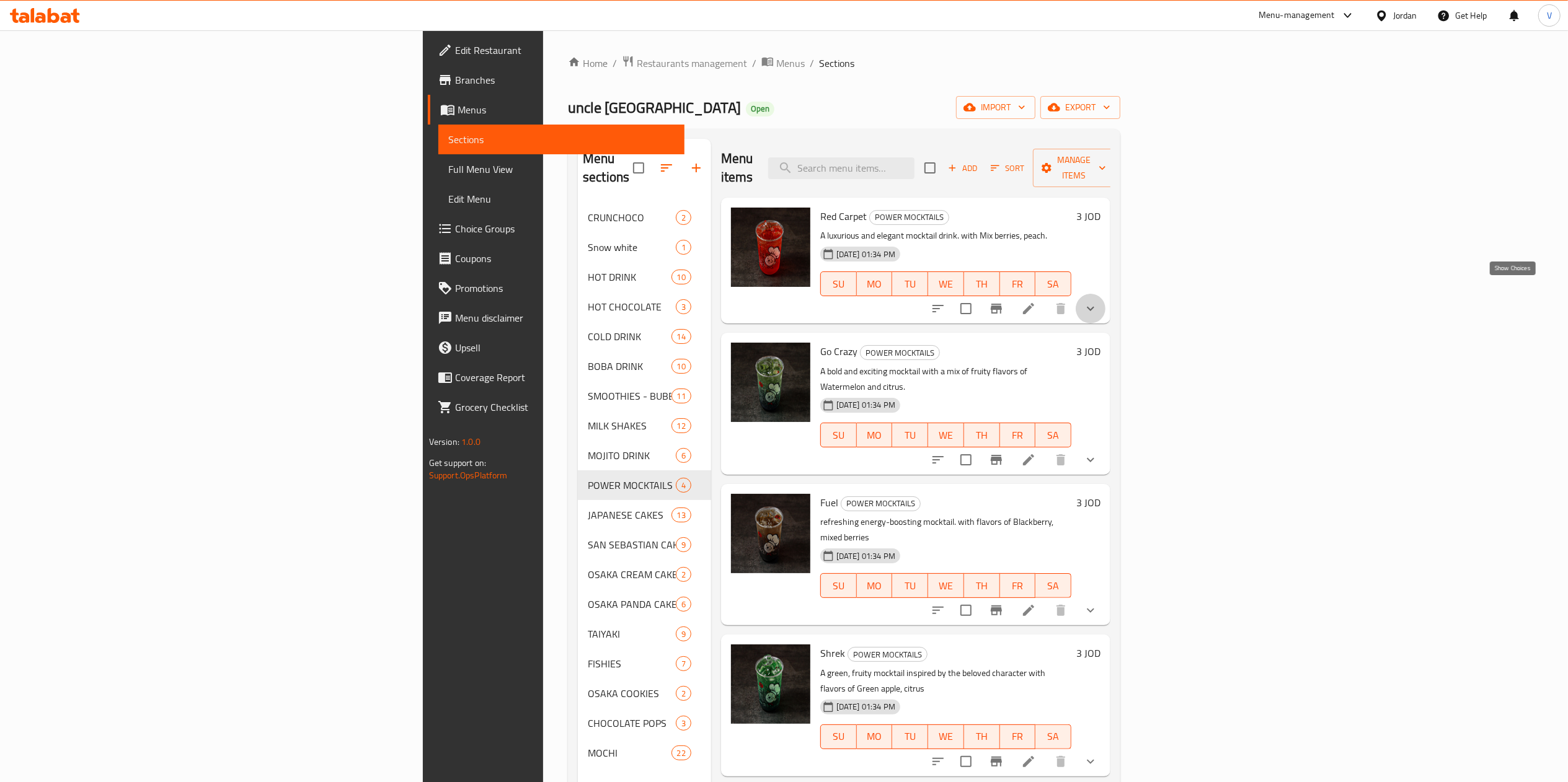
click at [1098, 301] on icon "show more" at bounding box center [1090, 308] width 15 height 15
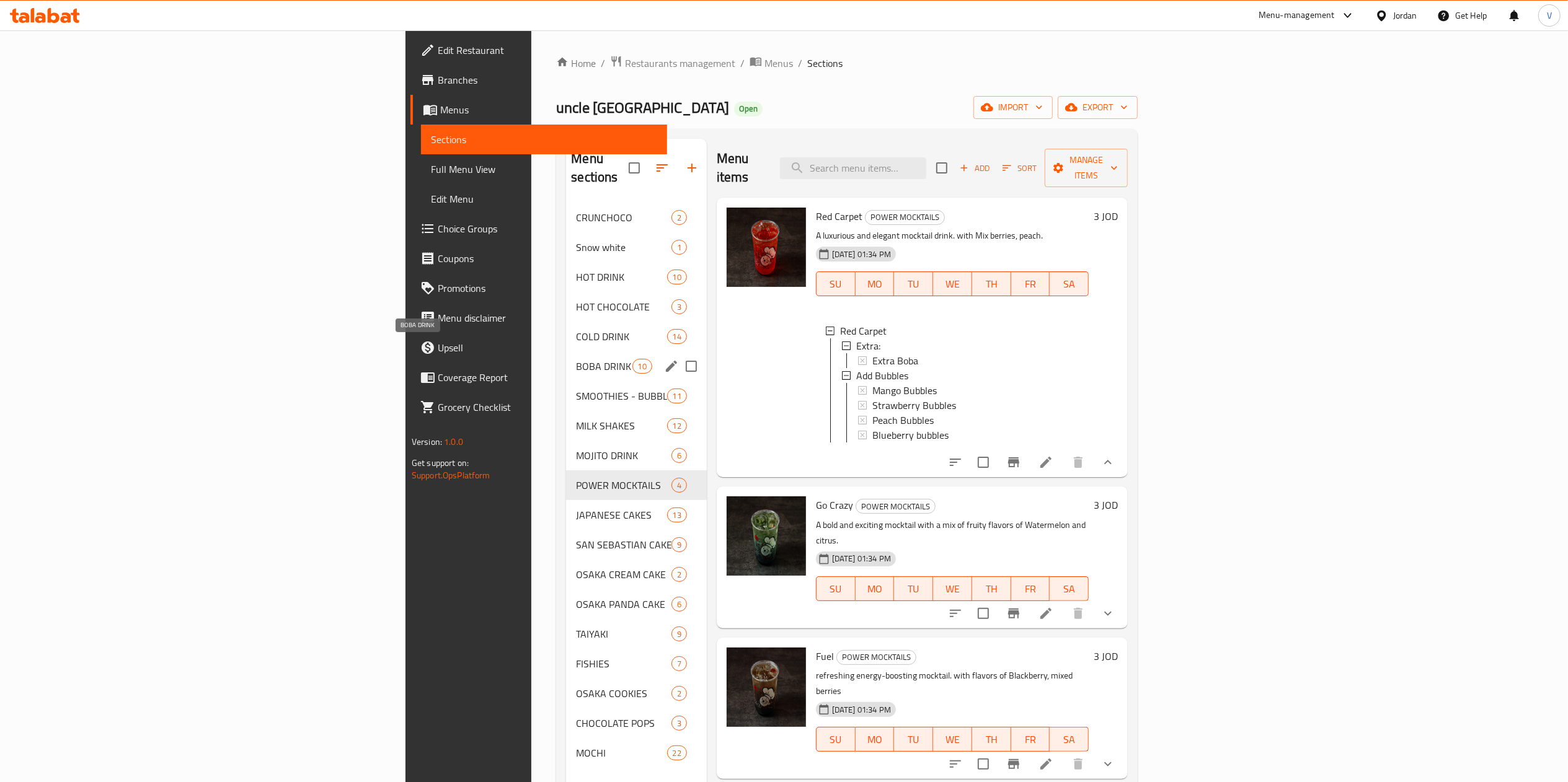
click at [576, 359] on span "BOBA DRINK" at bounding box center [603, 366] width 55 height 15
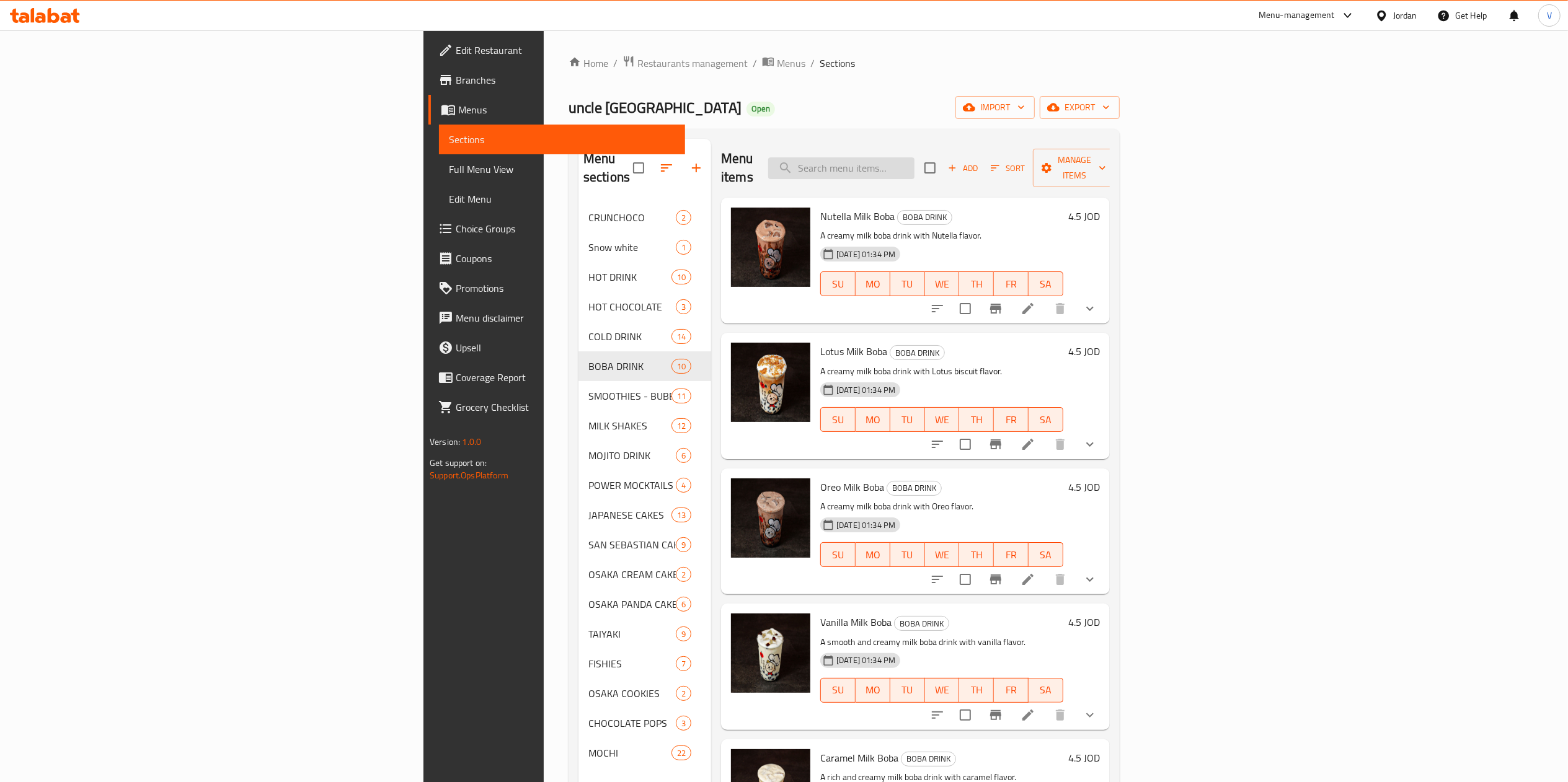
click at [914, 157] on input "search" at bounding box center [841, 168] width 146 height 21
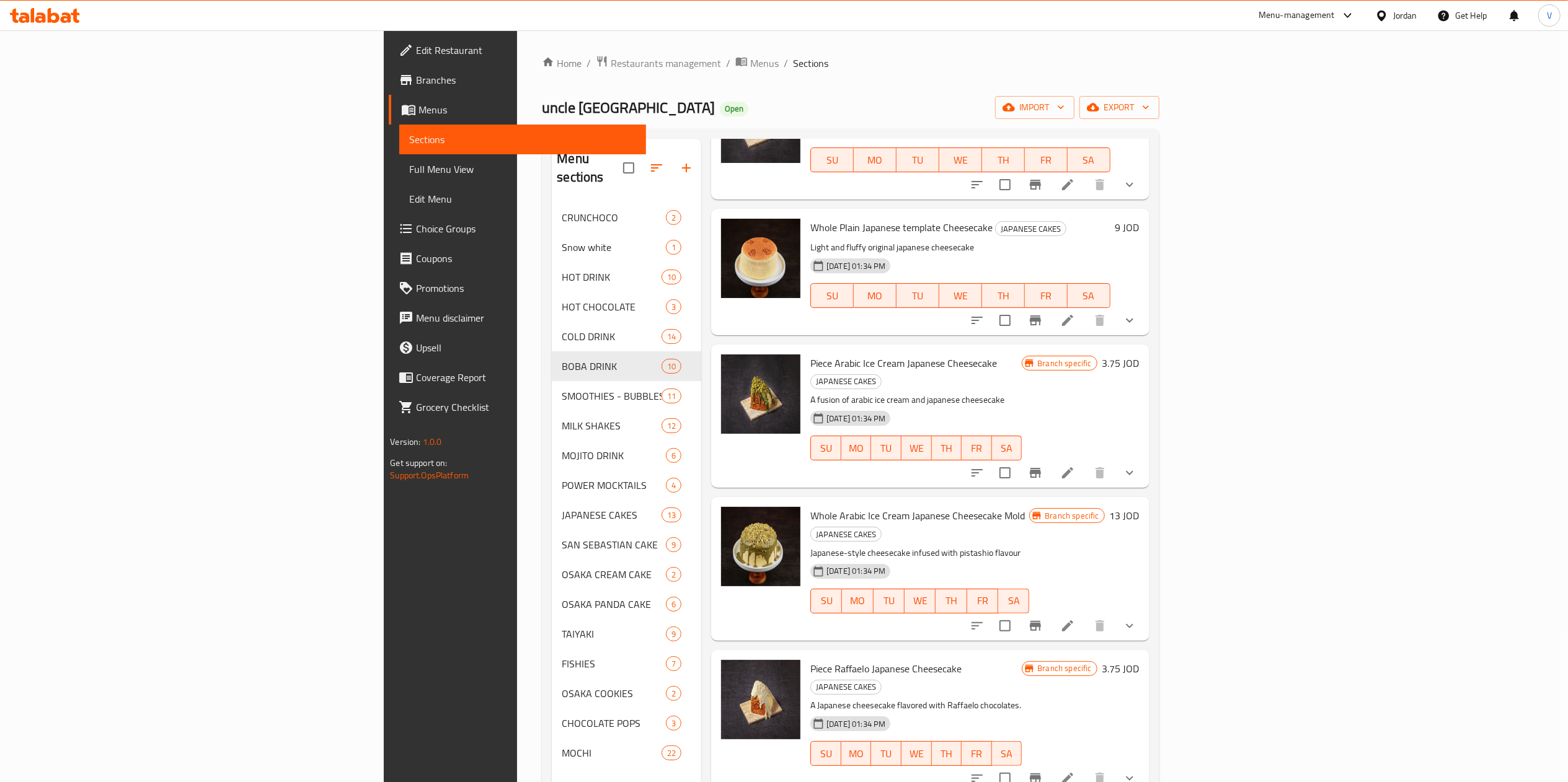
scroll to position [248, 0]
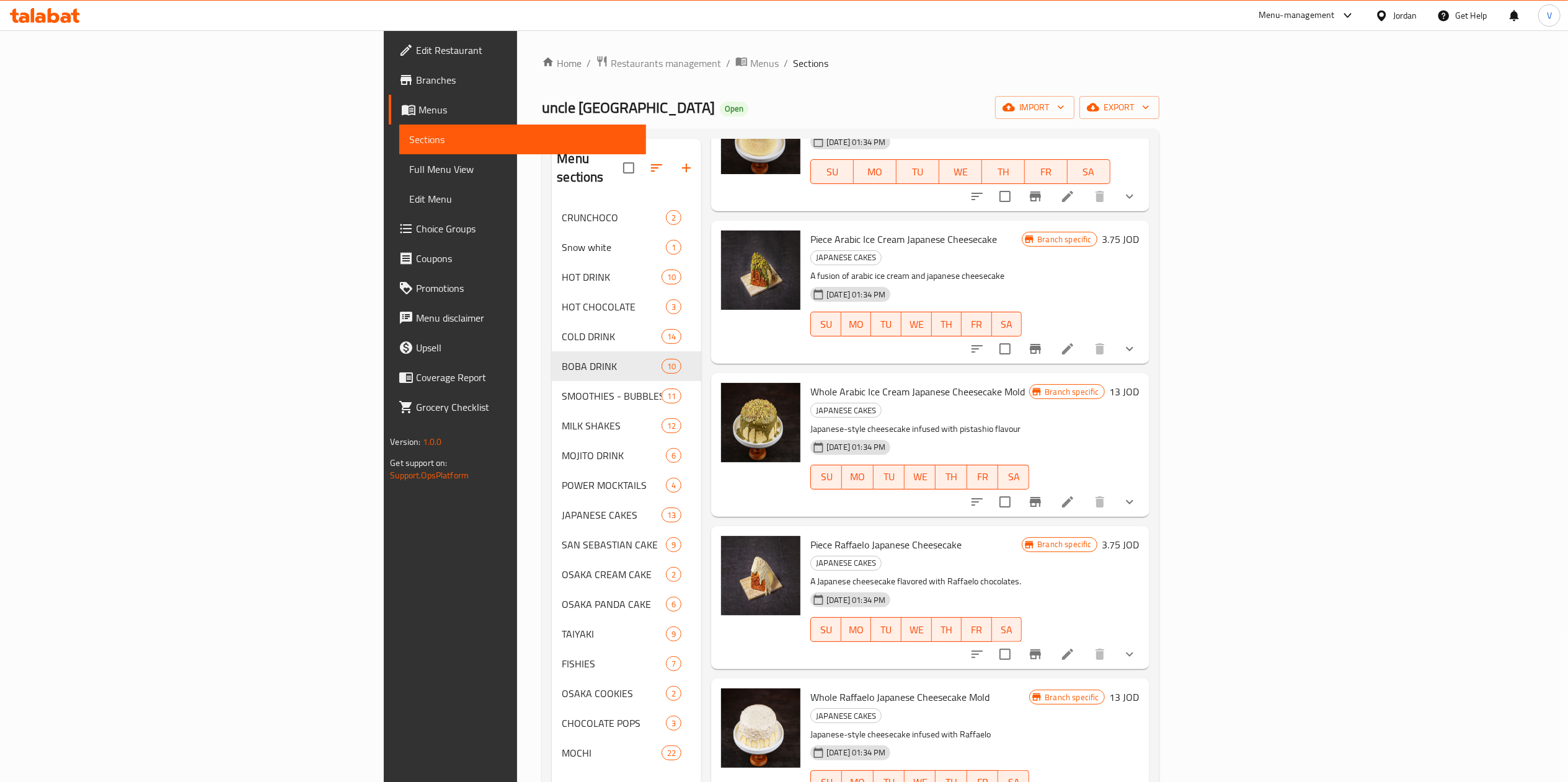
type input "japan"
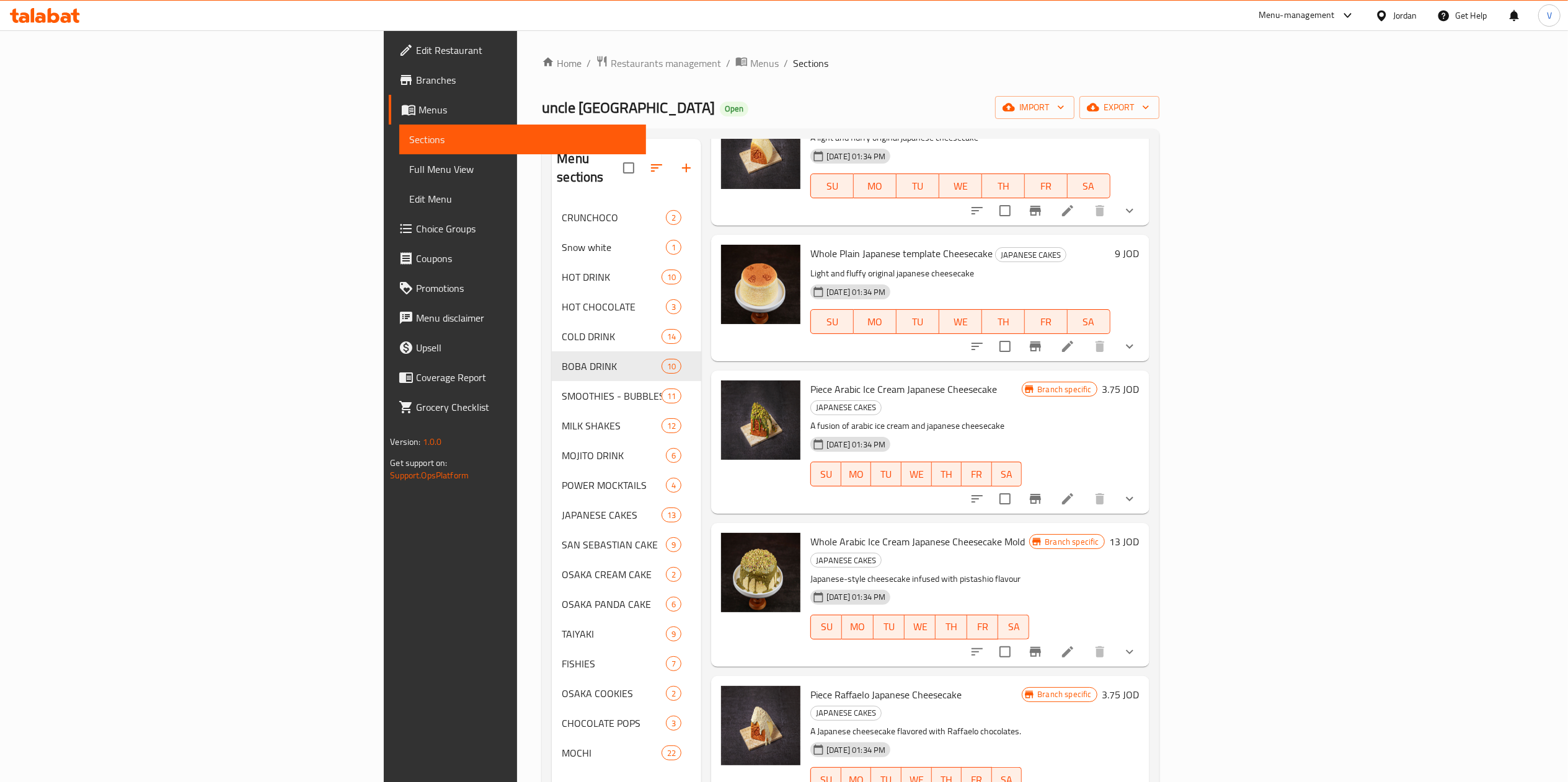
scroll to position [0, 0]
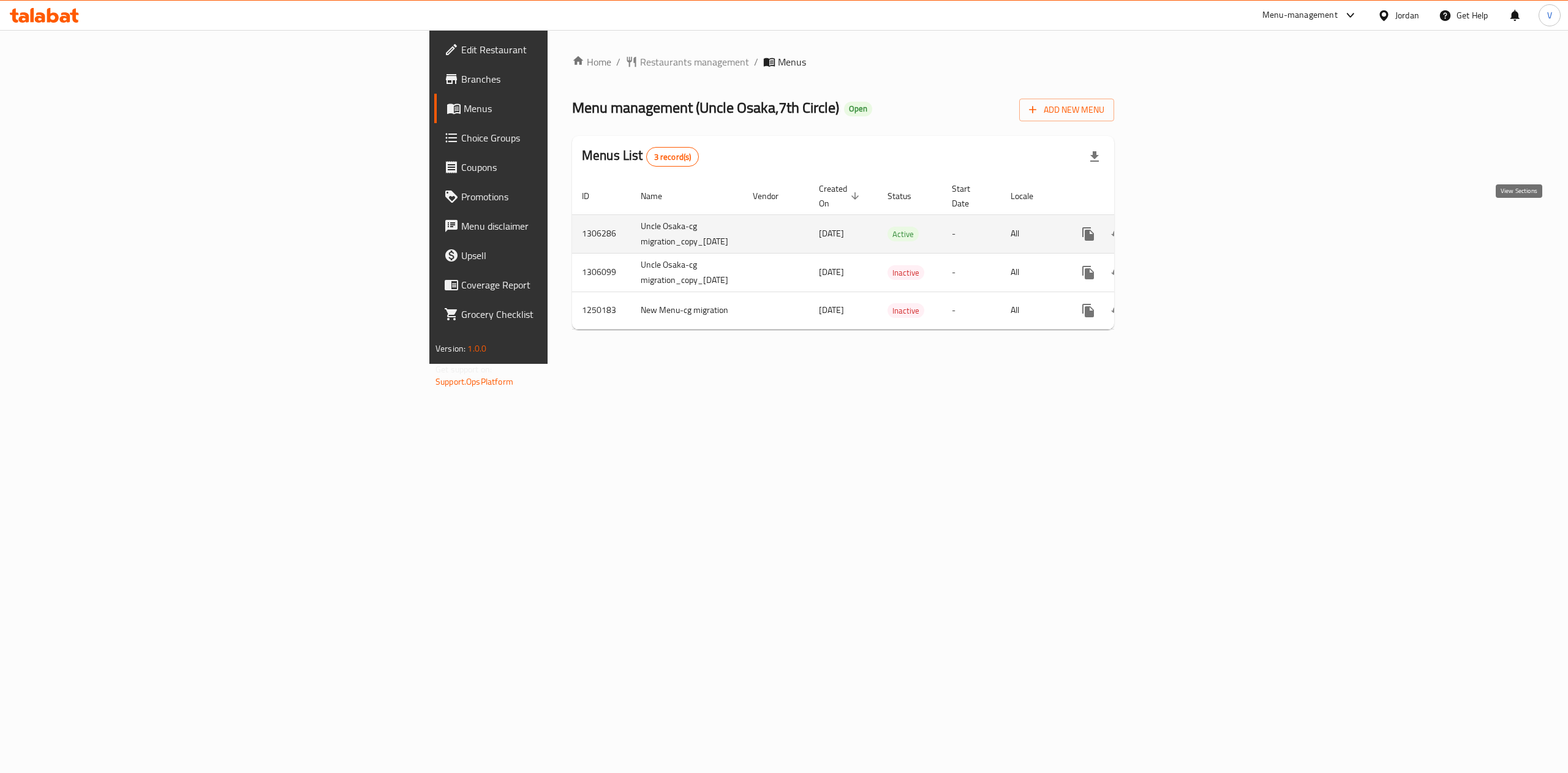
click at [1184, 226] on icon "enhanced table" at bounding box center [1177, 234] width 15 height 15
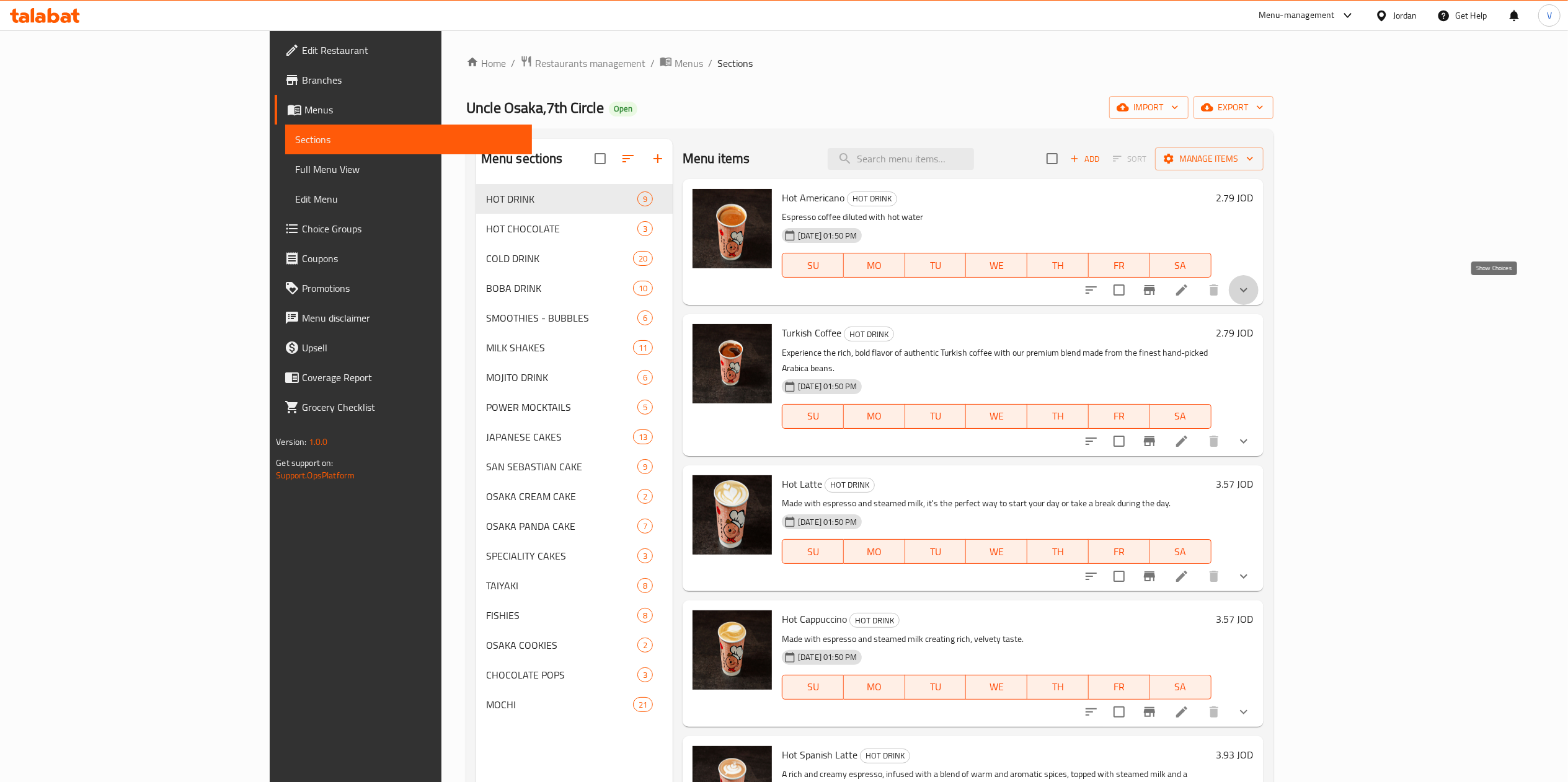
click at [1251, 291] on icon "show more" at bounding box center [1243, 290] width 15 height 15
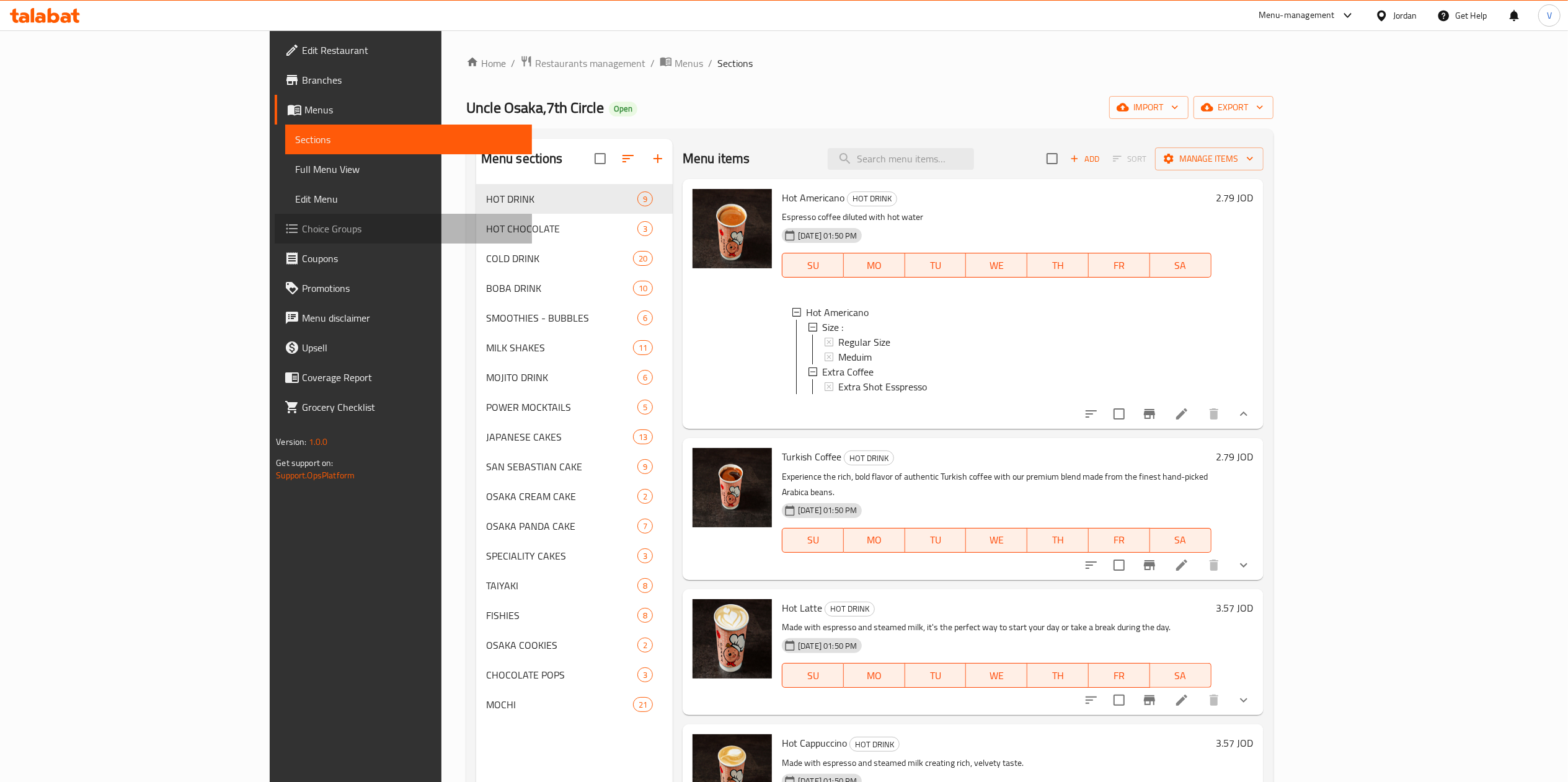
click at [302, 222] on span "Choice Groups" at bounding box center [411, 229] width 219 height 15
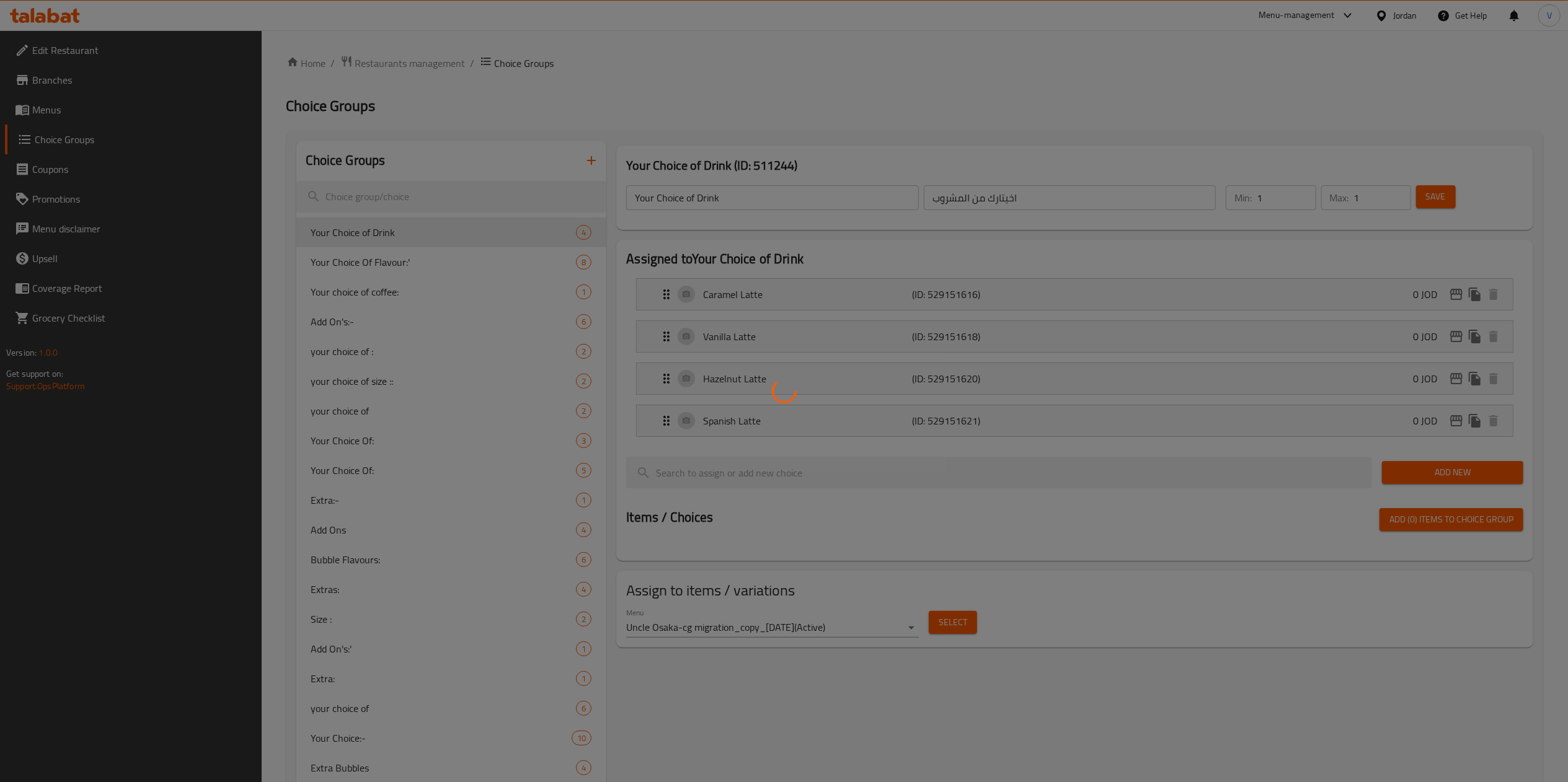
click at [394, 204] on div at bounding box center [784, 391] width 1568 height 782
click at [388, 196] on div at bounding box center [784, 391] width 1568 height 782
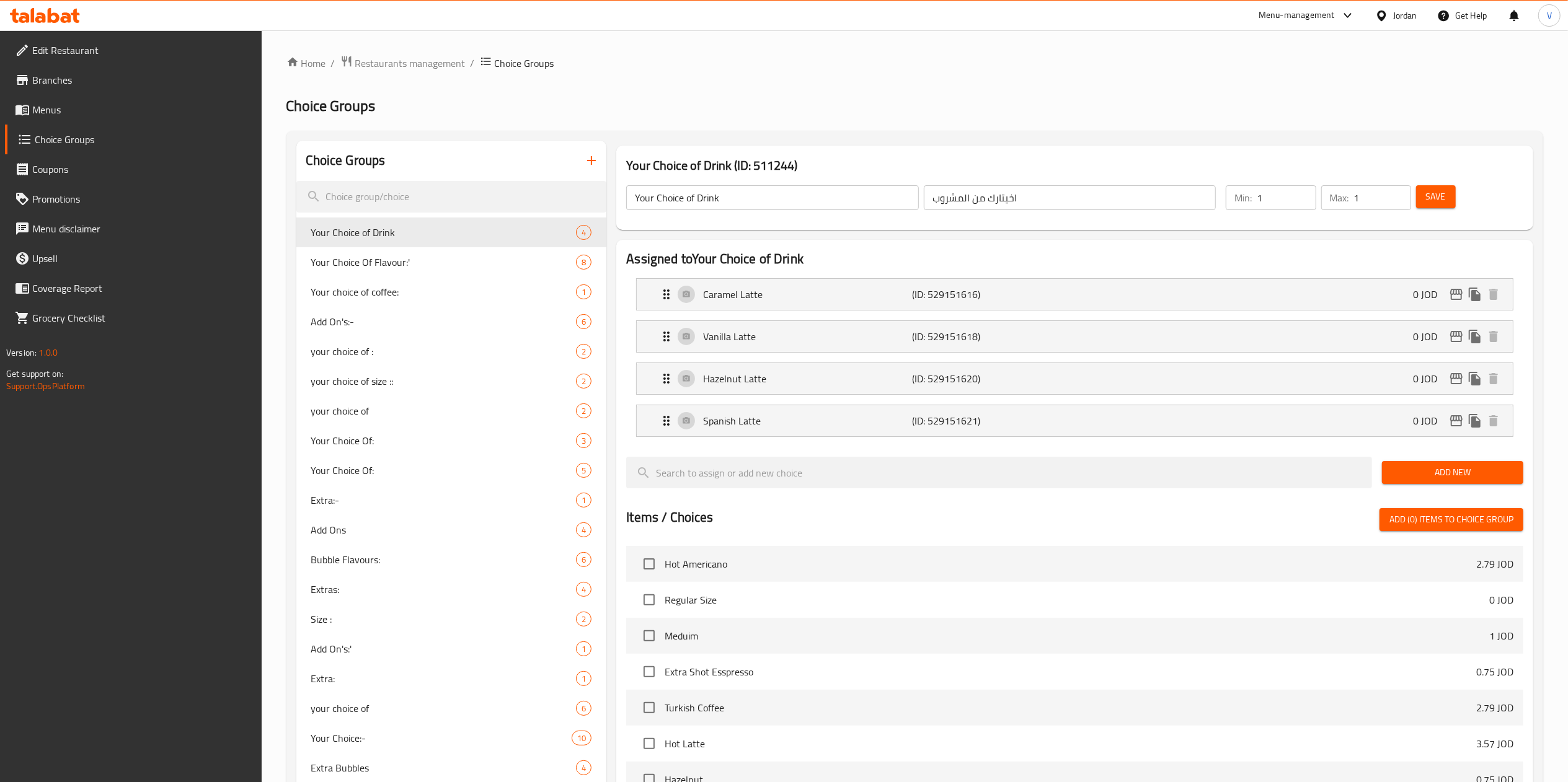
click at [388, 196] on input "search" at bounding box center [451, 197] width 311 height 31
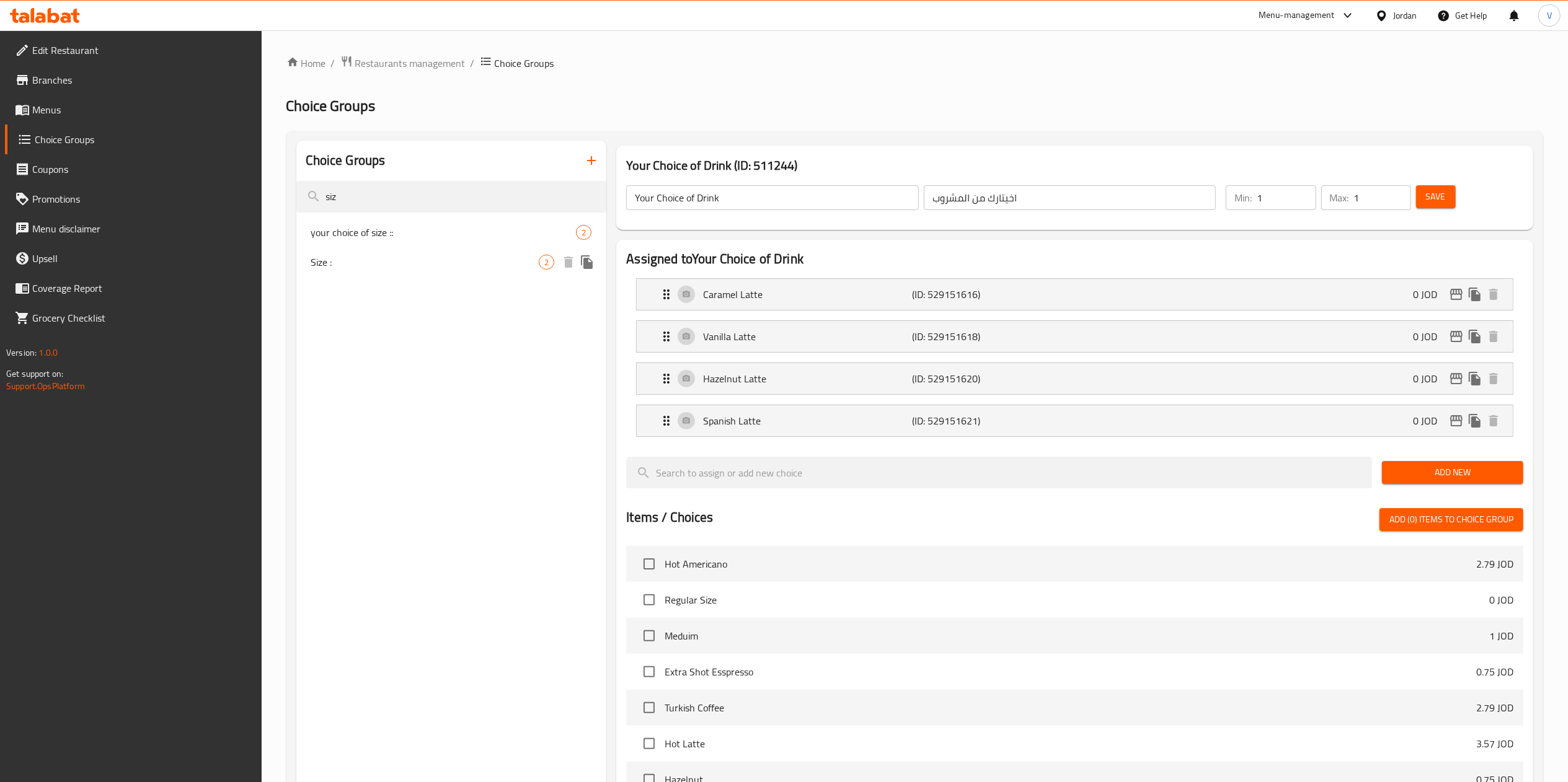
type input "siz"
click at [372, 260] on span "Size :" at bounding box center [425, 262] width 228 height 15
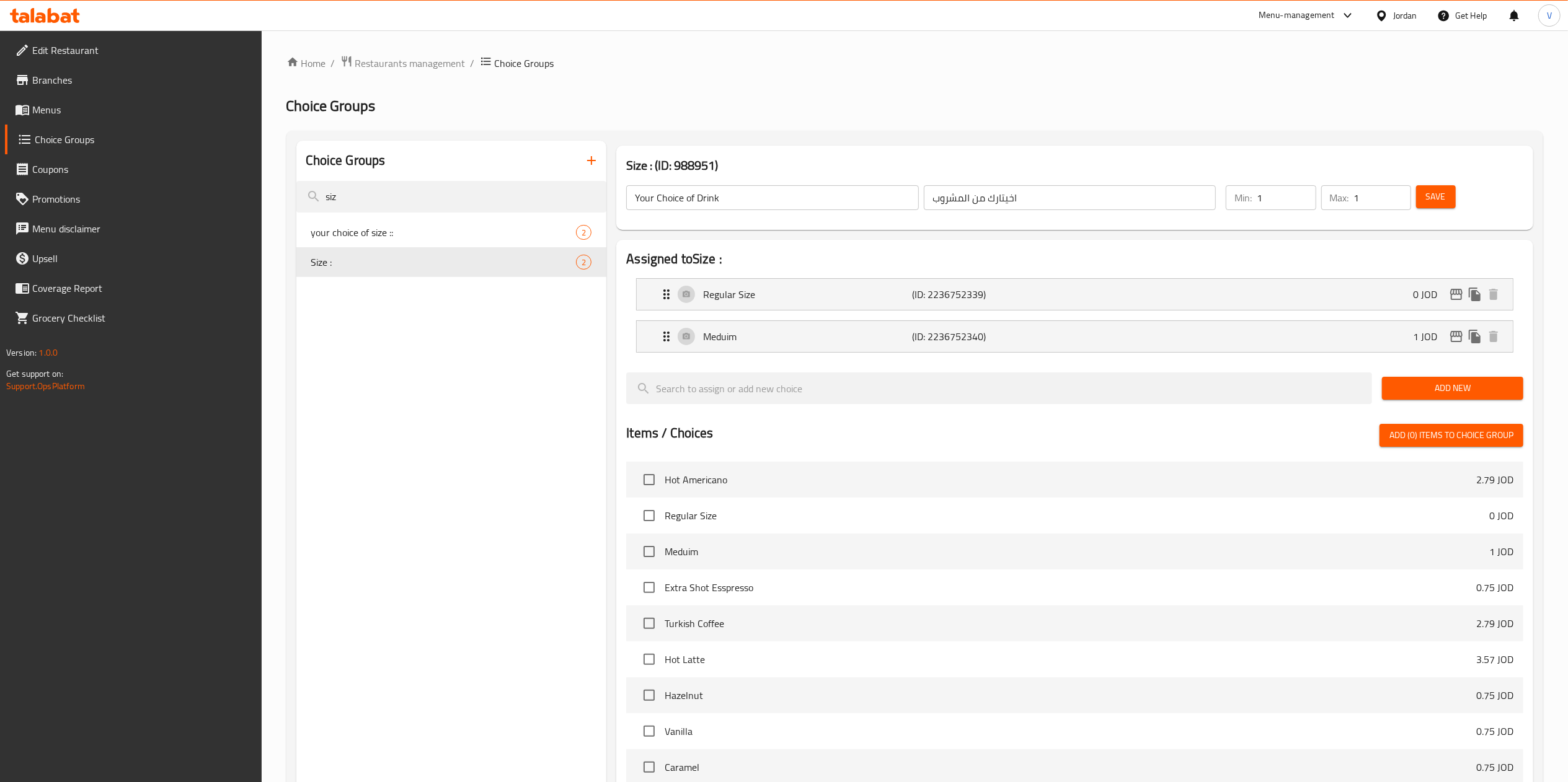
type input "Size :"
type input "الحجم"
click at [1290, 339] on div "Meduim (ID: 2236752340) 1 JOD" at bounding box center [1078, 336] width 839 height 31
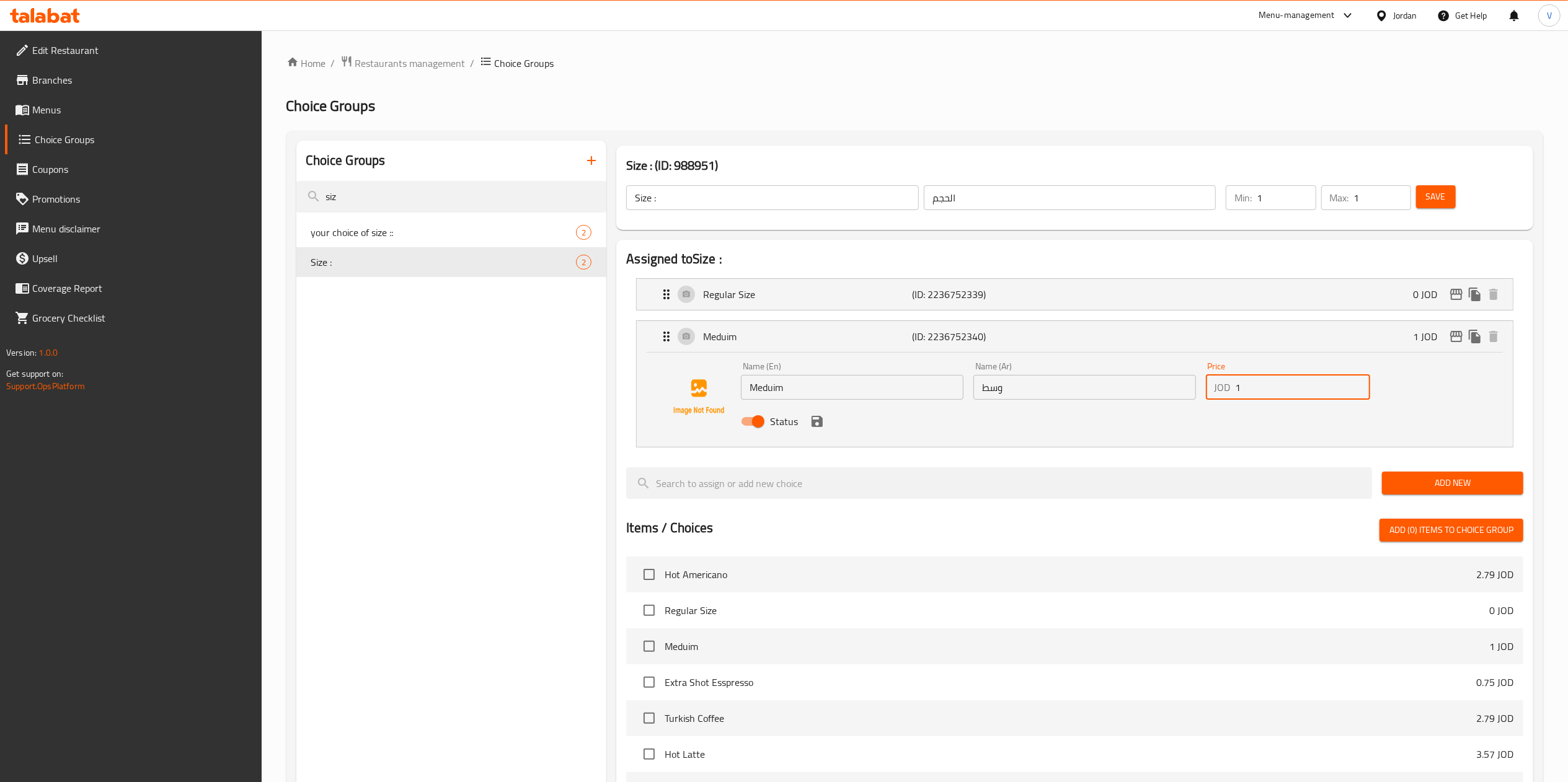
drag, startPoint x: 1290, startPoint y: 388, endPoint x: 792, endPoint y: 390, distance: 498.0
click at [794, 390] on div "Name (En) Meduim Name (En) Name (Ar) وسط Name (Ar) Price JOD 1 Price Status" at bounding box center [1084, 398] width 697 height 81
paste input ".45"
click at [821, 421] on icon "save" at bounding box center [817, 421] width 11 height 11
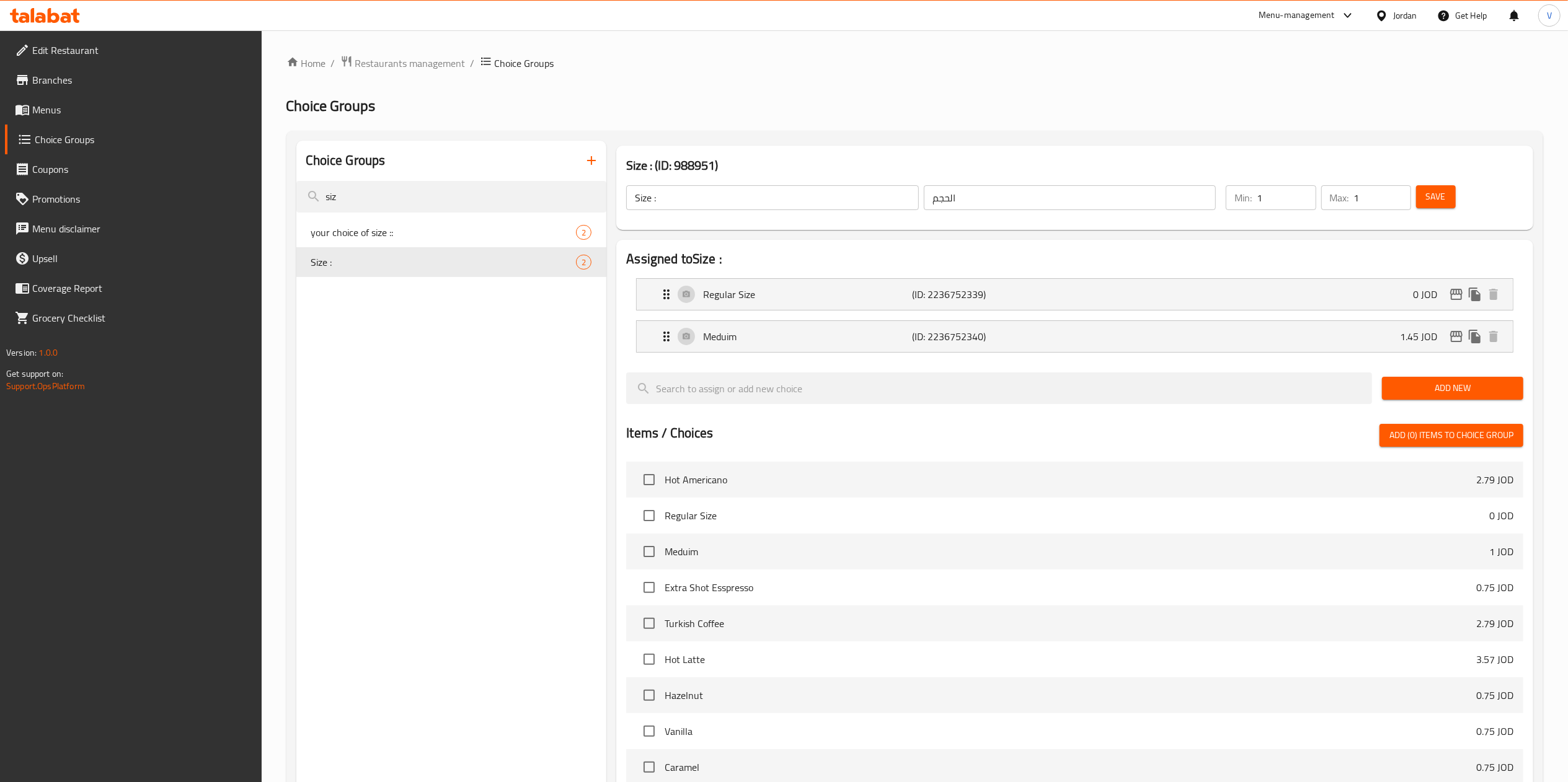
type input "1.45"
click at [1442, 194] on span "Save" at bounding box center [1436, 197] width 20 height 16
click at [1453, 345] on button "edit" at bounding box center [1456, 336] width 18 height 18
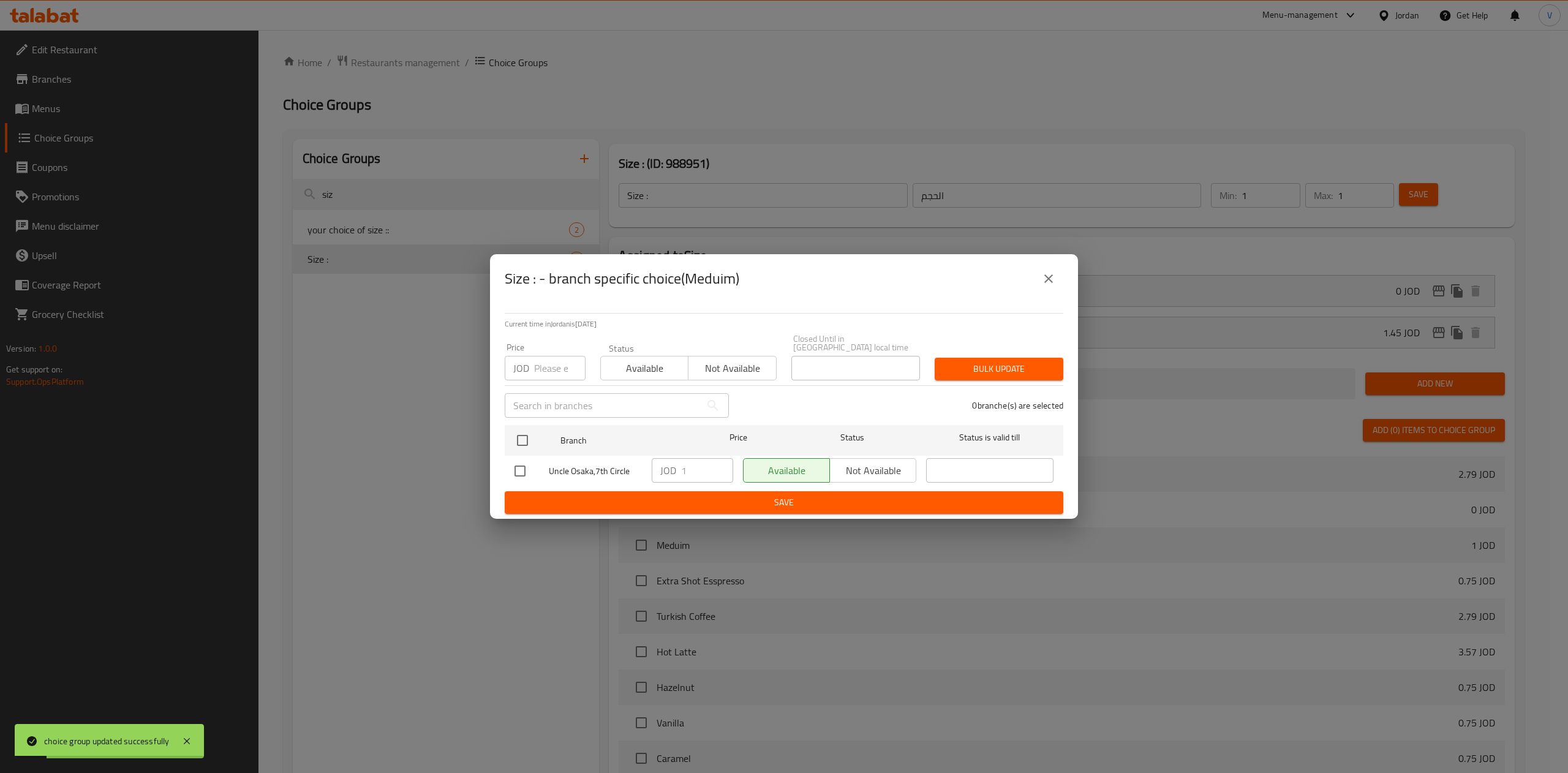
click at [556, 365] on input "number" at bounding box center [559, 369] width 51 height 25
paste input "1.45"
type input "1.45"
click at [525, 427] on input "checkbox" at bounding box center [522, 440] width 25 height 25
checkbox input "true"
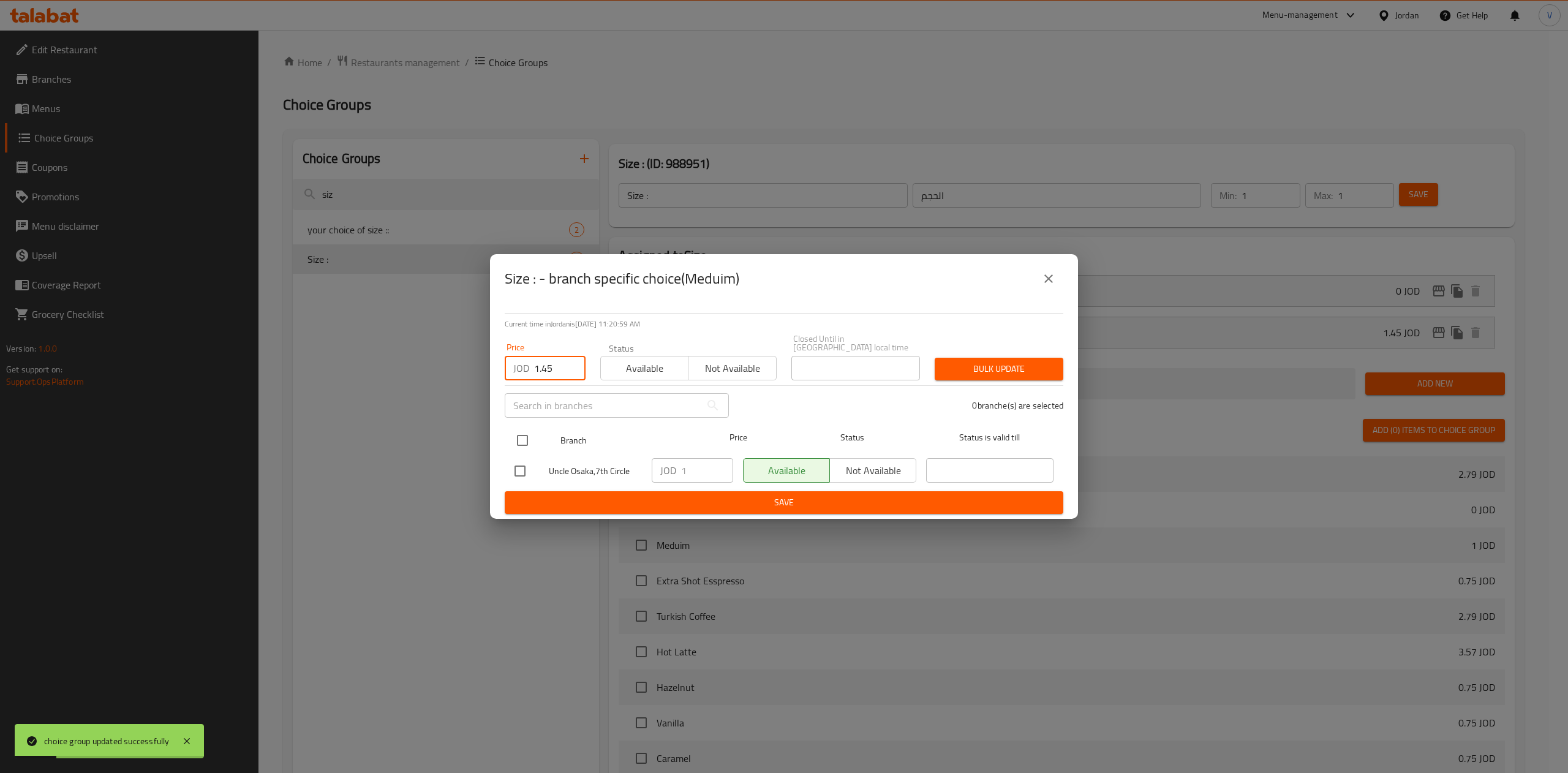
checkbox input "true"
click at [997, 361] on span "Bulk update" at bounding box center [998, 369] width 109 height 16
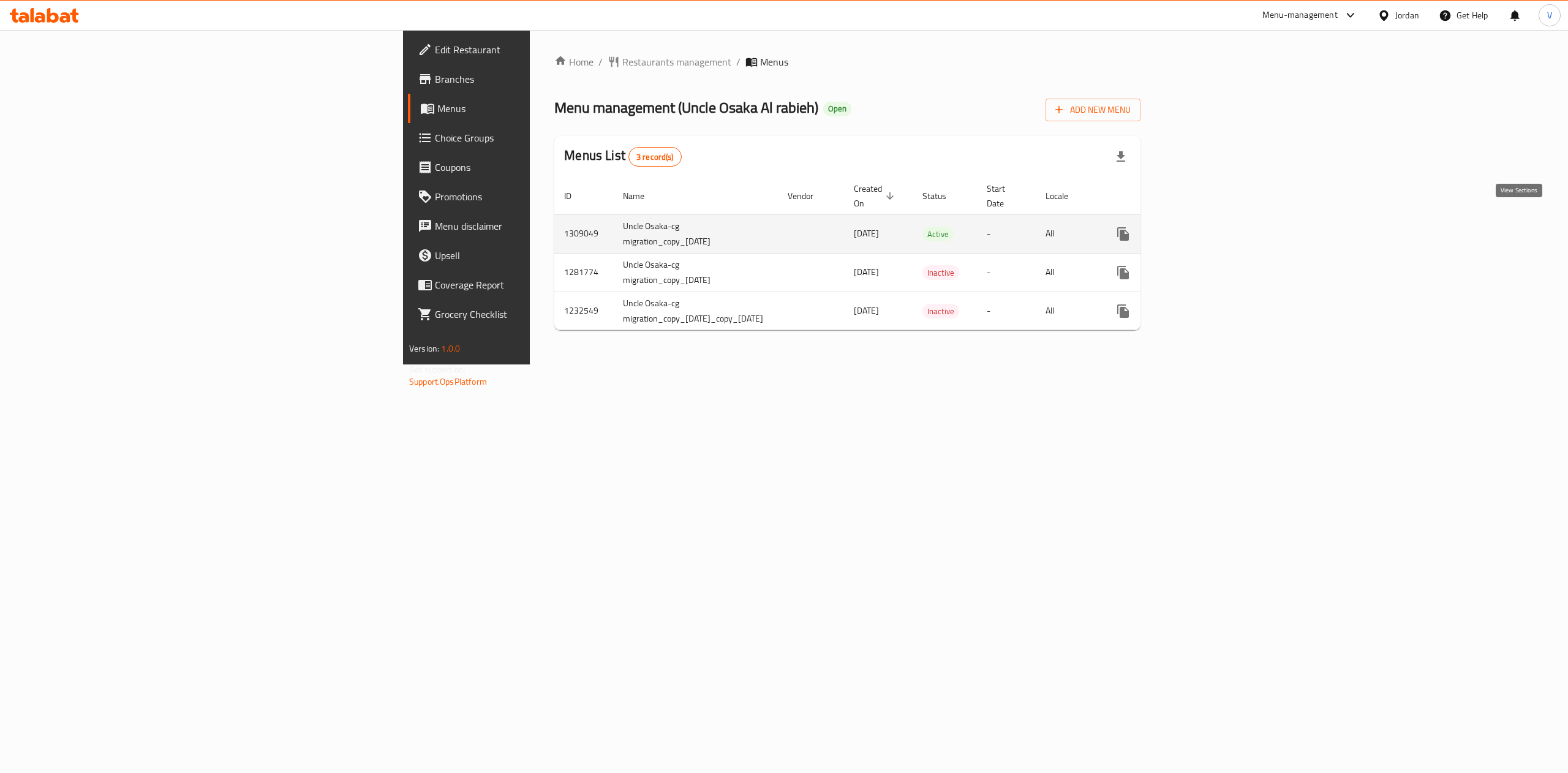
click at [1218, 227] on icon "enhanced table" at bounding box center [1211, 234] width 15 height 15
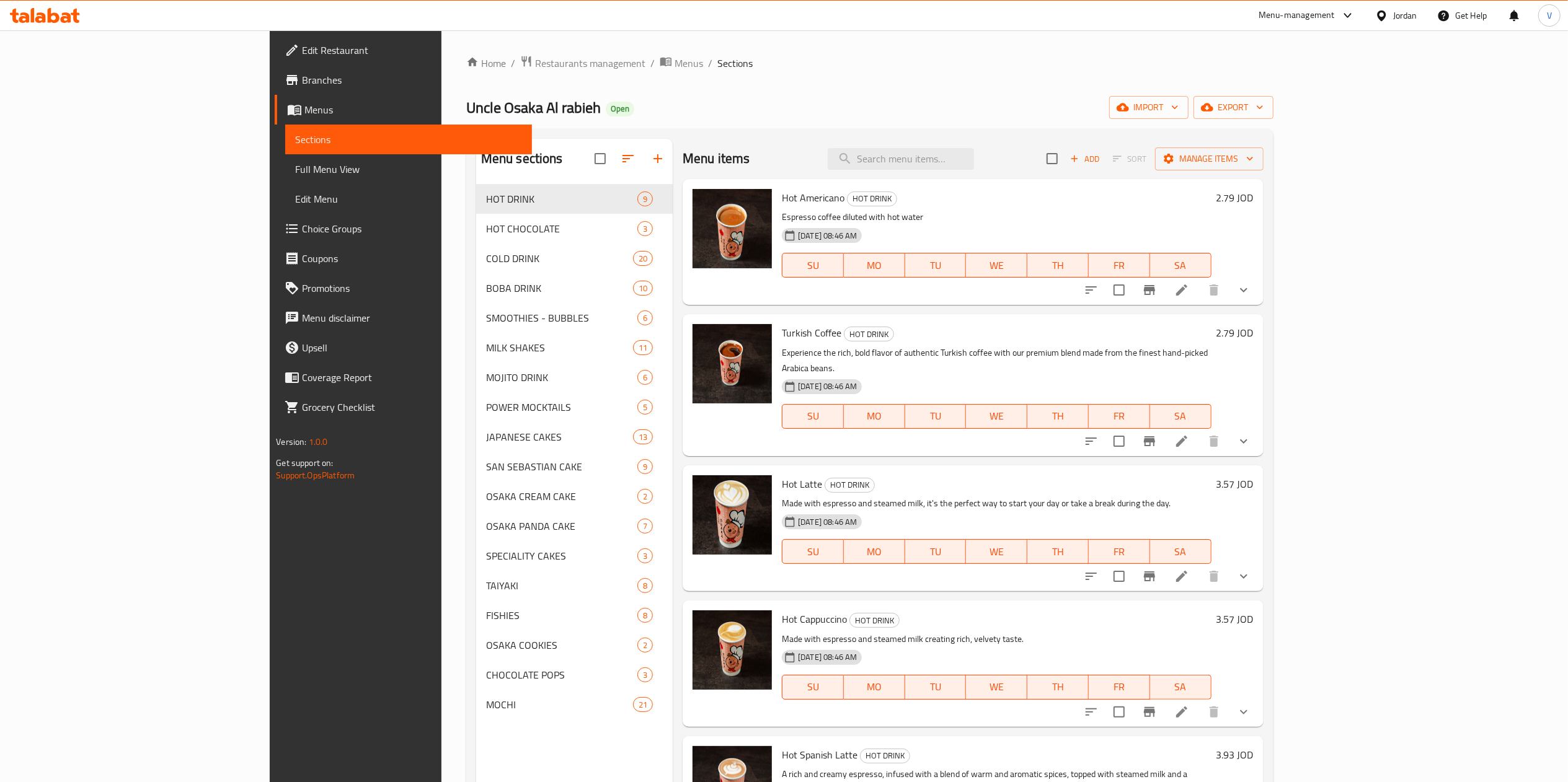
click at [1258, 299] on button "show more" at bounding box center [1243, 290] width 30 height 30
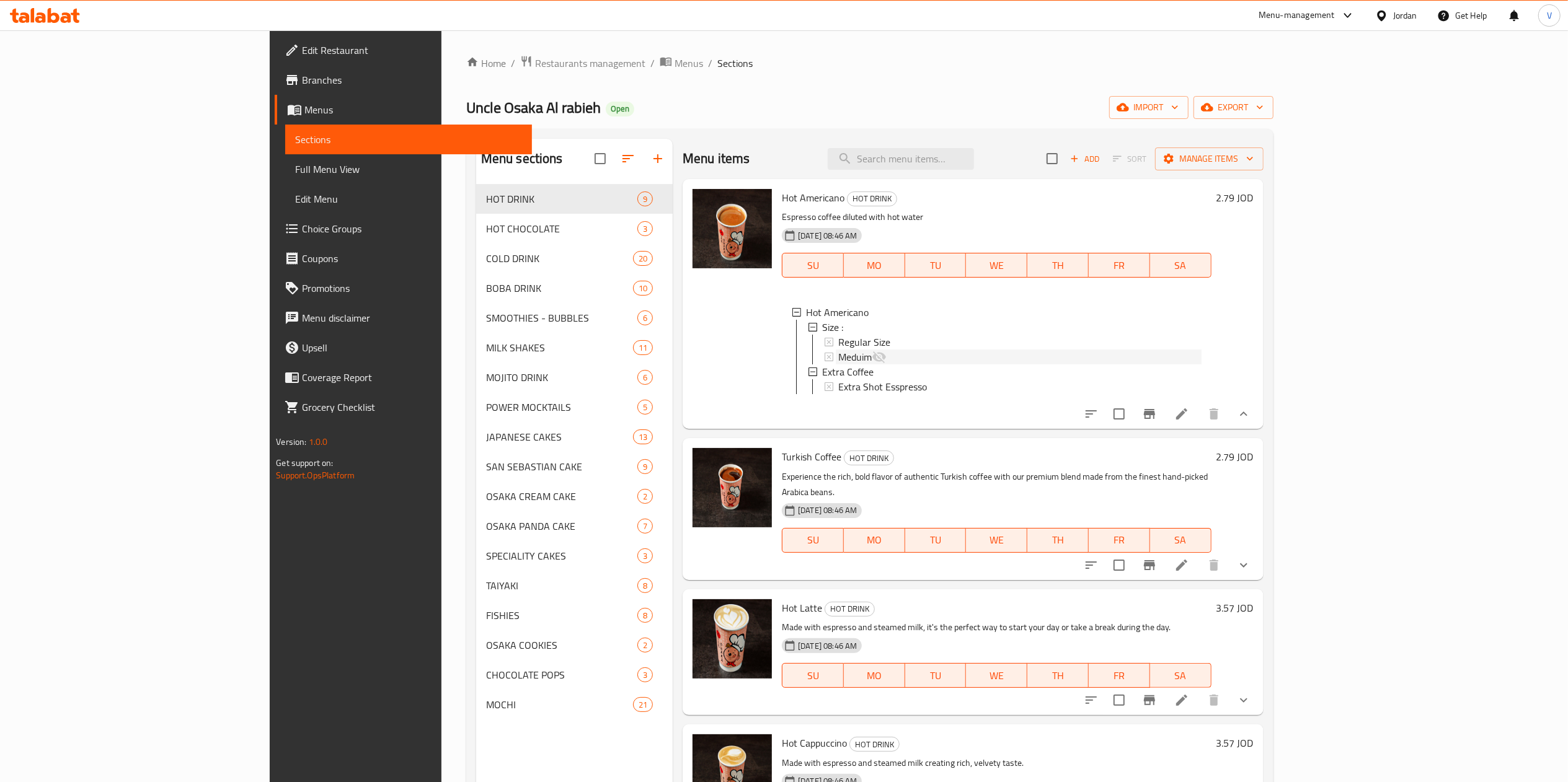
click at [928, 361] on div "Meduim" at bounding box center [1019, 357] width 363 height 15
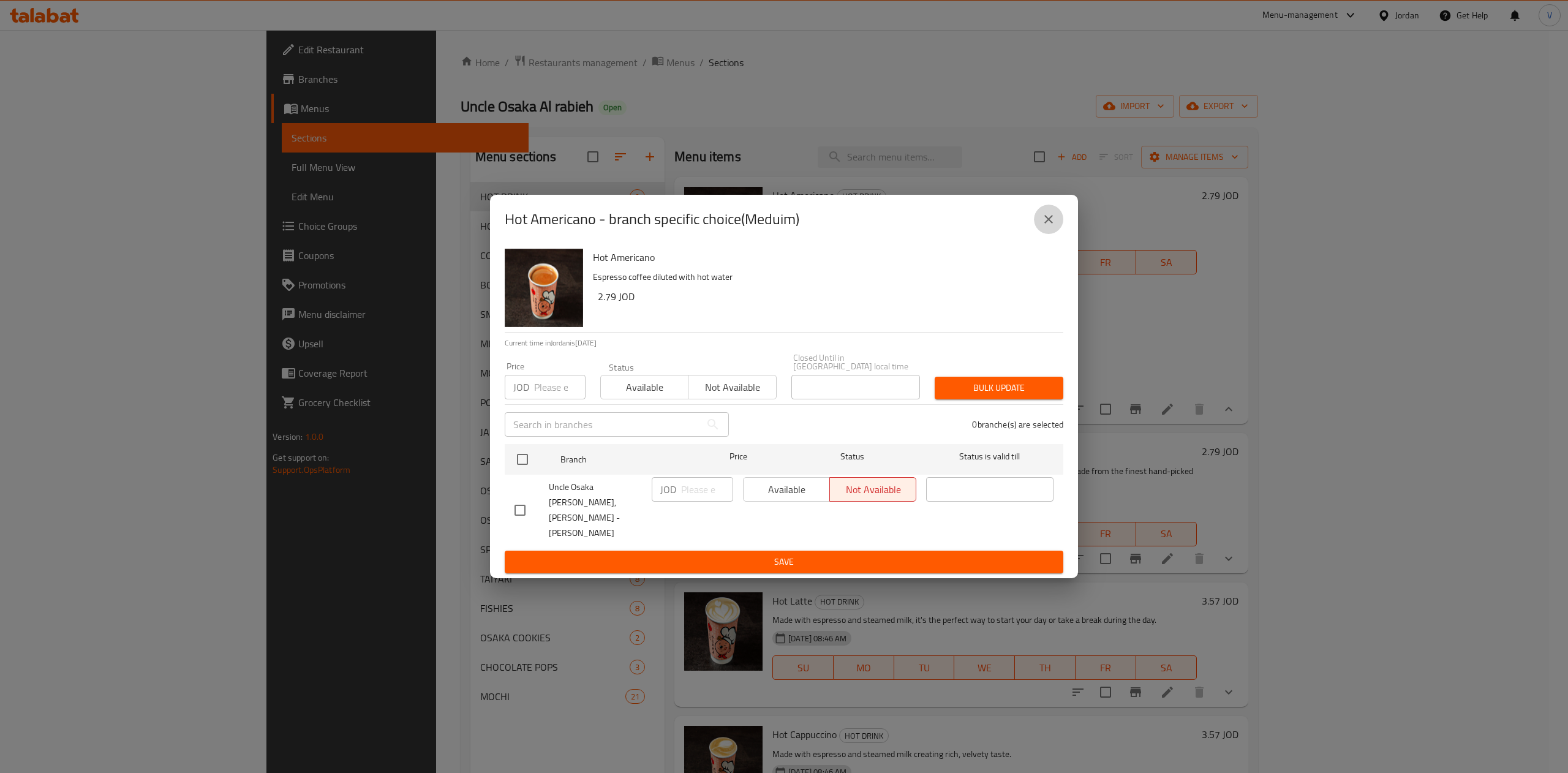
click at [1054, 226] on icon "close" at bounding box center [1049, 219] width 15 height 15
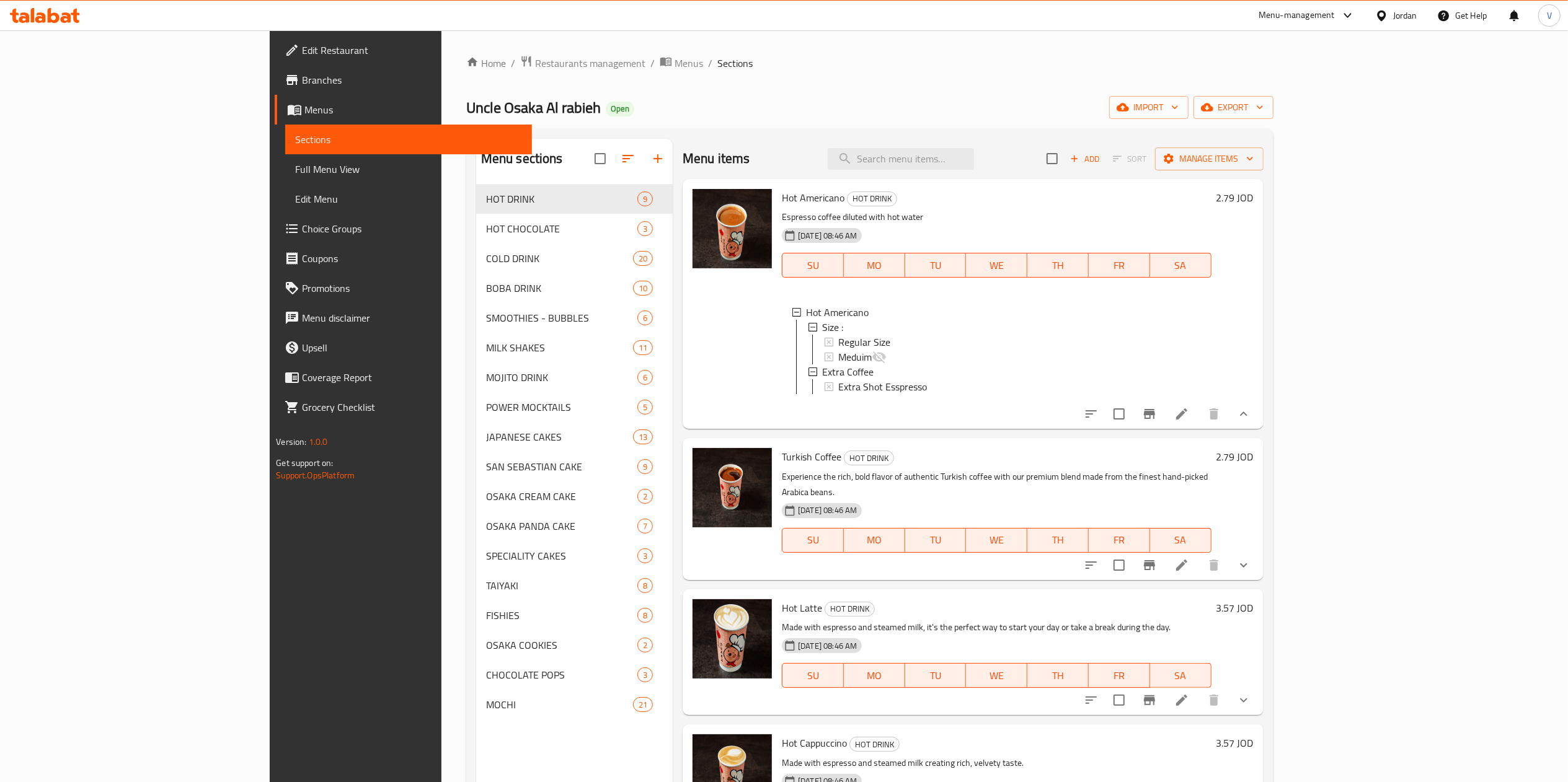
click at [302, 226] on span "Choice Groups" at bounding box center [411, 229] width 219 height 15
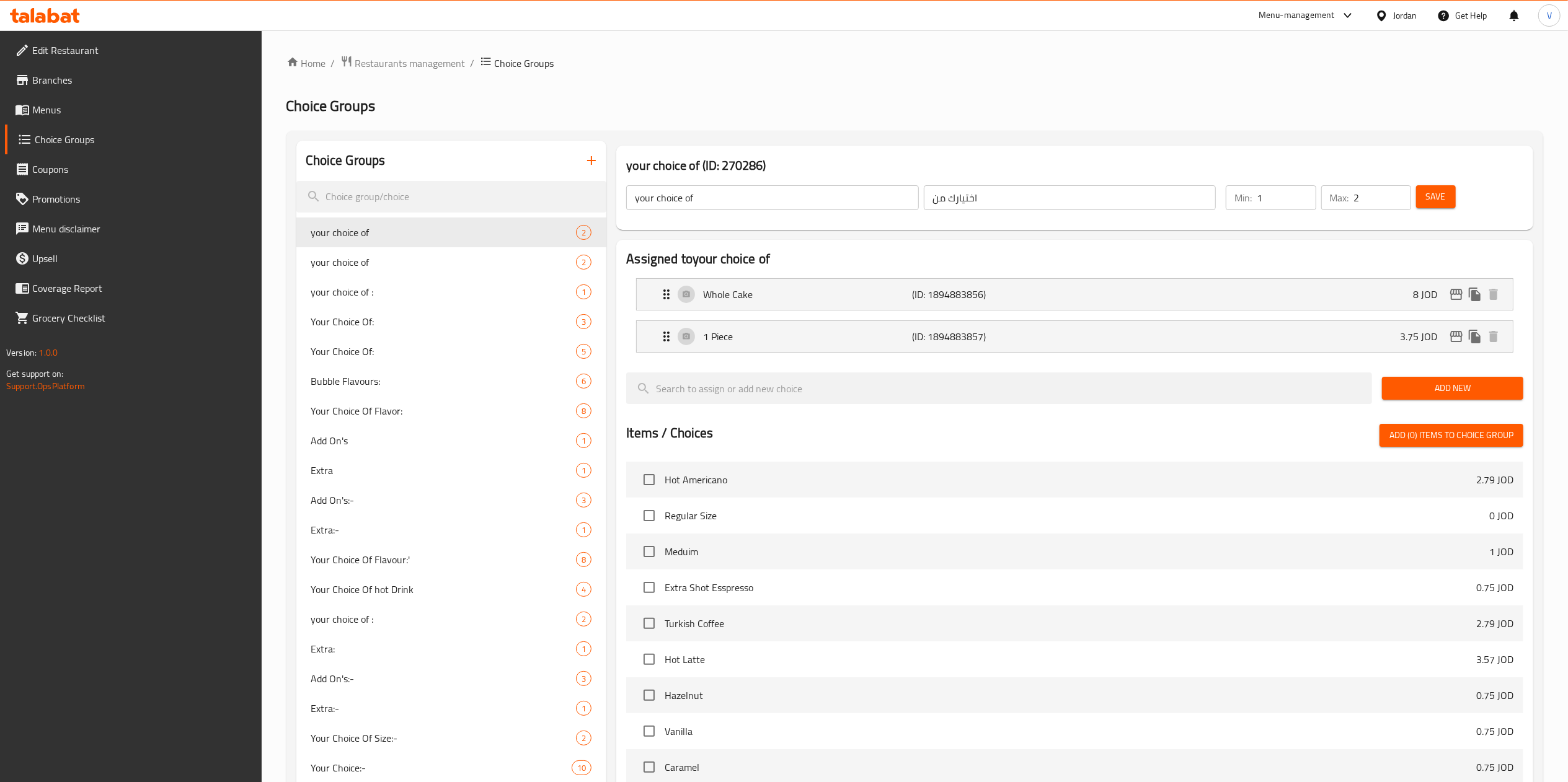
click at [385, 203] on div at bounding box center [784, 391] width 1568 height 782
click at [385, 203] on input "search" at bounding box center [451, 197] width 311 height 31
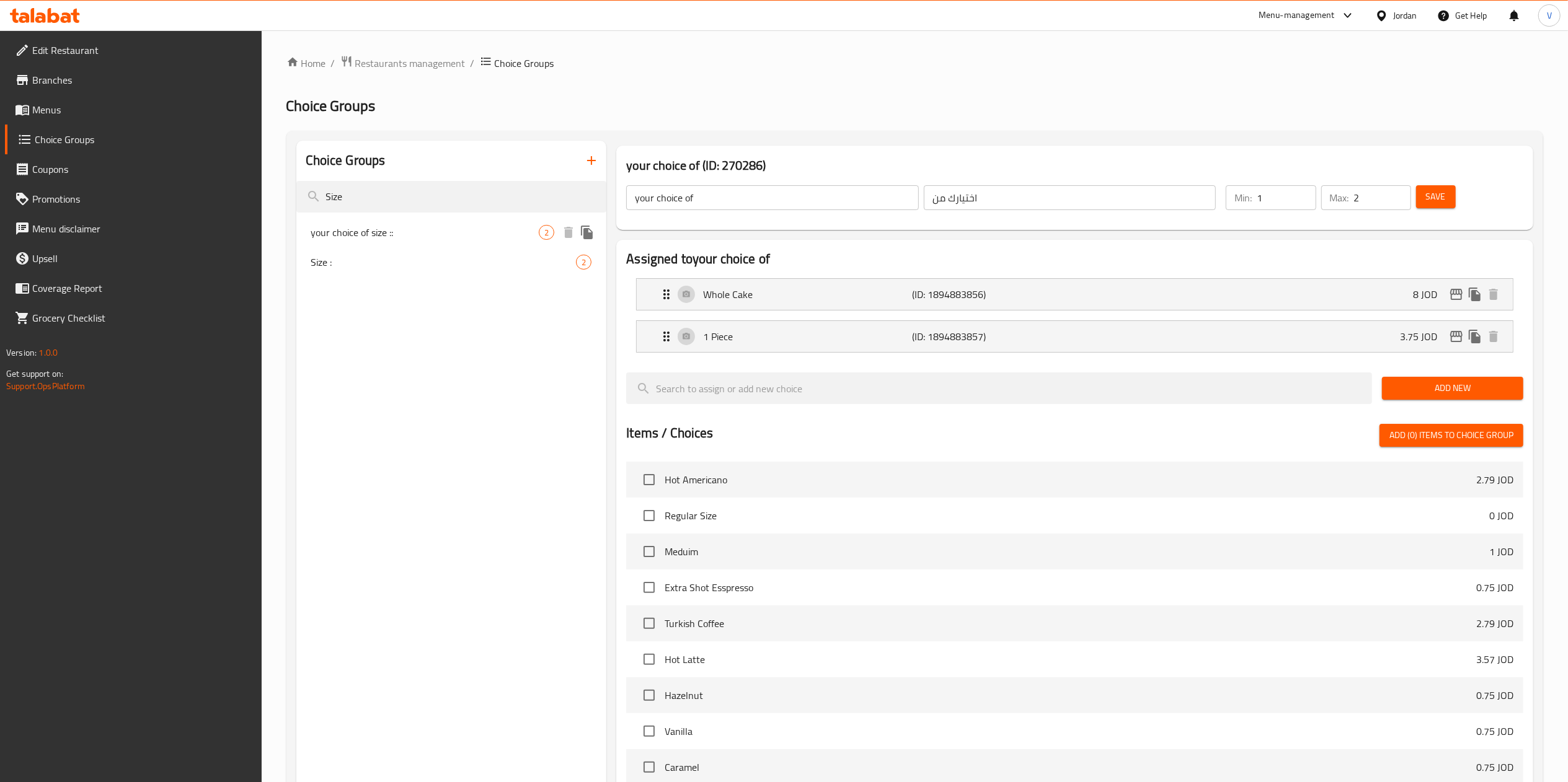
type input "Size"
click at [350, 244] on div "your choice of size :: 2" at bounding box center [451, 232] width 311 height 30
type input "your choice of size ::"
type input "اختيارك للحجم"
type input "1"
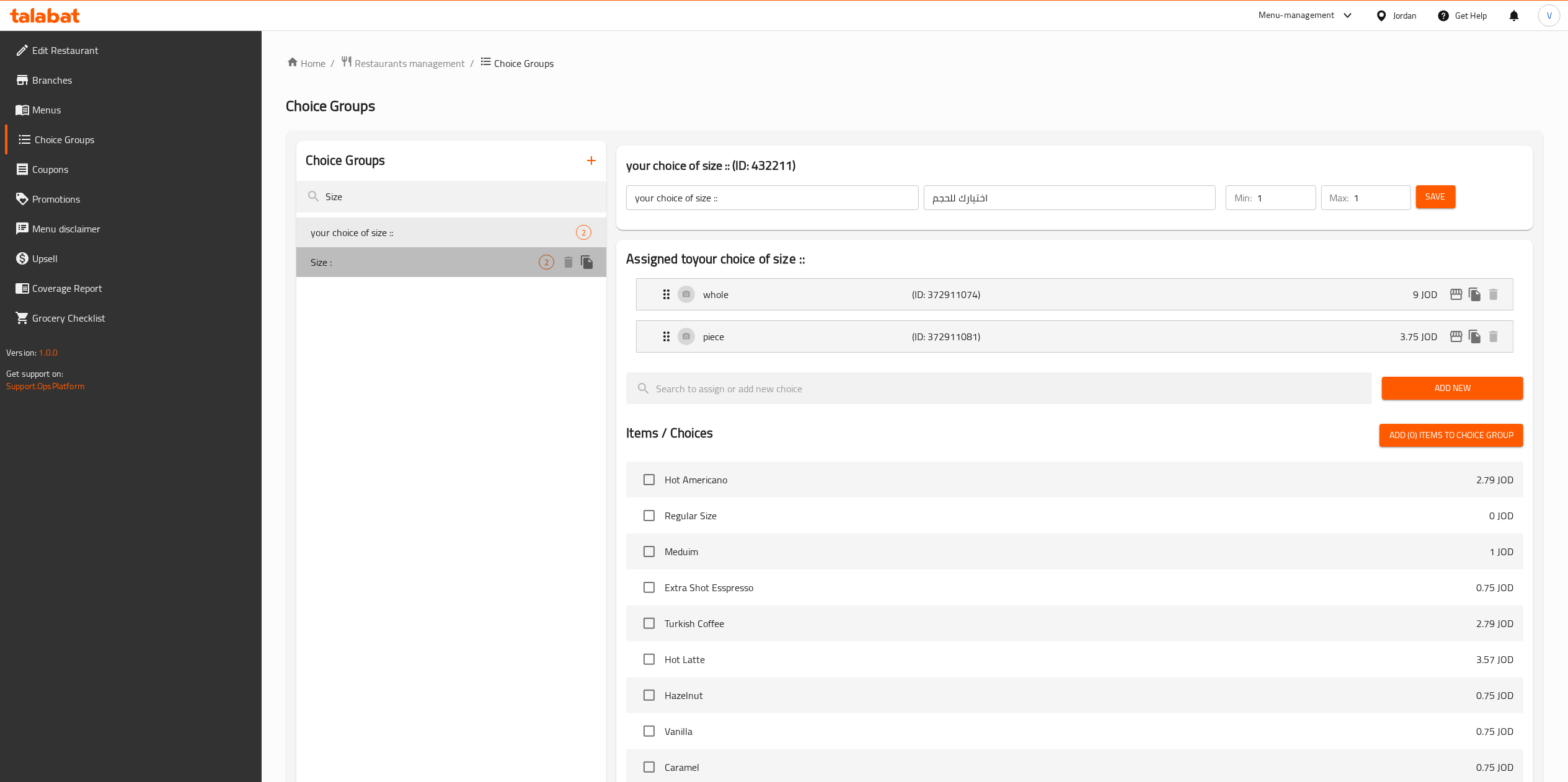
click at [352, 254] on div "Size : 2" at bounding box center [451, 262] width 311 height 30
type input "Size :"
type input "الحجم"
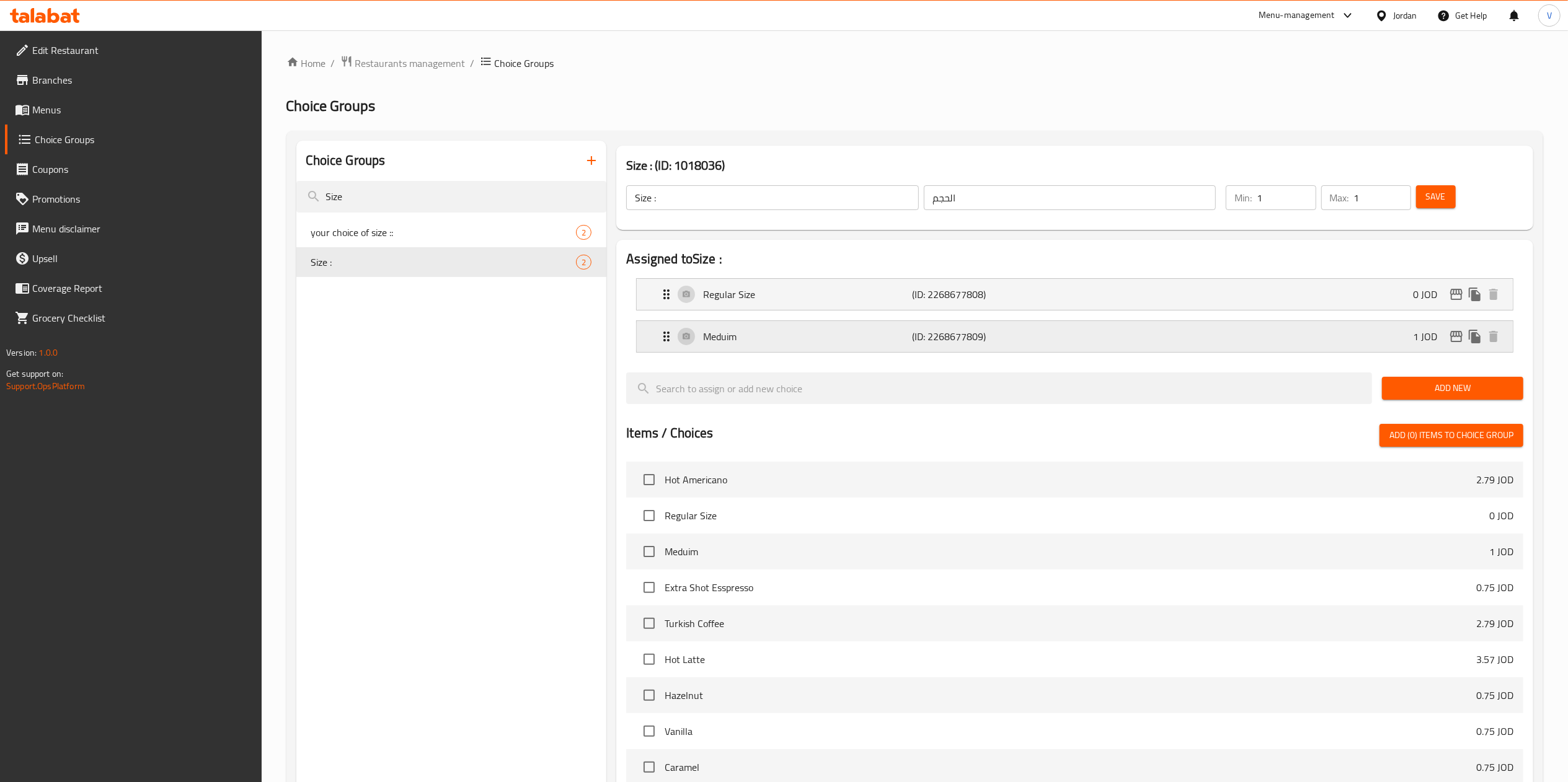
click at [1364, 336] on div "Meduim (ID: 2268677809) 1 JOD" at bounding box center [1078, 336] width 839 height 31
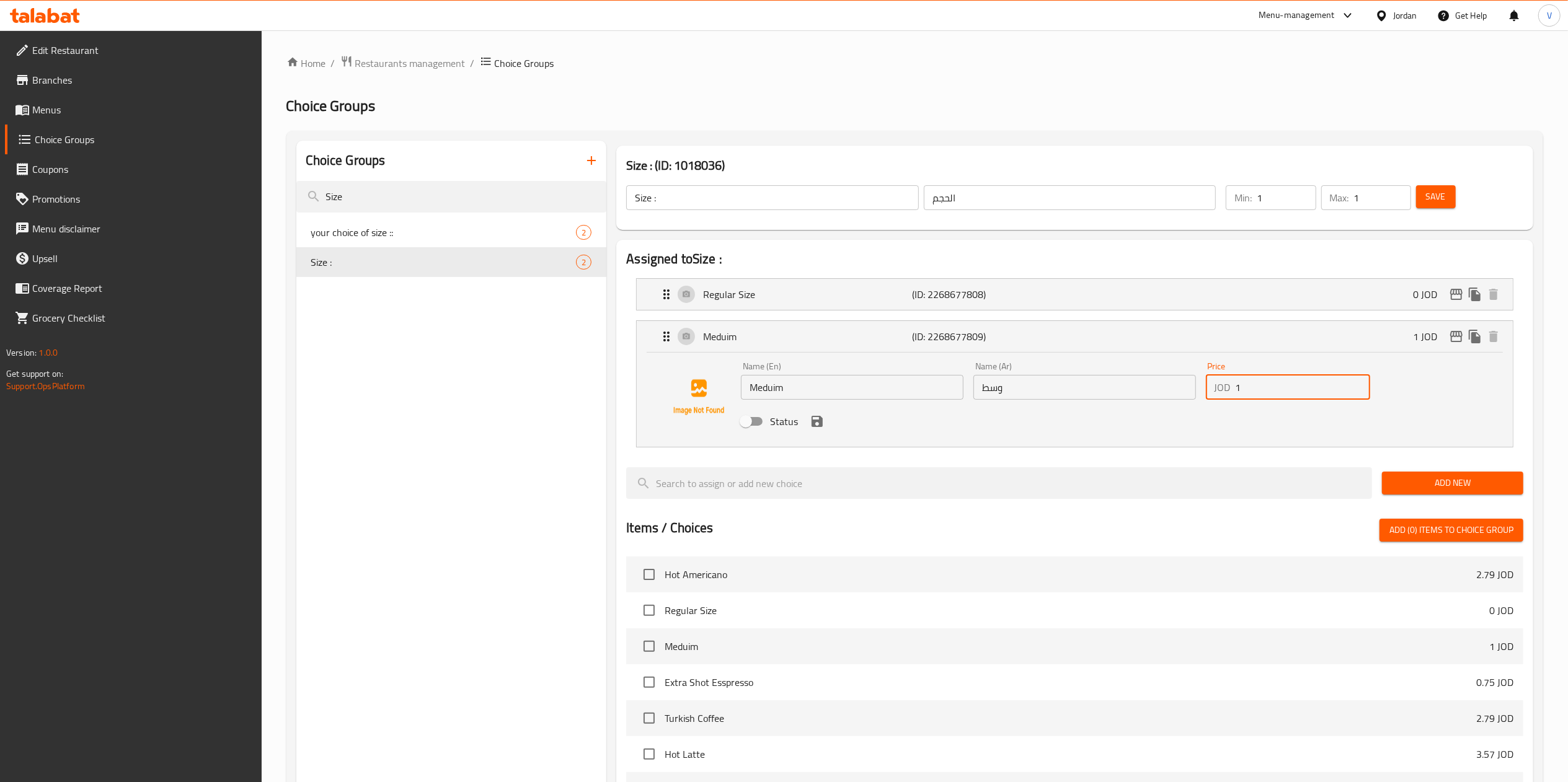
drag, startPoint x: 1107, startPoint y: 381, endPoint x: 834, endPoint y: 379, distance: 273.0
click at [834, 379] on div "Name (En) Meduim Name (En) Name (Ar) وسط Name (Ar) Price JOD 1 Price Status" at bounding box center [1084, 398] width 697 height 81
paste input ".45"
click at [807, 421] on div "Status" at bounding box center [1084, 422] width 697 height 33
click at [817, 427] on icon "save" at bounding box center [817, 421] width 11 height 11
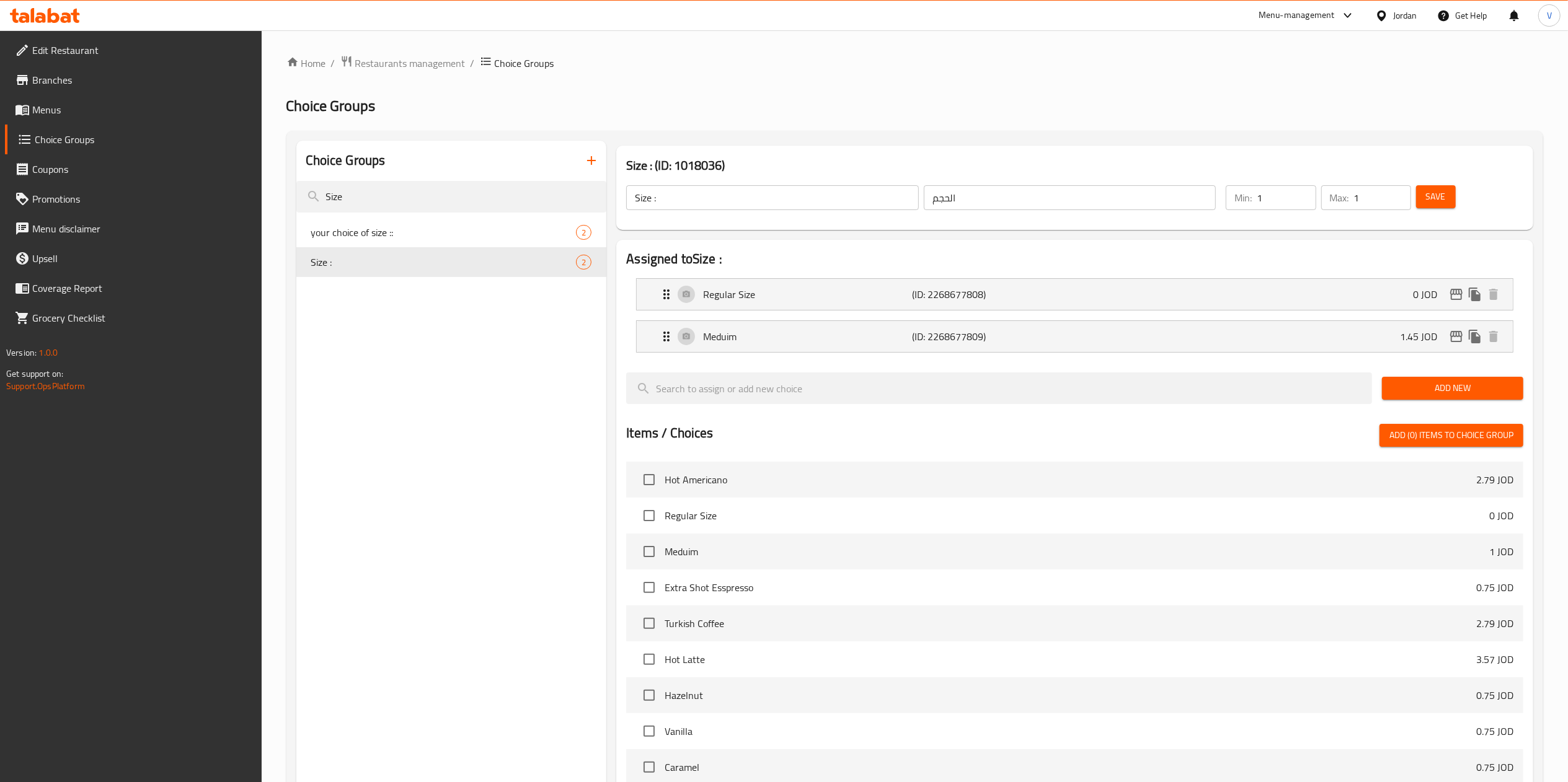
type input "1.45"
click at [1434, 201] on span "Save" at bounding box center [1436, 197] width 20 height 16
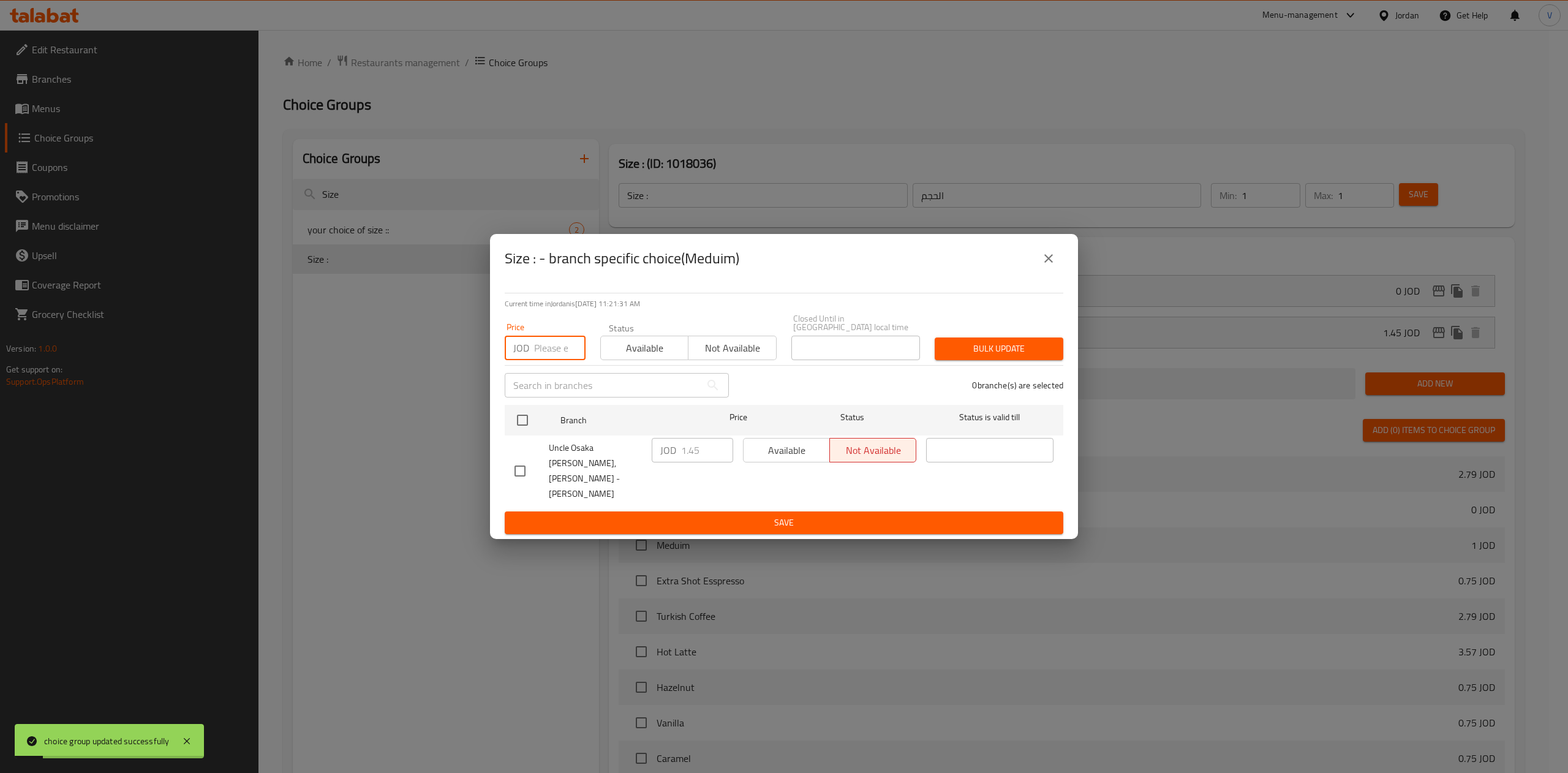
click at [557, 351] on input "number" at bounding box center [559, 348] width 51 height 25
click at [1045, 266] on icon "close" at bounding box center [1049, 258] width 15 height 15
